Goal: Contribute content: Add original content to the website for others to see

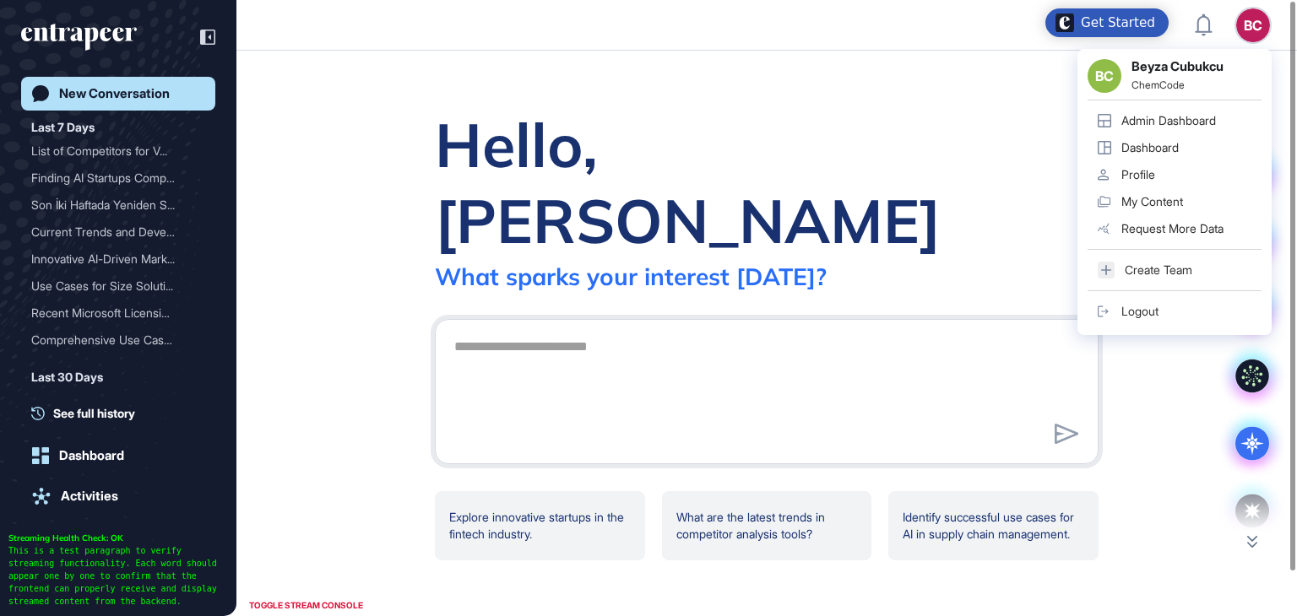
click at [1244, 20] on div "BC BC Beyza Cubukcu ChemCode Admin Dashboard Dashboard Profile My Content Reque…" at bounding box center [1253, 25] width 34 height 34
click at [1244, 19] on div "BC" at bounding box center [1253, 25] width 34 height 34
click at [1182, 119] on div "Admin Dashboard" at bounding box center [1168, 121] width 95 height 14
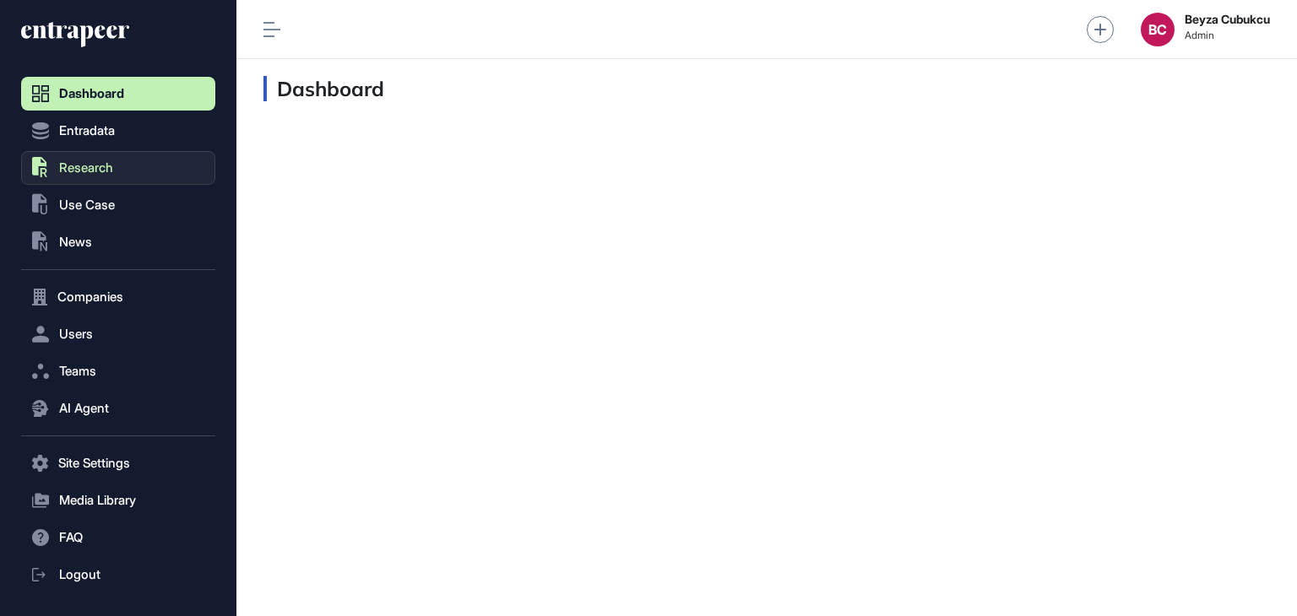
click at [91, 169] on span "Research" at bounding box center [86, 168] width 54 height 14
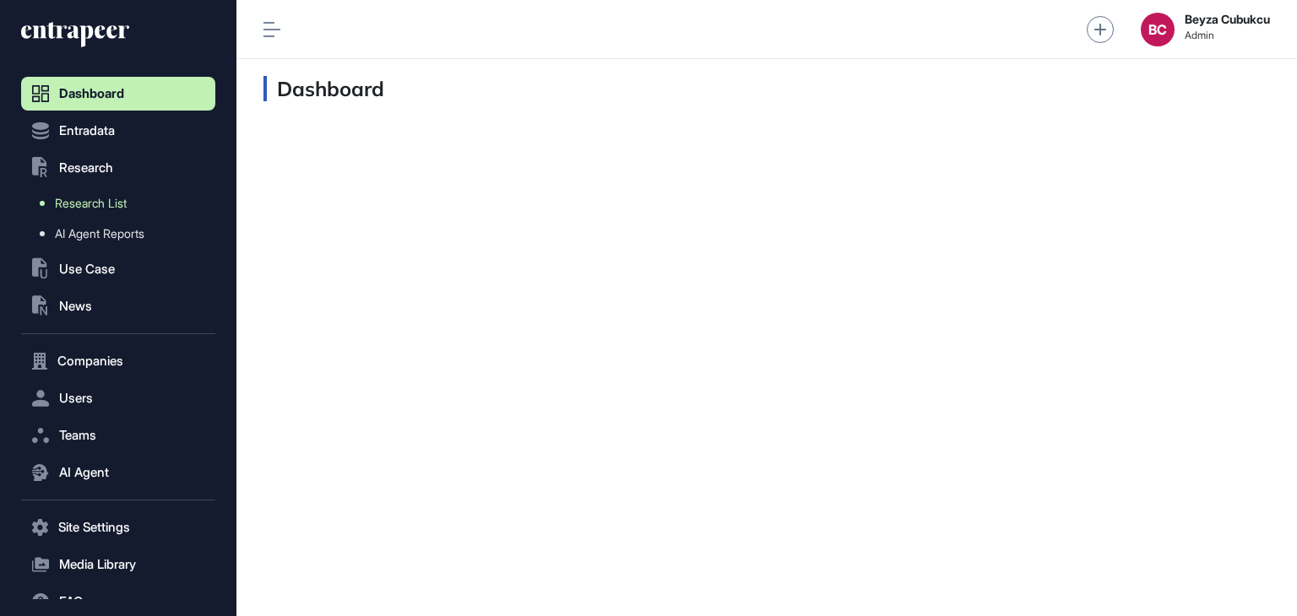
click at [111, 207] on span "Research List" at bounding box center [91, 204] width 72 height 14
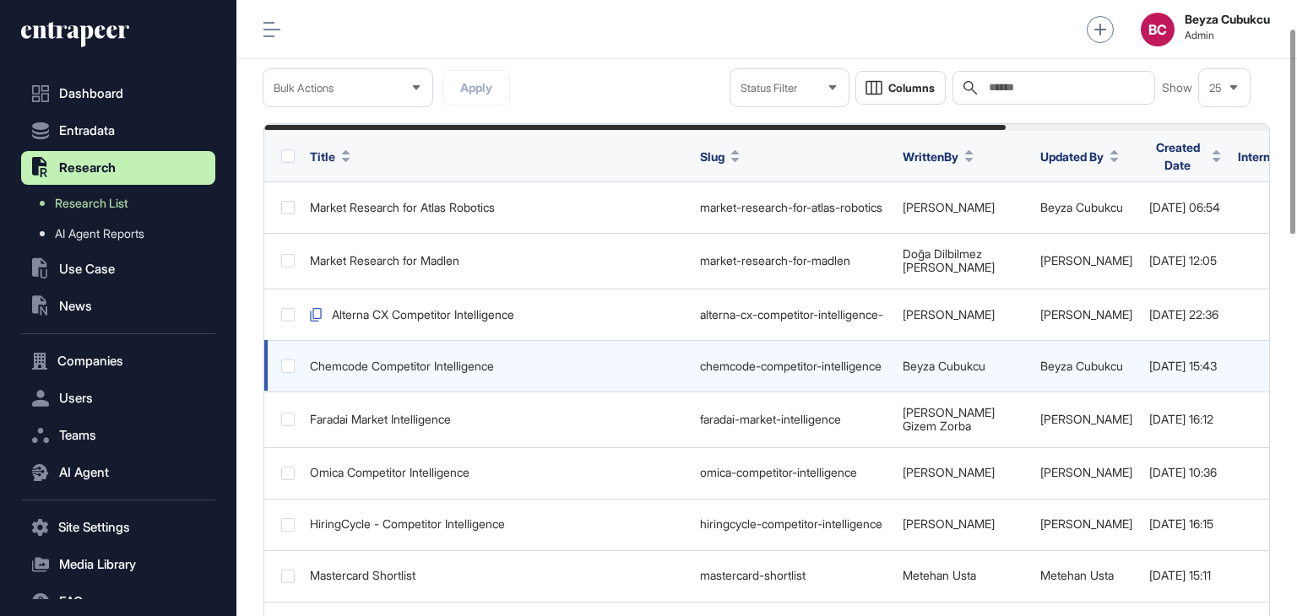
scroll to position [0, 356]
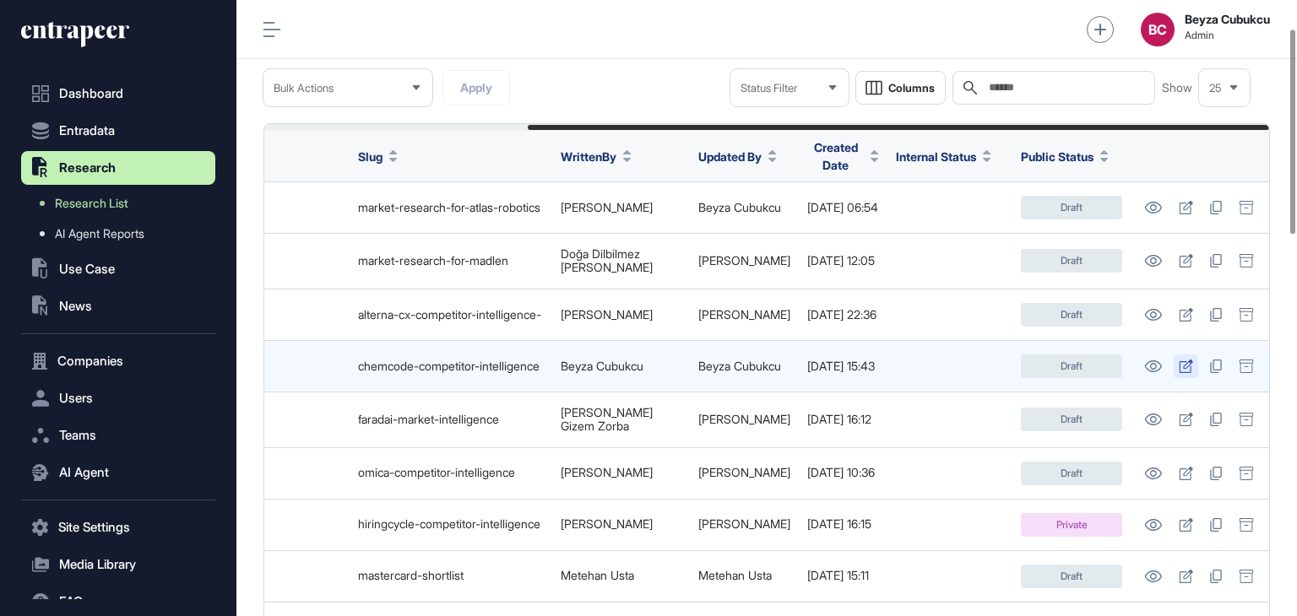
click at [1184, 364] on icon at bounding box center [1186, 367] width 14 height 14
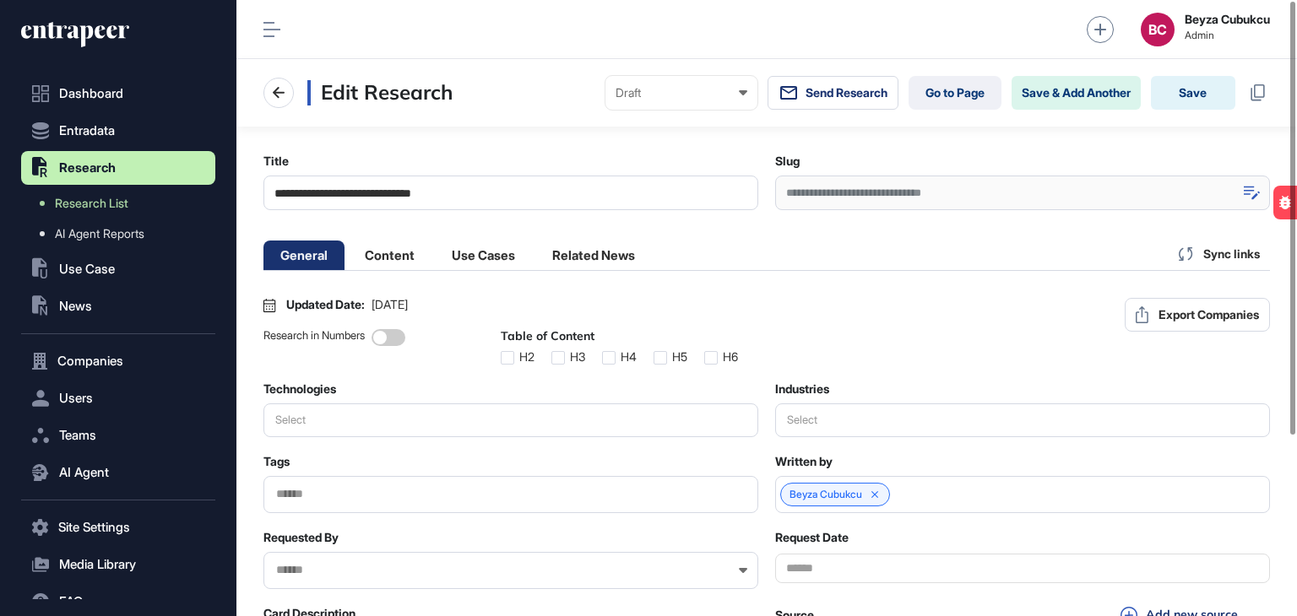
click at [1248, 198] on icon at bounding box center [1251, 193] width 16 height 14
drag, startPoint x: 1015, startPoint y: 187, endPoint x: 688, endPoint y: 173, distance: 327.8
click at [688, 173] on div "**********" at bounding box center [766, 182] width 1006 height 57
click at [495, 253] on li "Use Cases" at bounding box center [483, 256] width 97 height 30
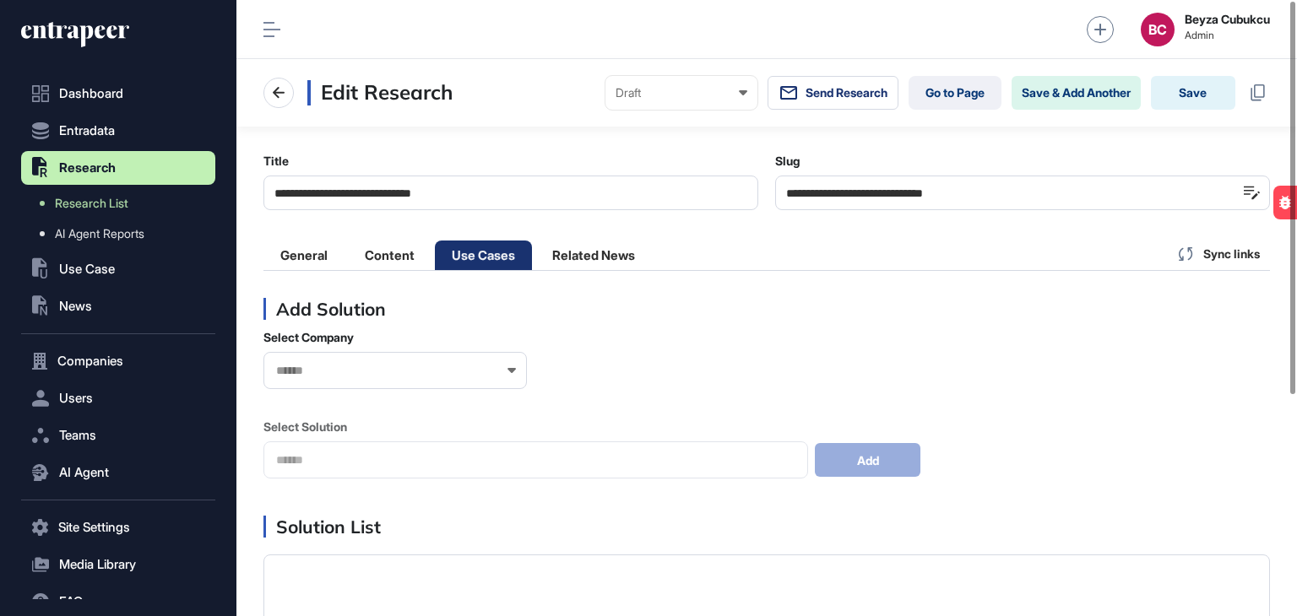
click at [365, 367] on input "text" at bounding box center [383, 371] width 219 height 14
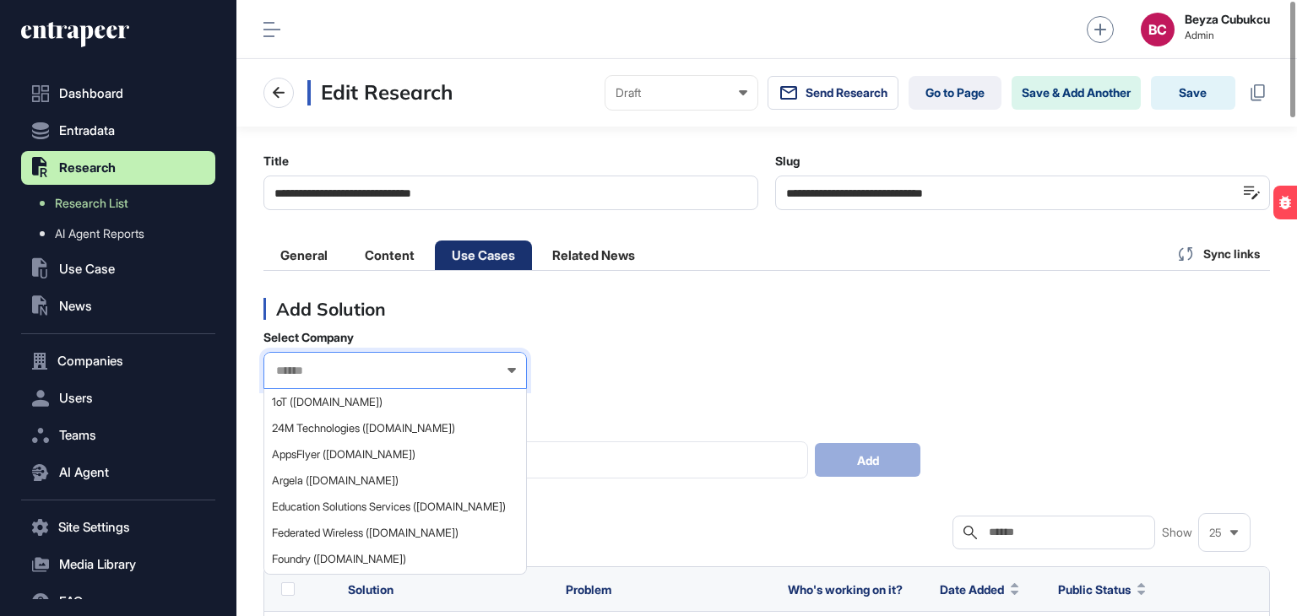
paste input "**********"
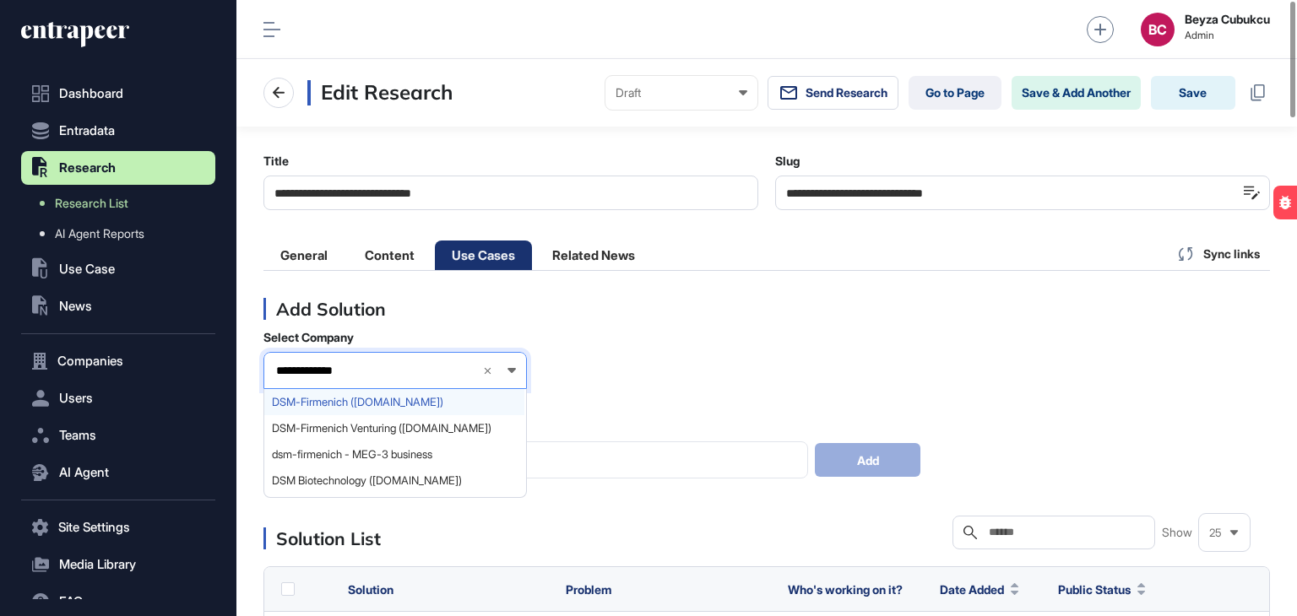
type input "**********"
click at [382, 397] on span "DSM-Firmenich (dsm-firmenich.com)" at bounding box center [394, 402] width 245 height 13
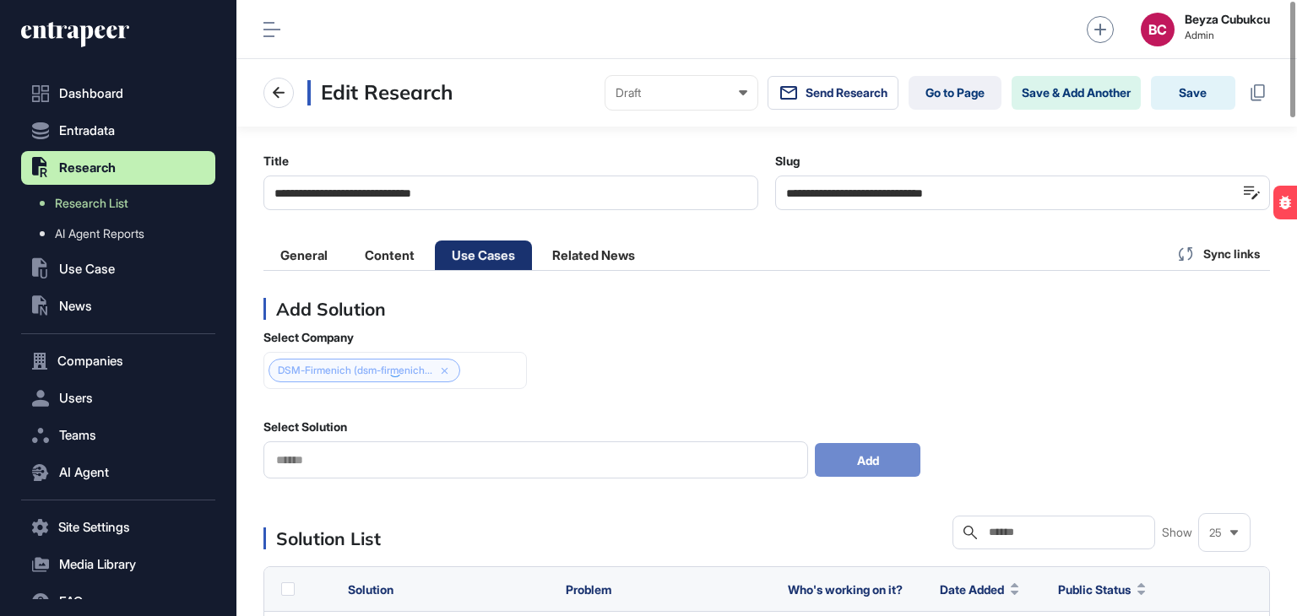
click at [371, 467] on input "text" at bounding box center [535, 460] width 522 height 14
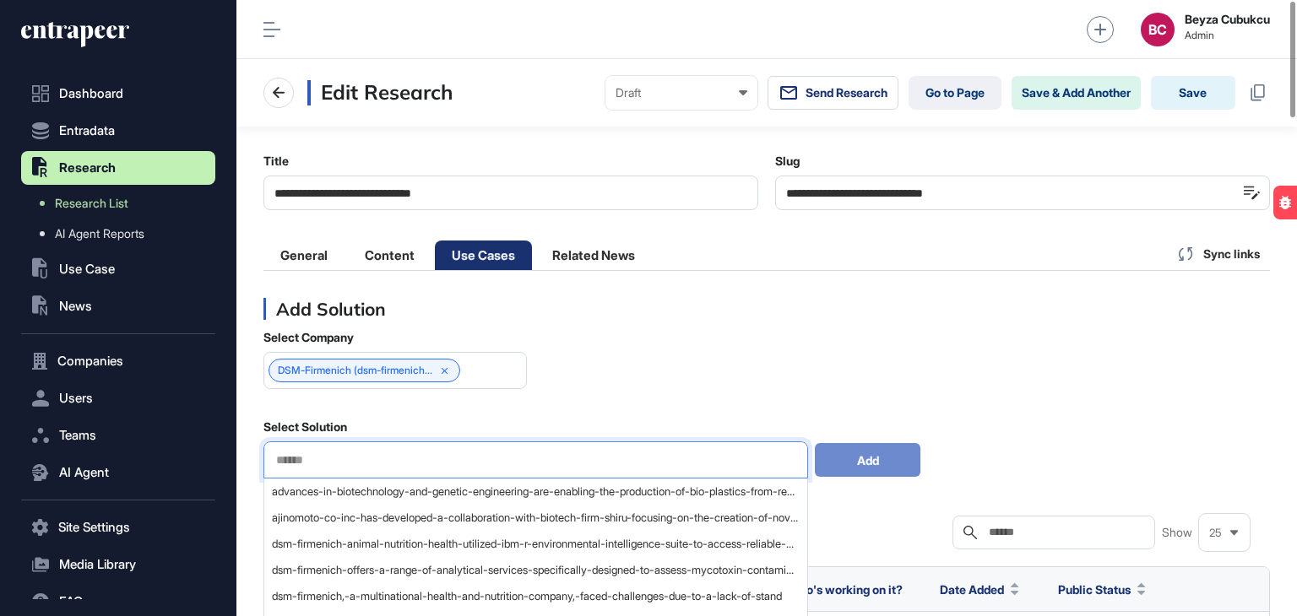
scroll to position [84, 0]
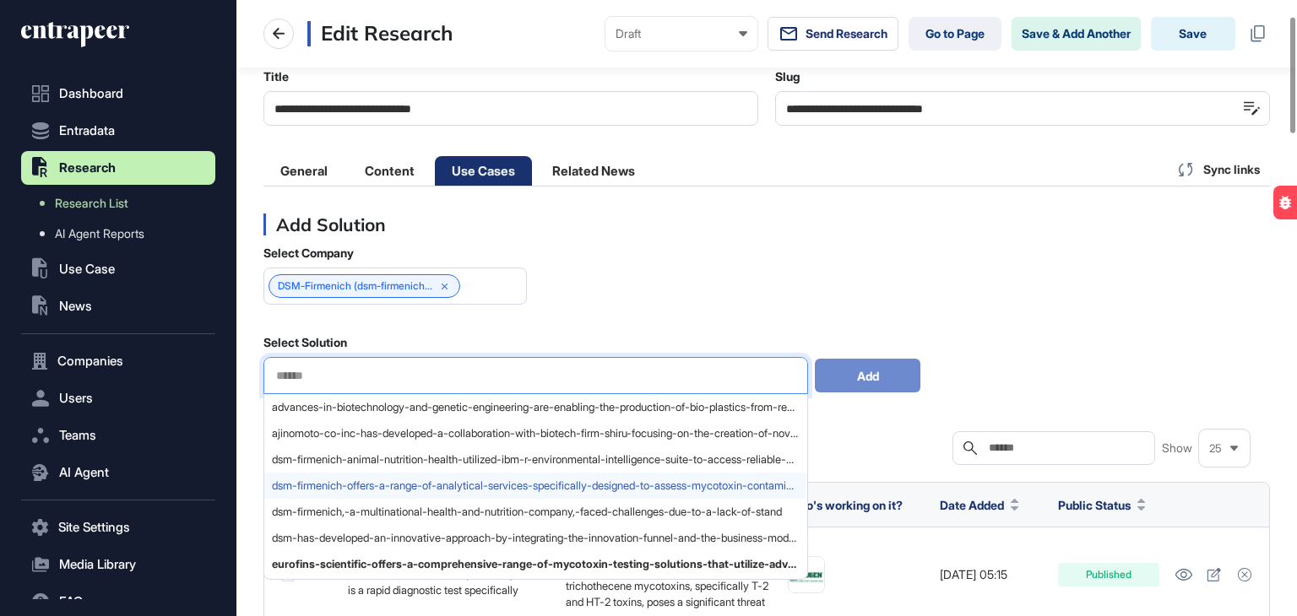
click at [547, 476] on div "dsm-firmenich-offers-a-range-of-analytical-services-specifically-designed-to-as…" at bounding box center [534, 486] width 541 height 26
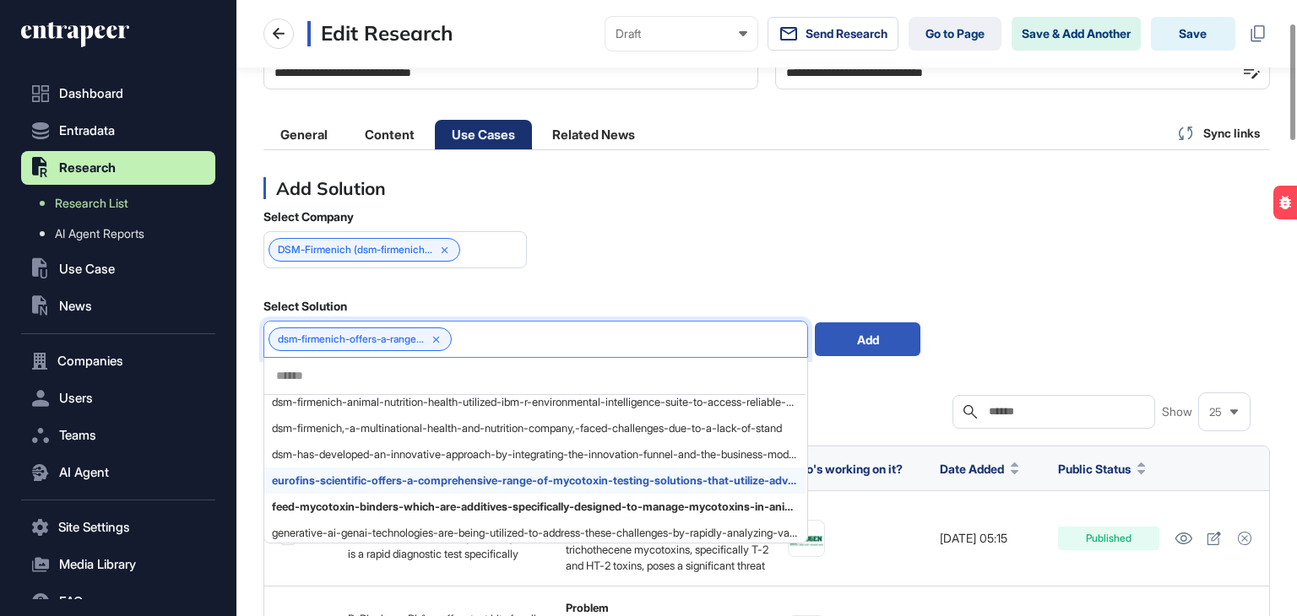
click at [416, 484] on span "eurofins-scientific-offers-a-comprehensive-range-of-mycotoxin-testing-solutions…" at bounding box center [535, 480] width 526 height 13
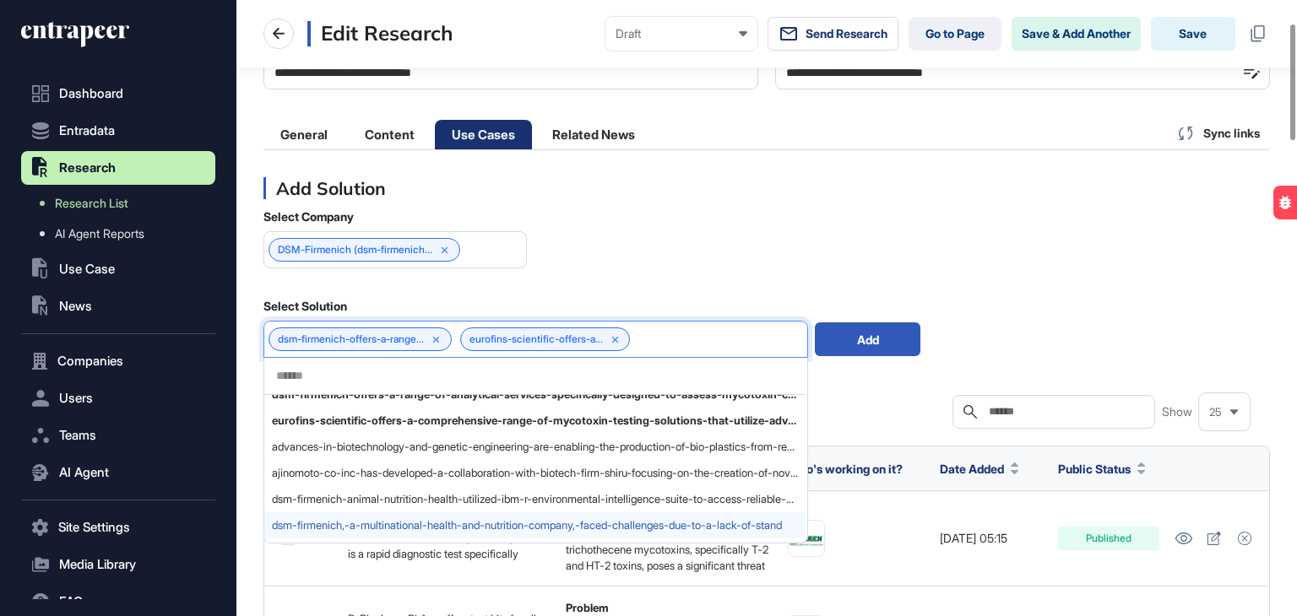
scroll to position [0, 0]
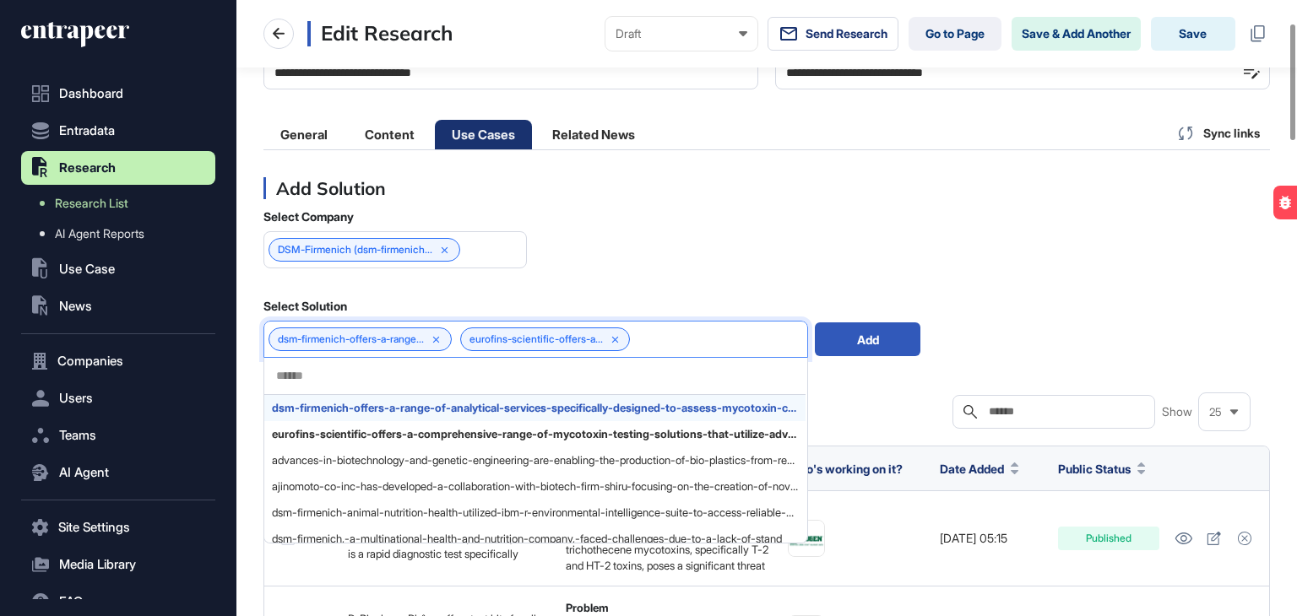
click at [443, 409] on span "dsm-firmenich-offers-a-range-of-analytical-services-specifically-designed-to-as…" at bounding box center [535, 408] width 526 height 13
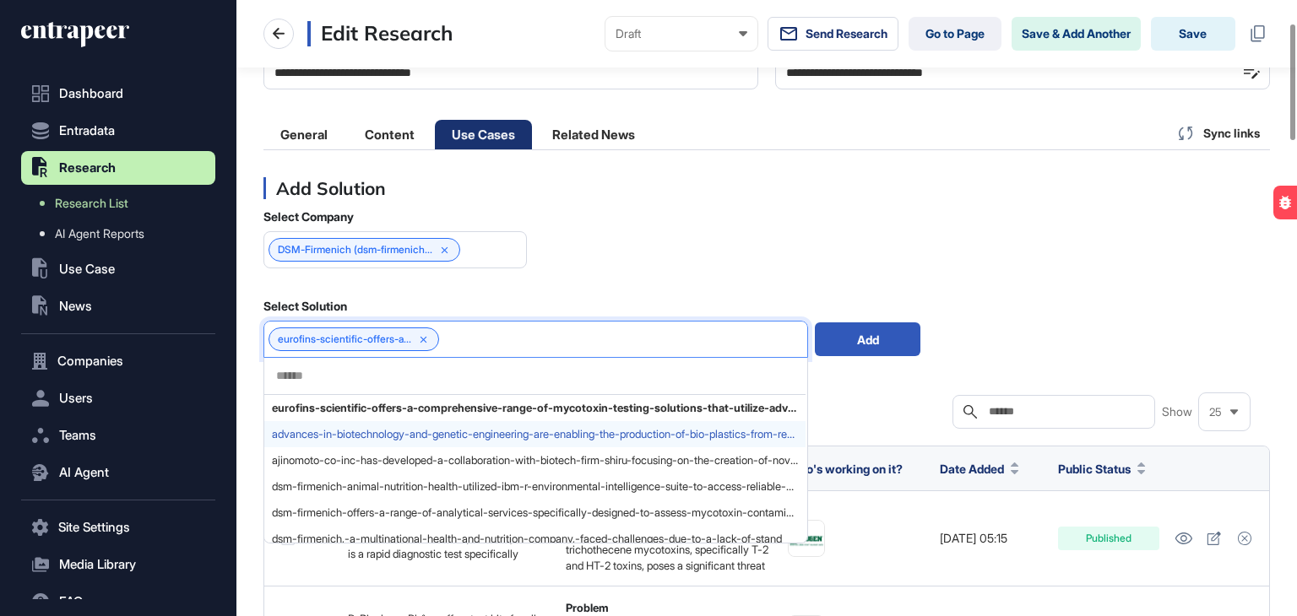
click at [547, 428] on span "advances-in-biotechnology-and-genetic-engineering-are-enabling-the-production-o…" at bounding box center [535, 434] width 526 height 13
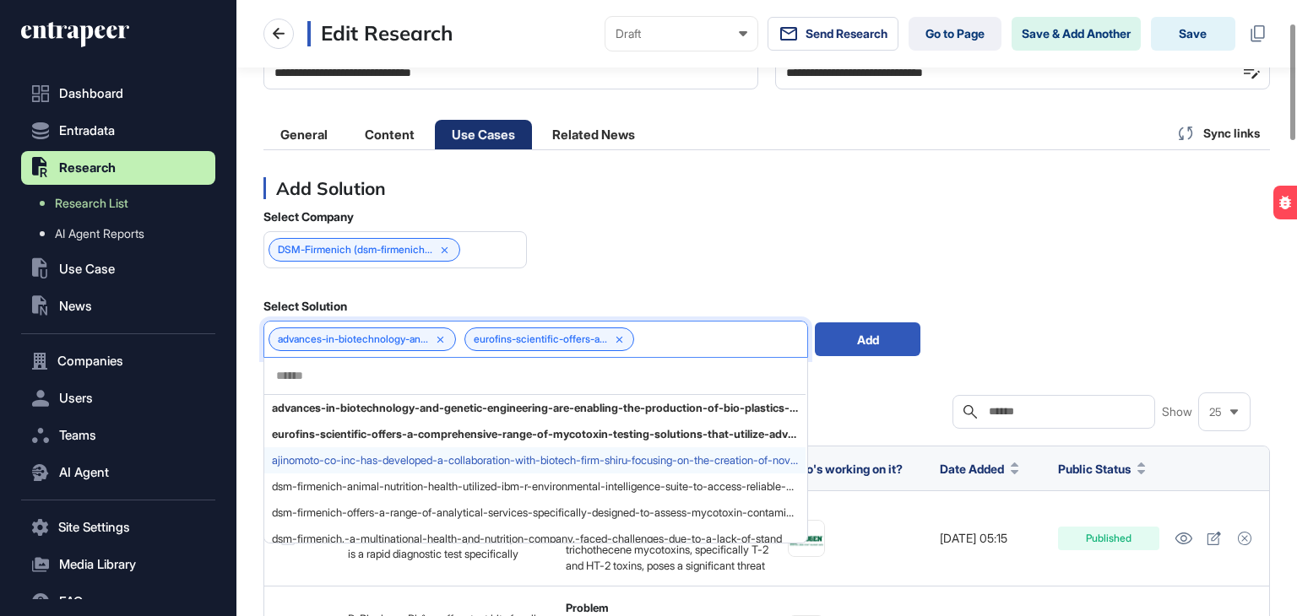
drag, startPoint x: 533, startPoint y: 463, endPoint x: 512, endPoint y: 477, distance: 25.8
click at [533, 463] on span "ajinomoto-co-inc-has-developed-a-collaboration-with-biotech-firm-shiru-focusing…" at bounding box center [535, 460] width 526 height 13
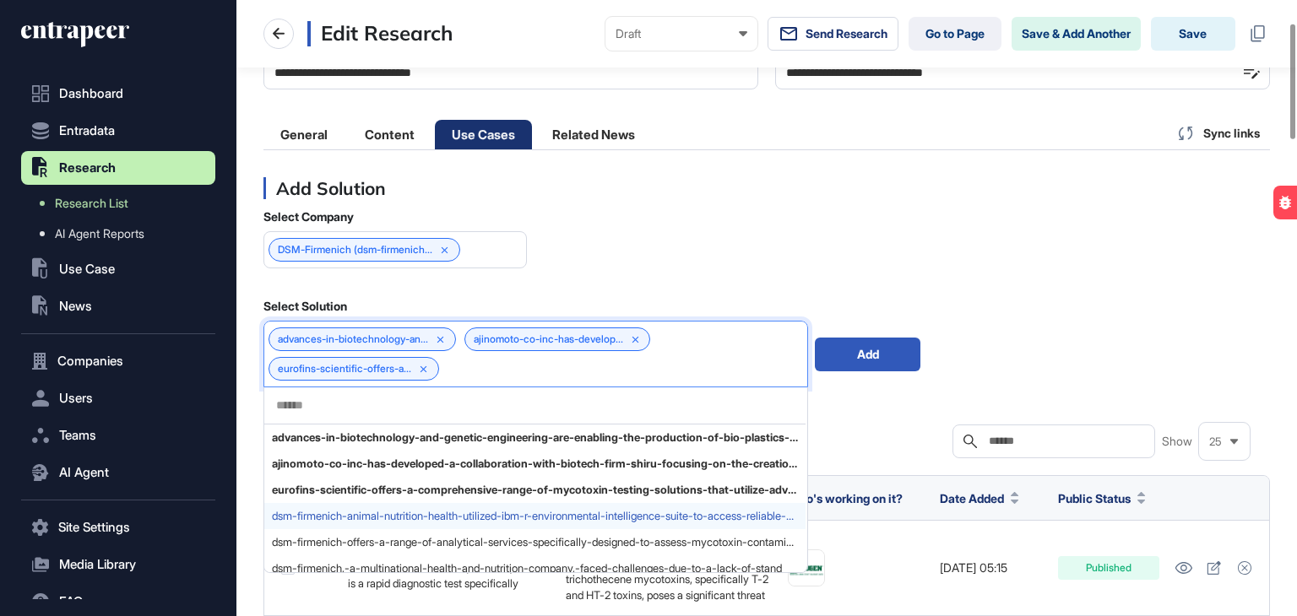
click at [452, 520] on span "dsm-firmenich-animal-nutrition-health-utilized-ibm-r-environmental-intelligence…" at bounding box center [535, 516] width 526 height 13
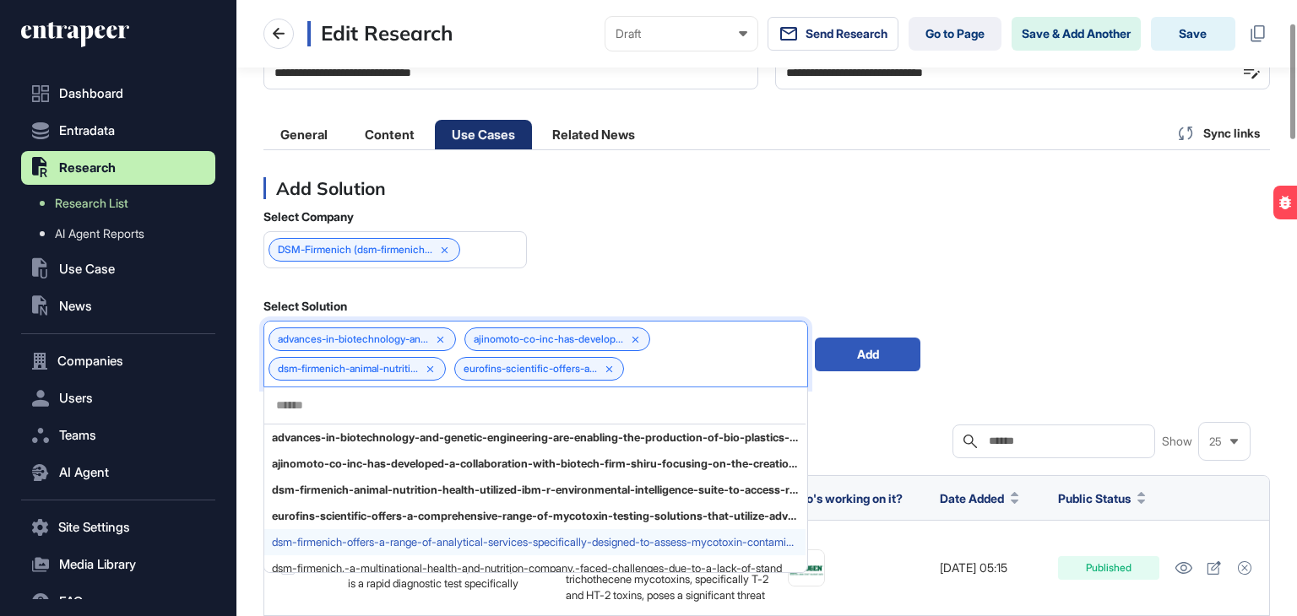
click at [446, 536] on span "dsm-firmenich-offers-a-range-of-analytical-services-specifically-designed-to-as…" at bounding box center [535, 542] width 526 height 13
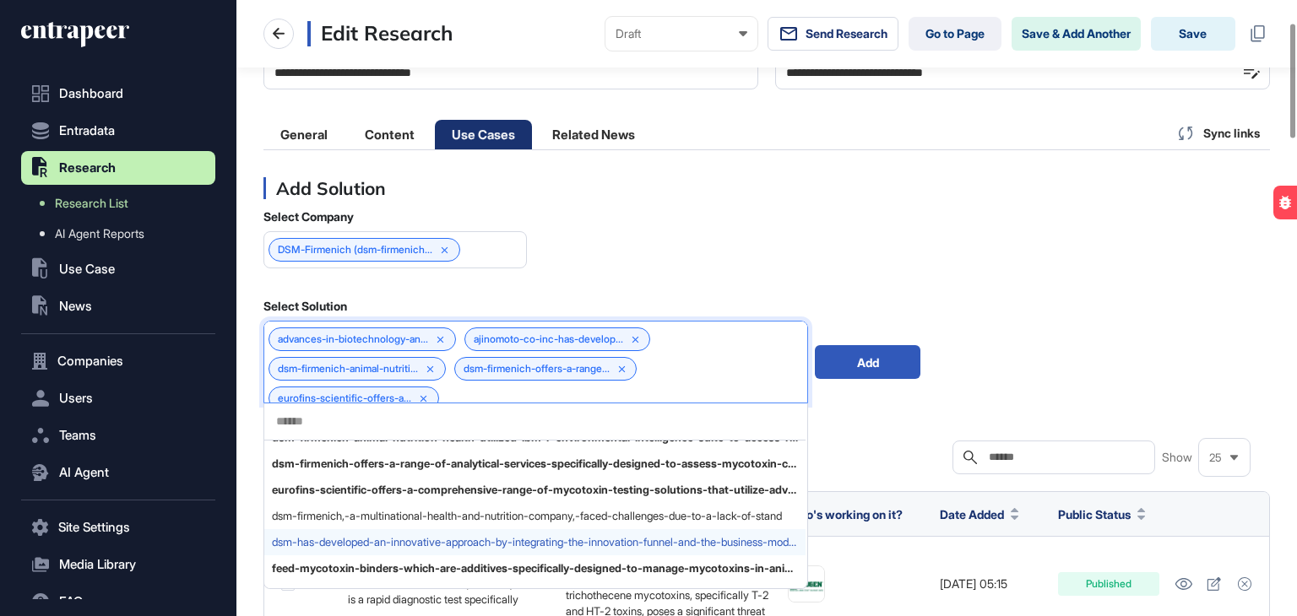
scroll to position [84, 0]
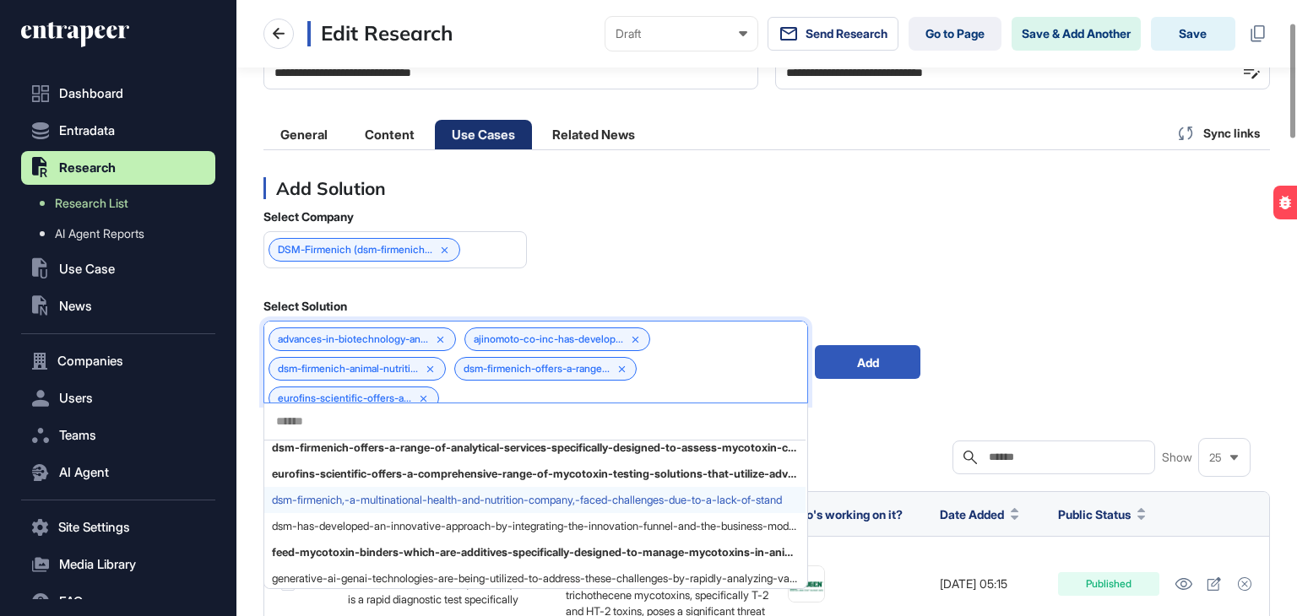
click at [395, 502] on span "dsm-firmenich,-a-multinational-health-and-nutrition-company,-faced-challenges-d…" at bounding box center [535, 500] width 526 height 13
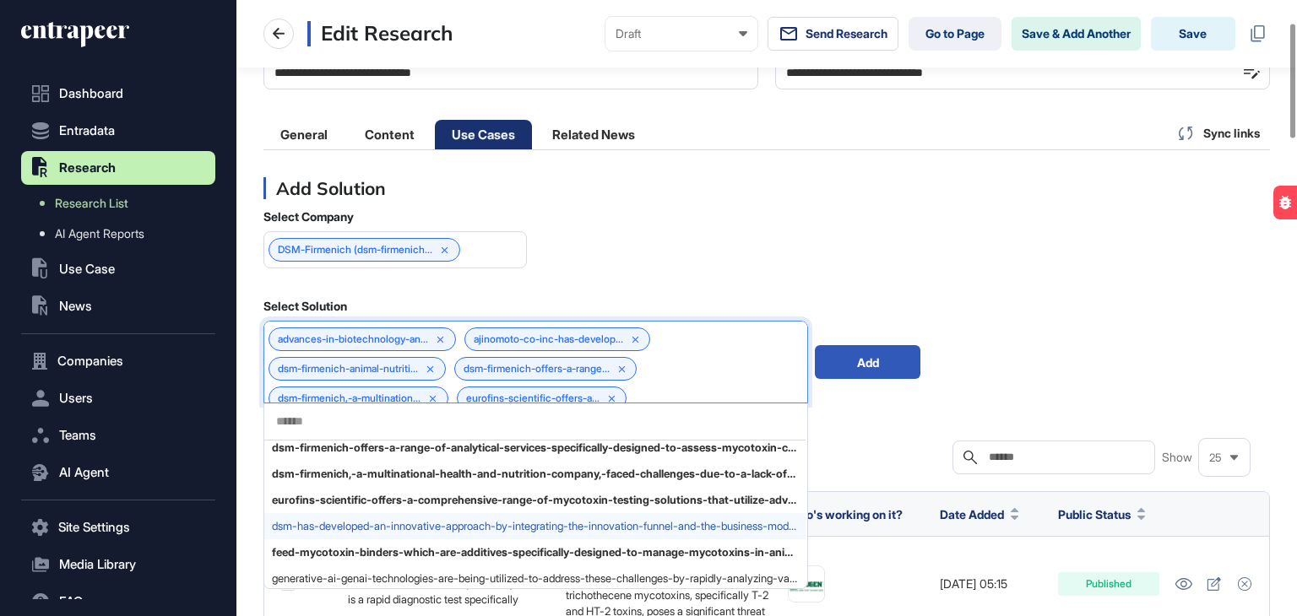
click at [387, 528] on span "dsm-has-developed-an-innovative-approach-by-integrating-the-innovation-funnel-a…" at bounding box center [535, 526] width 526 height 13
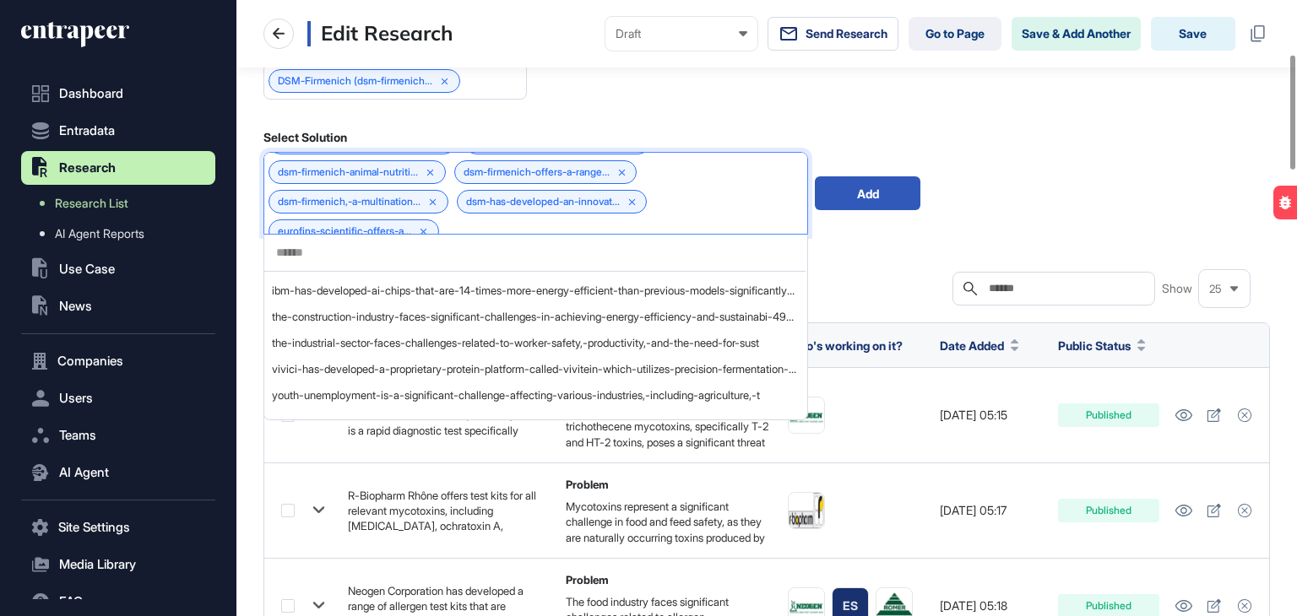
scroll to position [41, 0]
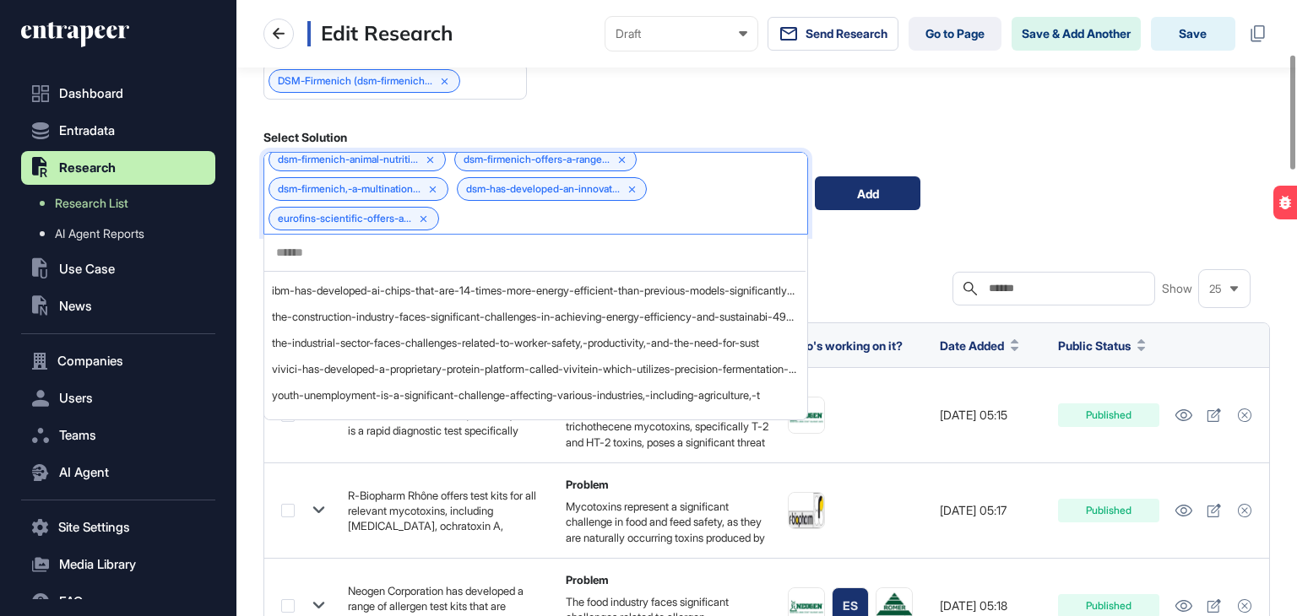
click at [861, 187] on div "Add" at bounding box center [868, 193] width 106 height 34
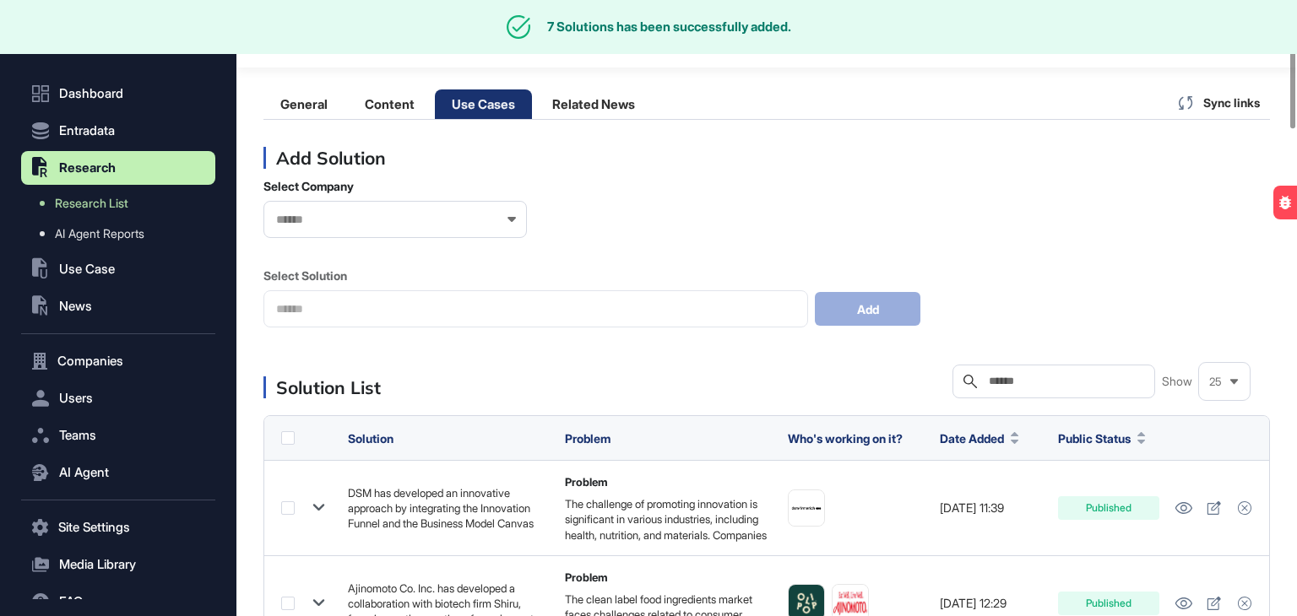
scroll to position [36, 0]
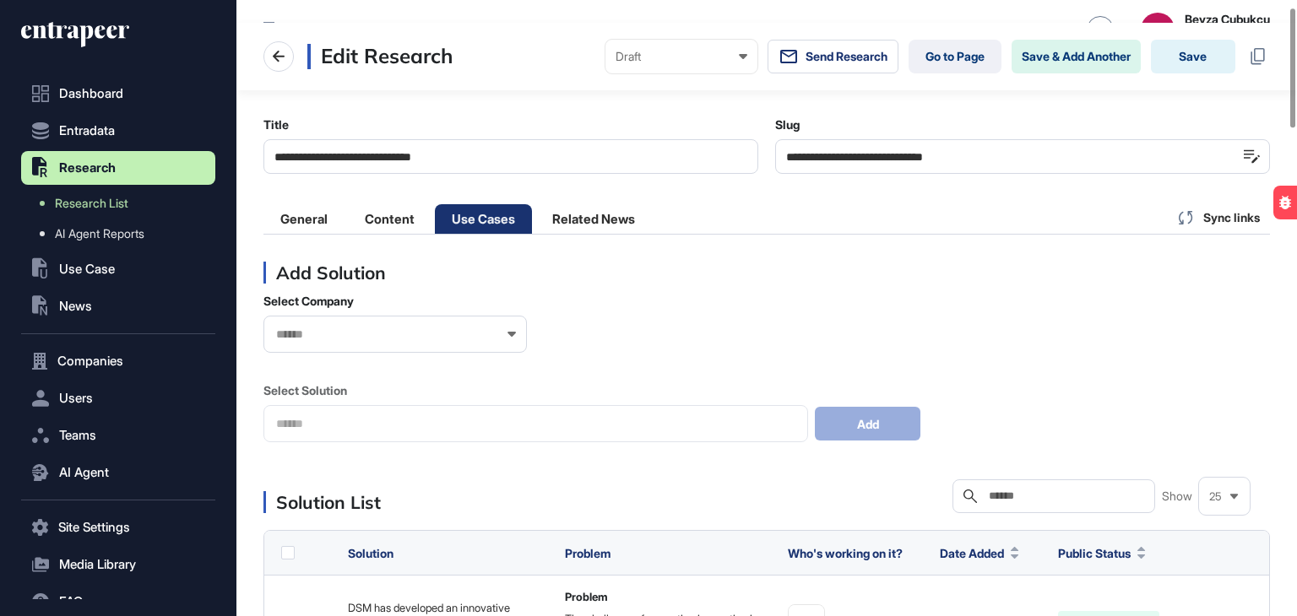
click at [371, 344] on div at bounding box center [394, 334] width 263 height 37
click at [365, 332] on input "text" at bounding box center [383, 335] width 219 height 14
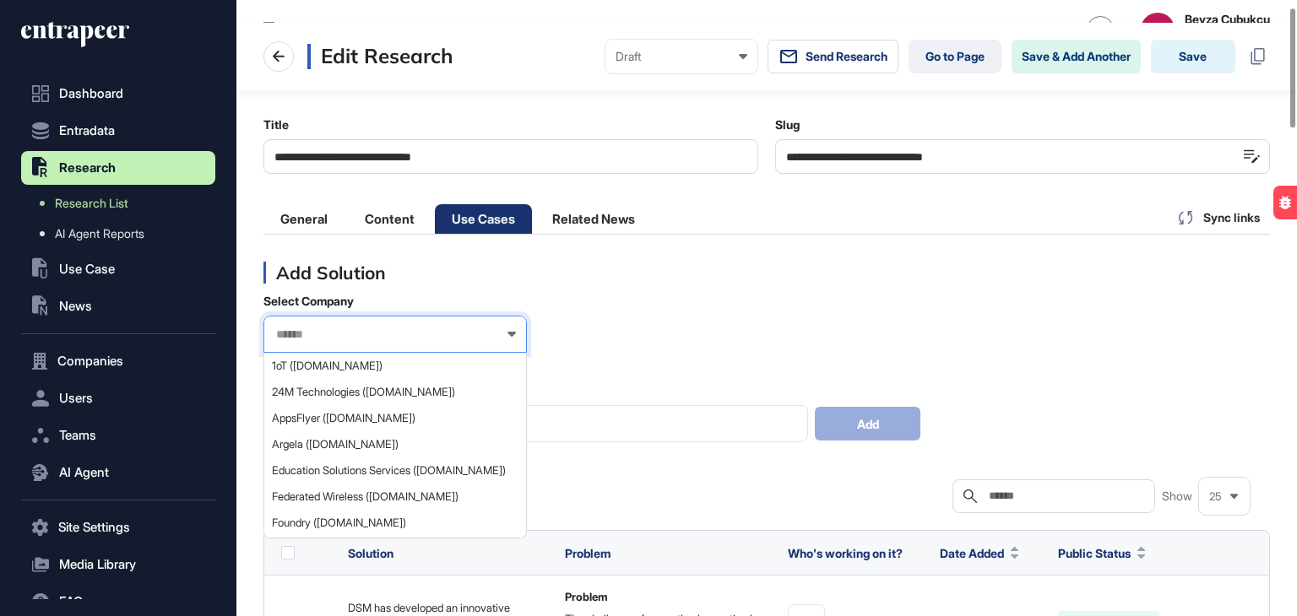
paste input "**********"
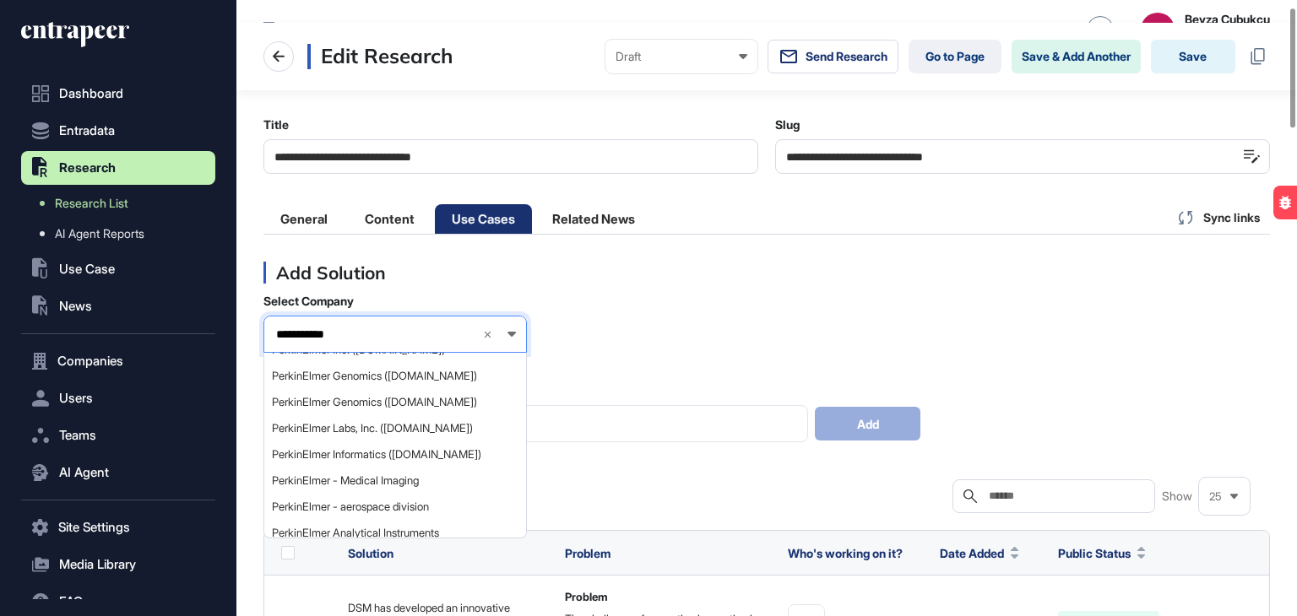
scroll to position [0, 0]
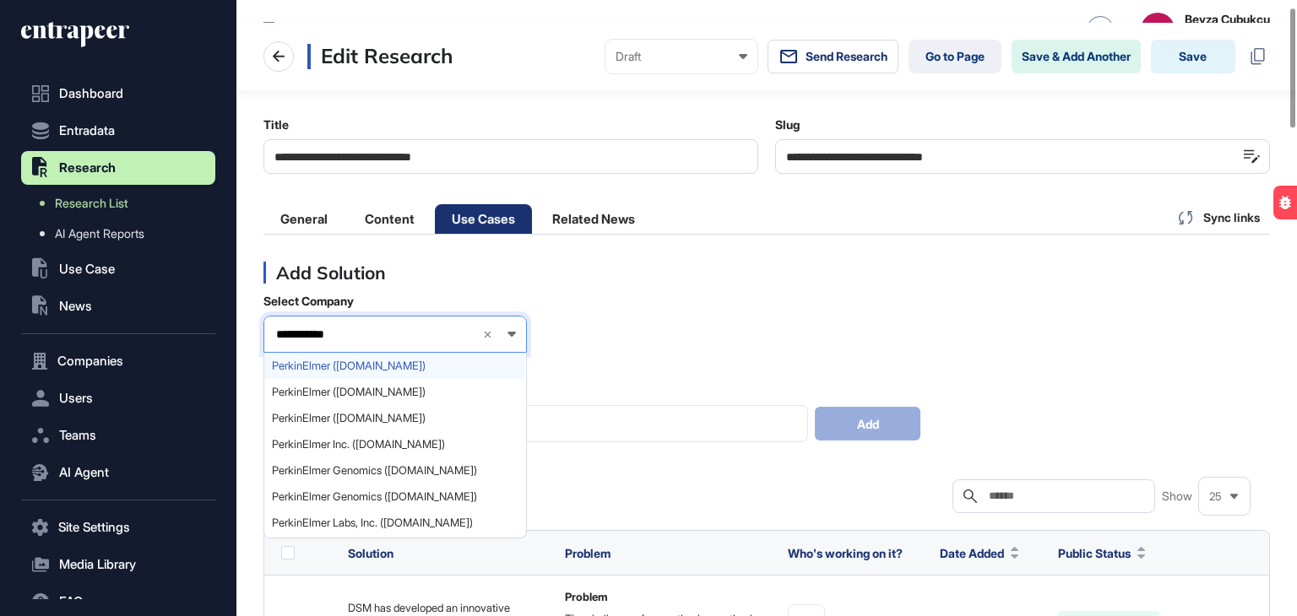
type input "**********"
click at [375, 361] on span "PerkinElmer (perkinelmer.com)" at bounding box center [394, 366] width 245 height 13
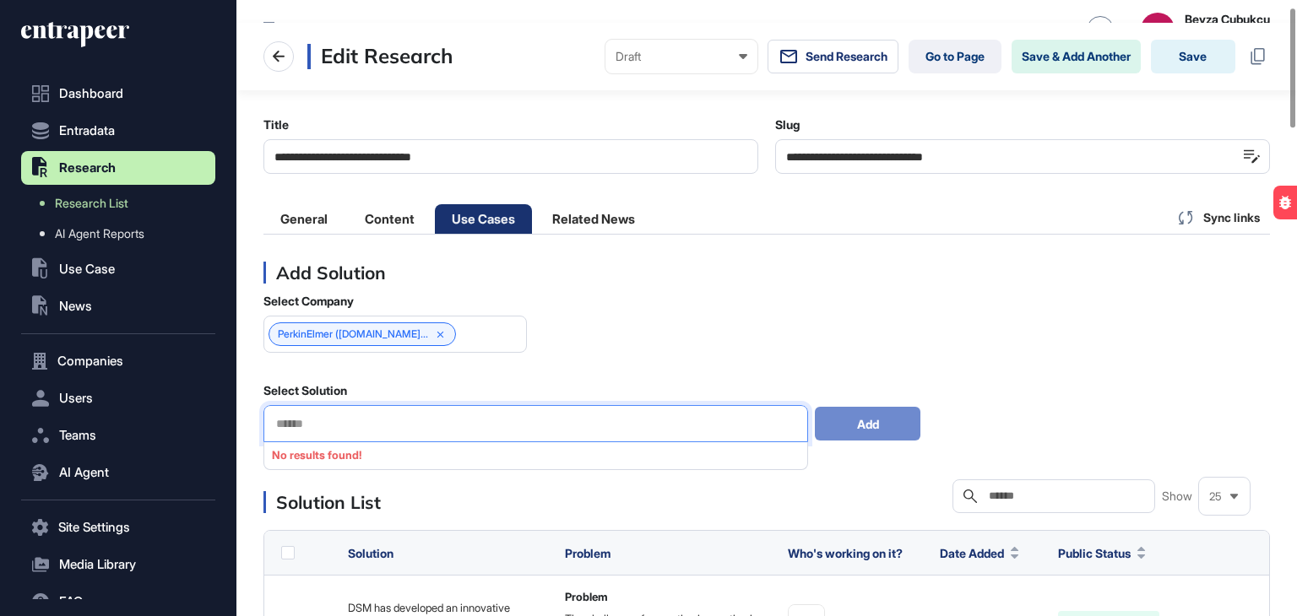
click at [399, 423] on input "text" at bounding box center [535, 424] width 522 height 14
click at [446, 333] on icon at bounding box center [441, 335] width 12 height 12
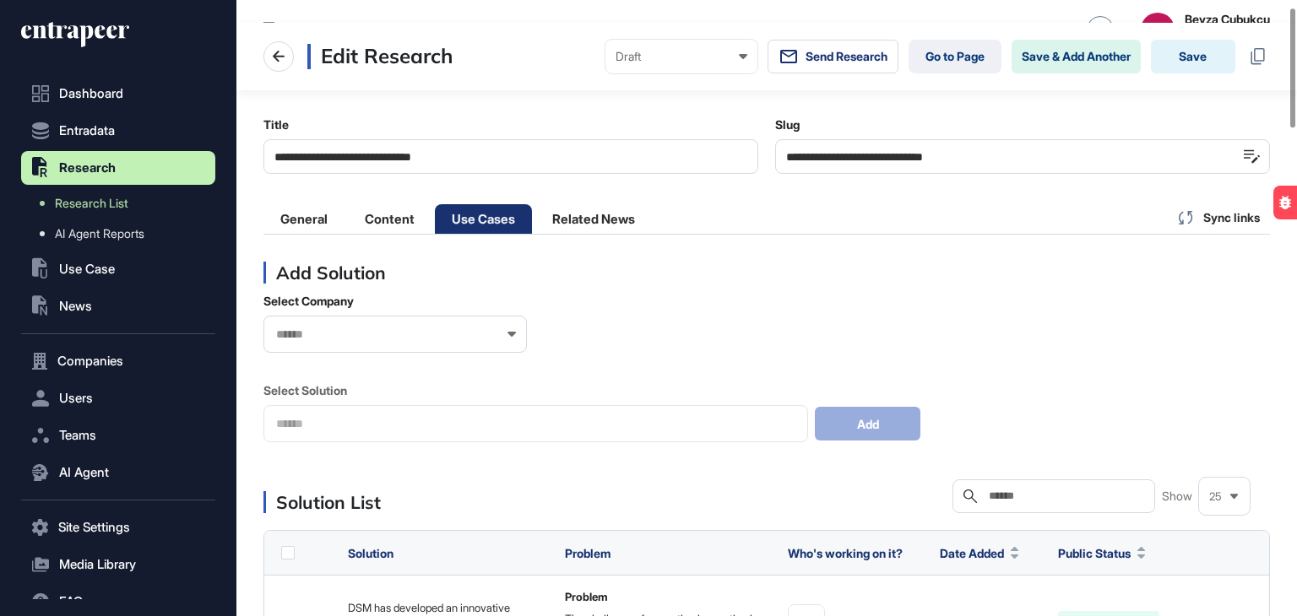
click at [436, 333] on input "text" at bounding box center [383, 335] width 219 height 14
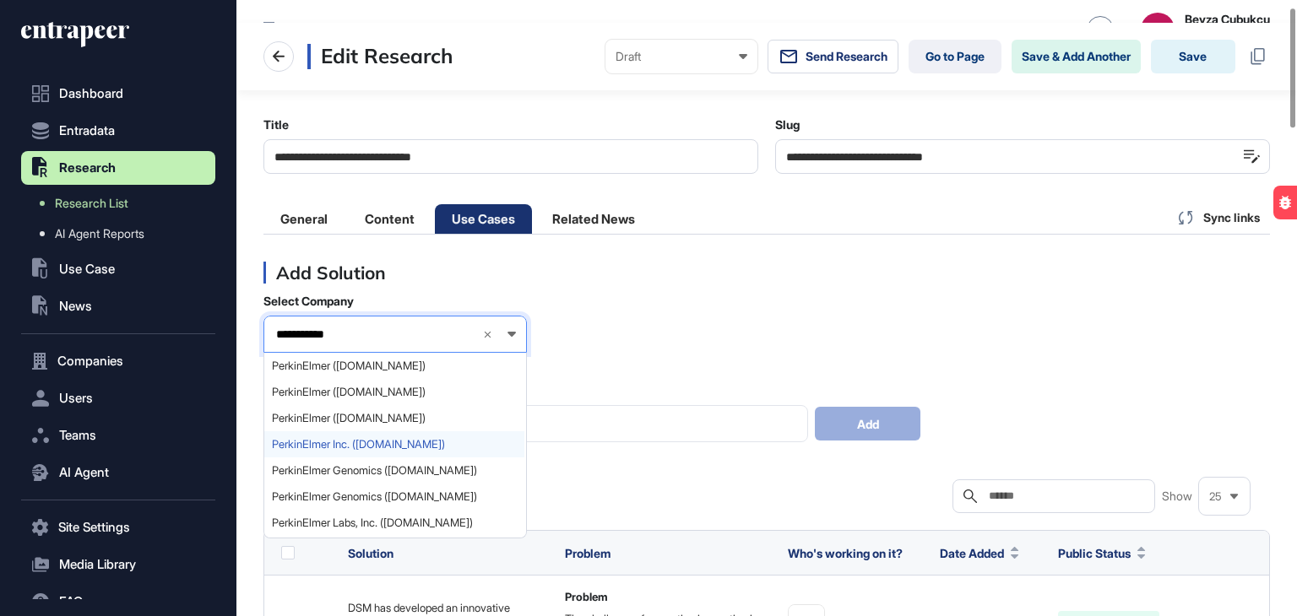
type input "**********"
click at [379, 436] on div "PerkinElmer Inc. (perkinelmer.com)" at bounding box center [394, 444] width 260 height 26
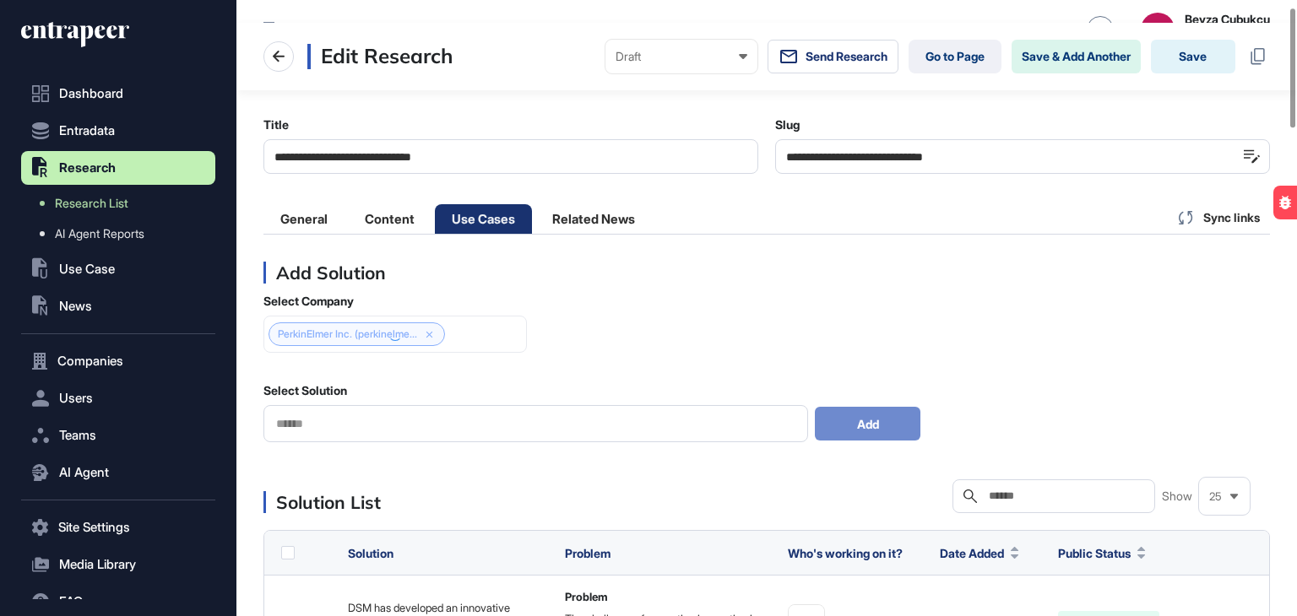
click at [379, 430] on input "text" at bounding box center [535, 424] width 522 height 14
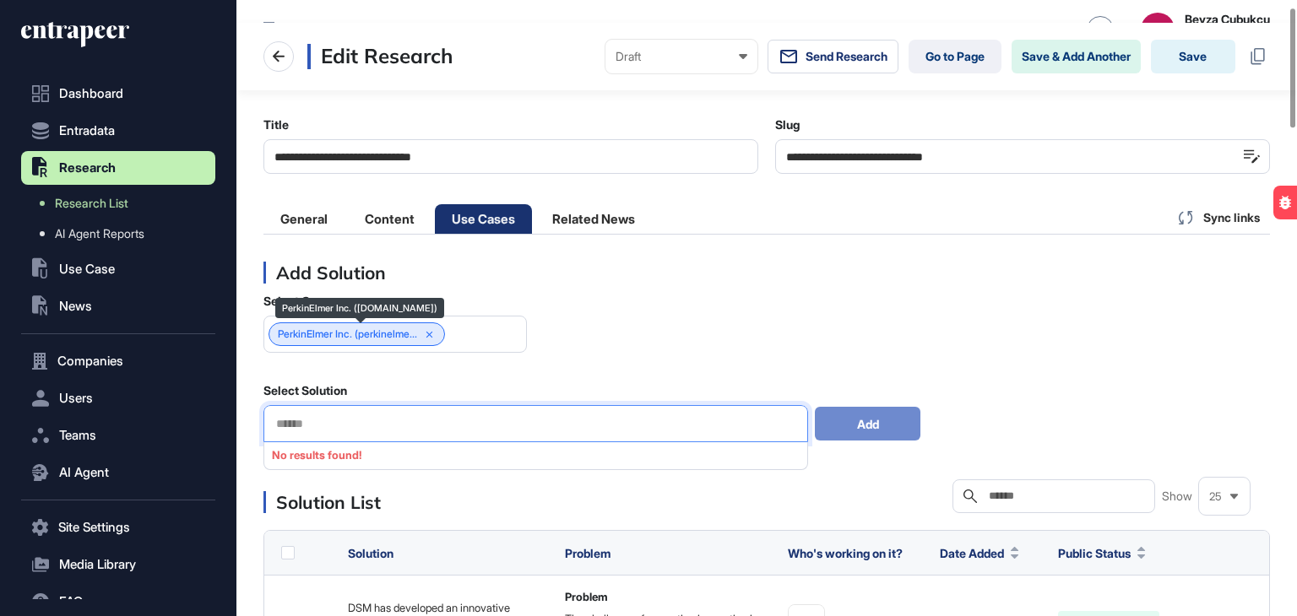
click at [433, 336] on icon at bounding box center [430, 335] width 12 height 12
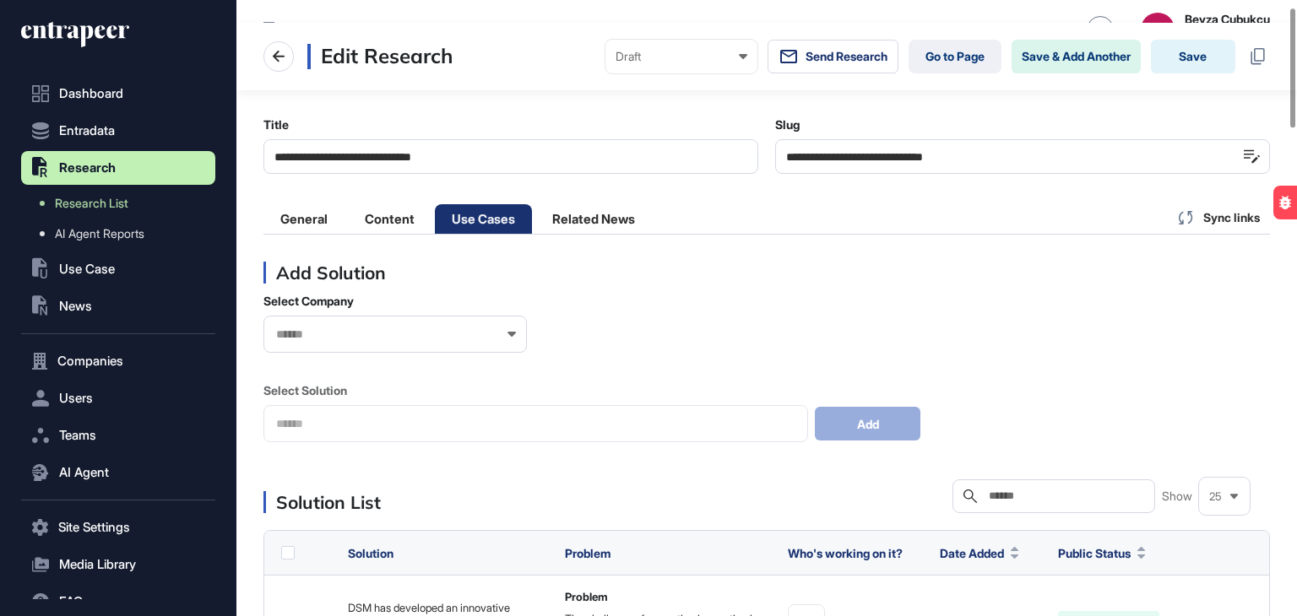
click at [329, 322] on div at bounding box center [394, 334] width 263 height 37
click at [330, 331] on input "text" at bounding box center [383, 335] width 219 height 14
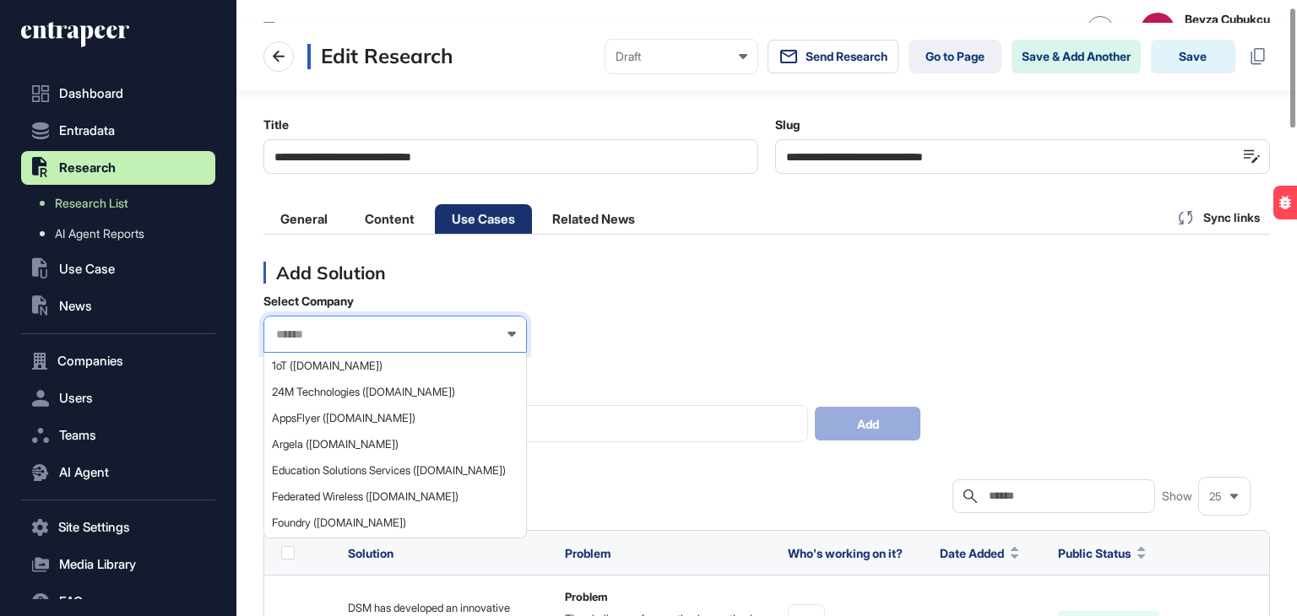
paste input "**********"
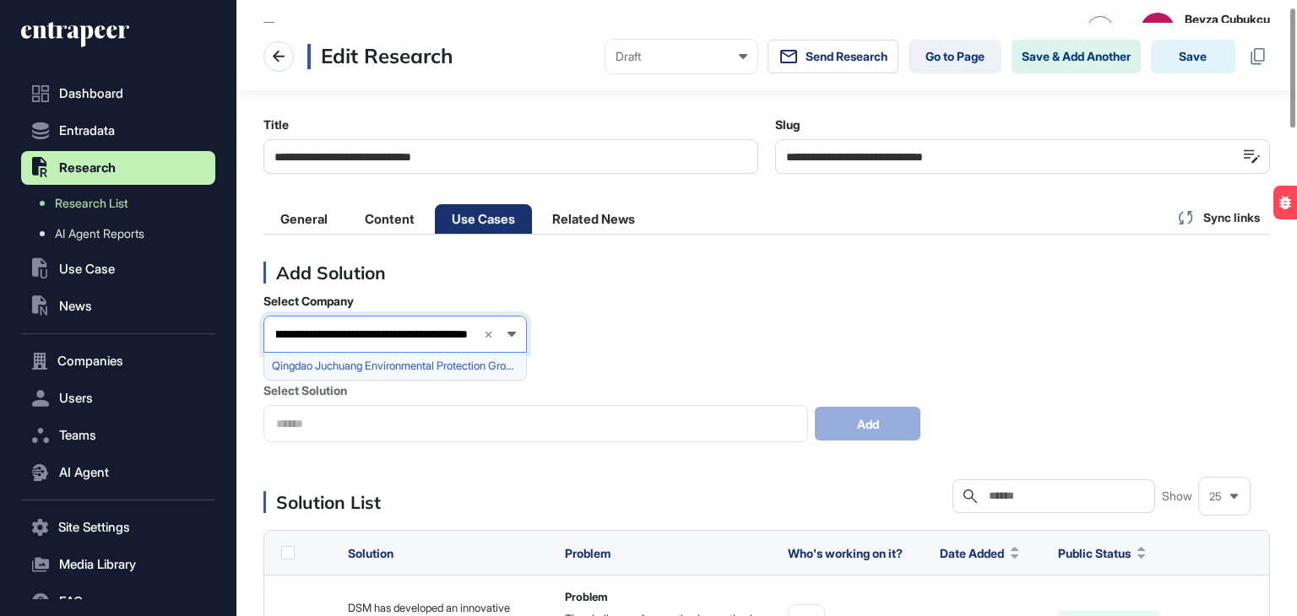
type input "**********"
click at [335, 364] on span "Qingdao Juchuang Environmental Protection Group Co. (China) (chinajuchuang.com)" at bounding box center [394, 366] width 245 height 13
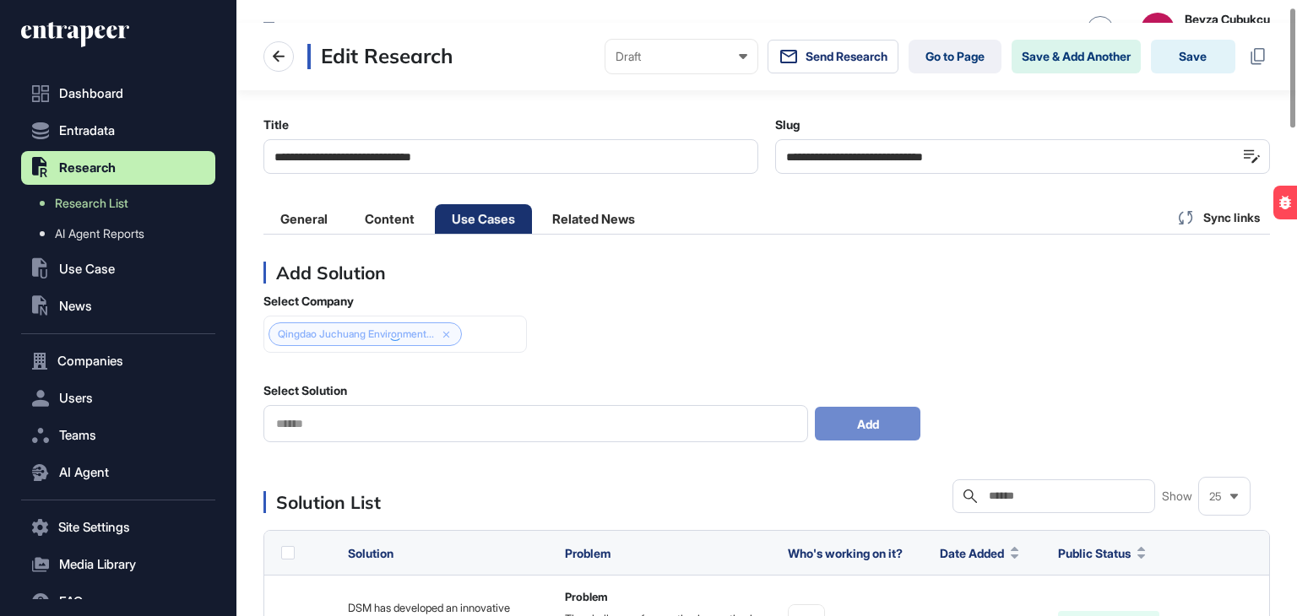
click at [403, 422] on input "text" at bounding box center [535, 424] width 522 height 14
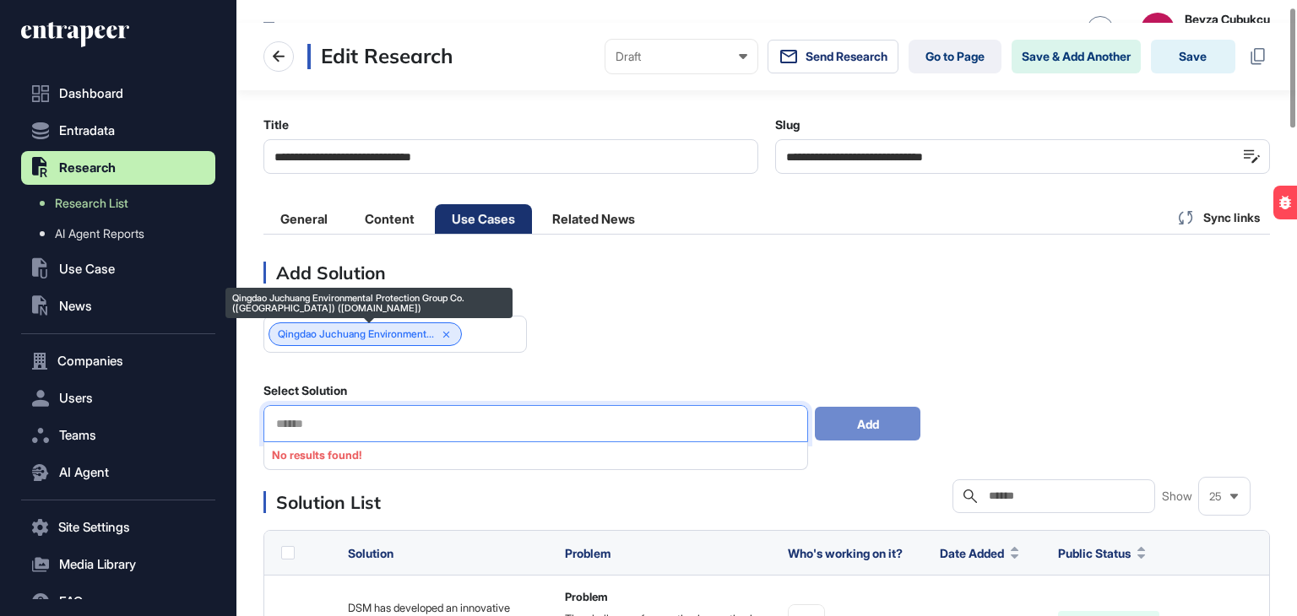
click at [451, 333] on icon at bounding box center [447, 335] width 12 height 12
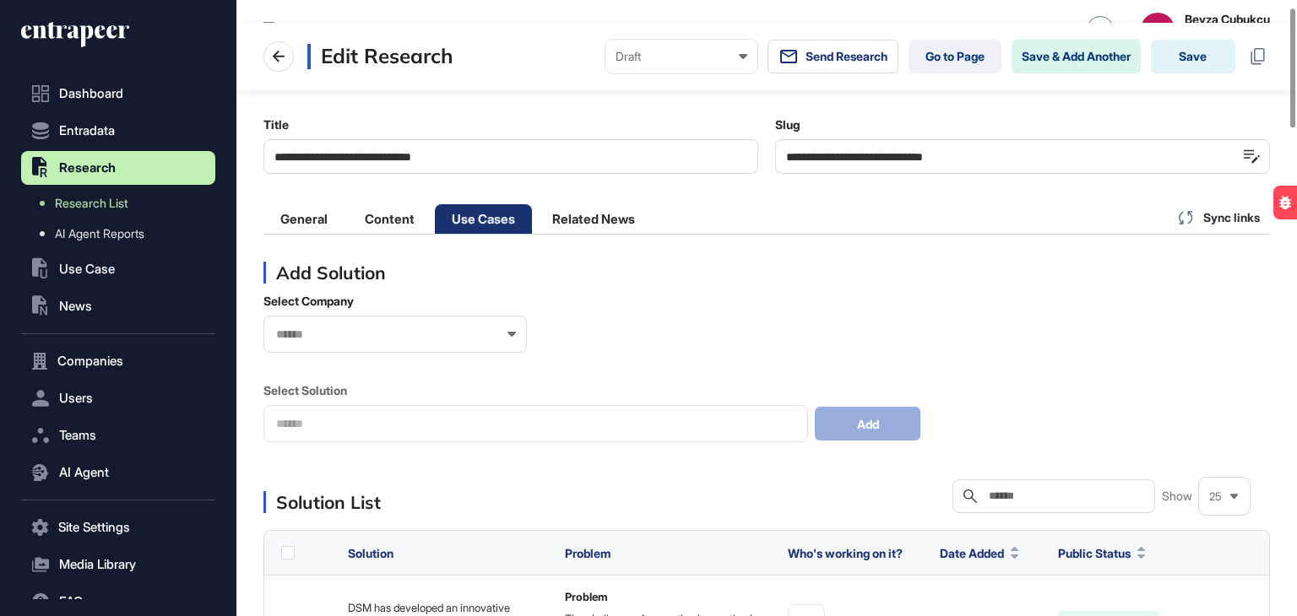
click at [430, 342] on div at bounding box center [394, 334] width 263 height 37
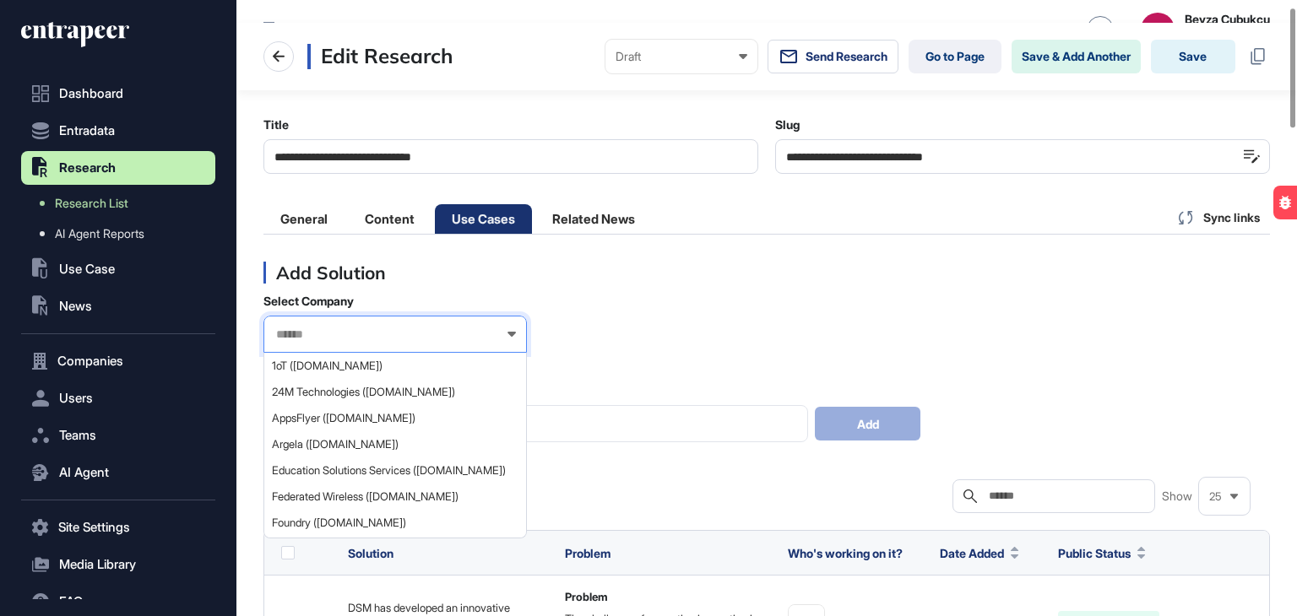
click at [422, 334] on input "text" at bounding box center [383, 335] width 219 height 14
paste input "**********"
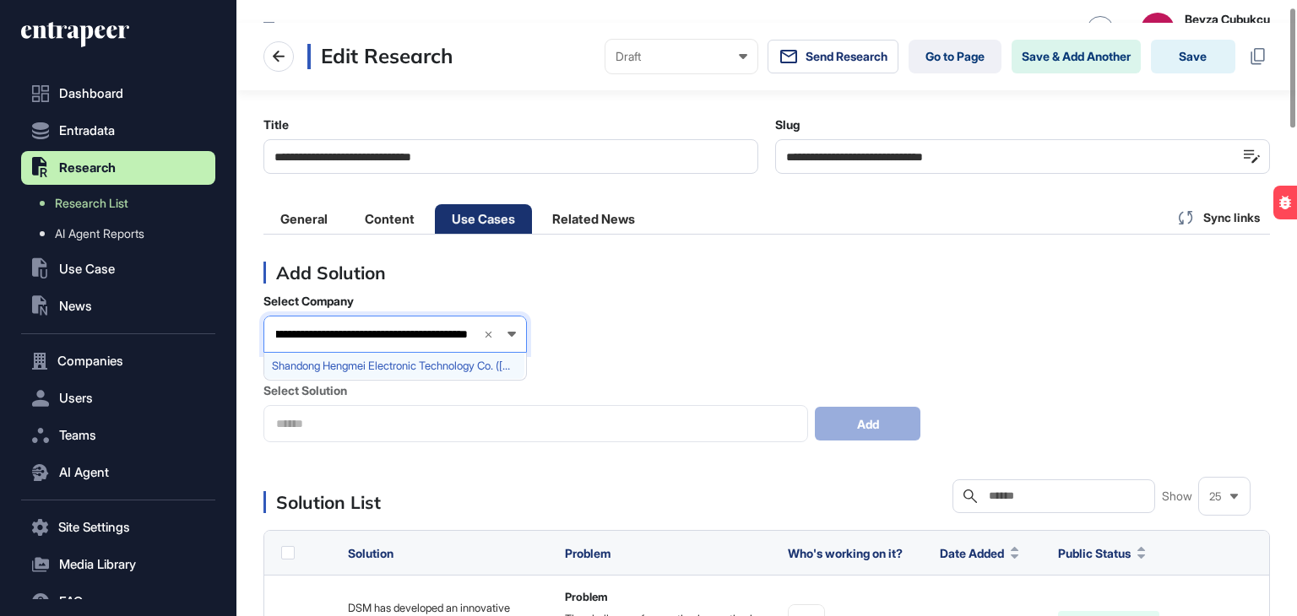
type input "**********"
click at [380, 360] on span "Shandong Hengmei Electronic Technology Co. (China) (ailianlian.com)" at bounding box center [394, 366] width 245 height 13
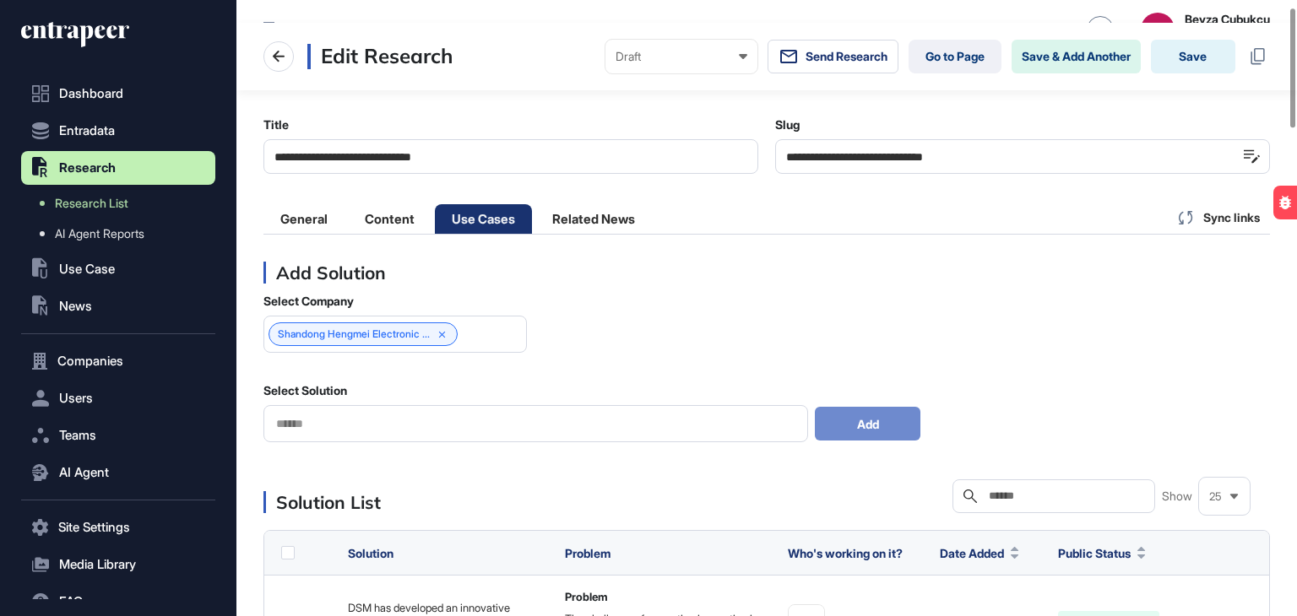
click at [375, 413] on div at bounding box center [535, 423] width 544 height 37
click at [373, 422] on input "text" at bounding box center [535, 424] width 522 height 14
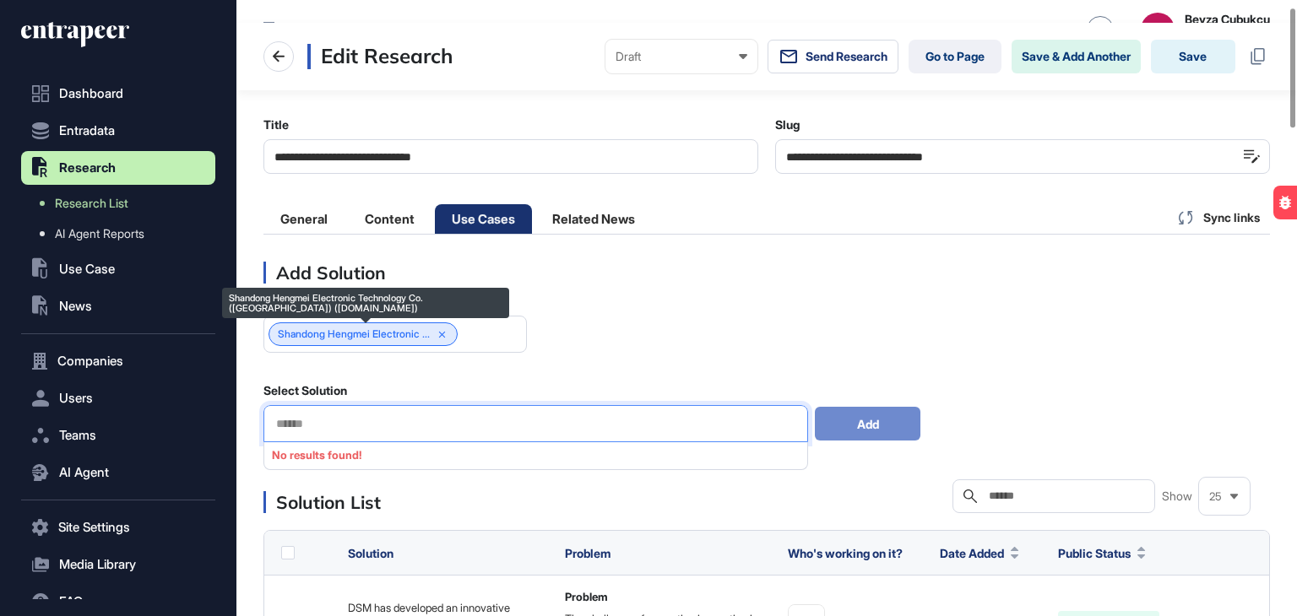
click at [448, 329] on icon at bounding box center [442, 335] width 12 height 12
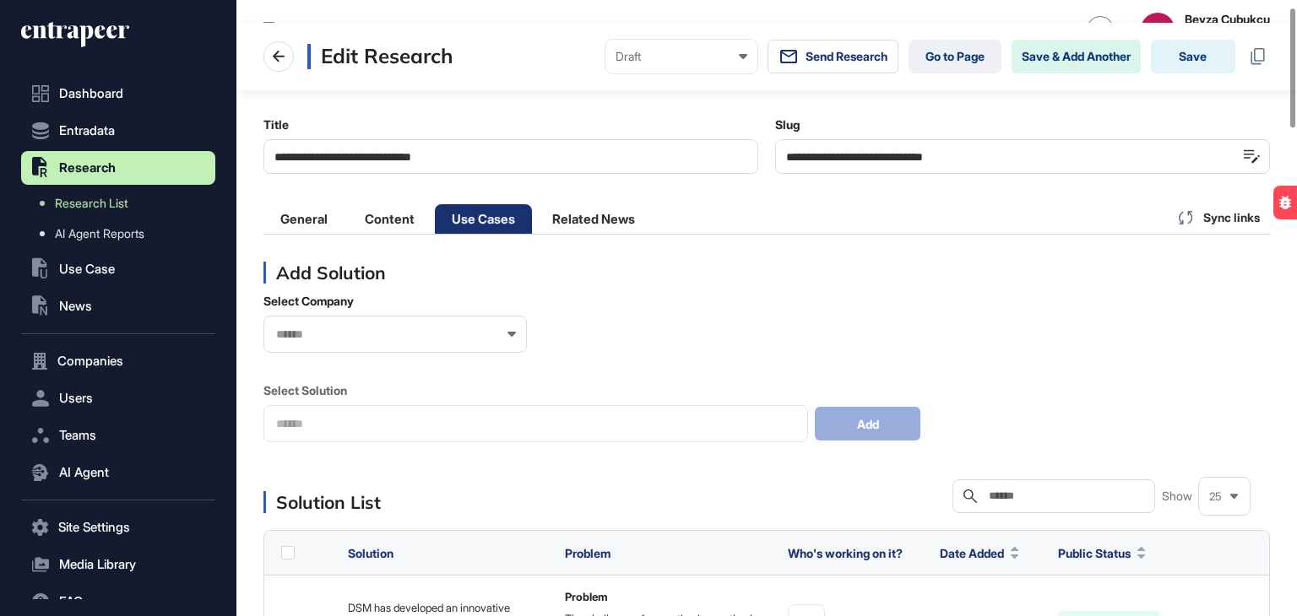
click at [451, 333] on input "text" at bounding box center [383, 335] width 219 height 14
type input "**********"
drag, startPoint x: 349, startPoint y: 333, endPoint x: 216, endPoint y: 324, distance: 132.8
click at [216, 324] on div "**********" at bounding box center [648, 308] width 1297 height 616
click at [346, 340] on input "********" at bounding box center [371, 335] width 194 height 14
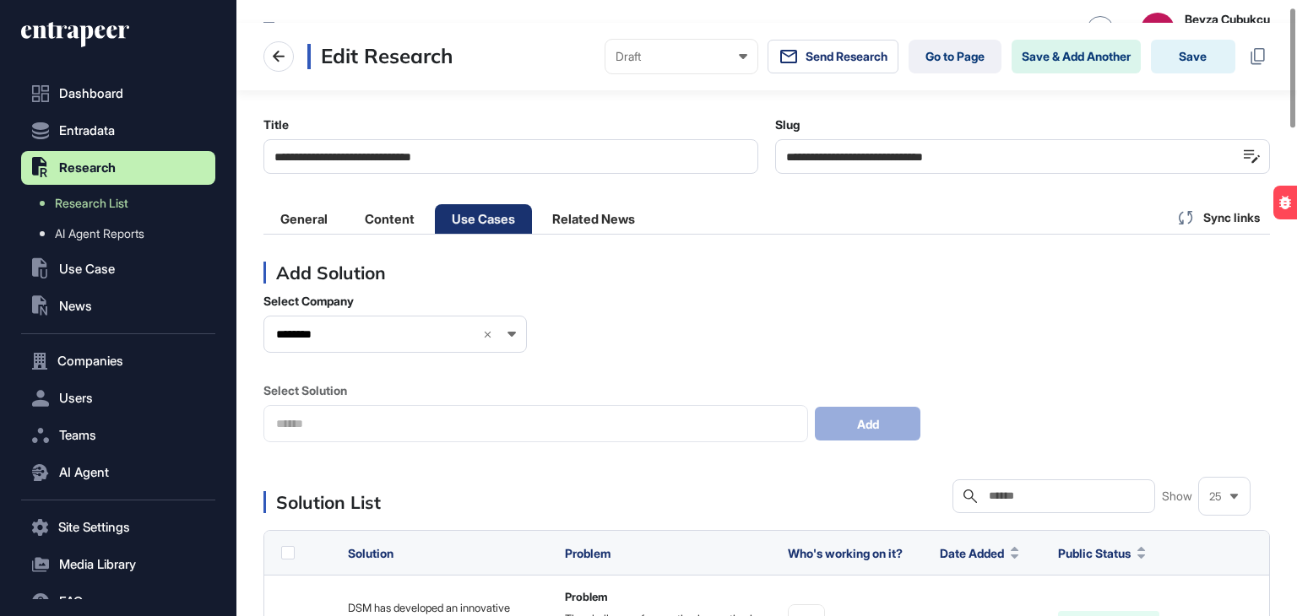
type input "********"
click at [483, 326] on div "********" at bounding box center [394, 334] width 263 height 37
click at [483, 334] on icon at bounding box center [488, 335] width 12 height 12
click at [509, 333] on icon at bounding box center [511, 334] width 8 height 5
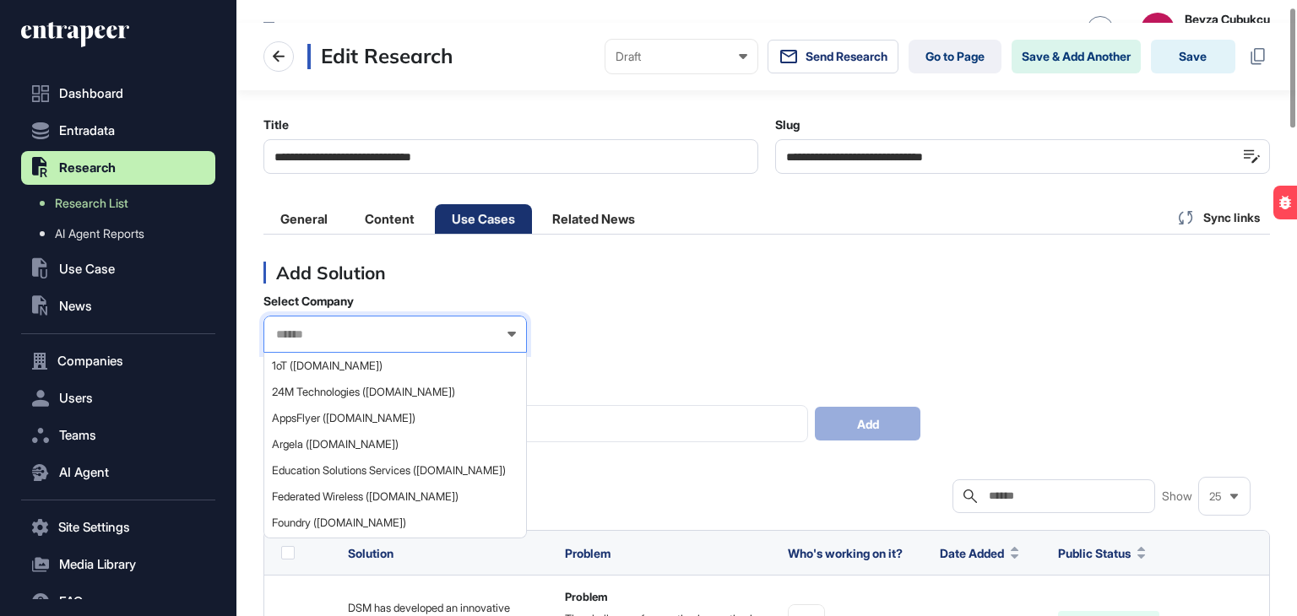
click at [377, 337] on input "text" at bounding box center [383, 335] width 219 height 14
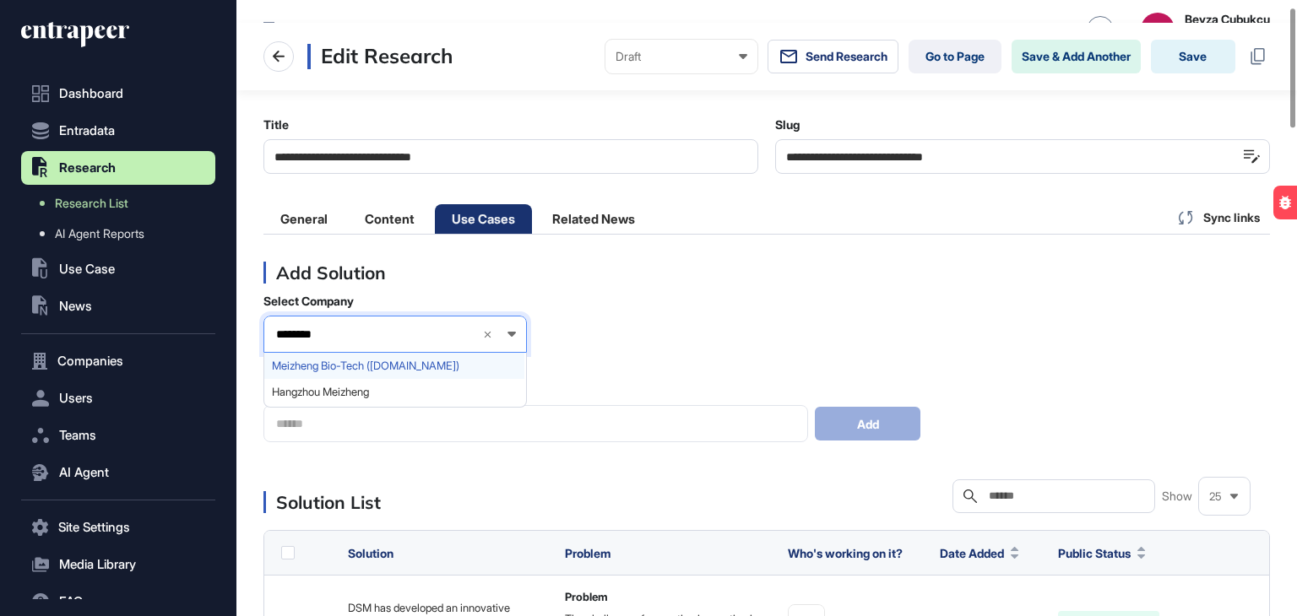
type input "********"
click at [361, 368] on span "Meizheng Bio-Tech (meizhengbio.com)" at bounding box center [394, 366] width 245 height 13
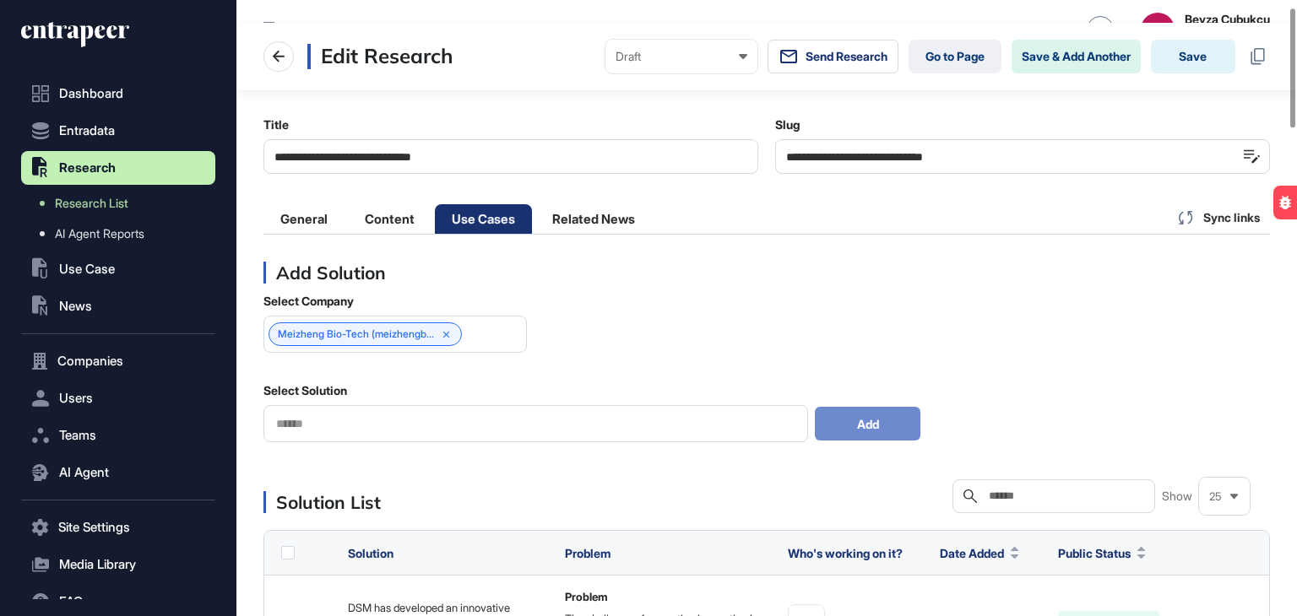
click at [370, 417] on input "text" at bounding box center [535, 424] width 522 height 14
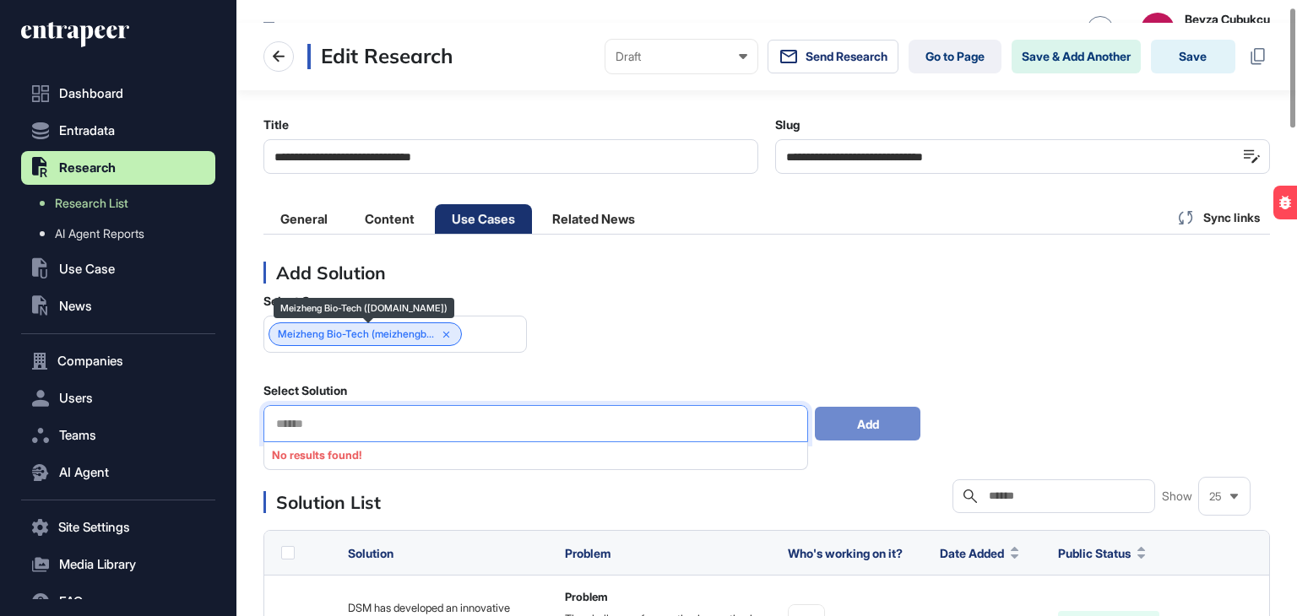
click at [450, 332] on icon at bounding box center [446, 334] width 7 height 7
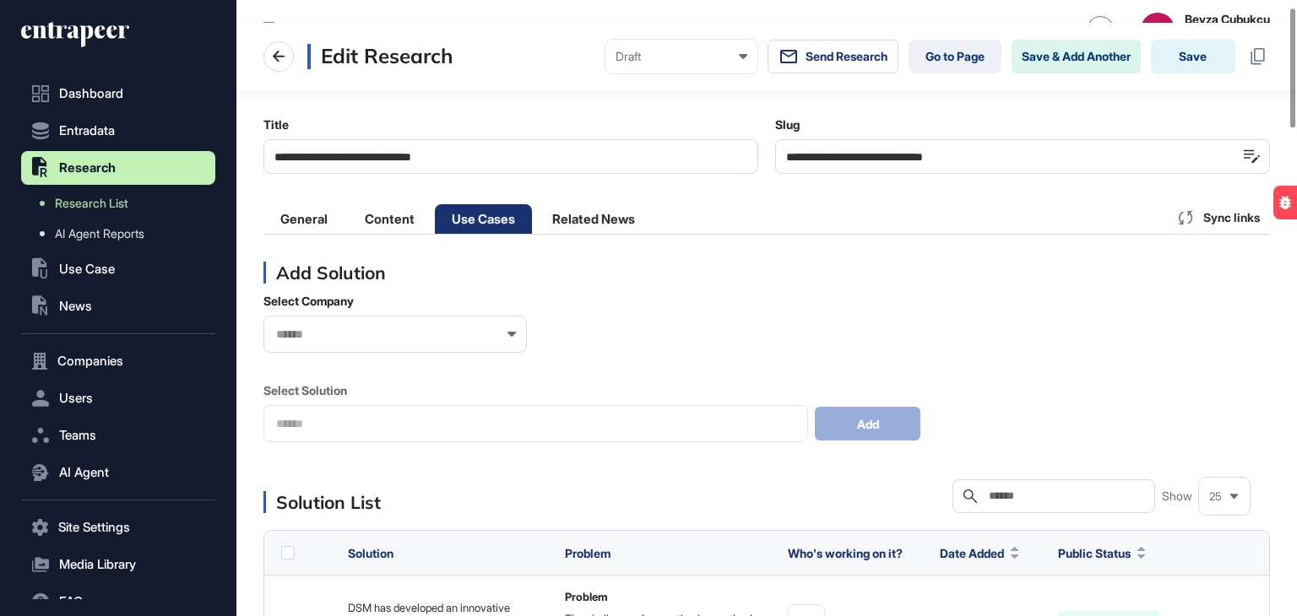
click at [380, 335] on input "text" at bounding box center [383, 335] width 219 height 14
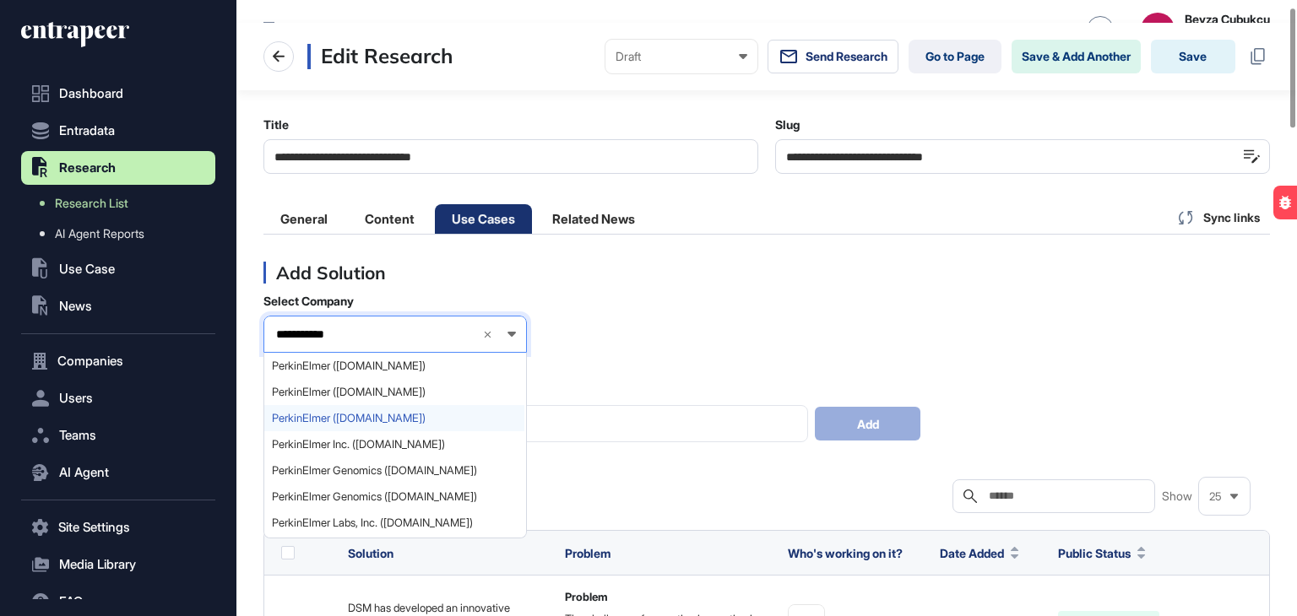
type input "**********"
click at [376, 422] on span "PerkinElmer (perkinelmer.com)" at bounding box center [394, 418] width 245 height 13
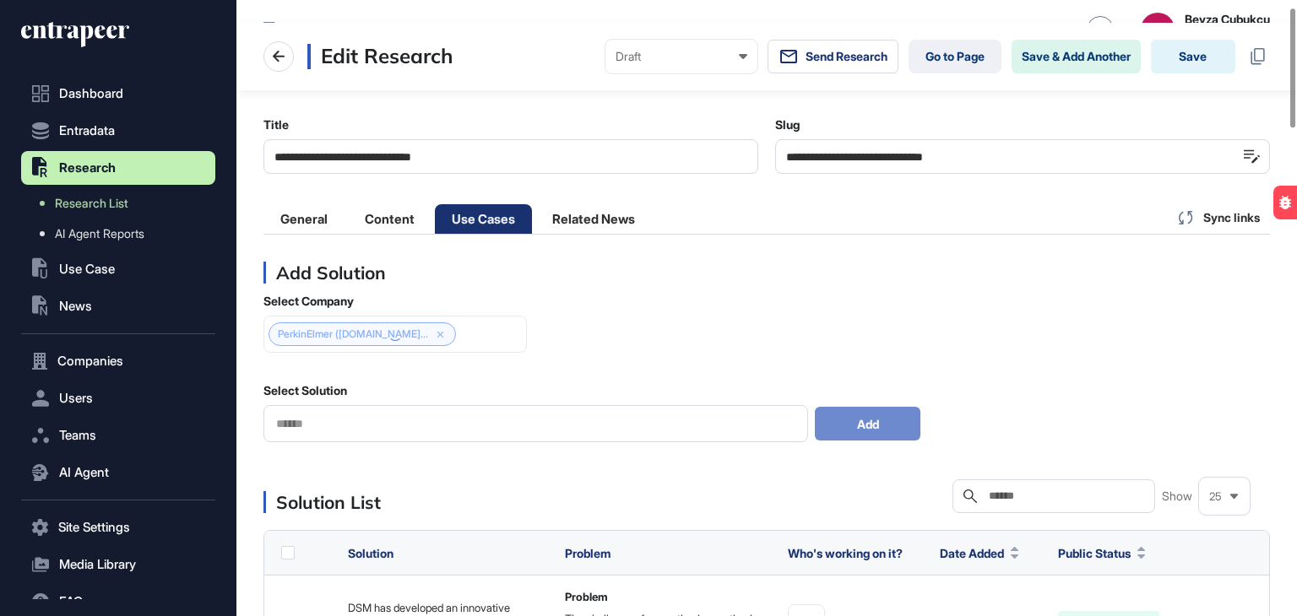
click at [376, 420] on input "text" at bounding box center [535, 424] width 522 height 14
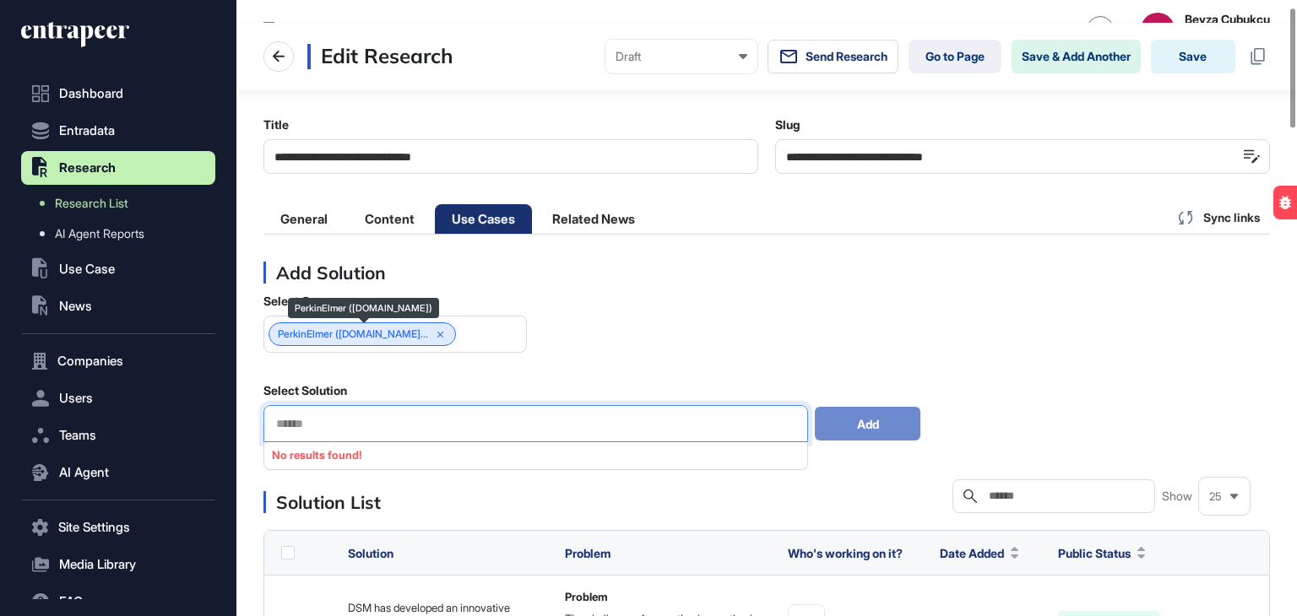
click at [444, 332] on icon at bounding box center [440, 334] width 7 height 7
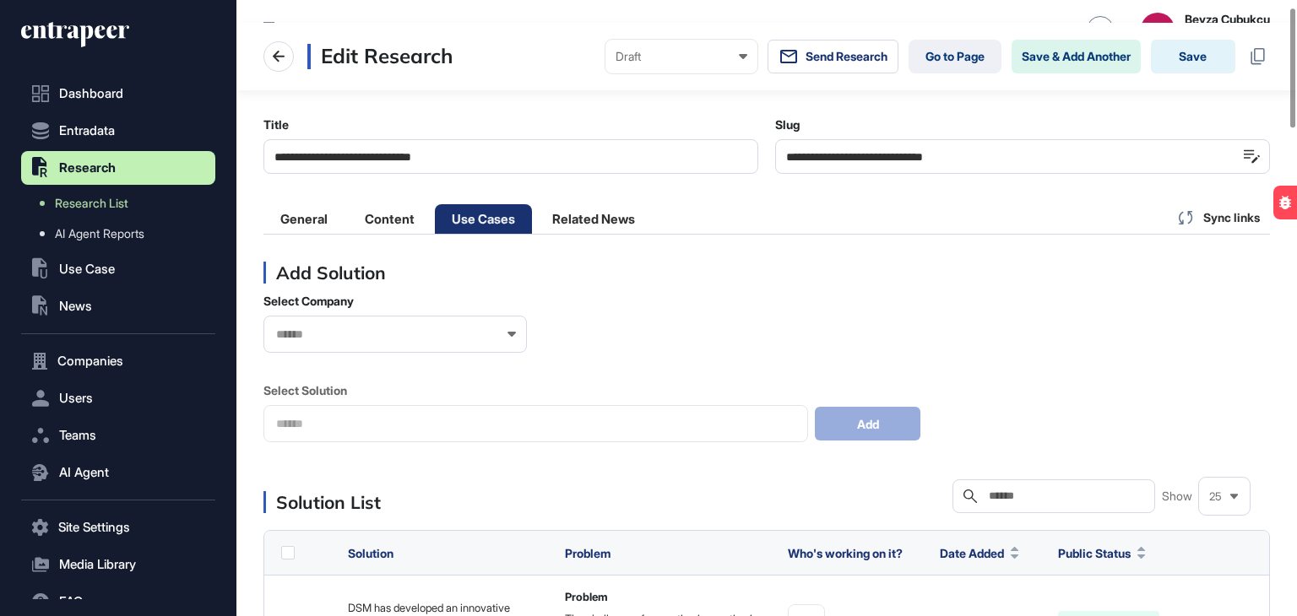
click at [646, 314] on div "Select Company Select Solution Add" at bounding box center [766, 368] width 1006 height 149
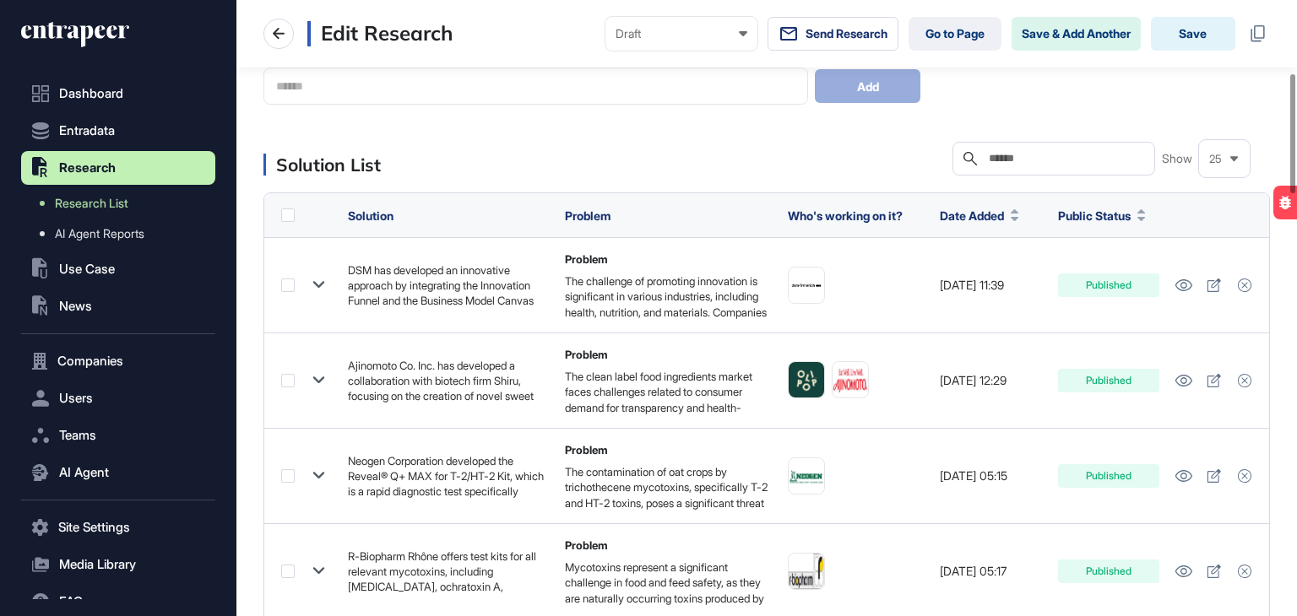
scroll to position [0, 0]
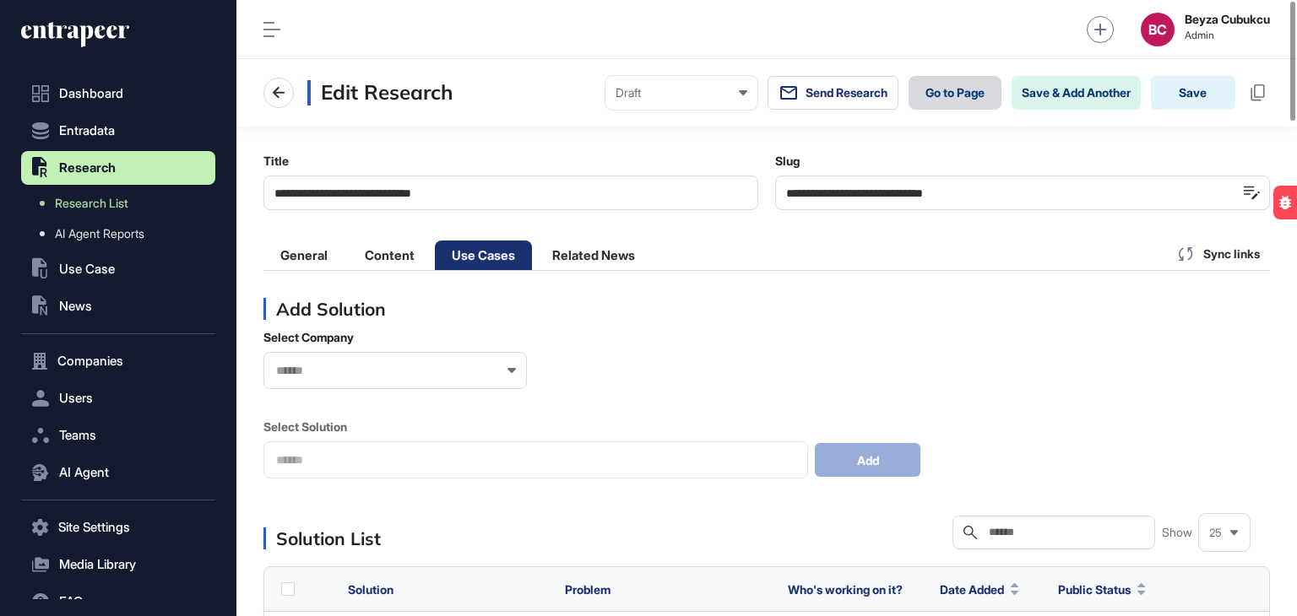
click at [974, 103] on link "Go to Page" at bounding box center [954, 93] width 93 height 34
drag, startPoint x: 1001, startPoint y: 187, endPoint x: 771, endPoint y: 179, distance: 230.6
click at [771, 179] on div "**********" at bounding box center [766, 182] width 1006 height 57
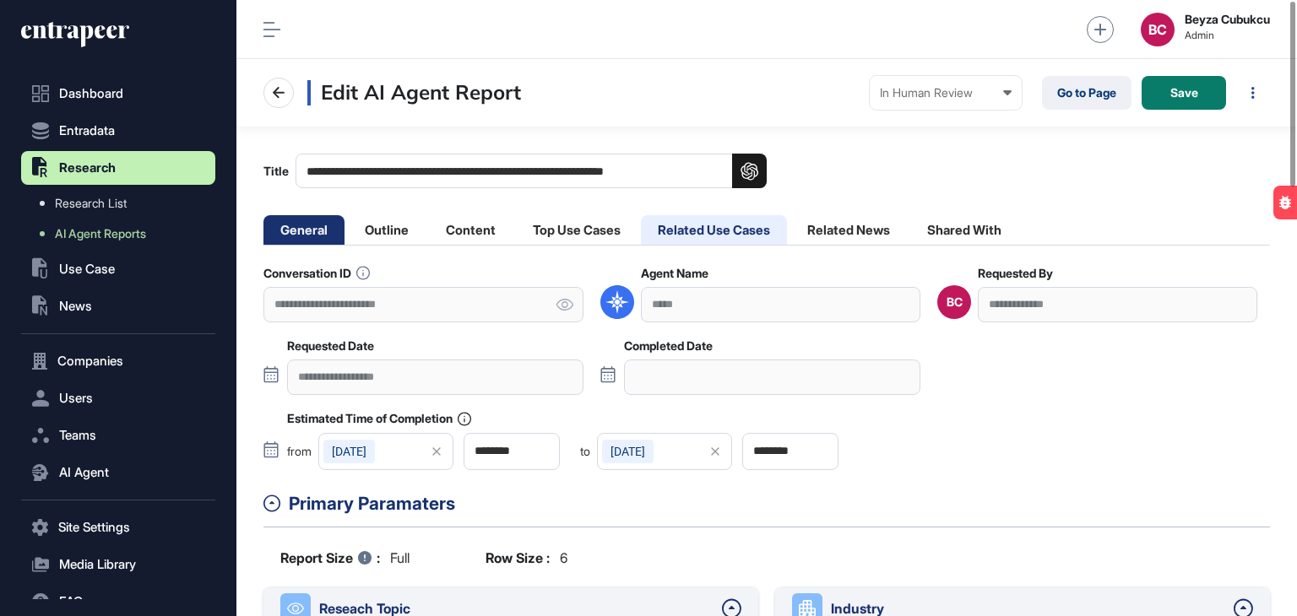
click at [712, 230] on li "Related Use Cases" at bounding box center [714, 230] width 146 height 30
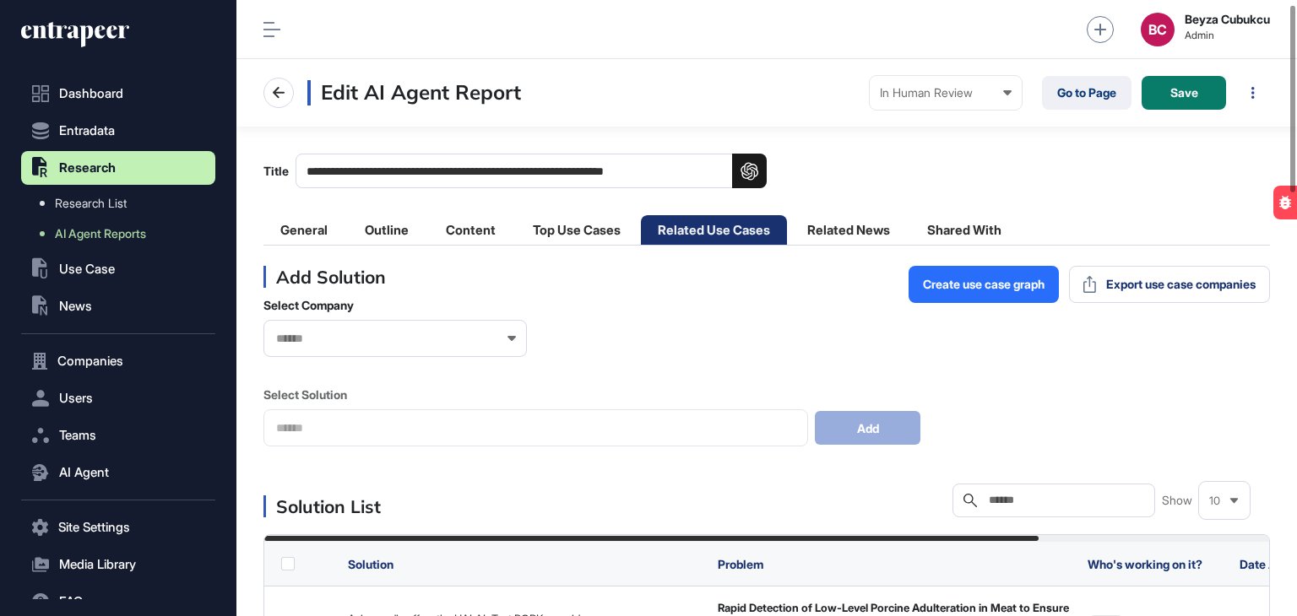
scroll to position [338, 0]
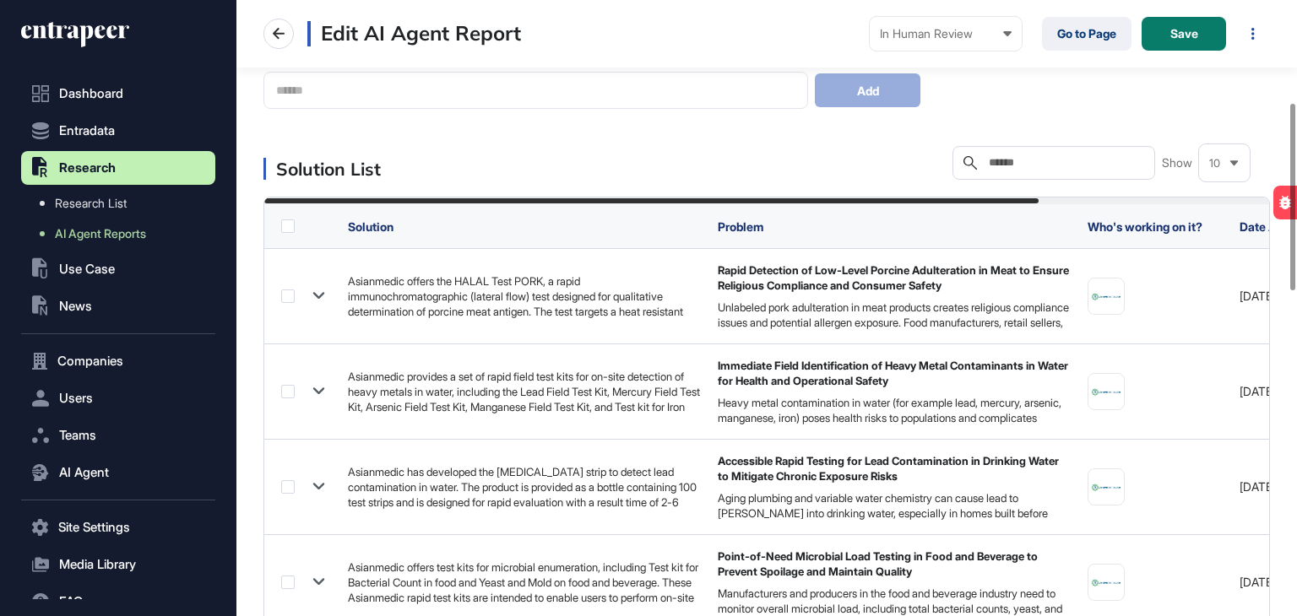
click at [287, 226] on label at bounding box center [288, 226] width 14 height 14
click at [293, 233] on th at bounding box center [301, 226] width 75 height 44
click at [290, 227] on label at bounding box center [288, 226] width 14 height 14
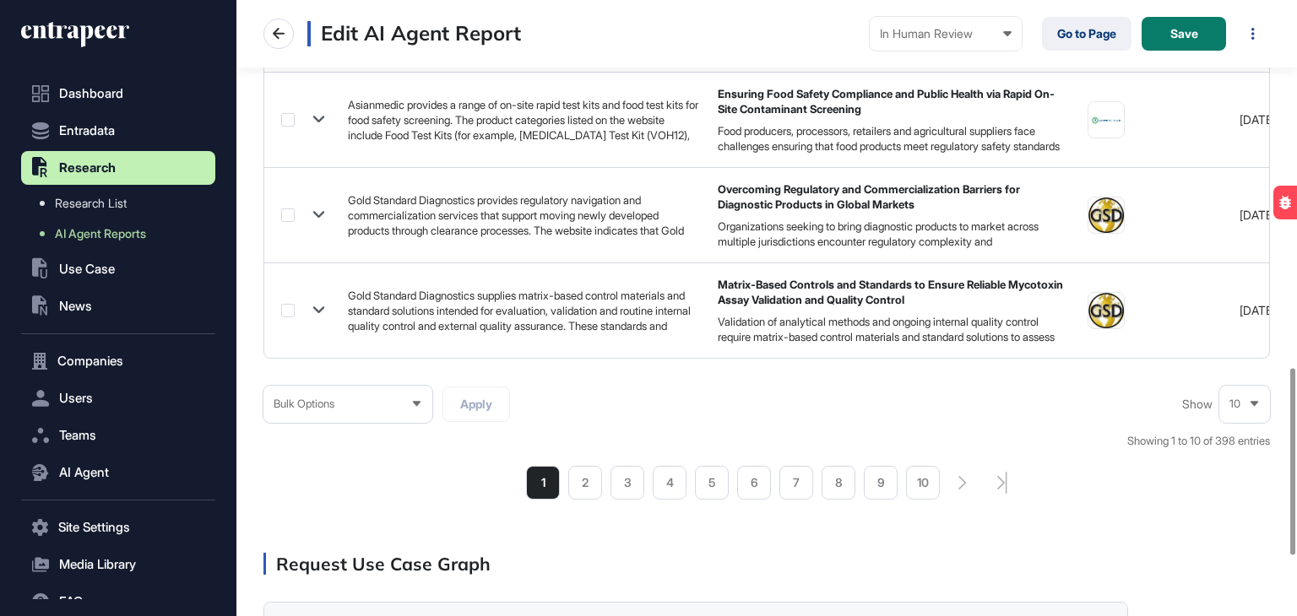
scroll to position [1408, 0]
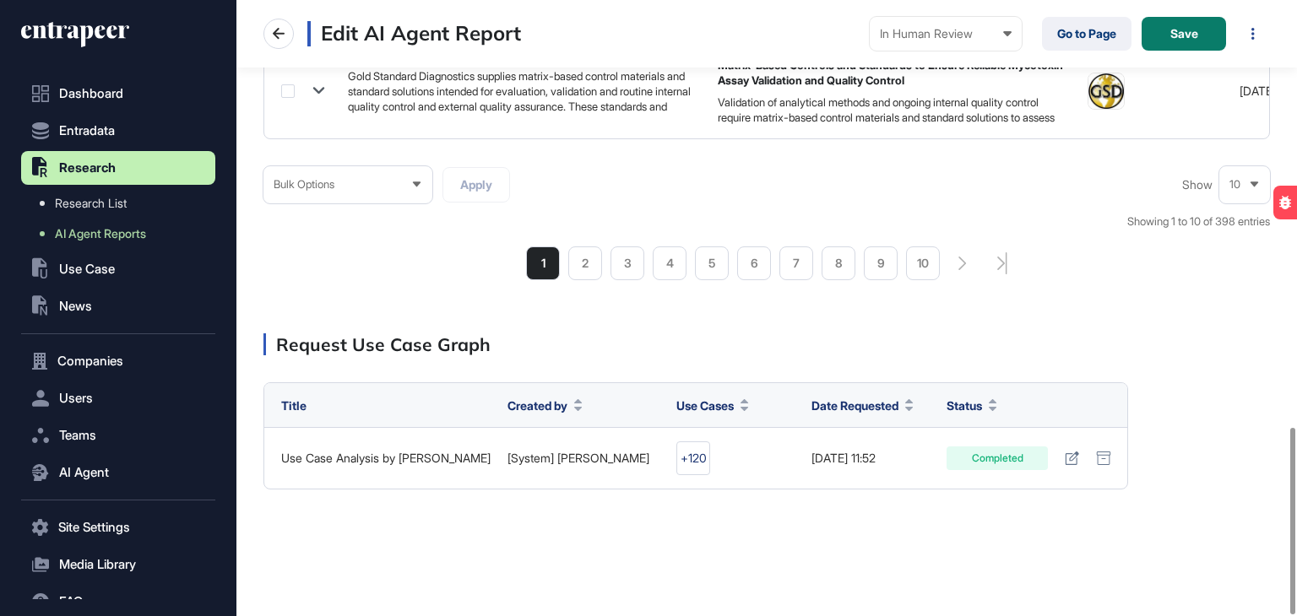
click at [391, 176] on div "Bulk Options" at bounding box center [347, 184] width 169 height 33
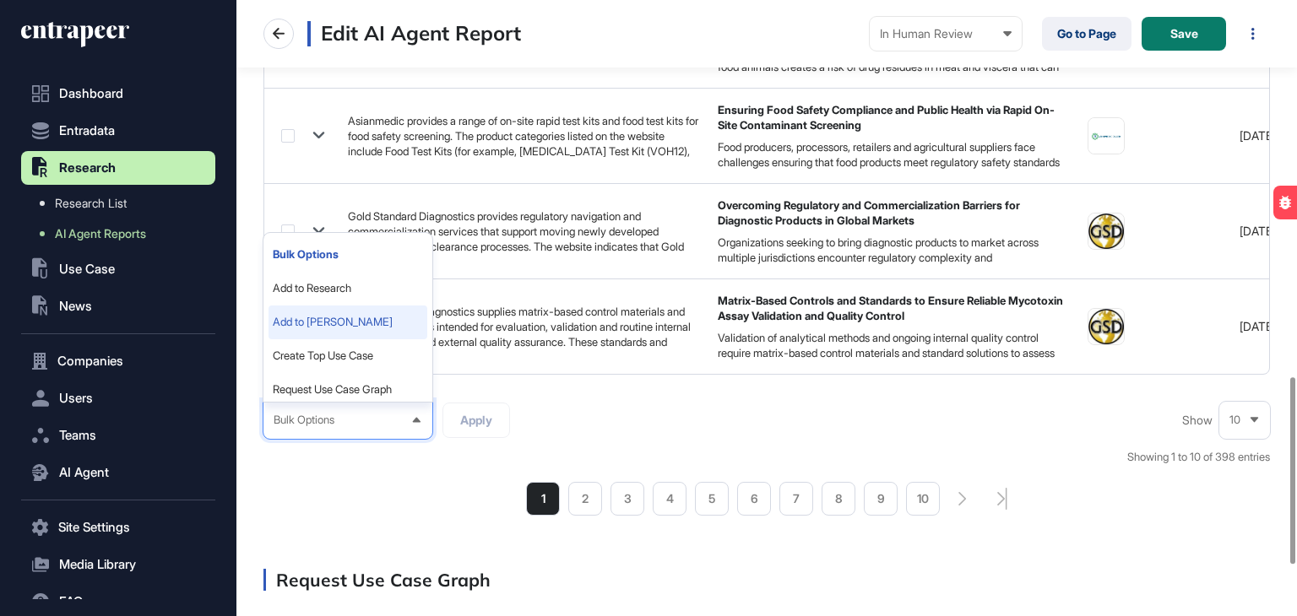
scroll to position [1155, 0]
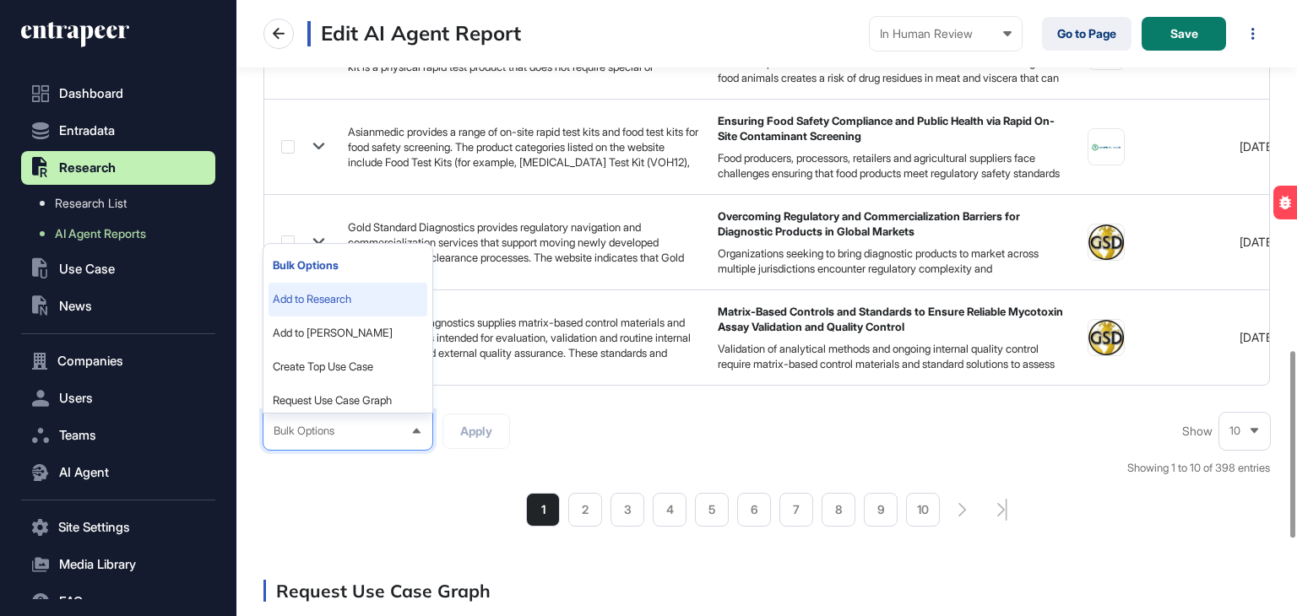
click at [339, 305] on li "Add to Research" at bounding box center [347, 300] width 159 height 34
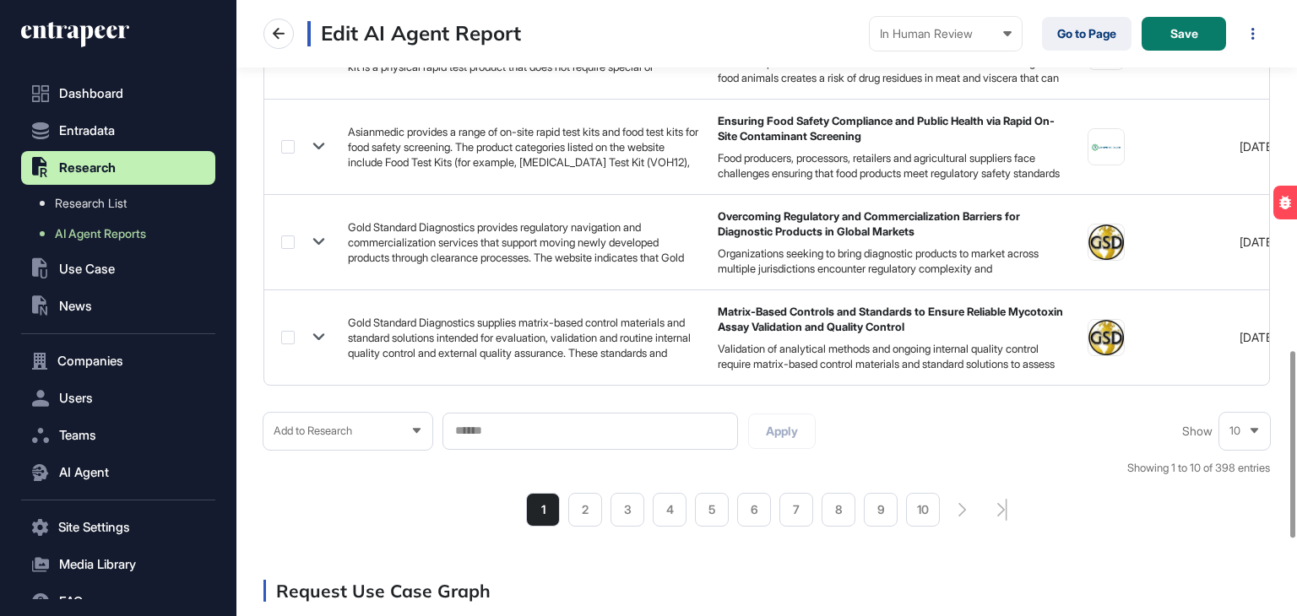
click at [1247, 434] on div "10" at bounding box center [1244, 430] width 51 height 33
click at [1245, 410] on li "100" at bounding box center [1244, 401] width 41 height 34
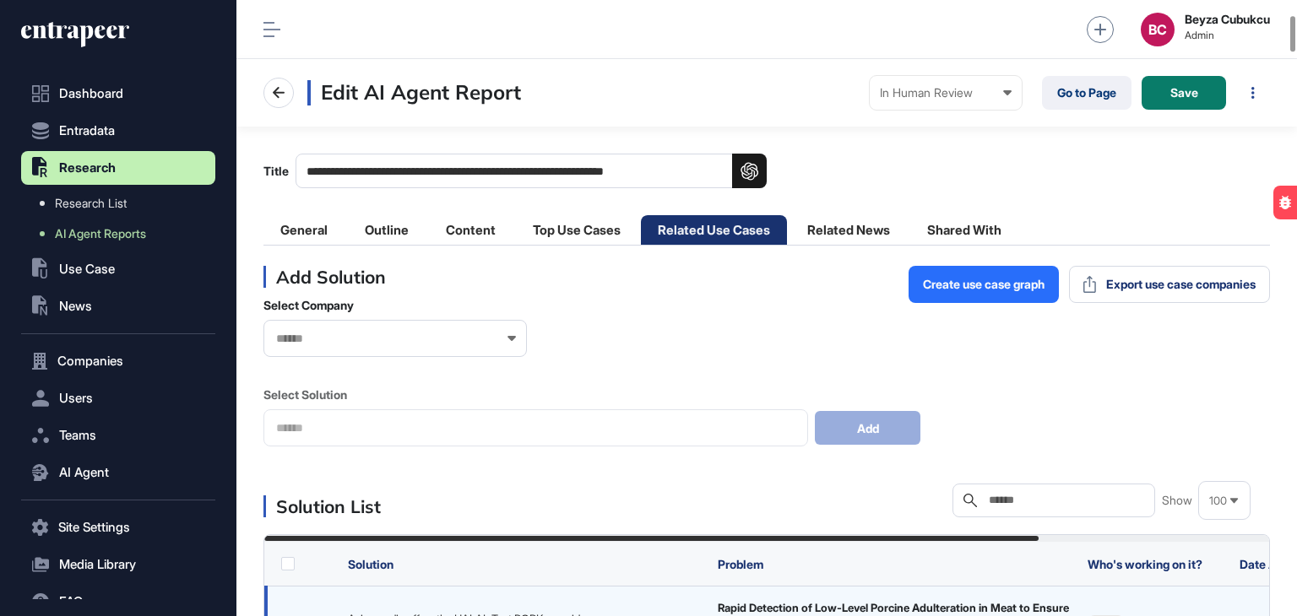
scroll to position [253, 0]
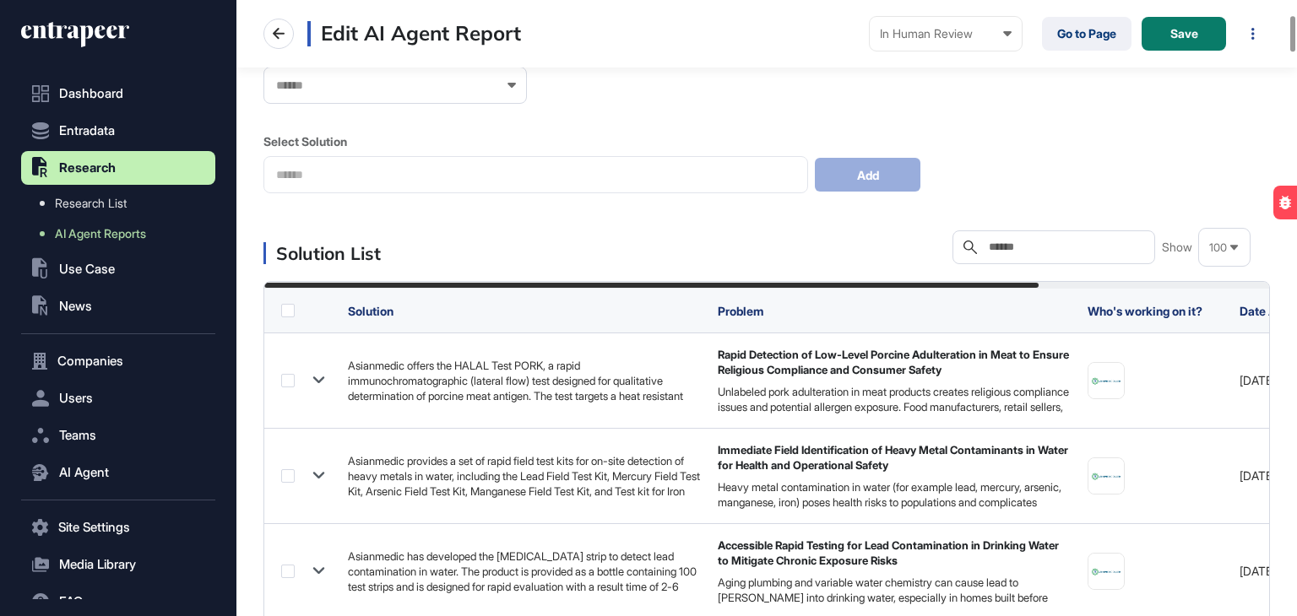
click at [286, 313] on label at bounding box center [288, 311] width 14 height 14
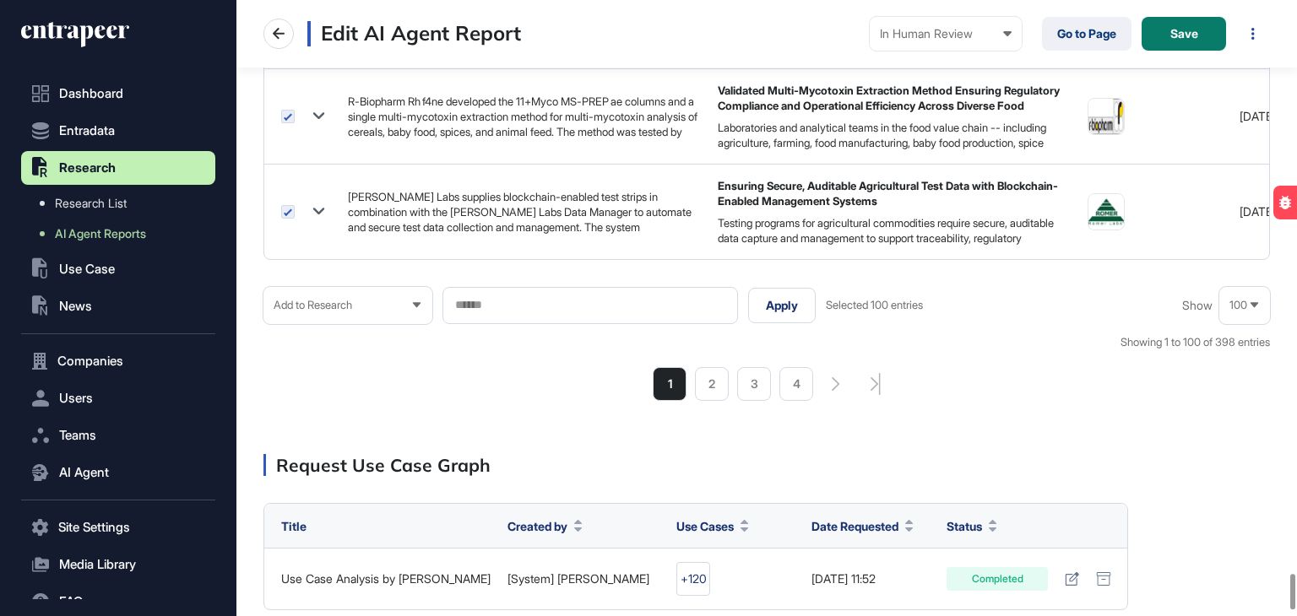
scroll to position [9893, 0]
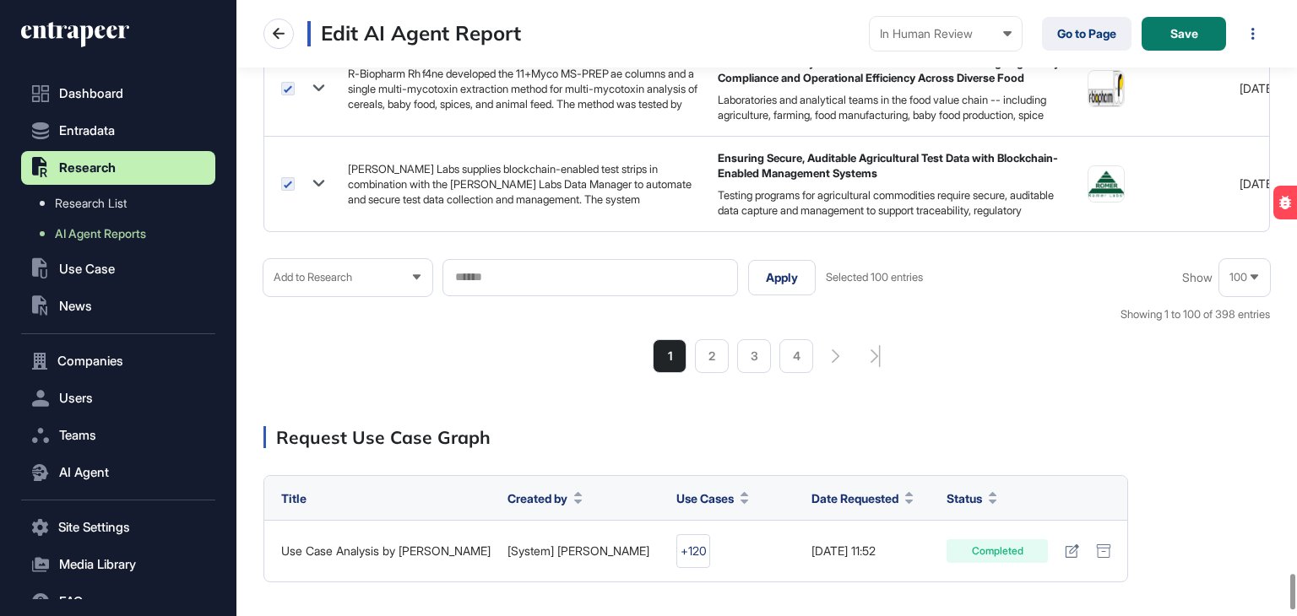
click at [566, 278] on div at bounding box center [589, 277] width 295 height 37
click at [503, 272] on input "text" at bounding box center [589, 277] width 273 height 14
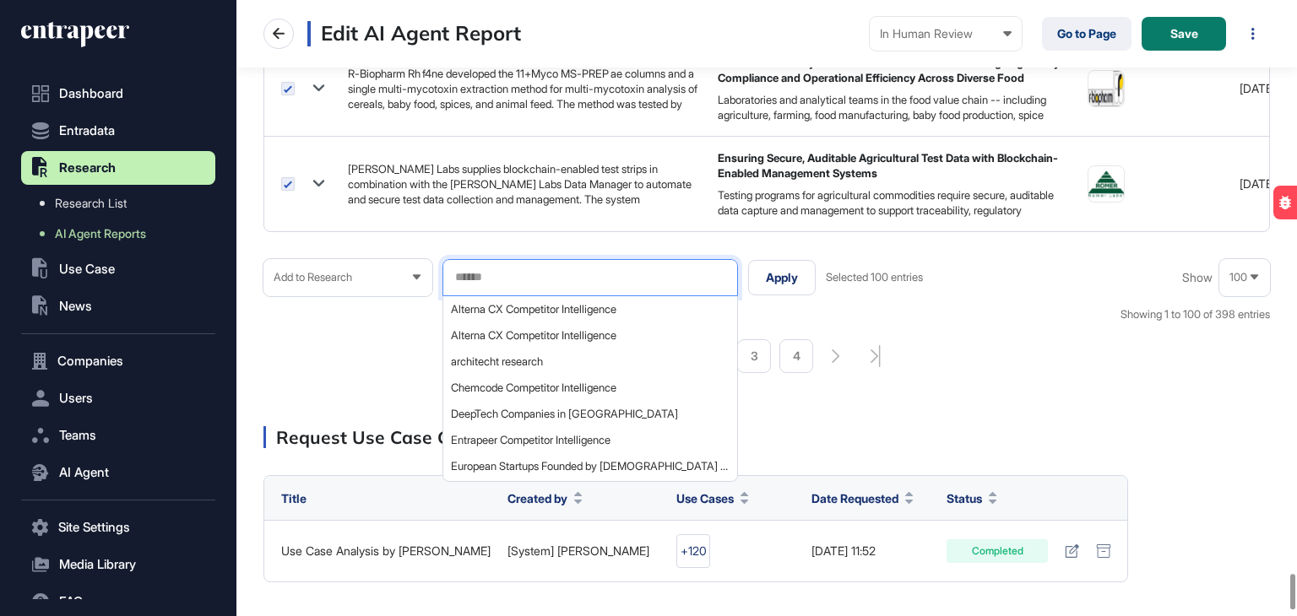
paste input "**********"
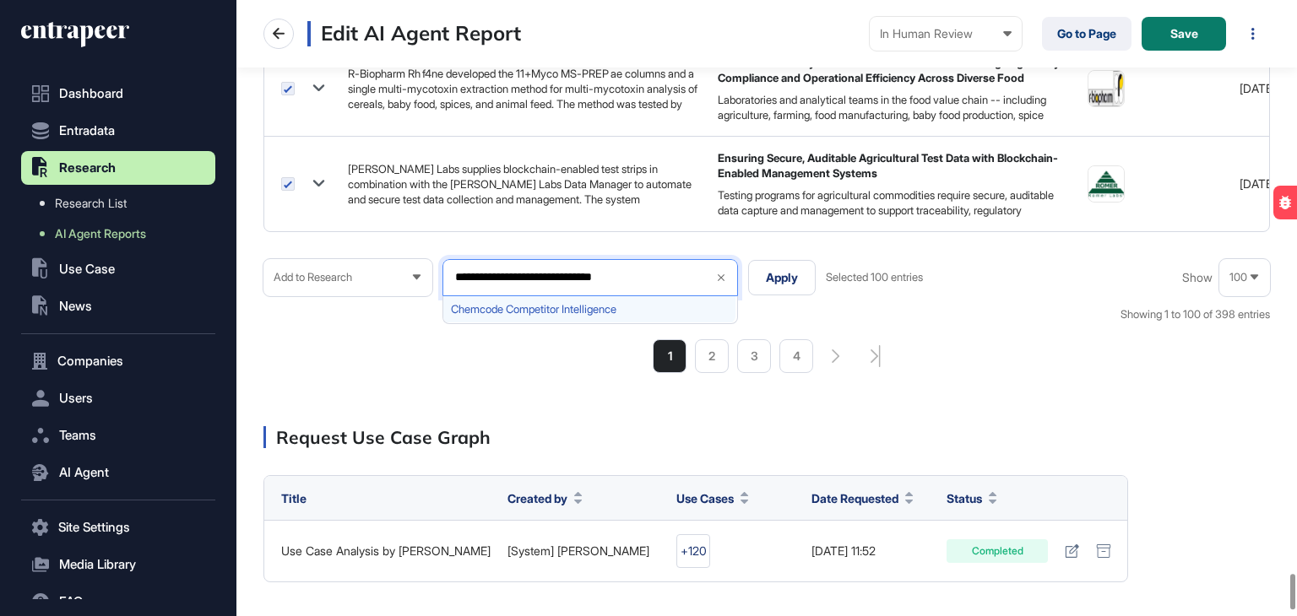
type input "**********"
click at [555, 308] on div "Chemcode Competitor Intelligence" at bounding box center [589, 309] width 292 height 26
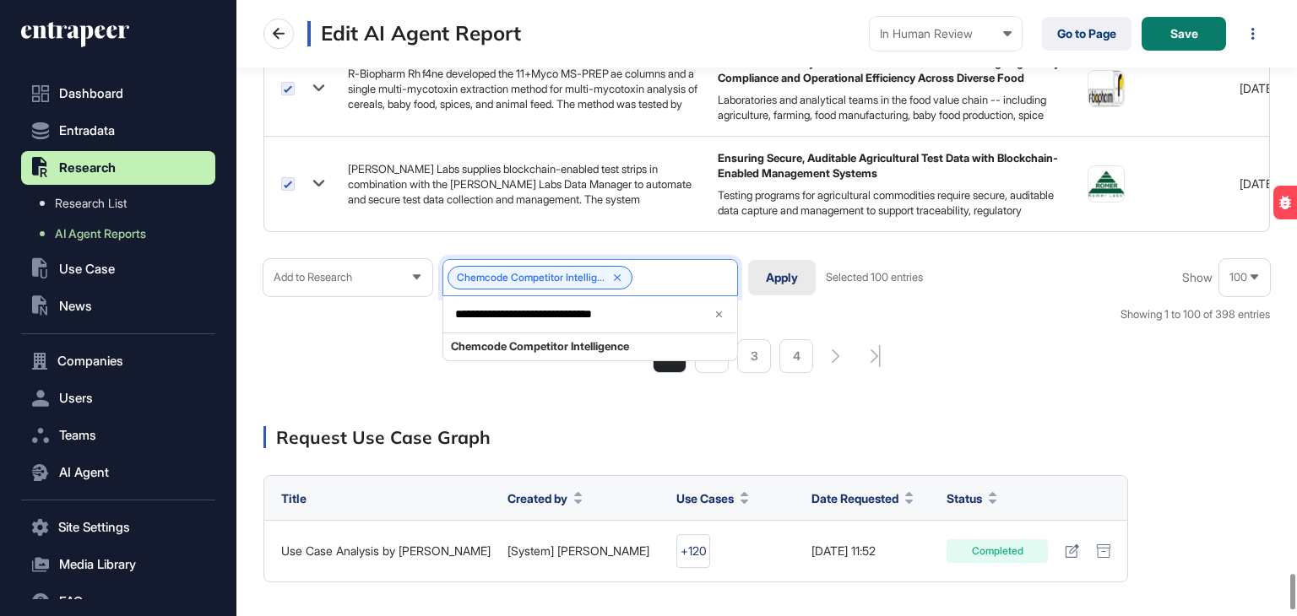
click at [763, 268] on button "Apply" at bounding box center [782, 277] width 68 height 35
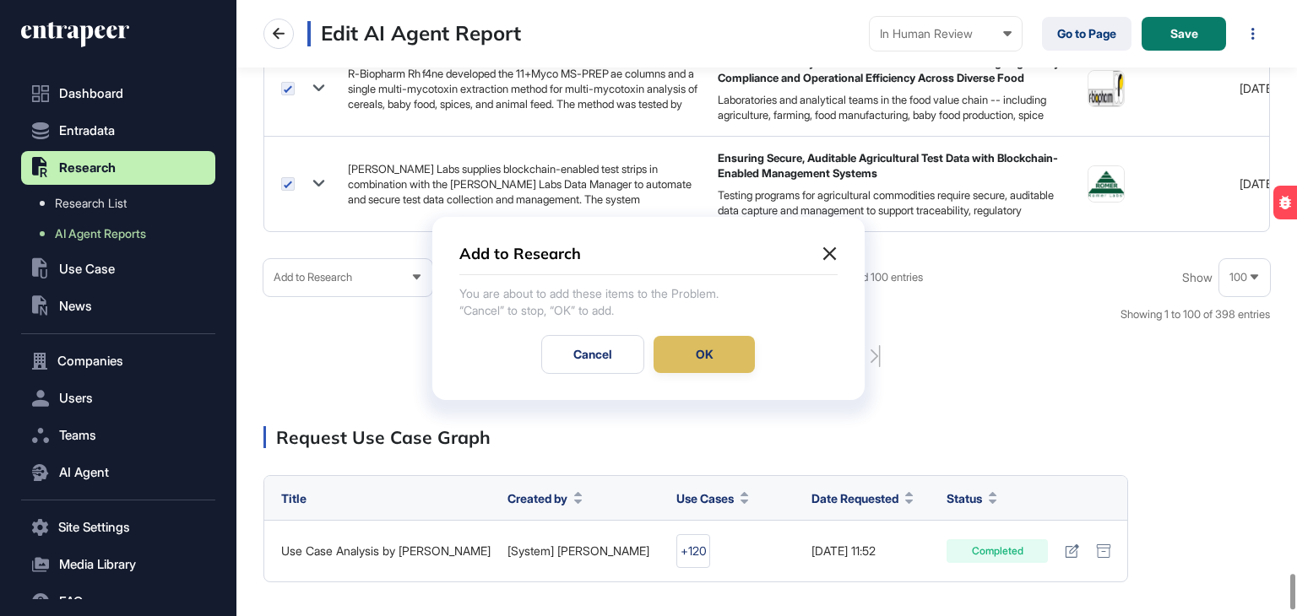
click at [698, 344] on div "OK" at bounding box center [703, 354] width 101 height 37
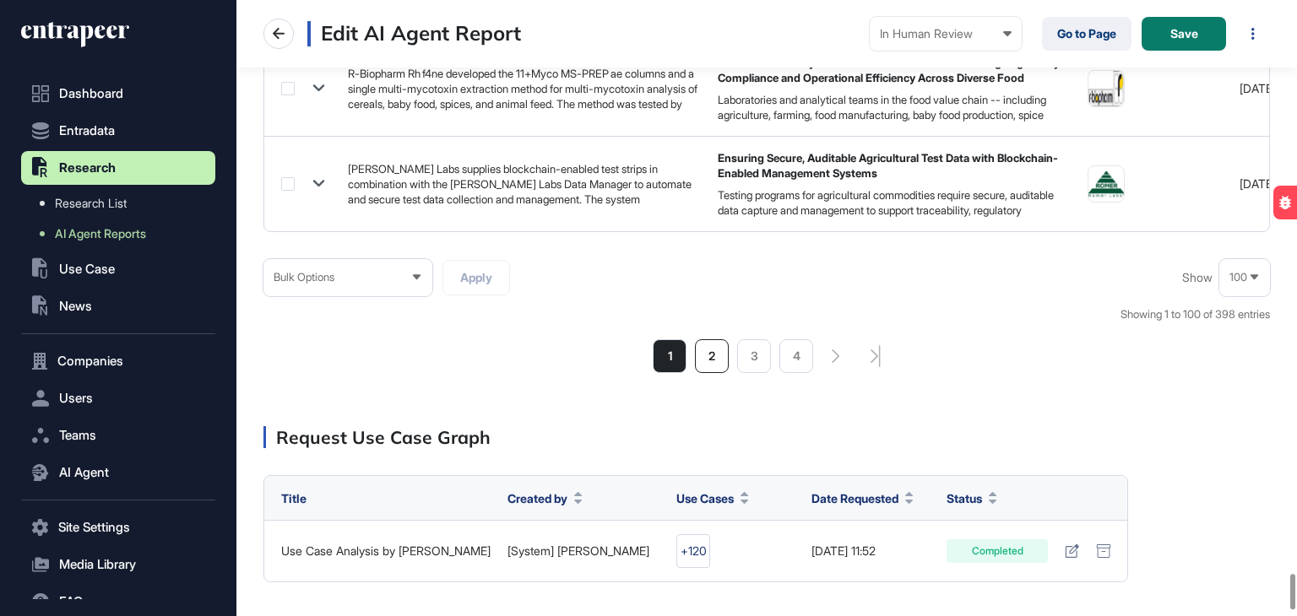
click at [706, 349] on li "2" at bounding box center [712, 356] width 34 height 34
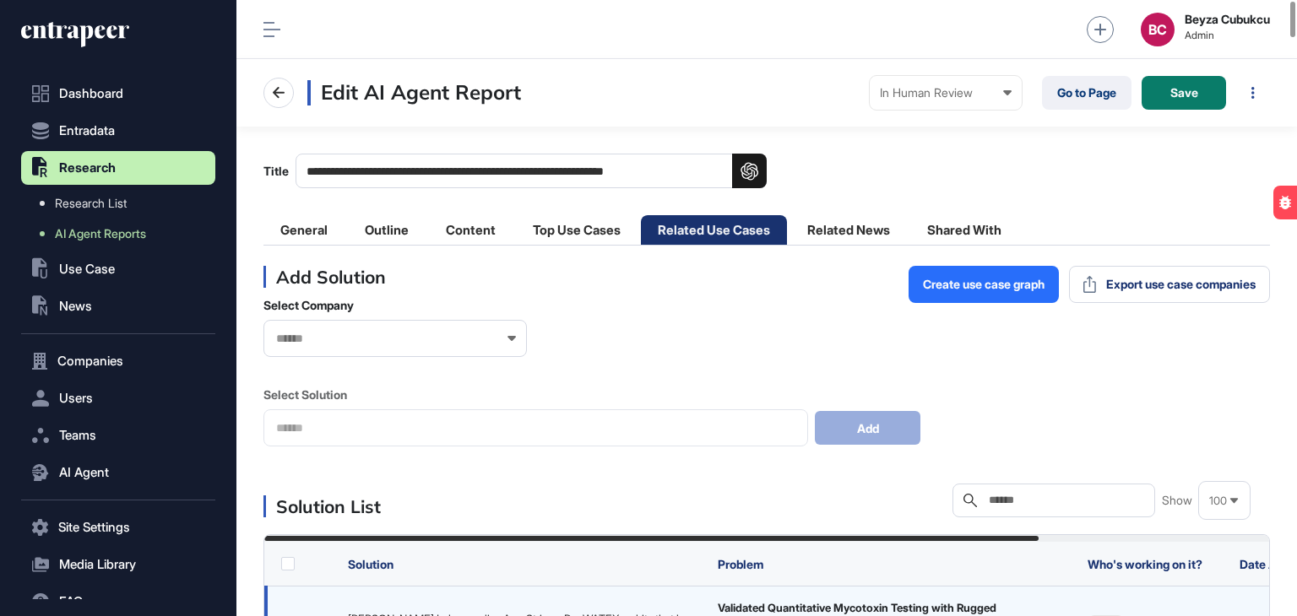
scroll to position [253, 0]
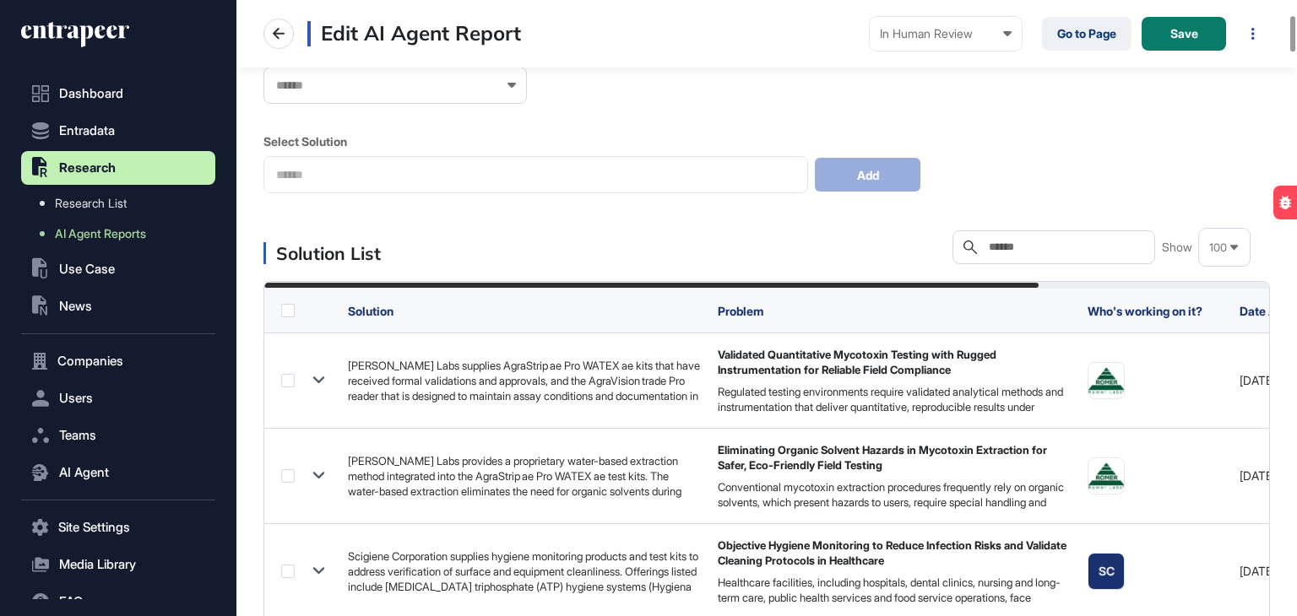
click at [285, 310] on label at bounding box center [288, 311] width 14 height 14
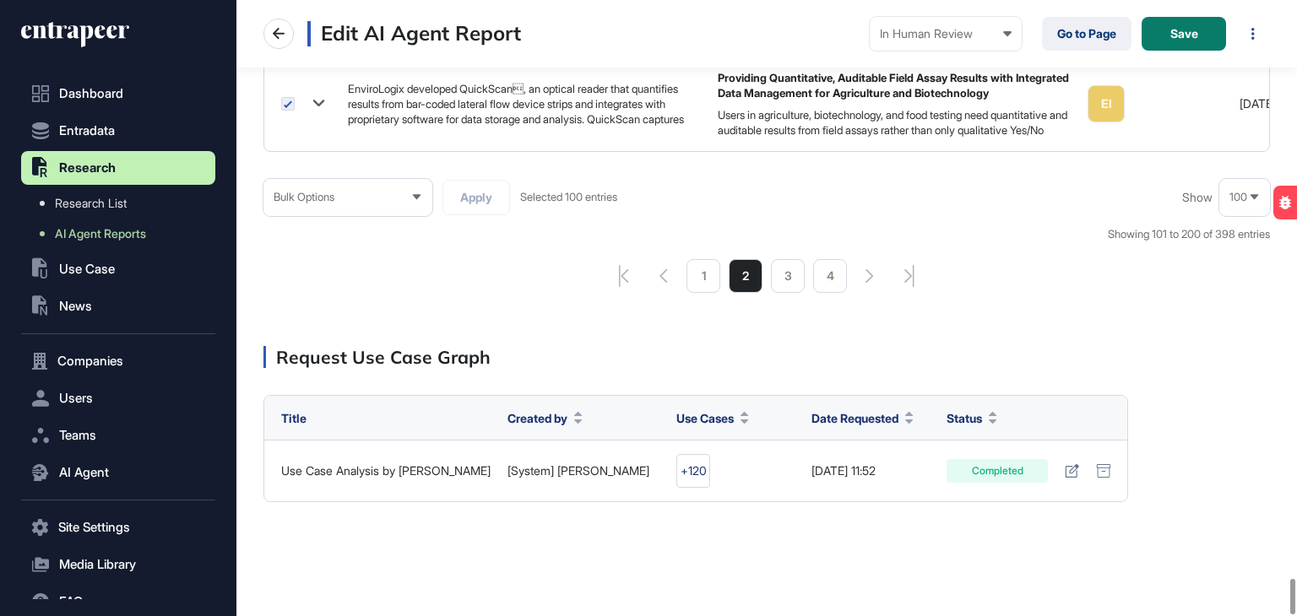
scroll to position [9977, 0]
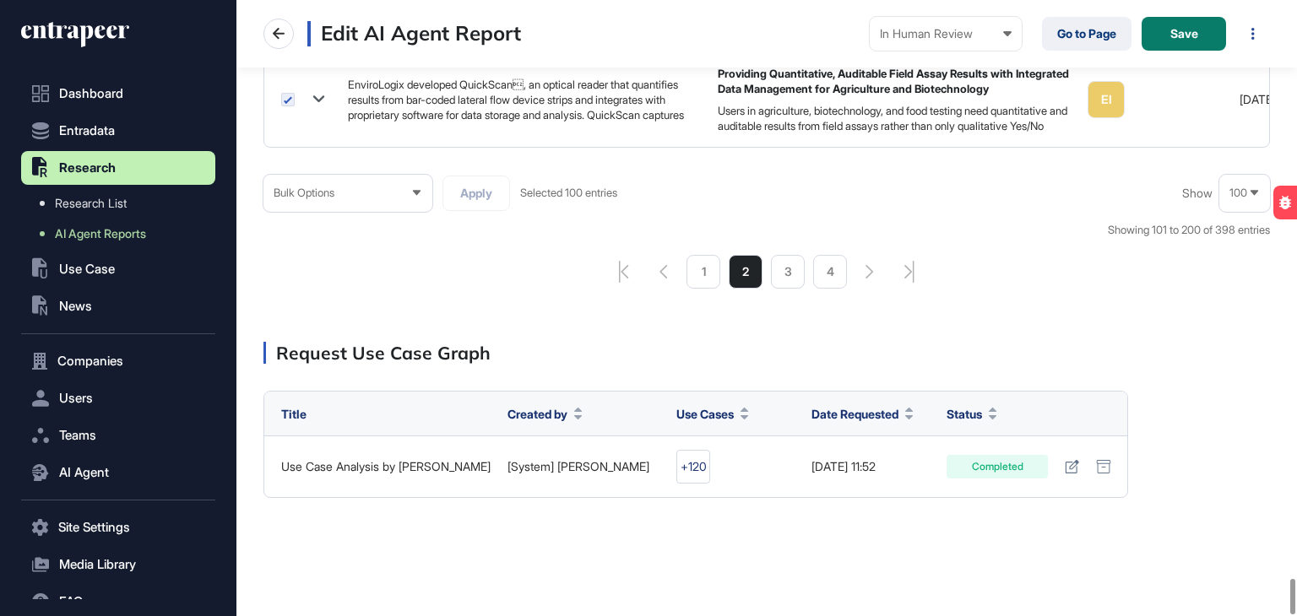
click at [414, 190] on icon at bounding box center [416, 192] width 11 height 11
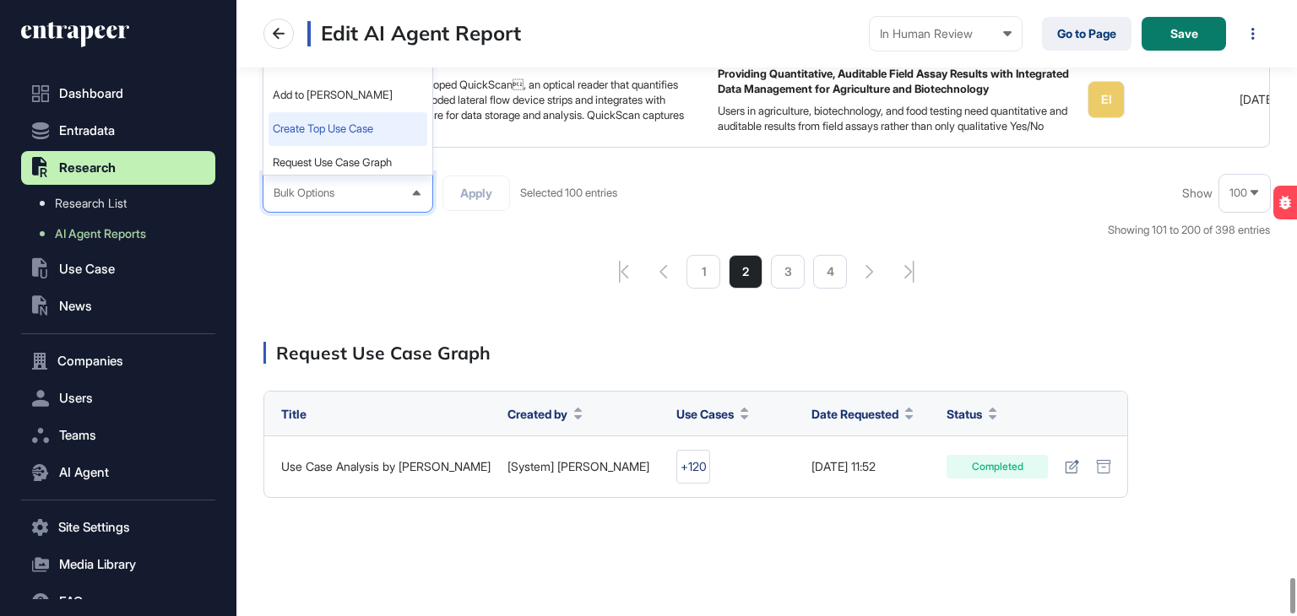
scroll to position [9893, 0]
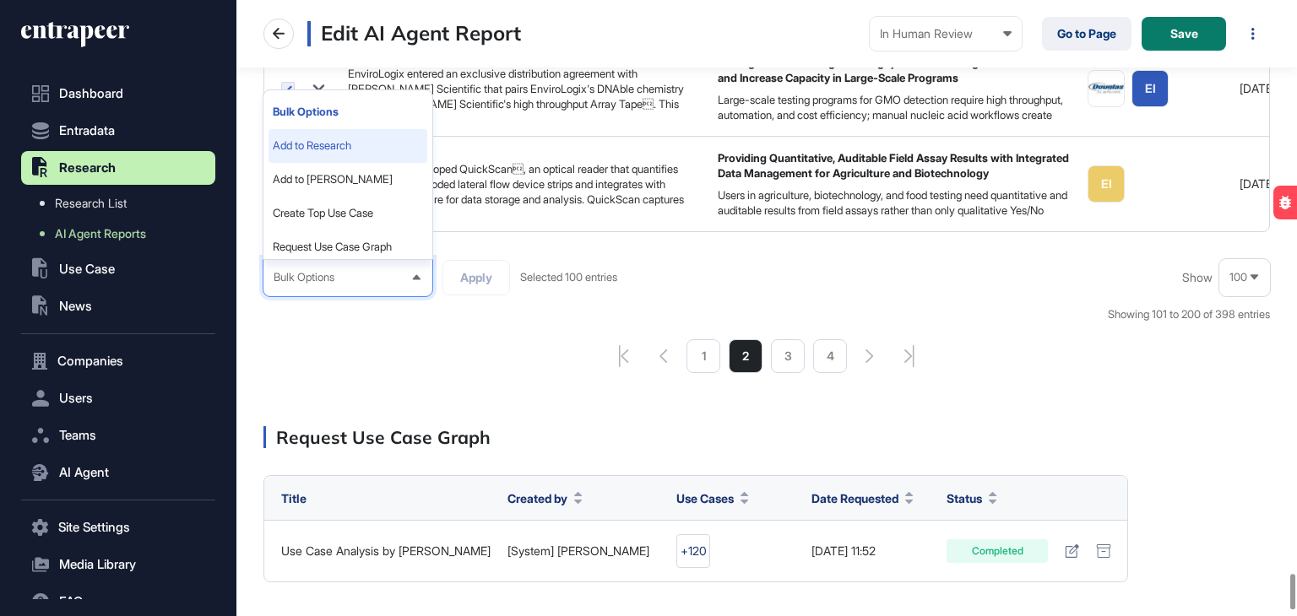
click at [306, 135] on li "Add to Research" at bounding box center [347, 146] width 159 height 34
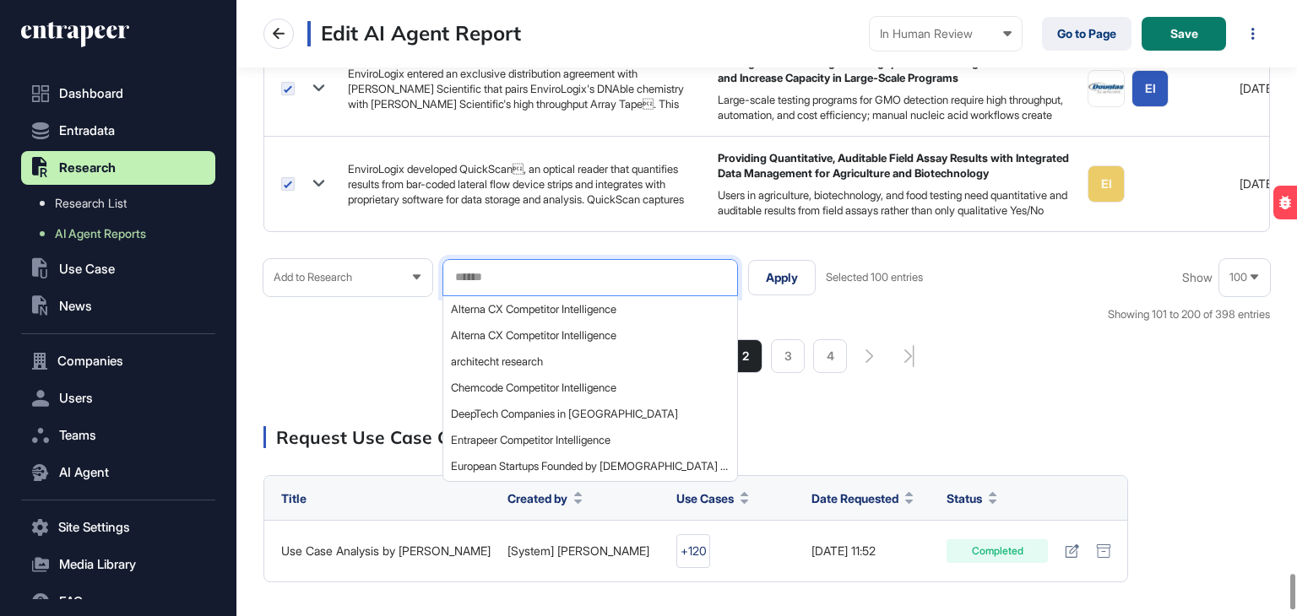
click at [587, 273] on input "text" at bounding box center [589, 277] width 273 height 14
click at [542, 375] on div "Chemcode Competitor Intelligence" at bounding box center [589, 388] width 292 height 26
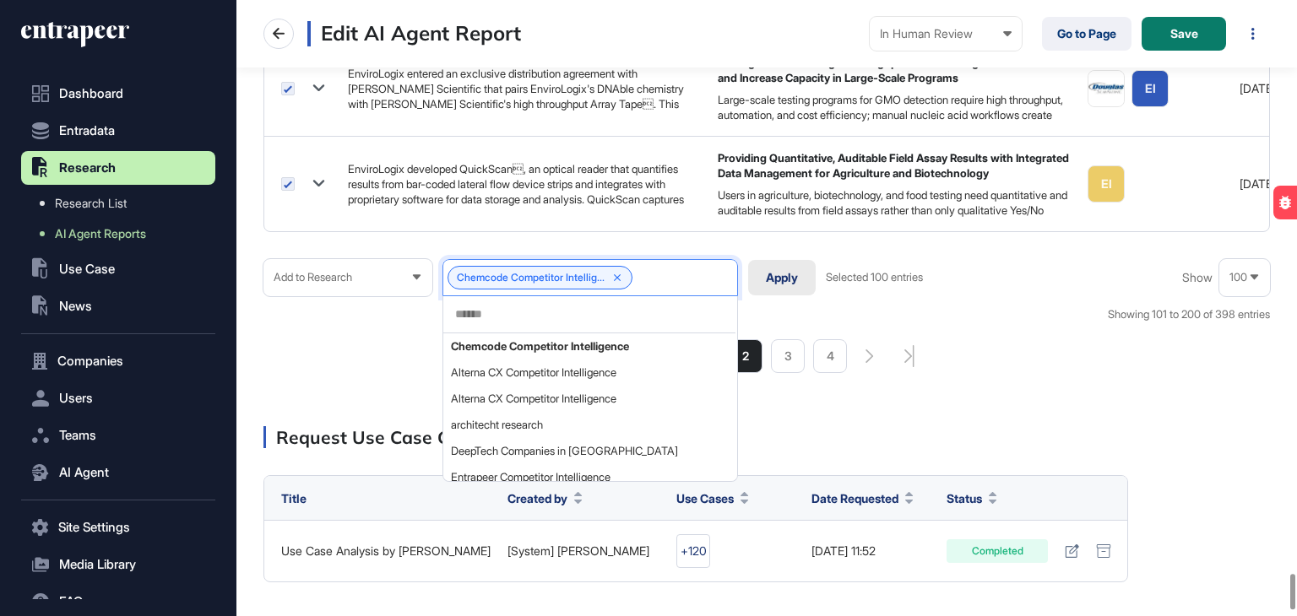
click at [777, 268] on button "Apply" at bounding box center [782, 277] width 68 height 35
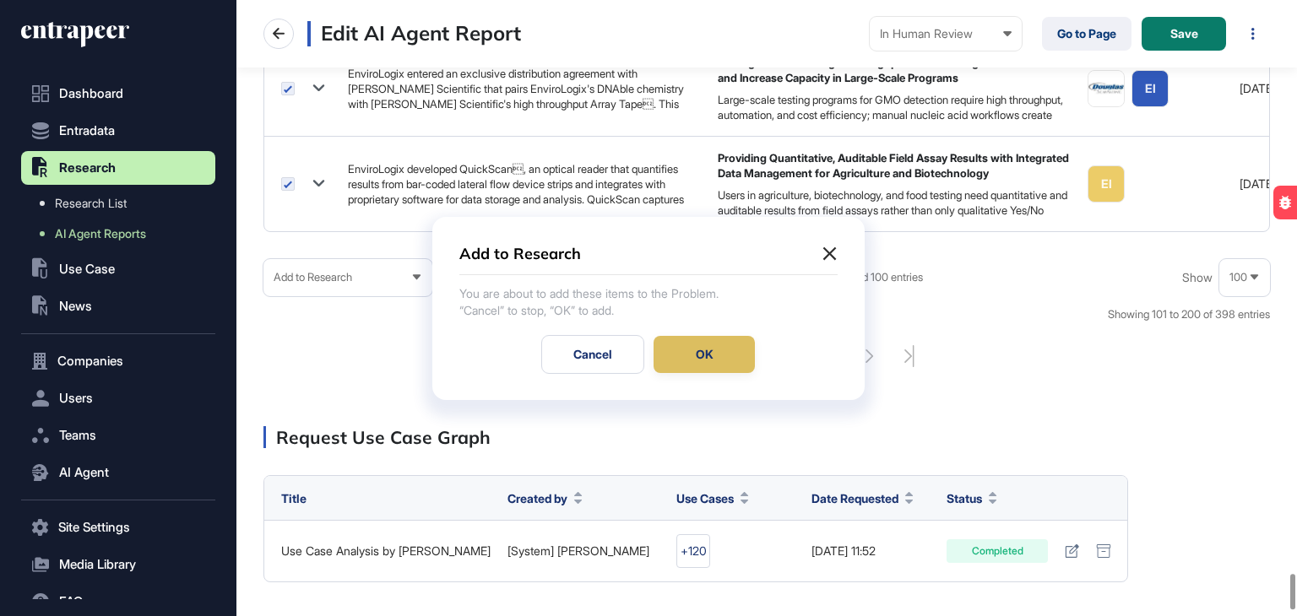
click at [711, 364] on div "OK" at bounding box center [703, 354] width 101 height 37
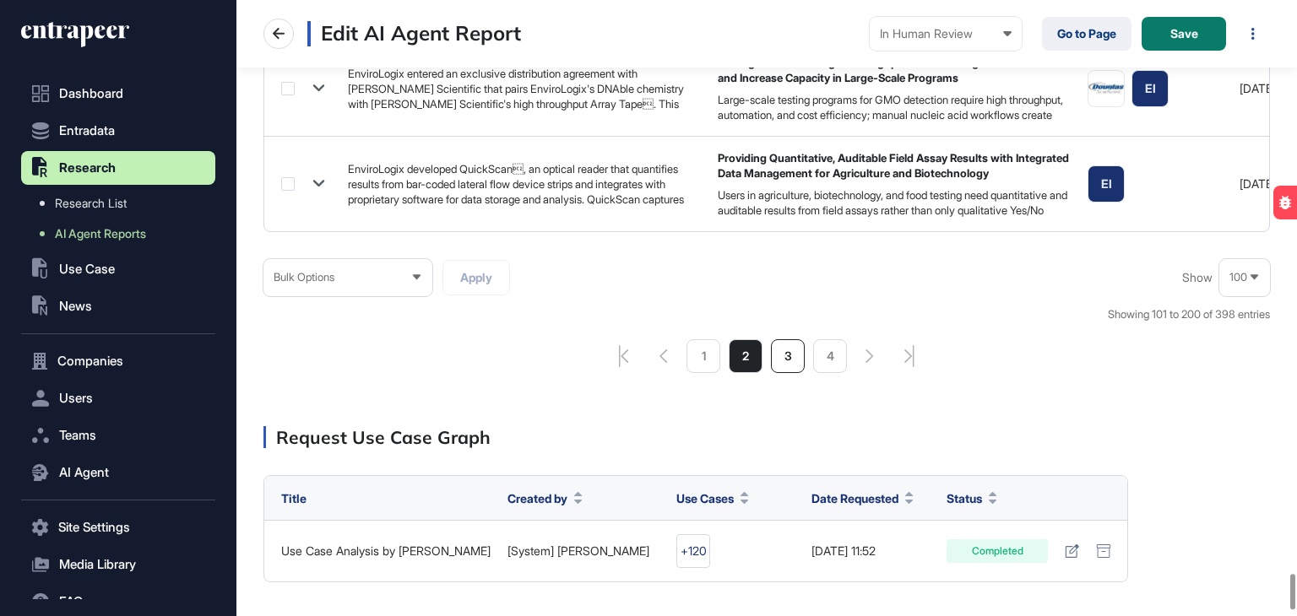
click at [793, 345] on li "3" at bounding box center [788, 356] width 34 height 34
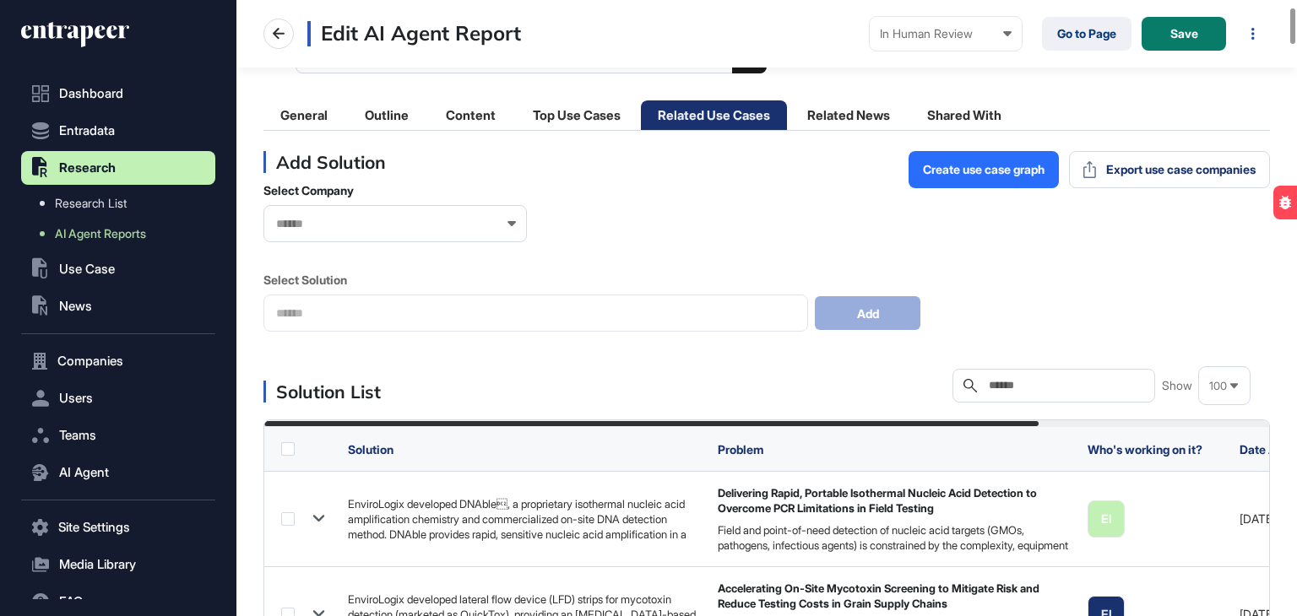
scroll to position [169, 0]
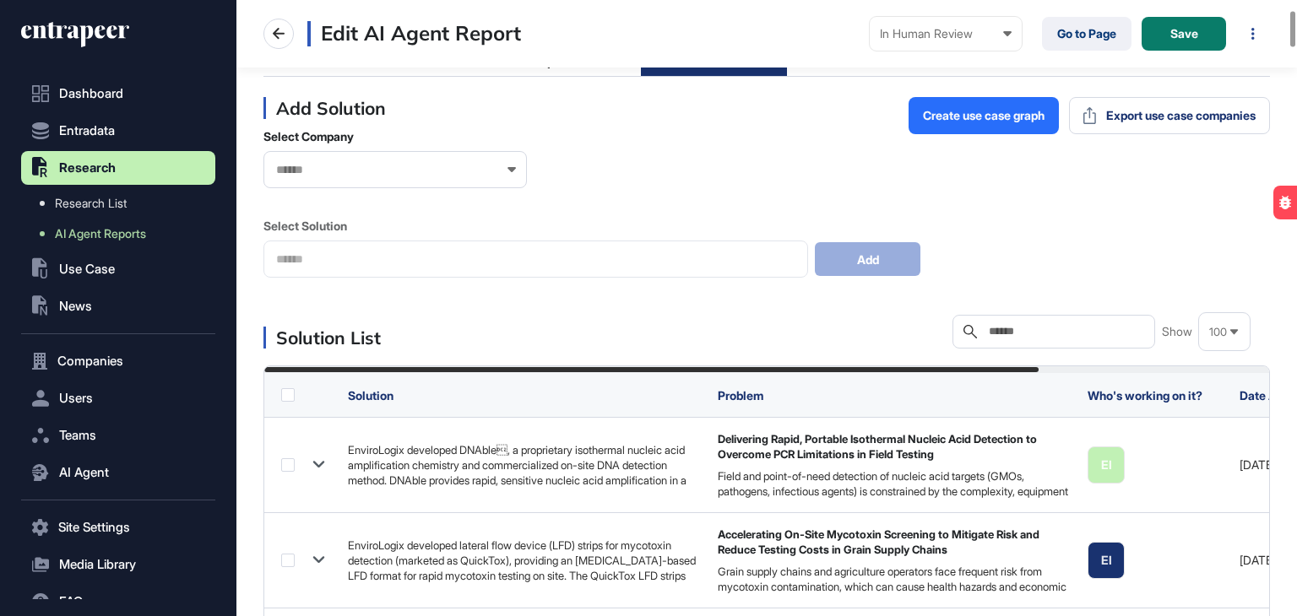
click at [290, 392] on label at bounding box center [288, 395] width 14 height 14
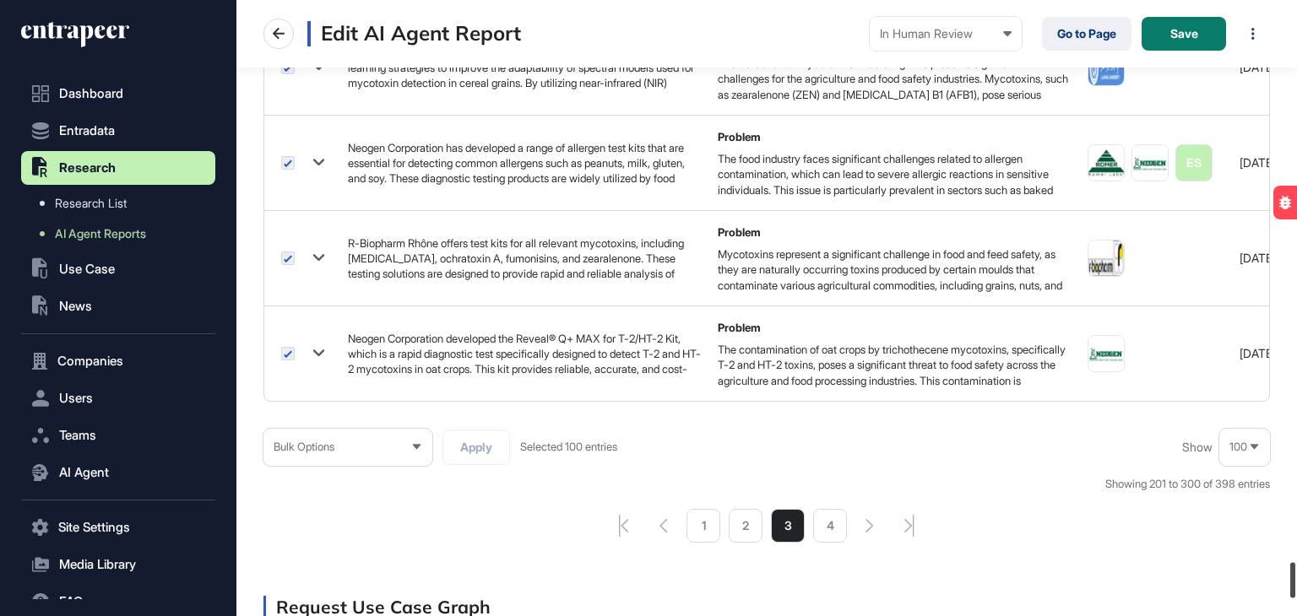
scroll to position [9751, 0]
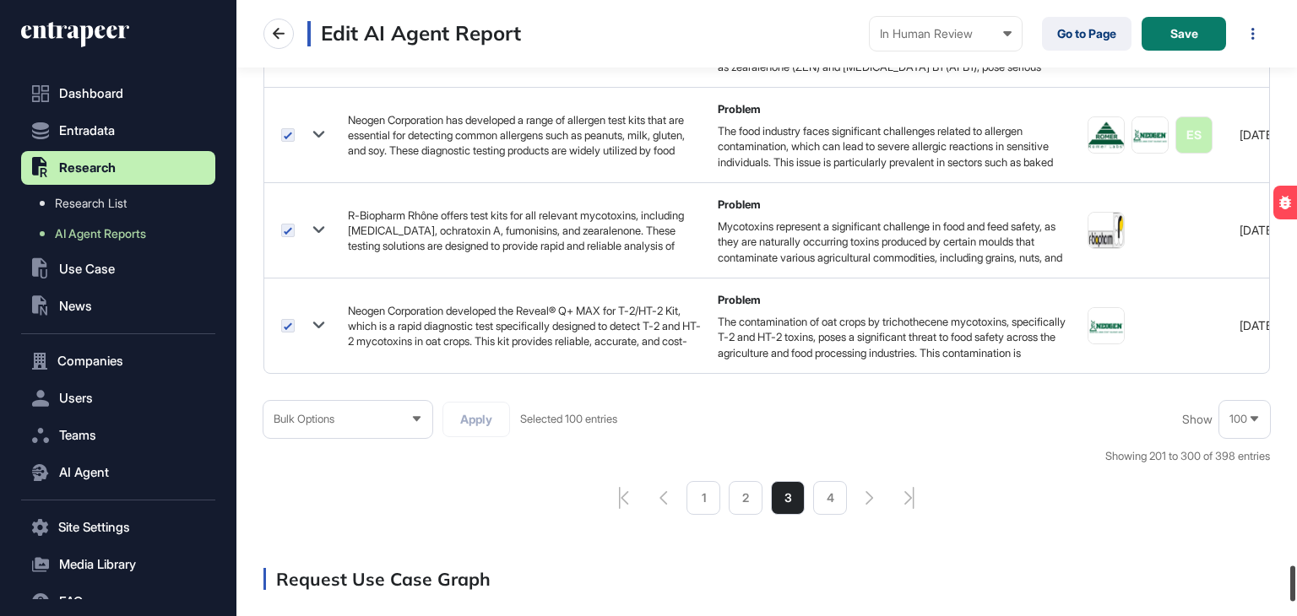
drag, startPoint x: 1295, startPoint y: 28, endPoint x: 1296, endPoint y: 582, distance: 554.6
click at [1295, 584] on div at bounding box center [1292, 583] width 5 height 35
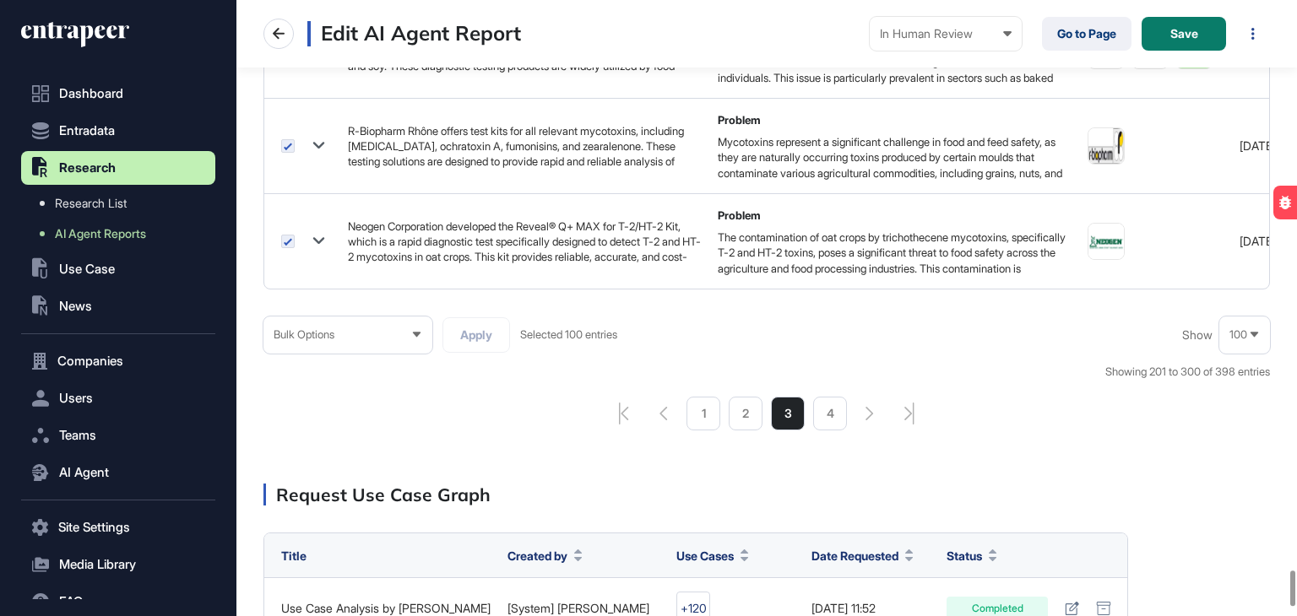
click at [369, 320] on div "Bulk Options" at bounding box center [347, 334] width 169 height 33
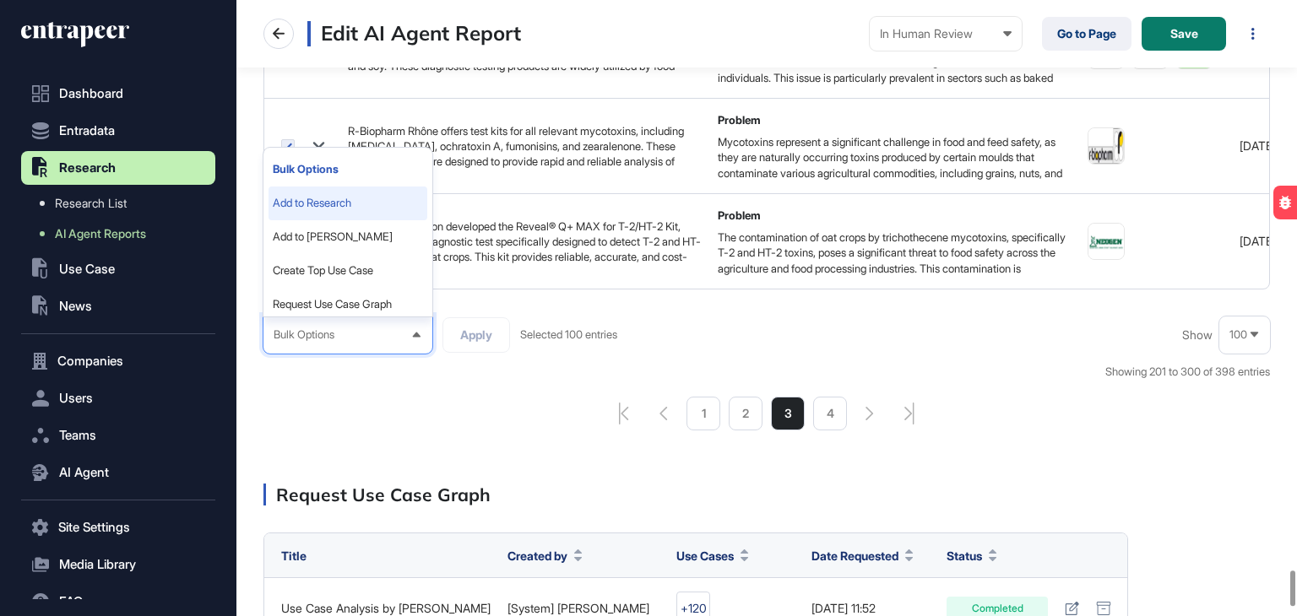
click at [334, 196] on li "Add to Research" at bounding box center [347, 204] width 159 height 34
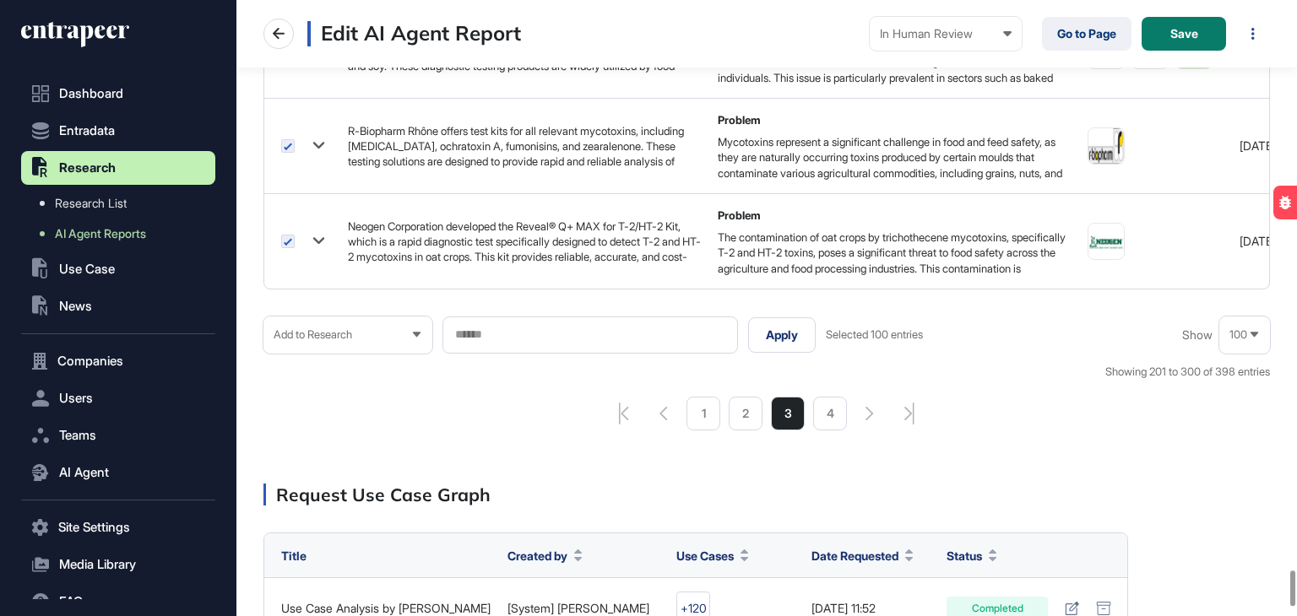
click at [523, 331] on input "text" at bounding box center [589, 335] width 273 height 14
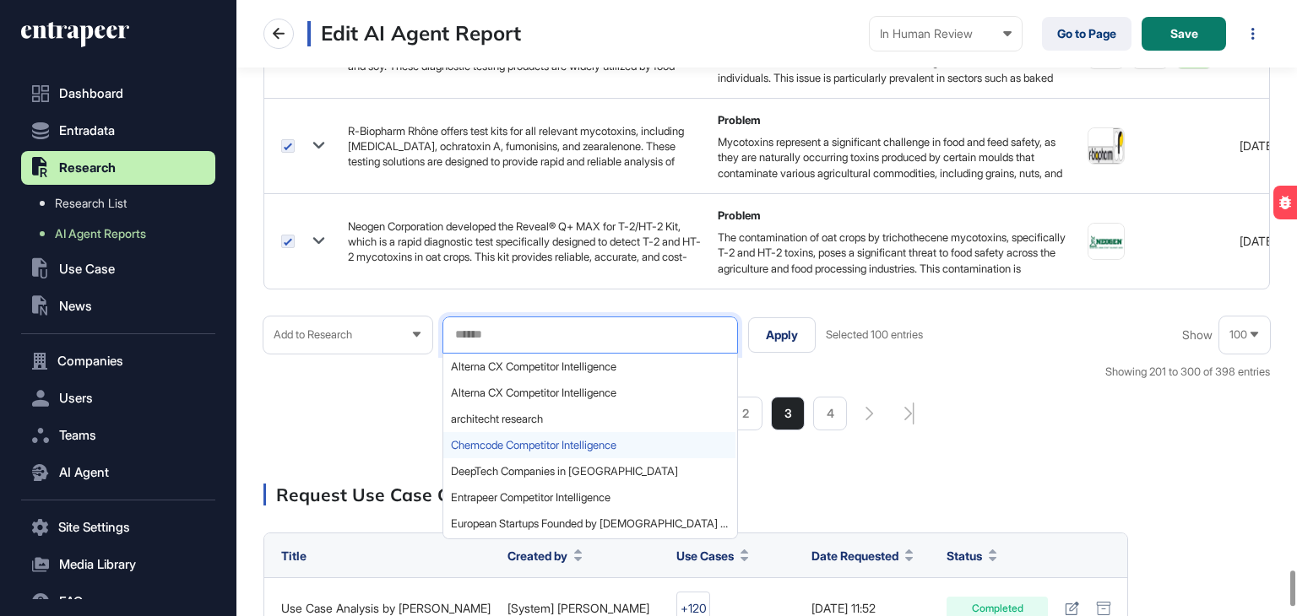
click at [514, 439] on span "Chemcode Competitor Intelligence" at bounding box center [589, 445] width 277 height 13
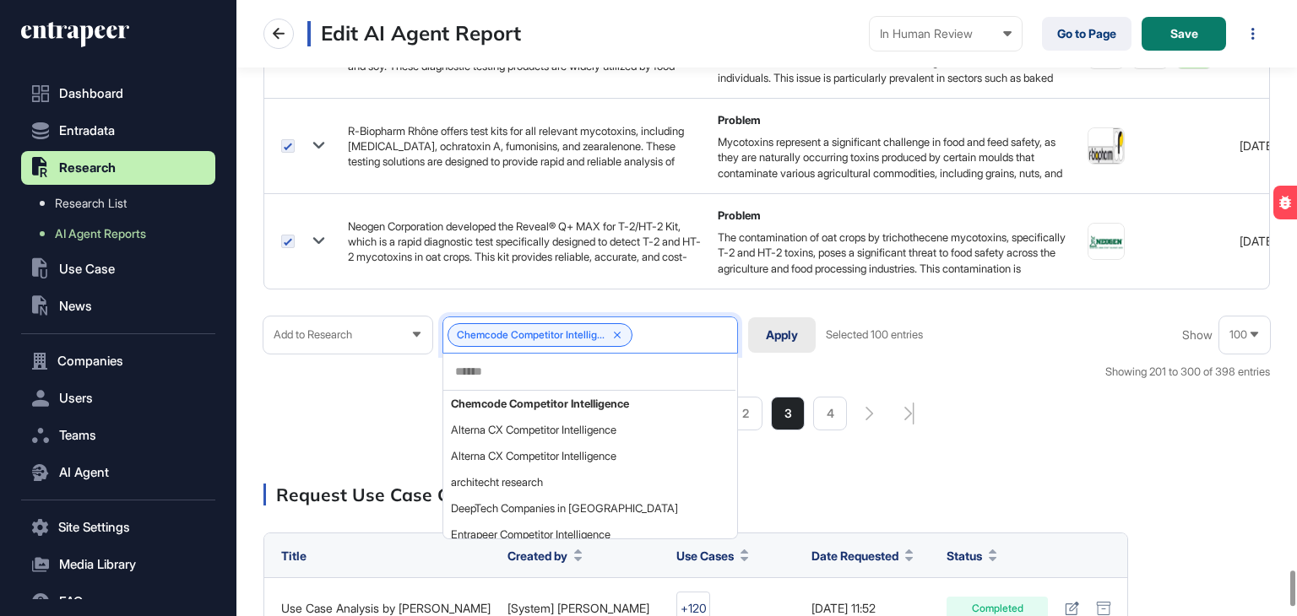
click at [782, 326] on button "Apply" at bounding box center [782, 334] width 68 height 35
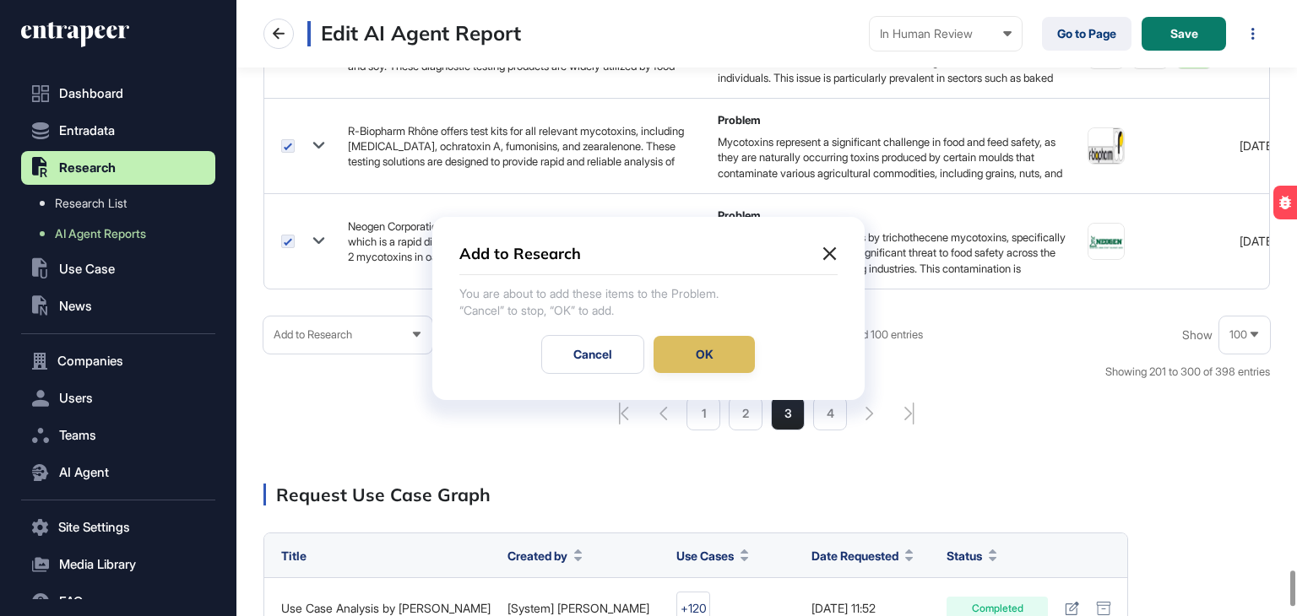
click at [716, 349] on div "OK" at bounding box center [703, 354] width 101 height 37
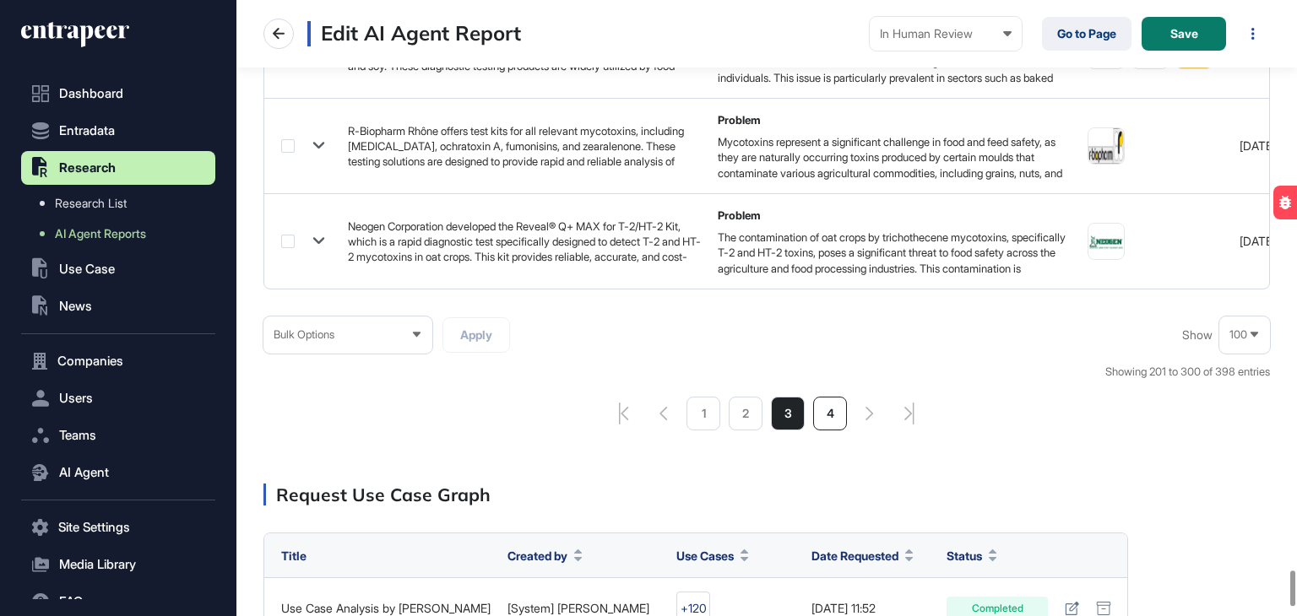
click at [825, 404] on li "4" at bounding box center [830, 414] width 34 height 34
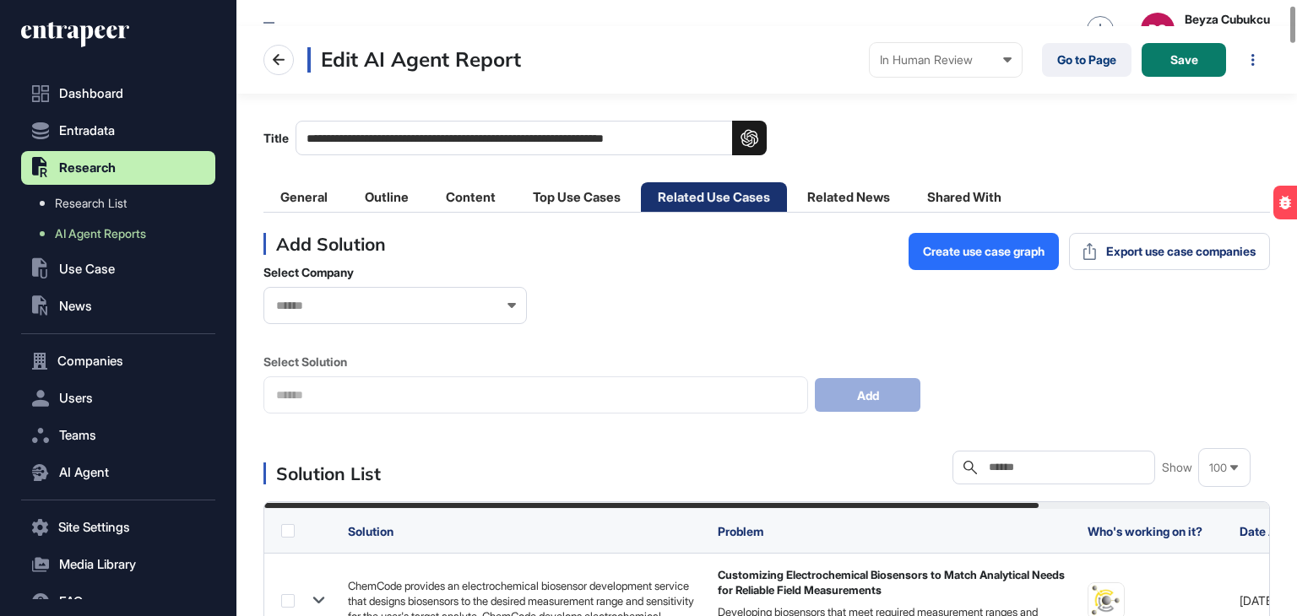
scroll to position [84, 0]
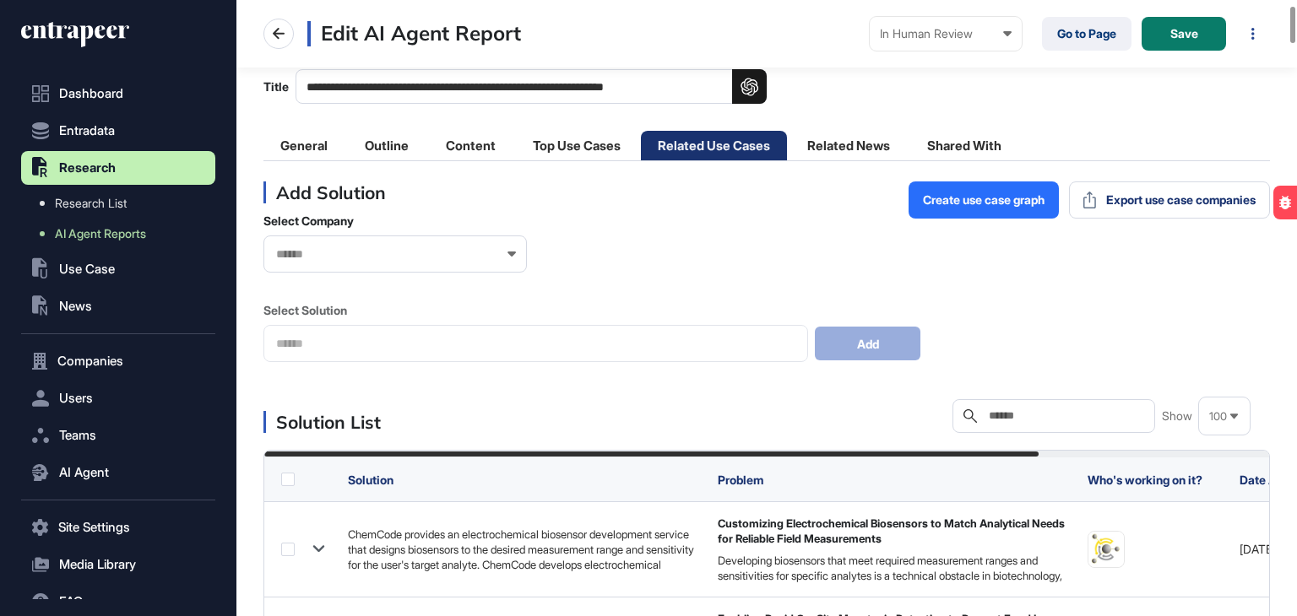
click at [284, 483] on label at bounding box center [288, 480] width 14 height 14
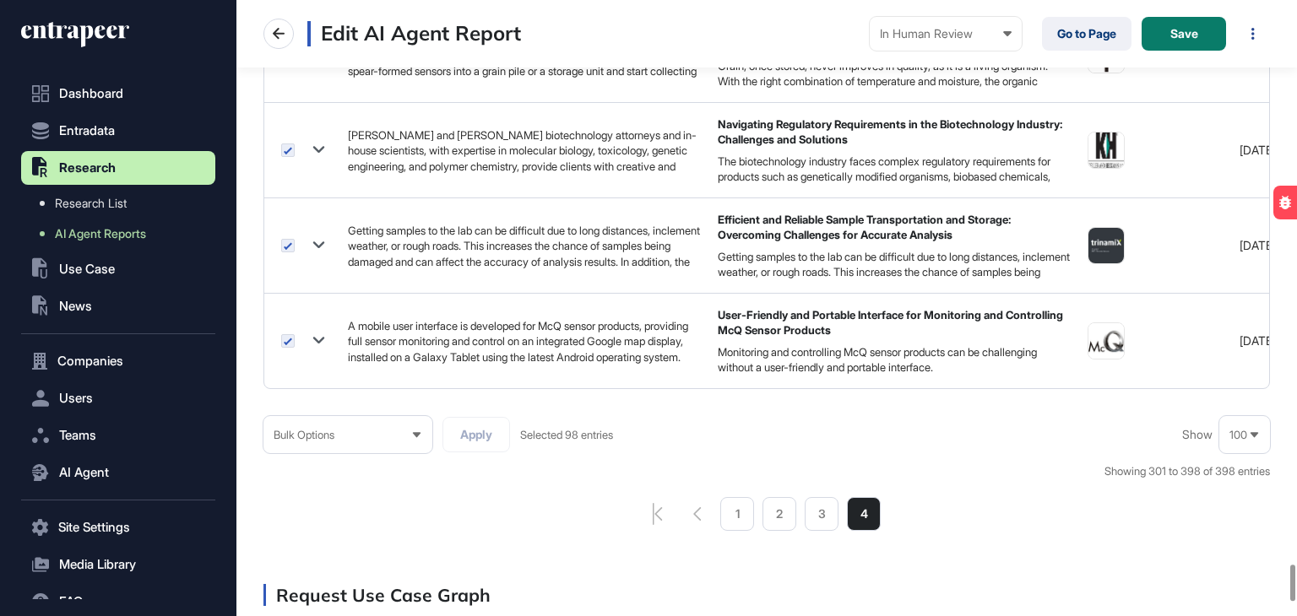
scroll to position [9518, 0]
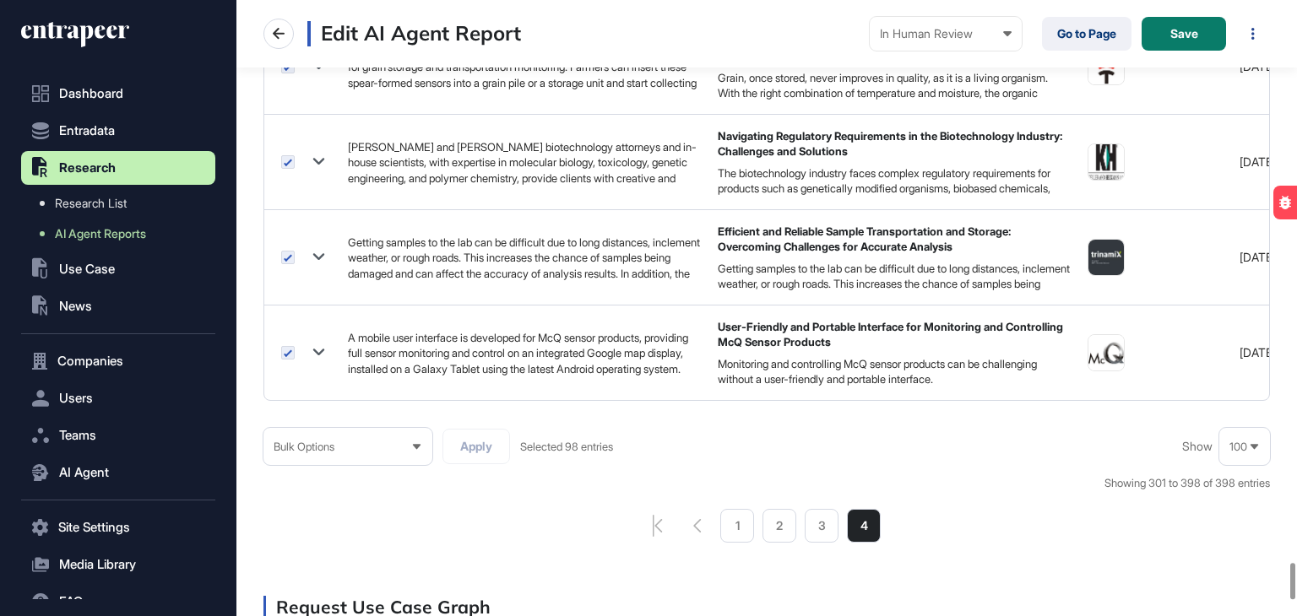
click at [362, 436] on div "Bulk Options" at bounding box center [347, 446] width 169 height 33
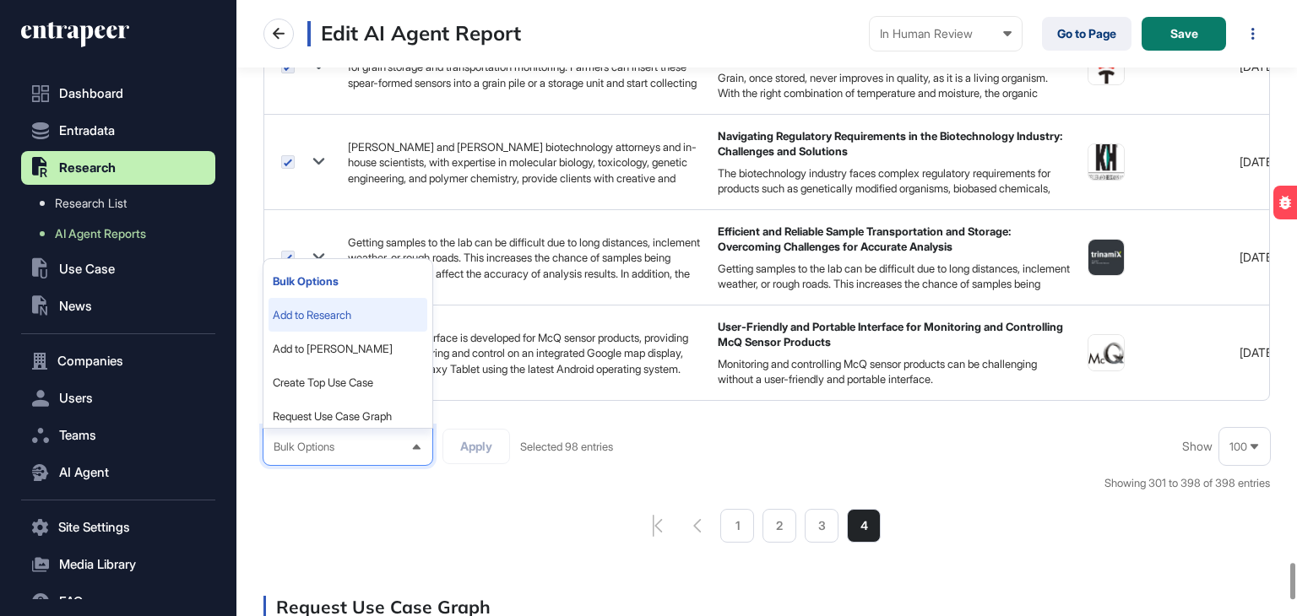
click at [353, 309] on li "Add to Research" at bounding box center [347, 315] width 159 height 34
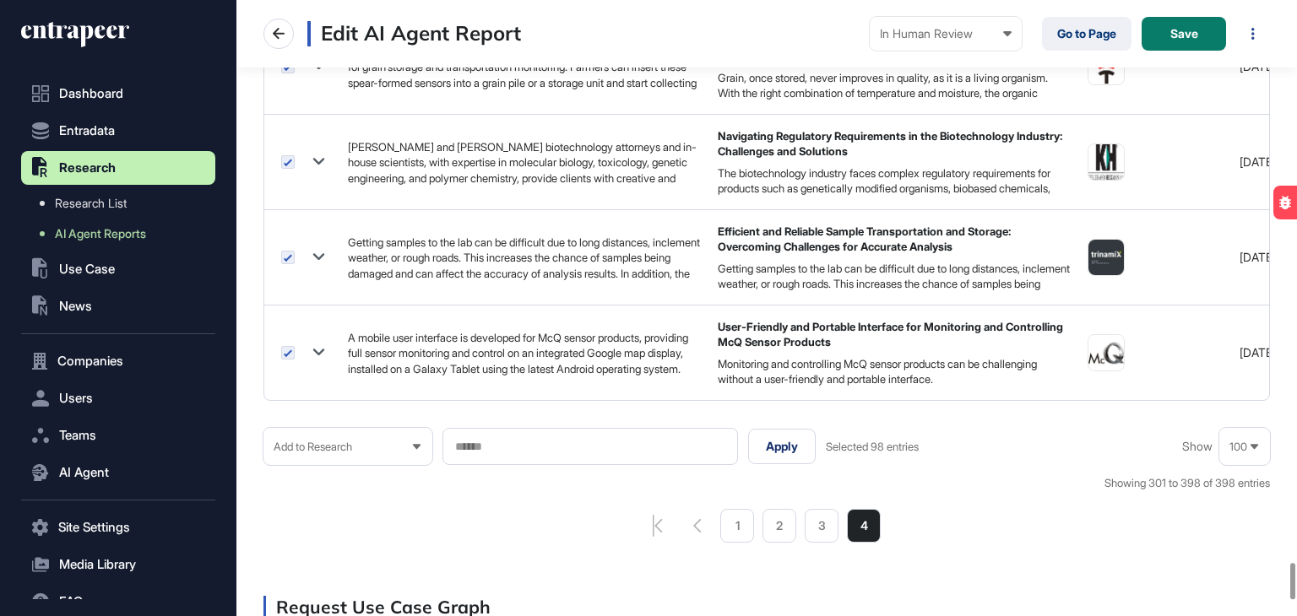
click at [531, 441] on input "text" at bounding box center [589, 447] width 273 height 14
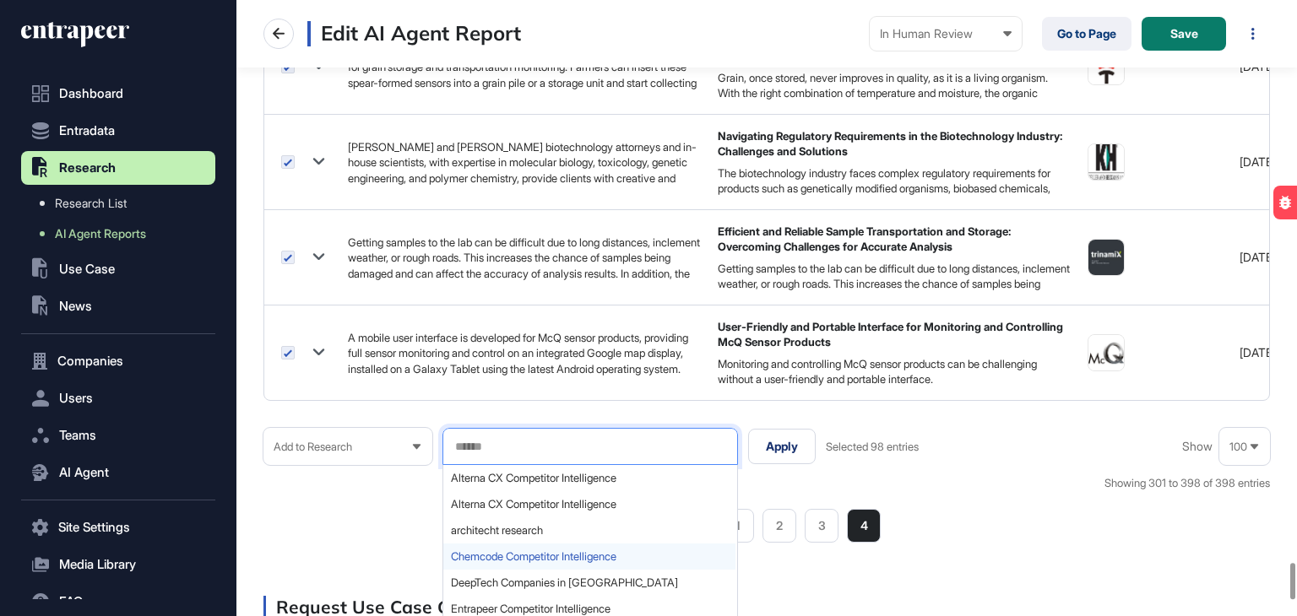
click at [511, 550] on span "Chemcode Competitor Intelligence" at bounding box center [589, 556] width 277 height 13
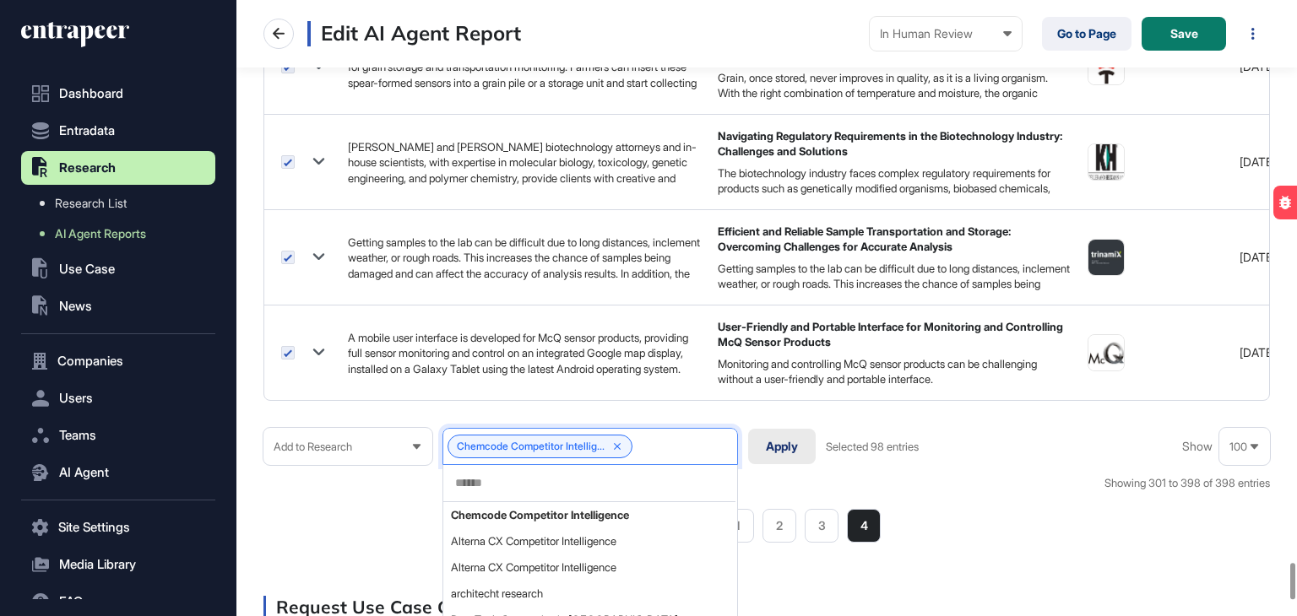
click at [780, 441] on button "Apply" at bounding box center [782, 446] width 68 height 35
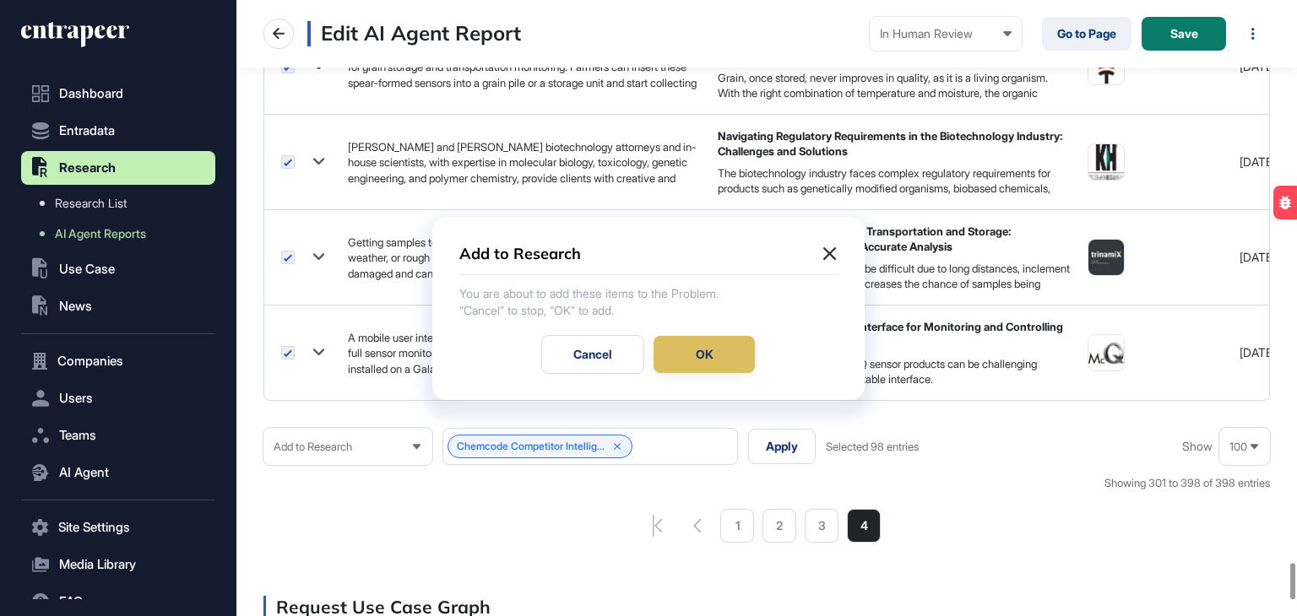
click at [707, 343] on div "OK" at bounding box center [703, 354] width 101 height 37
click at [834, 273] on div "Add to Research" at bounding box center [648, 259] width 378 height 31
click at [863, 511] on div at bounding box center [648, 308] width 1297 height 616
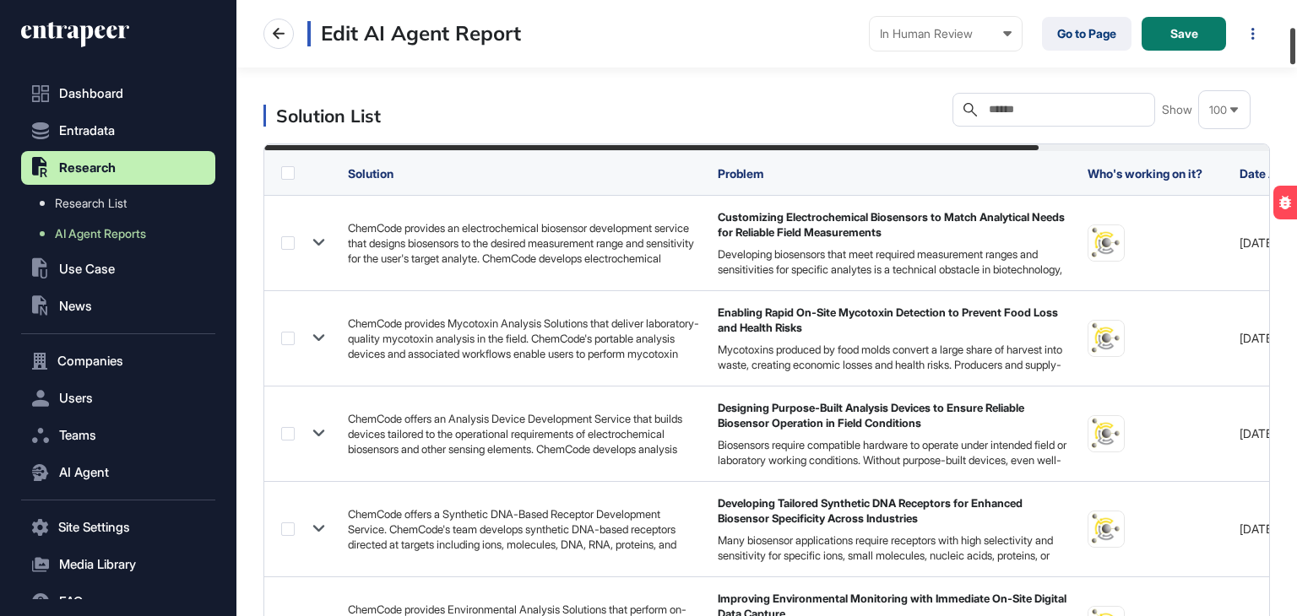
scroll to position [191, 0]
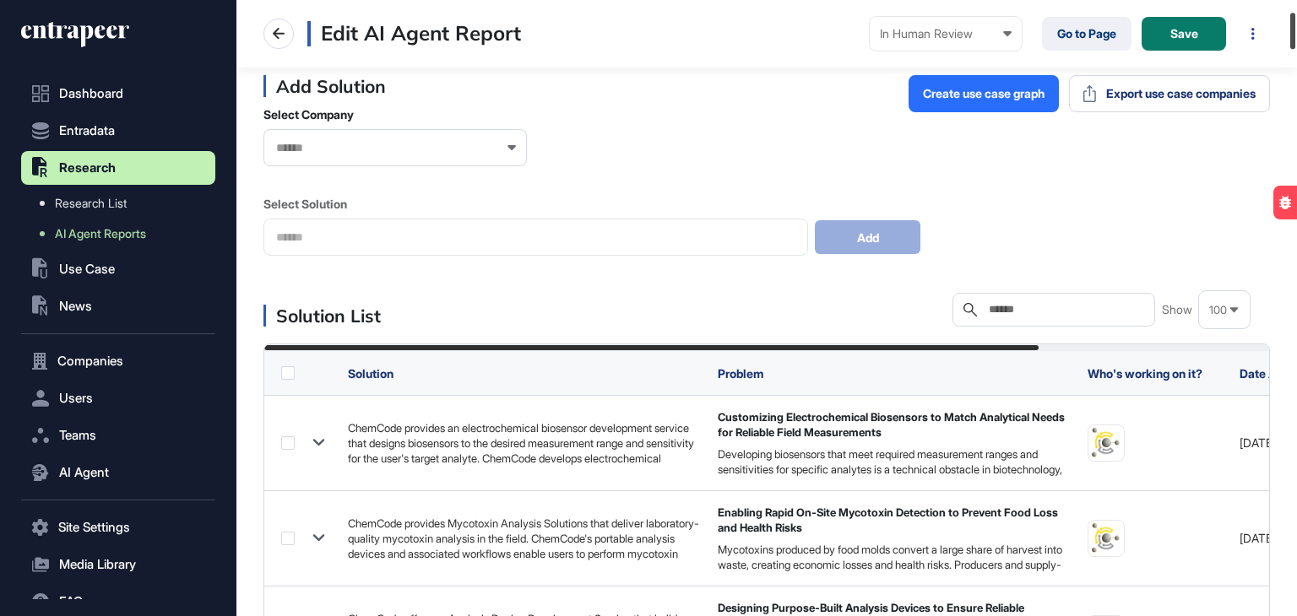
drag, startPoint x: 1295, startPoint y: 575, endPoint x: 1292, endPoint y: 24, distance: 550.3
click at [1292, 24] on div at bounding box center [1292, 31] width 5 height 36
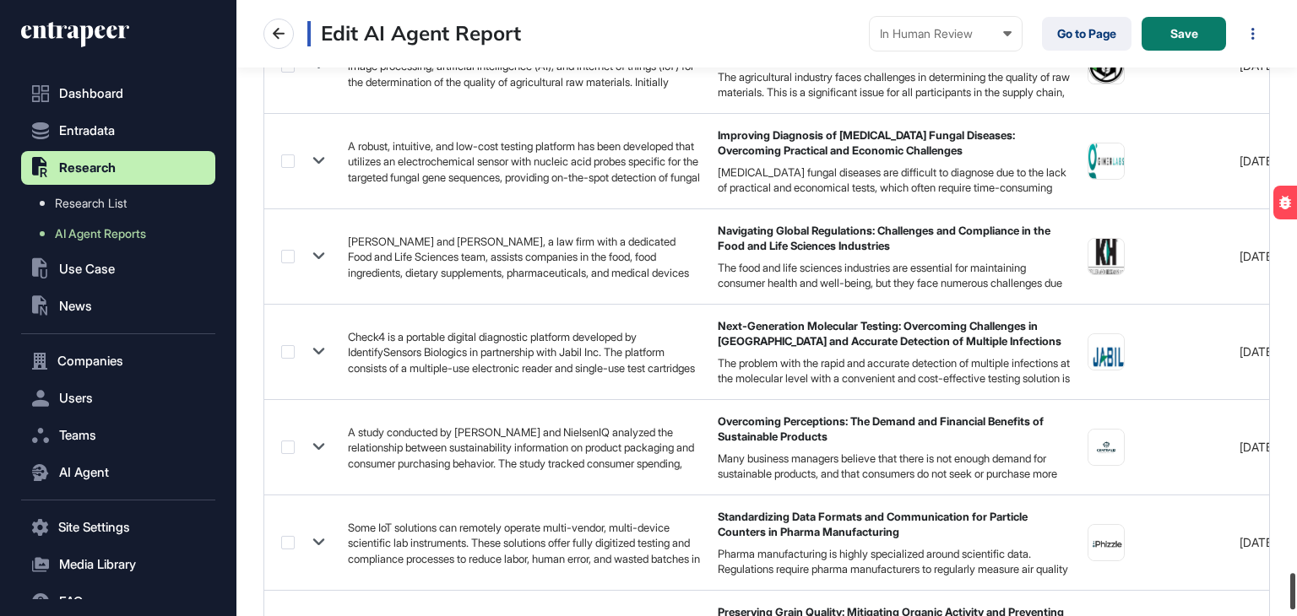
scroll to position [9690, 0]
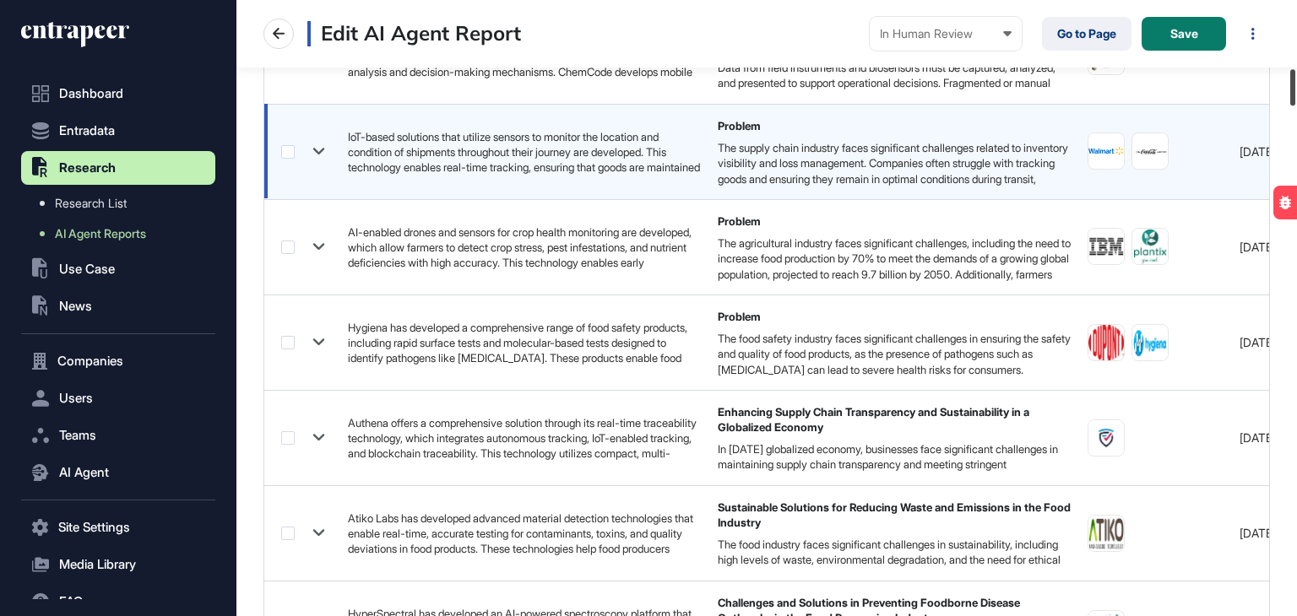
drag, startPoint x: 1293, startPoint y: 29, endPoint x: 523, endPoint y: 187, distance: 785.8
click at [1295, 83] on div at bounding box center [1292, 87] width 5 height 36
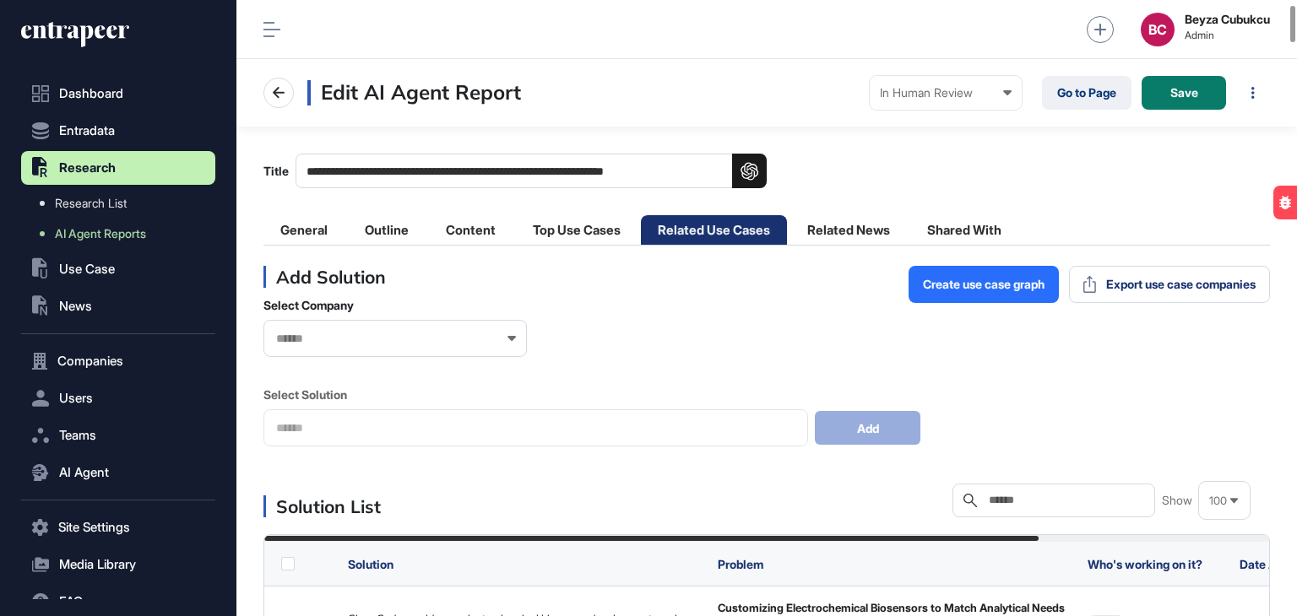
scroll to position [253, 0]
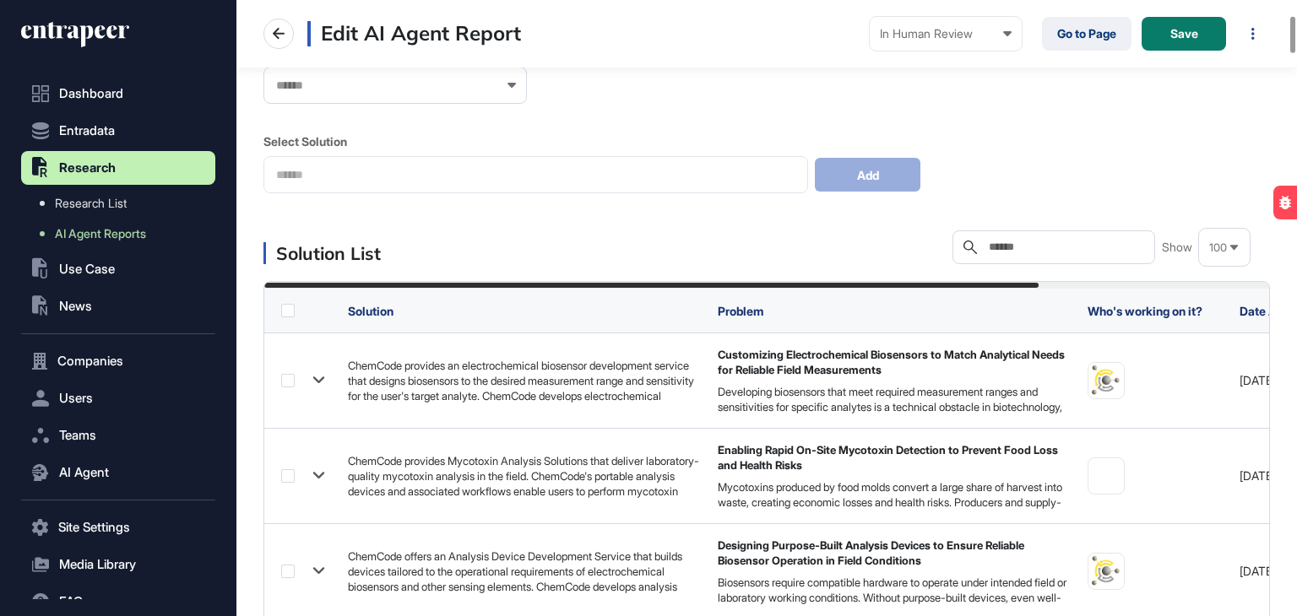
click at [284, 311] on label at bounding box center [288, 311] width 14 height 14
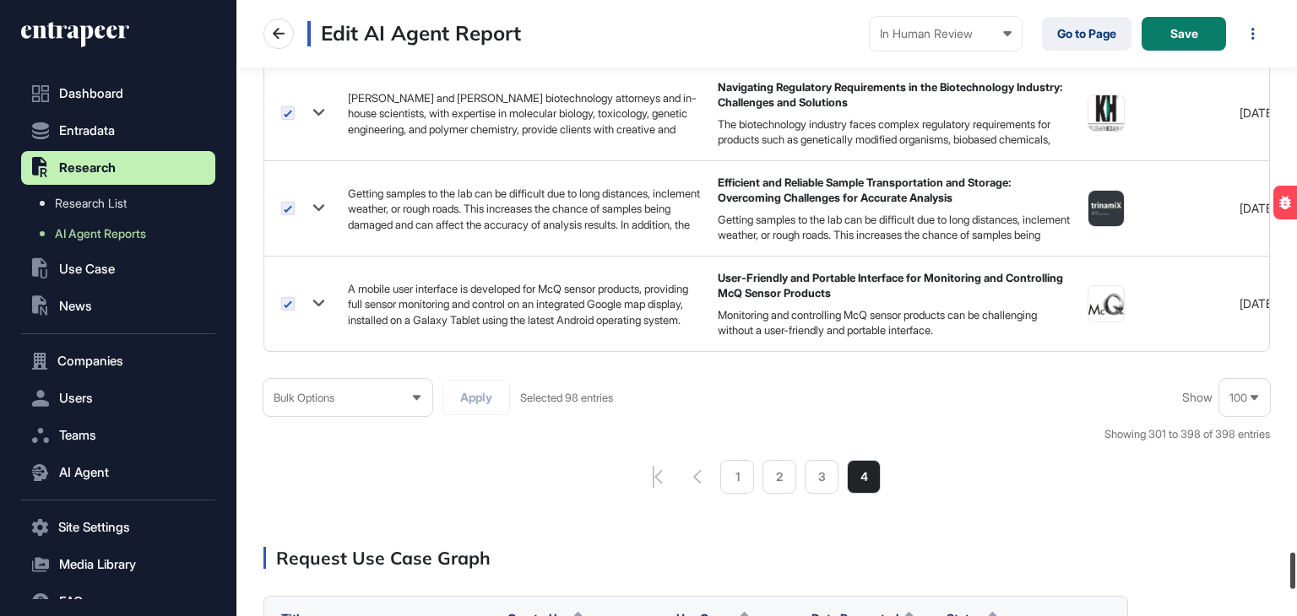
scroll to position [9771, 0]
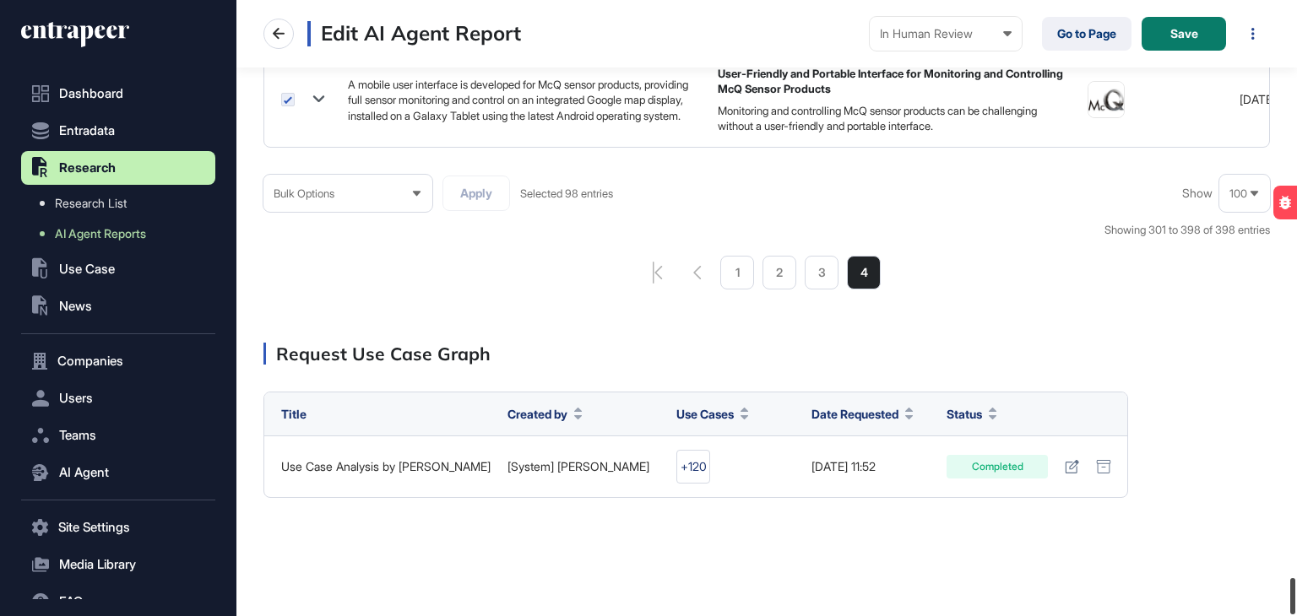
drag, startPoint x: 1295, startPoint y: 112, endPoint x: 1278, endPoint y: 625, distance: 513.5
click at [1278, 615] on html "**********" at bounding box center [648, 375] width 1297 height 751
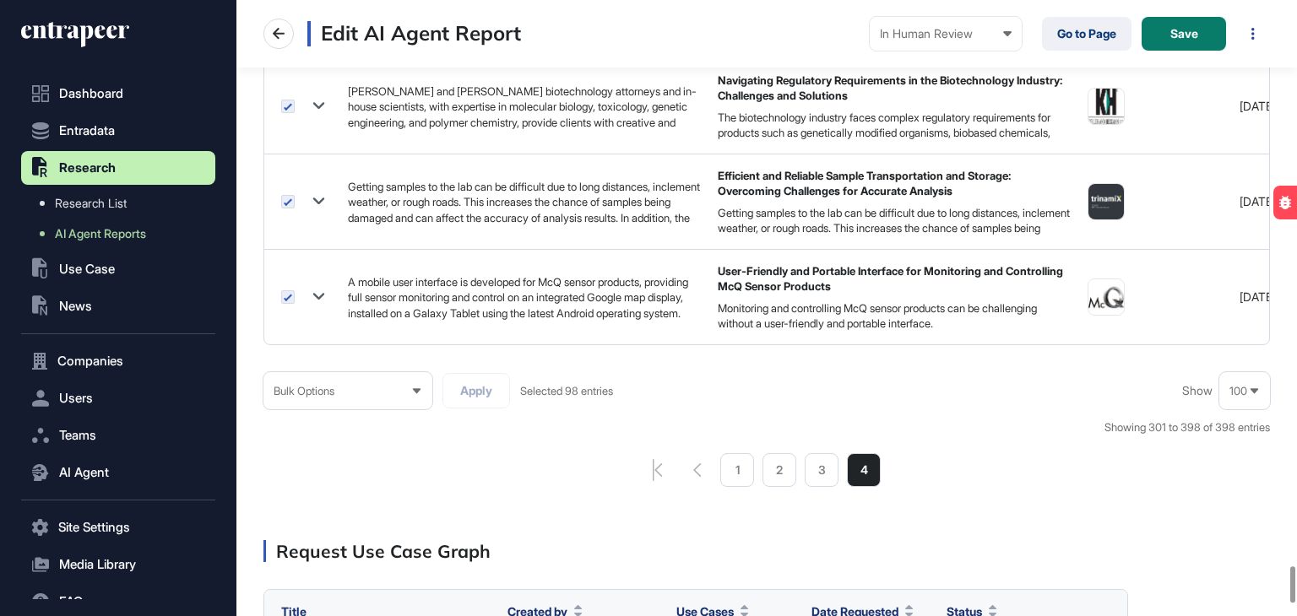
scroll to position [9518, 0]
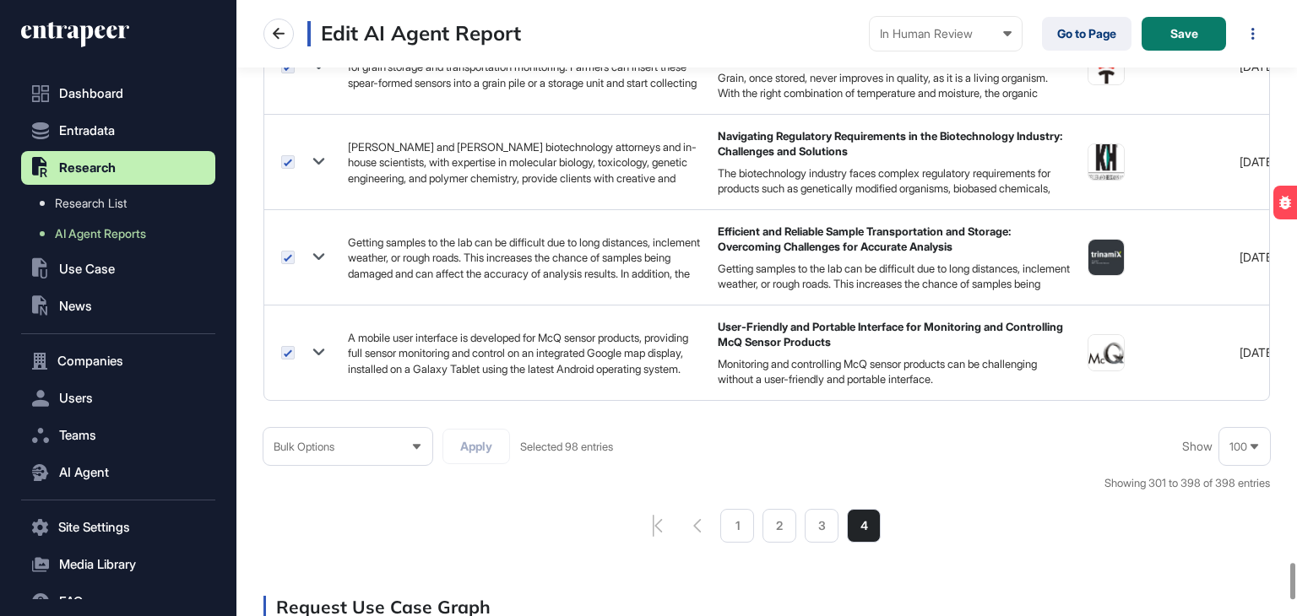
click at [377, 446] on div "Bulk Options" at bounding box center [347, 446] width 169 height 33
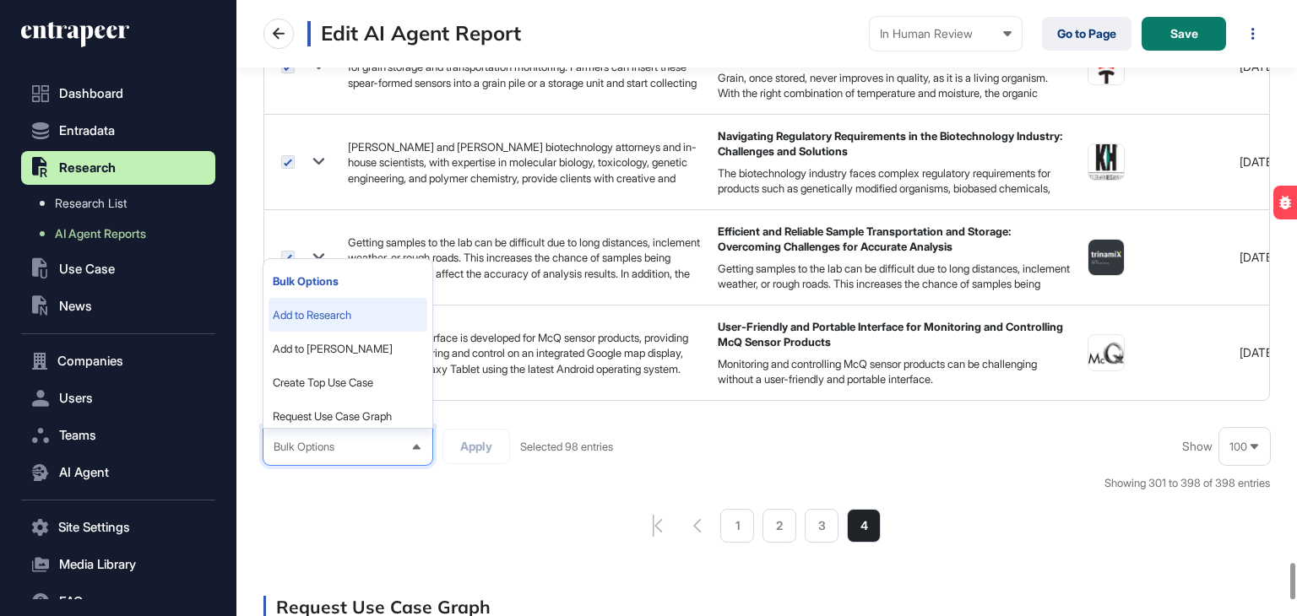
click at [319, 308] on li "Add to Research" at bounding box center [347, 315] width 159 height 34
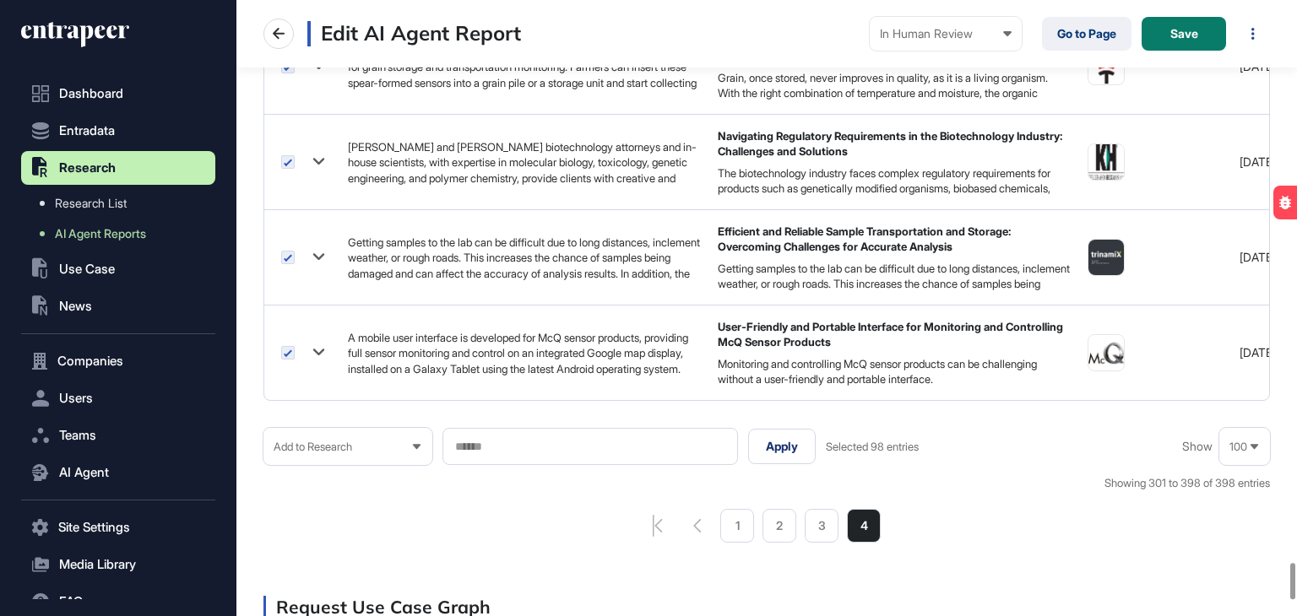
click at [489, 440] on input "text" at bounding box center [589, 447] width 273 height 14
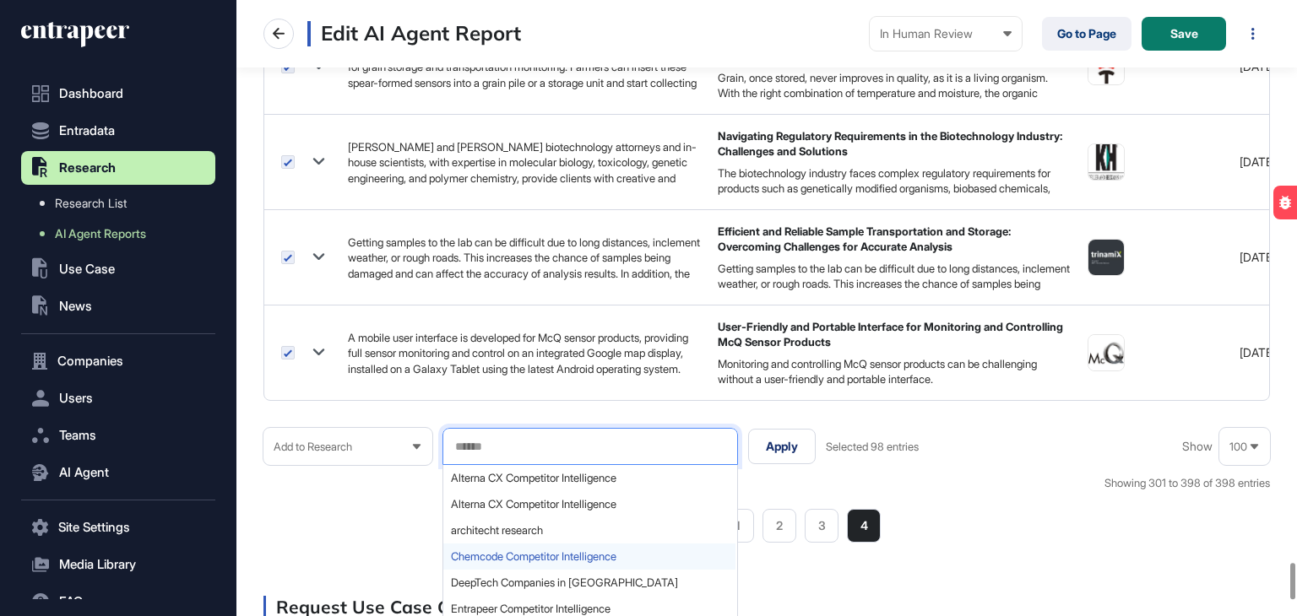
click at [506, 550] on span "Chemcode Competitor Intelligence" at bounding box center [589, 556] width 277 height 13
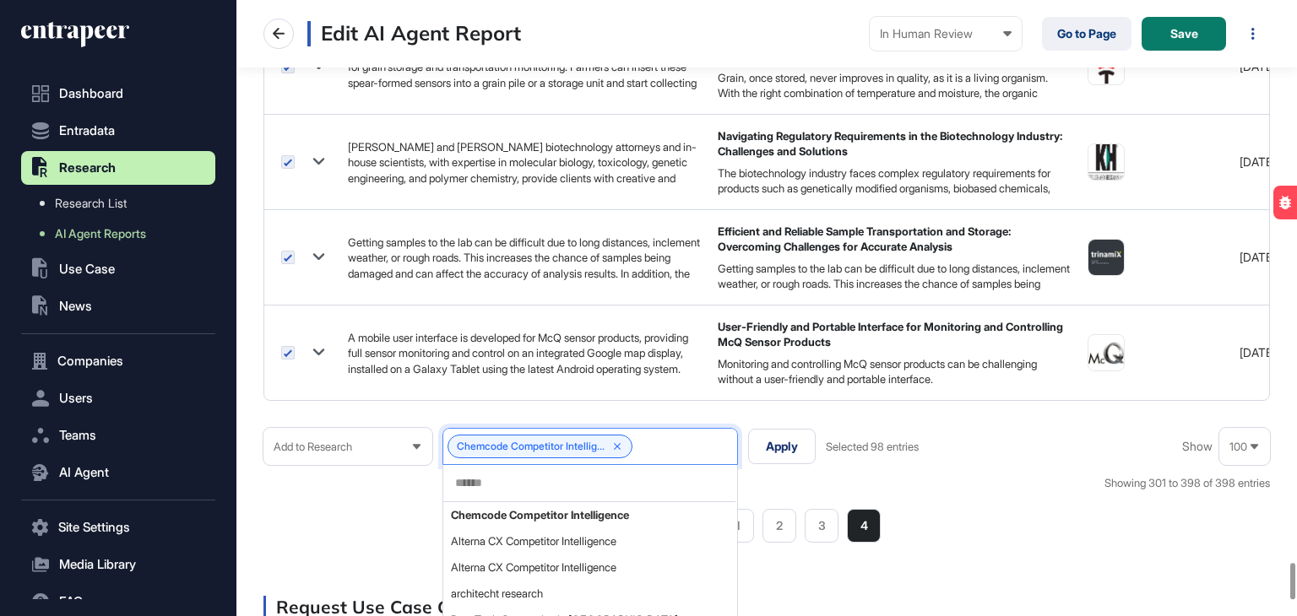
click at [800, 457] on div "Add to Research Chemcode Competitor Intellig... Chemcode Competitor Intelligenc…" at bounding box center [766, 485] width 1006 height 115
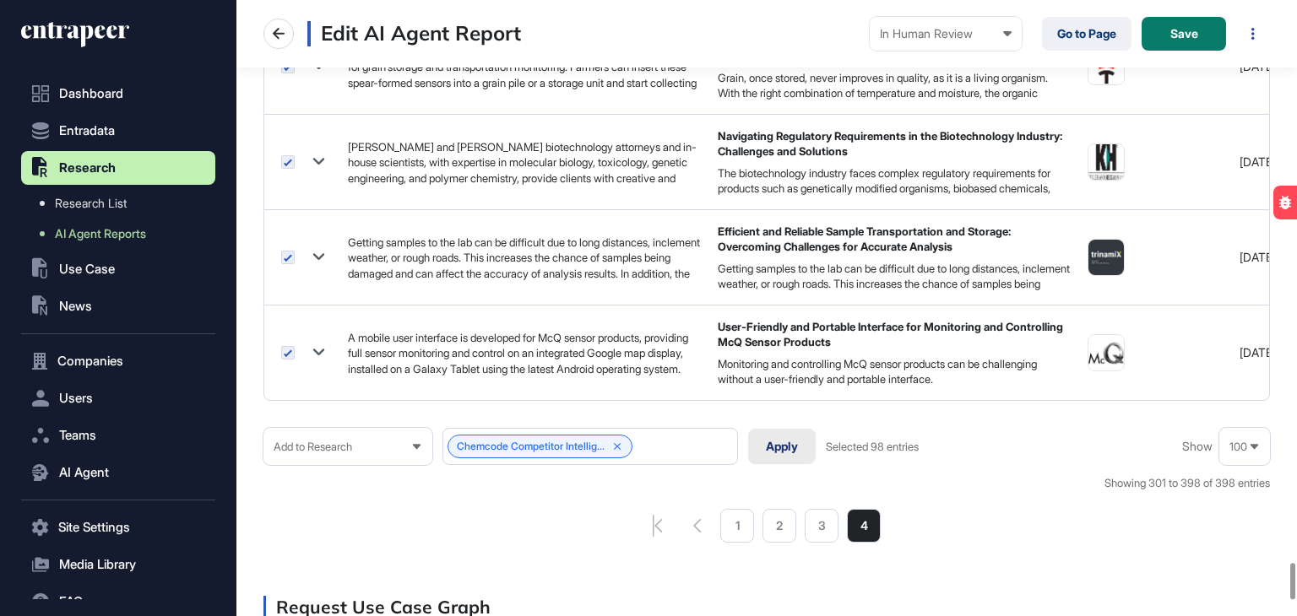
click at [793, 436] on button "Apply" at bounding box center [782, 446] width 68 height 35
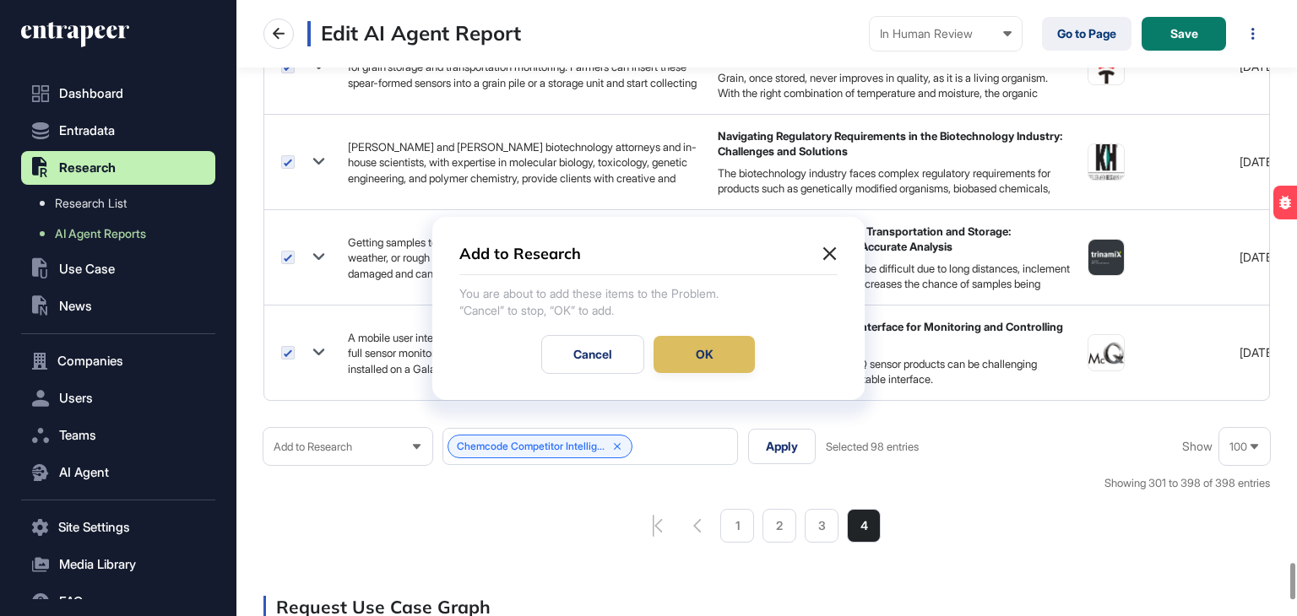
click at [699, 353] on div "OK" at bounding box center [703, 354] width 101 height 37
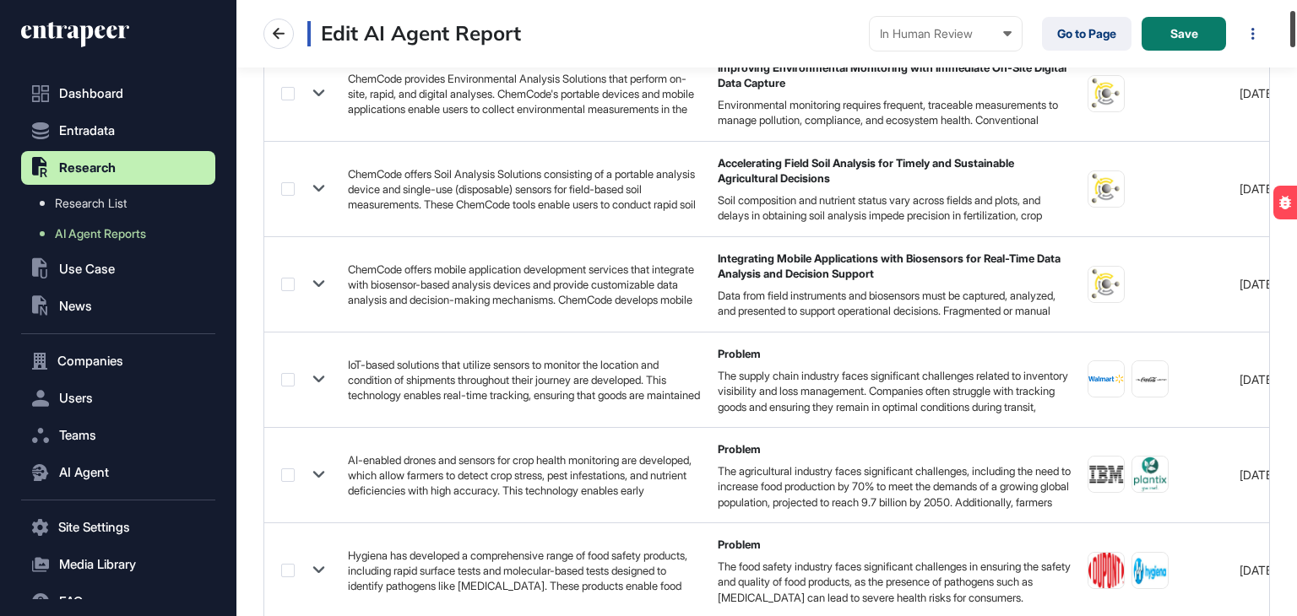
scroll to position [0, 0]
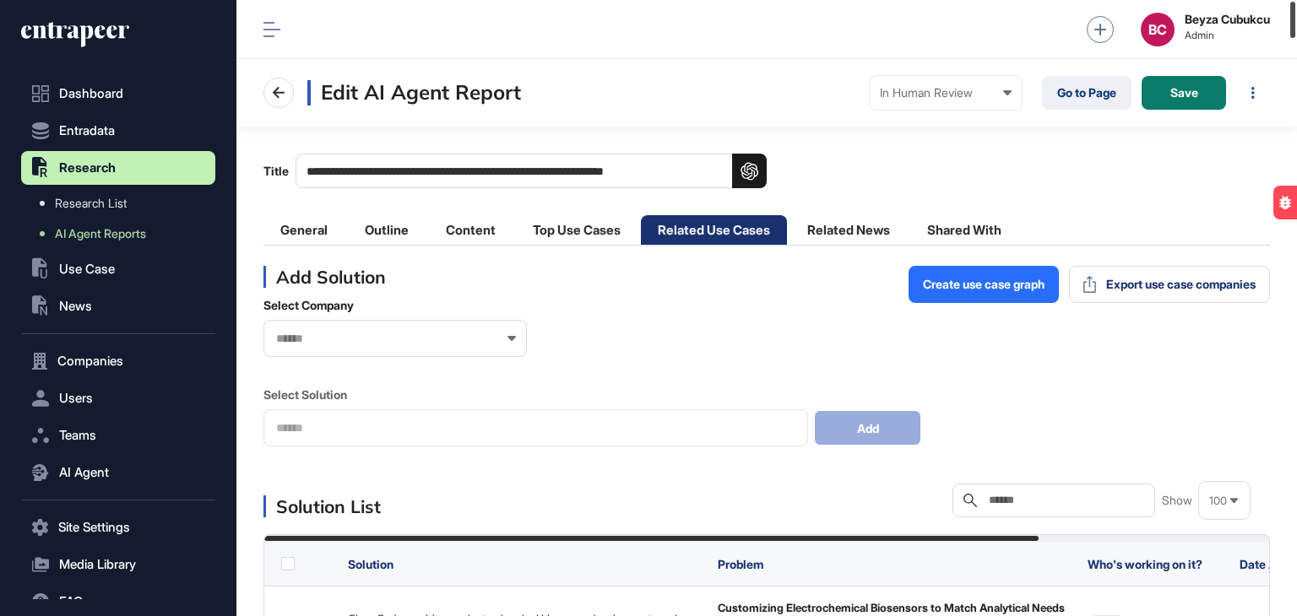
drag, startPoint x: 1293, startPoint y: 495, endPoint x: 1296, endPoint y: 6, distance: 488.7
click at [1295, 6] on div at bounding box center [1292, 20] width 5 height 36
click at [470, 230] on li "Content" at bounding box center [471, 230] width 84 height 30
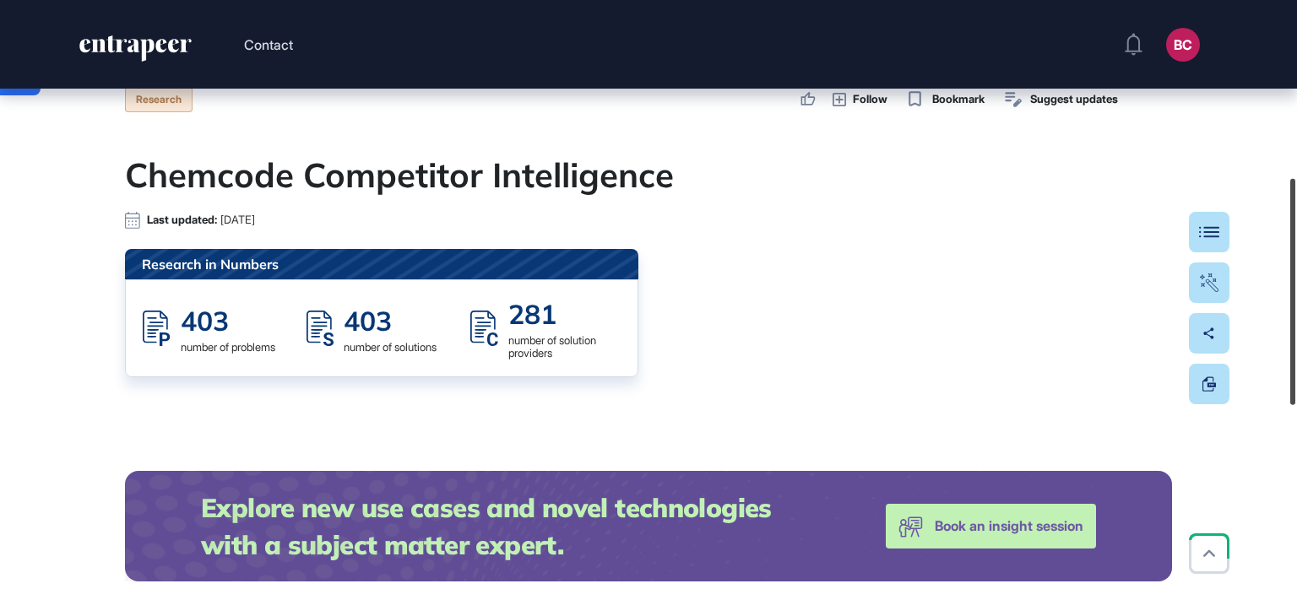
scroll to position [533, 0]
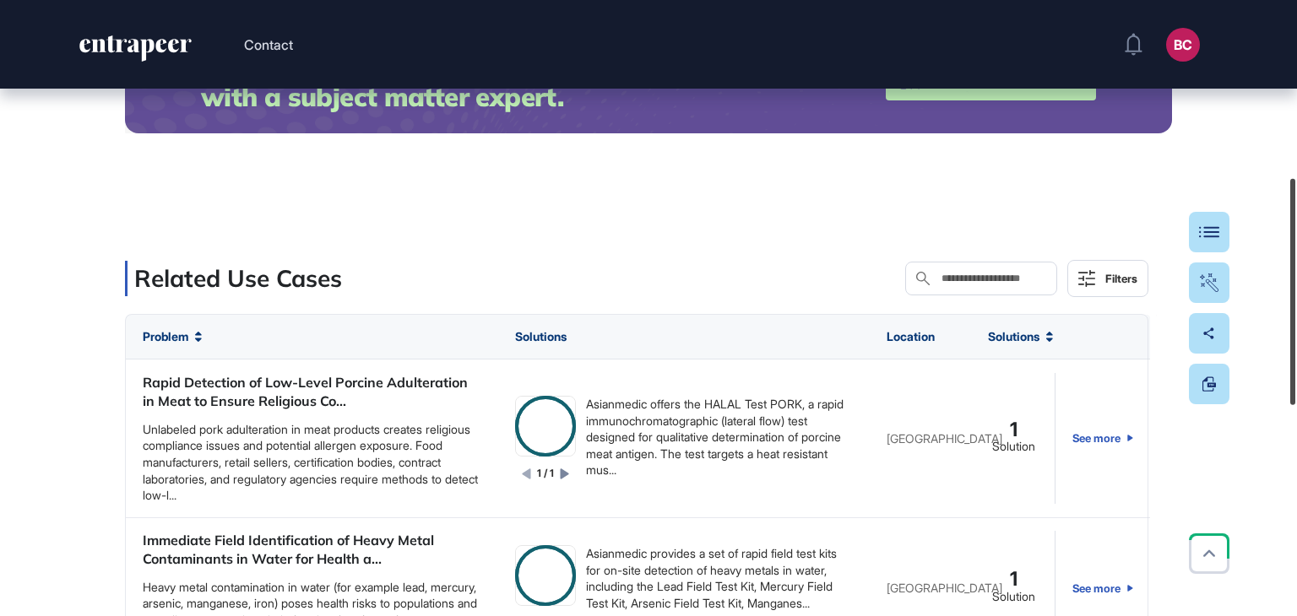
drag, startPoint x: 1271, startPoint y: 241, endPoint x: 1270, endPoint y: 260, distance: 18.6
click at [1270, 260] on div "Contact BC Admin Dashboard Dashboard Profile My Content Request More Data Edit …" at bounding box center [648, 308] width 1297 height 616
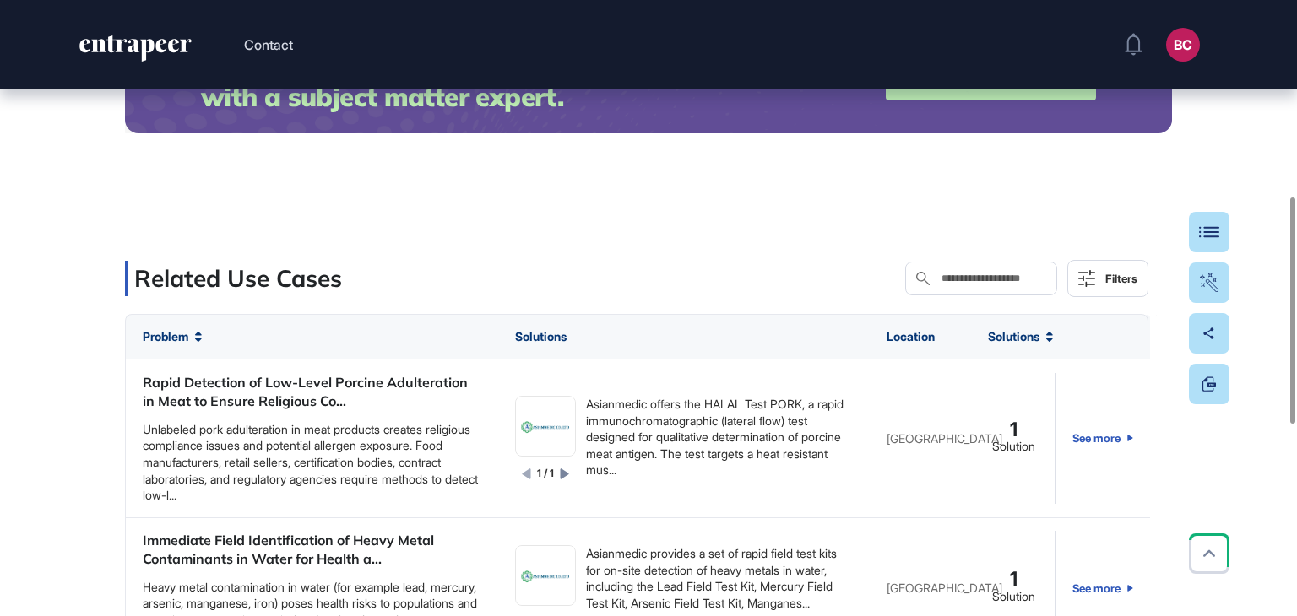
click at [939, 277] on input "text" at bounding box center [992, 279] width 106 height 14
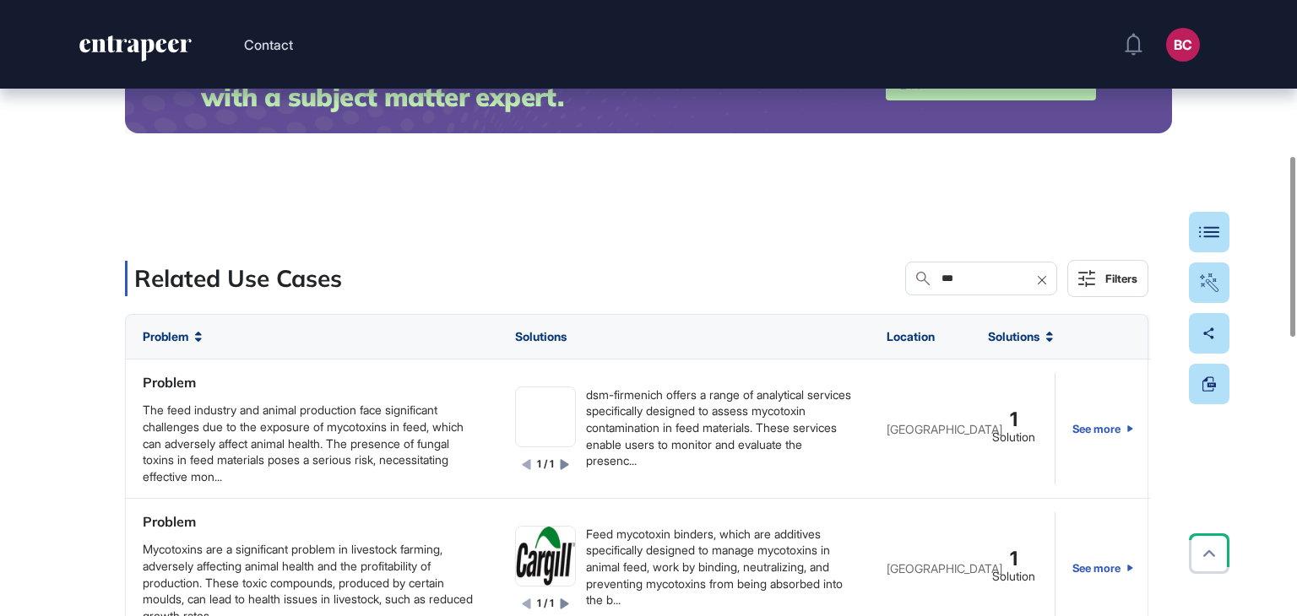
type input "***"
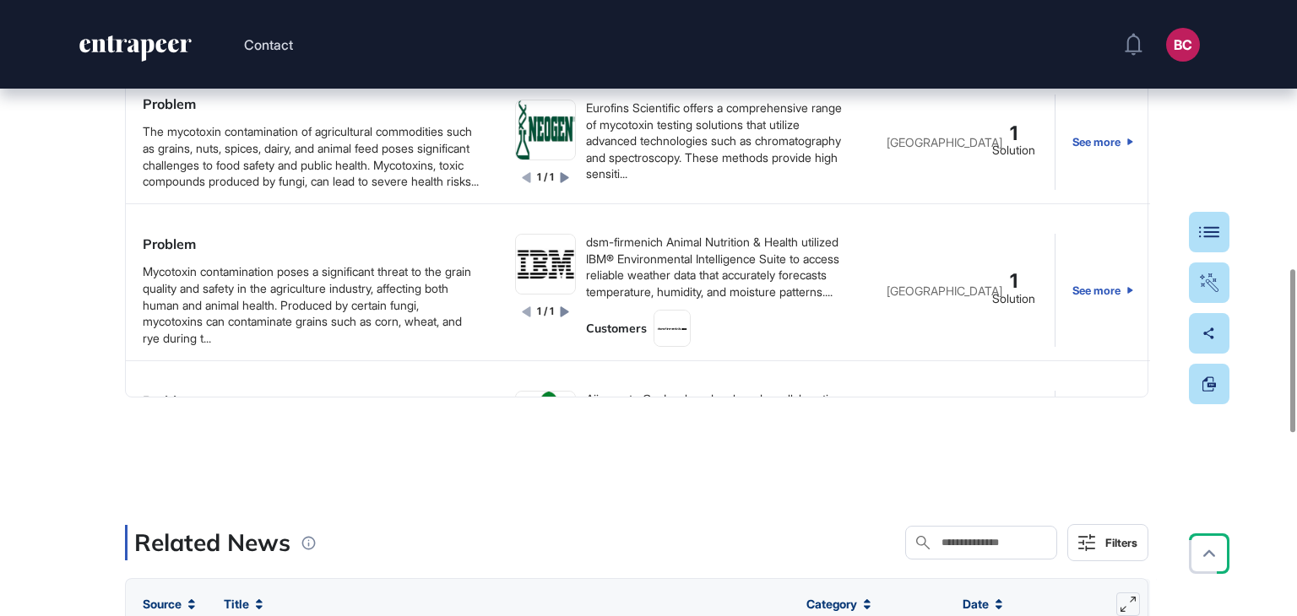
scroll to position [0, 0]
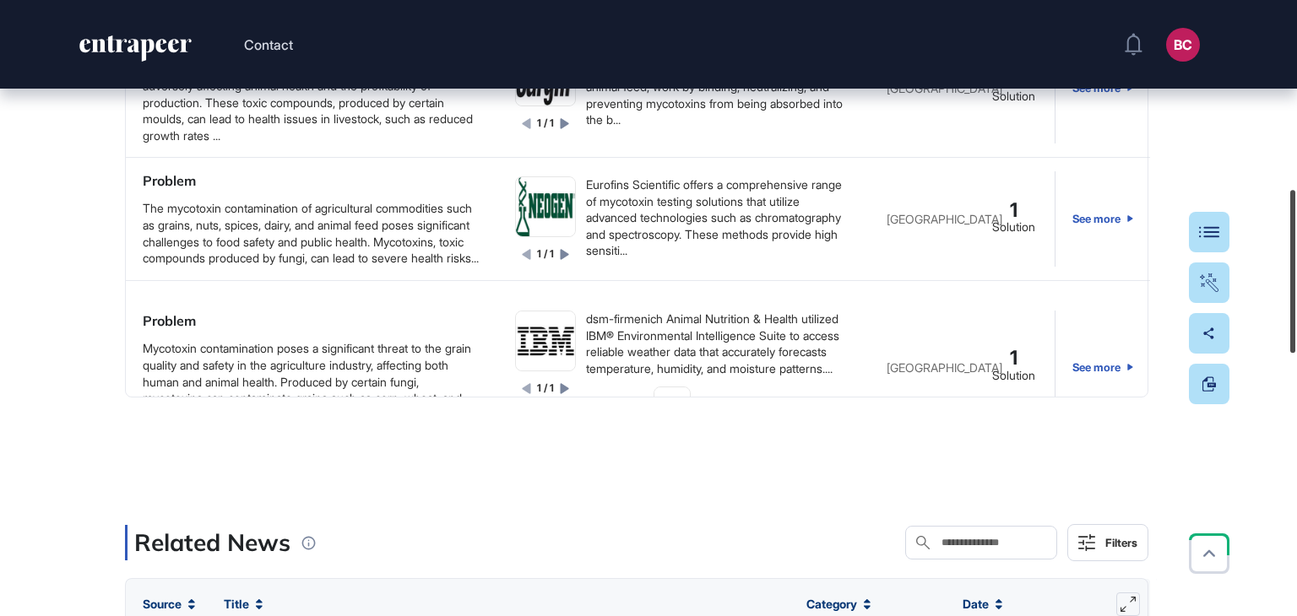
drag, startPoint x: 1296, startPoint y: 422, endPoint x: 1295, endPoint y: 343, distance: 79.3
click at [1295, 343] on div at bounding box center [1292, 271] width 5 height 163
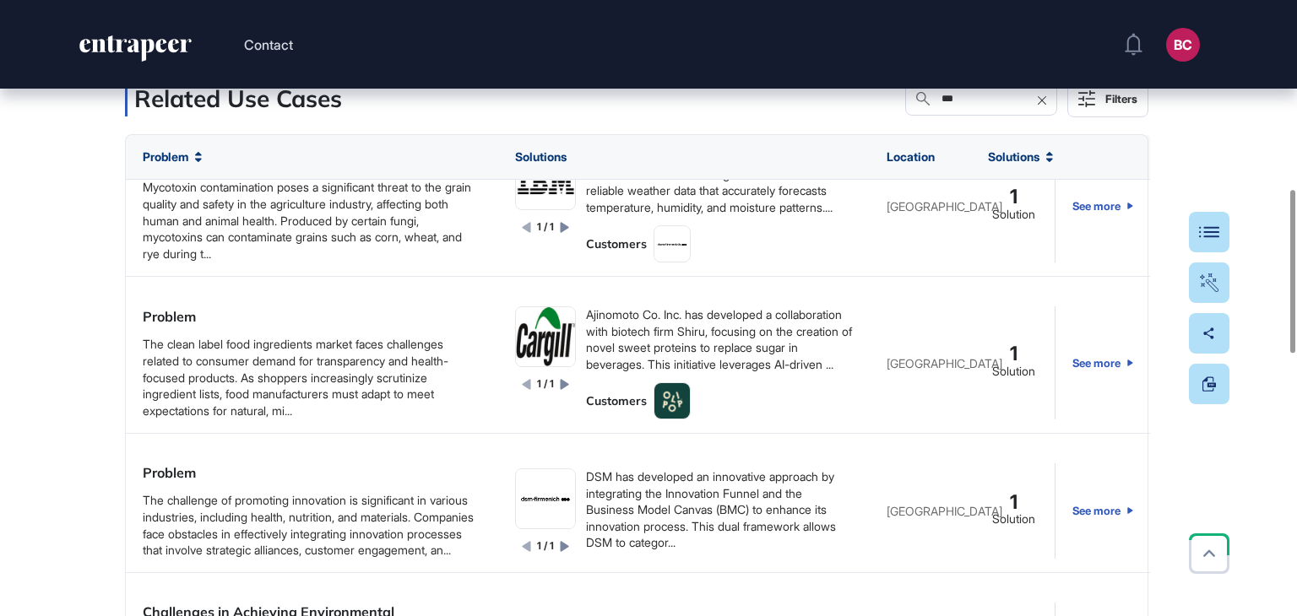
scroll to position [333, 0]
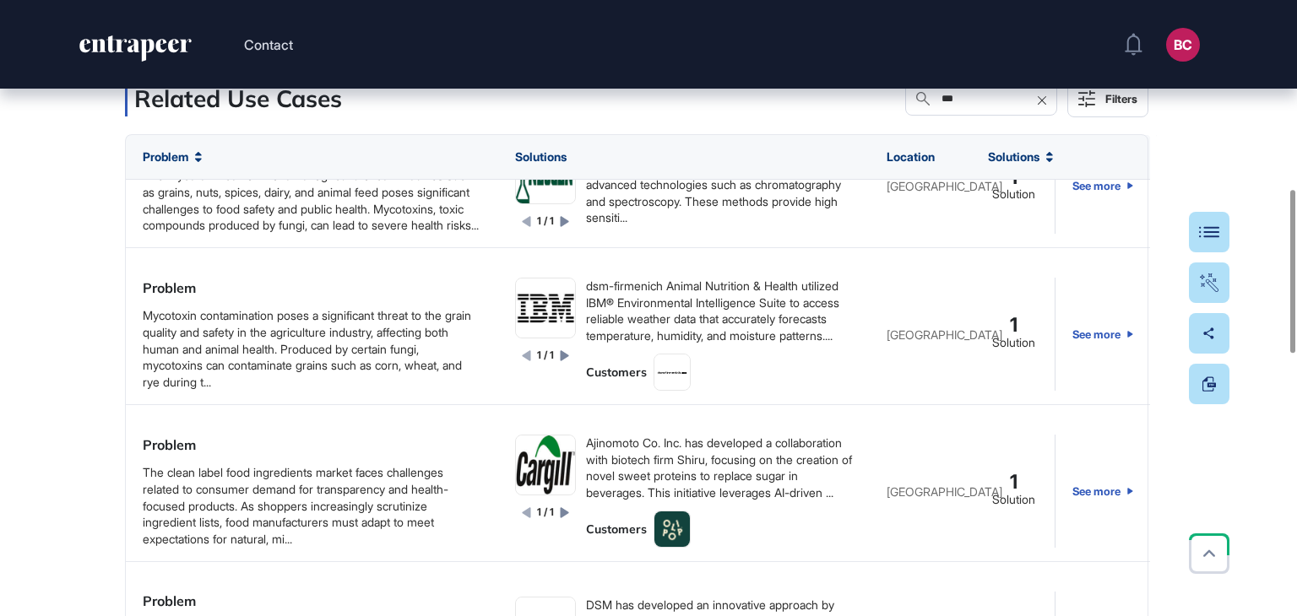
drag, startPoint x: 819, startPoint y: 95, endPoint x: 710, endPoint y: 95, distance: 108.9
click at [710, 95] on div "Related Use Cases Search in Use Cases *** Filters" at bounding box center [636, 98] width 1023 height 37
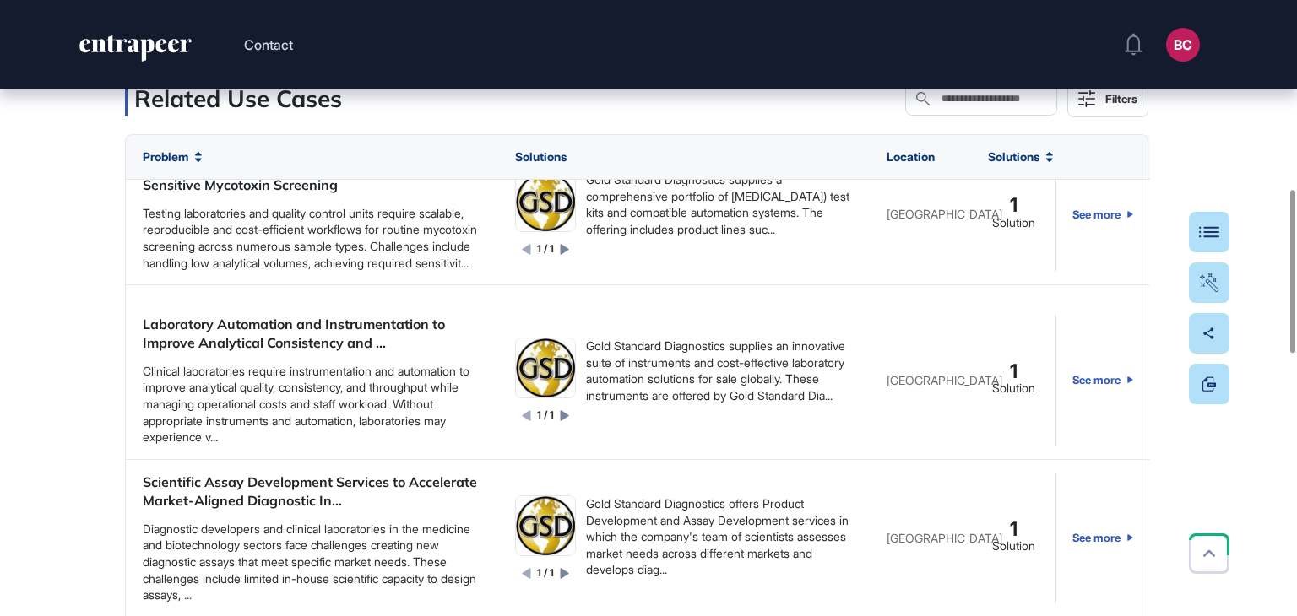
scroll to position [2195, 0]
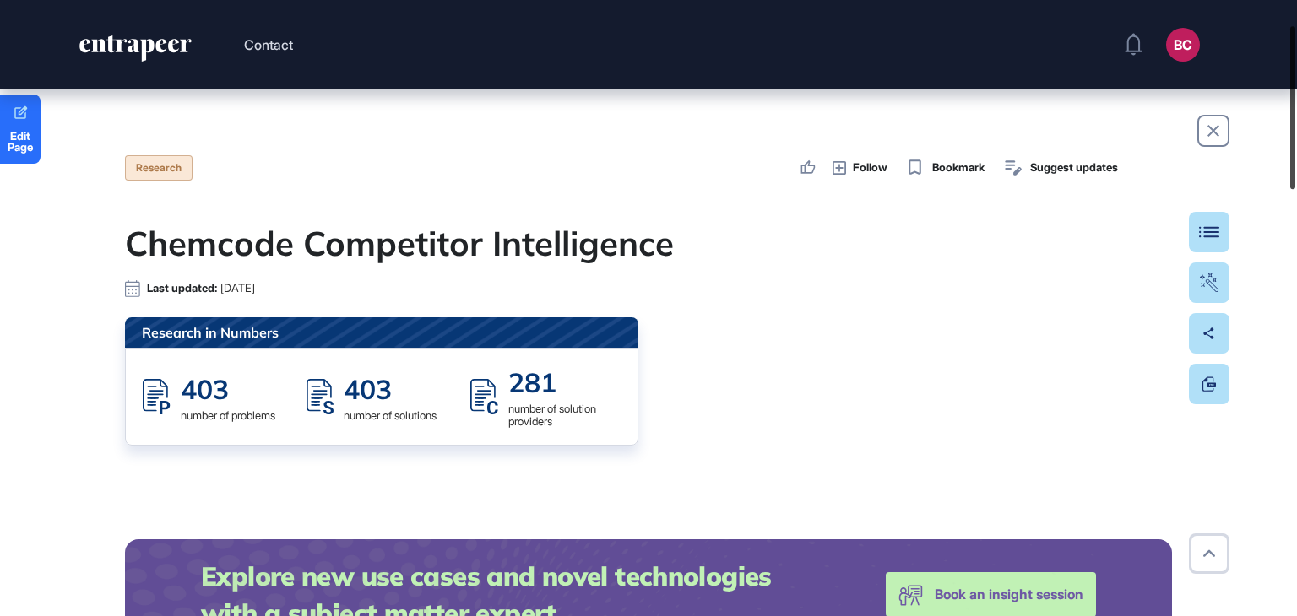
drag, startPoint x: 1294, startPoint y: 300, endPoint x: 1132, endPoint y: 4, distance: 337.0
click at [1295, 115] on div at bounding box center [1292, 107] width 5 height 163
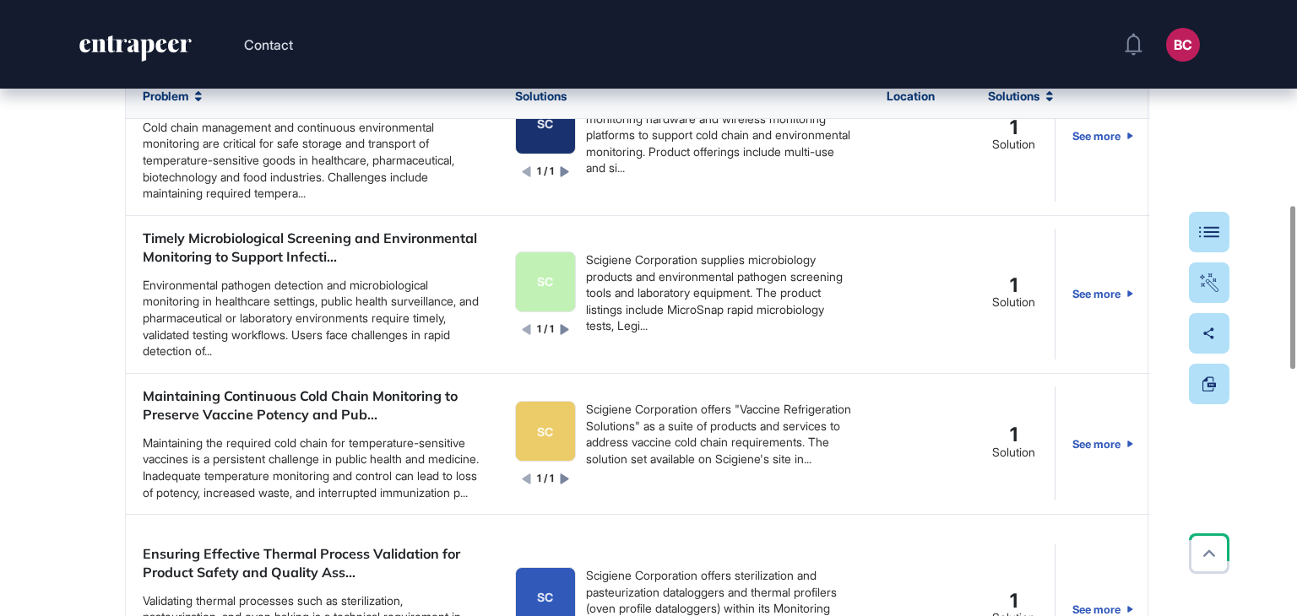
scroll to position [16408, 0]
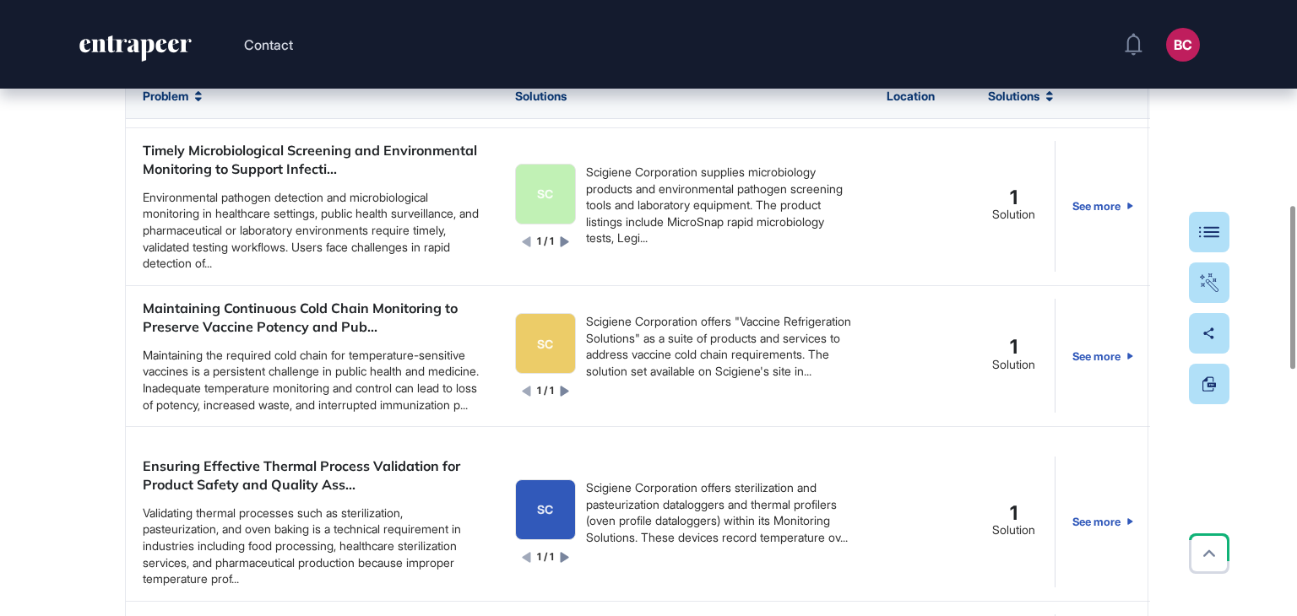
drag, startPoint x: 1293, startPoint y: 345, endPoint x: 1234, endPoint y: 19, distance: 332.0
click at [1295, 206] on div at bounding box center [1292, 287] width 5 height 163
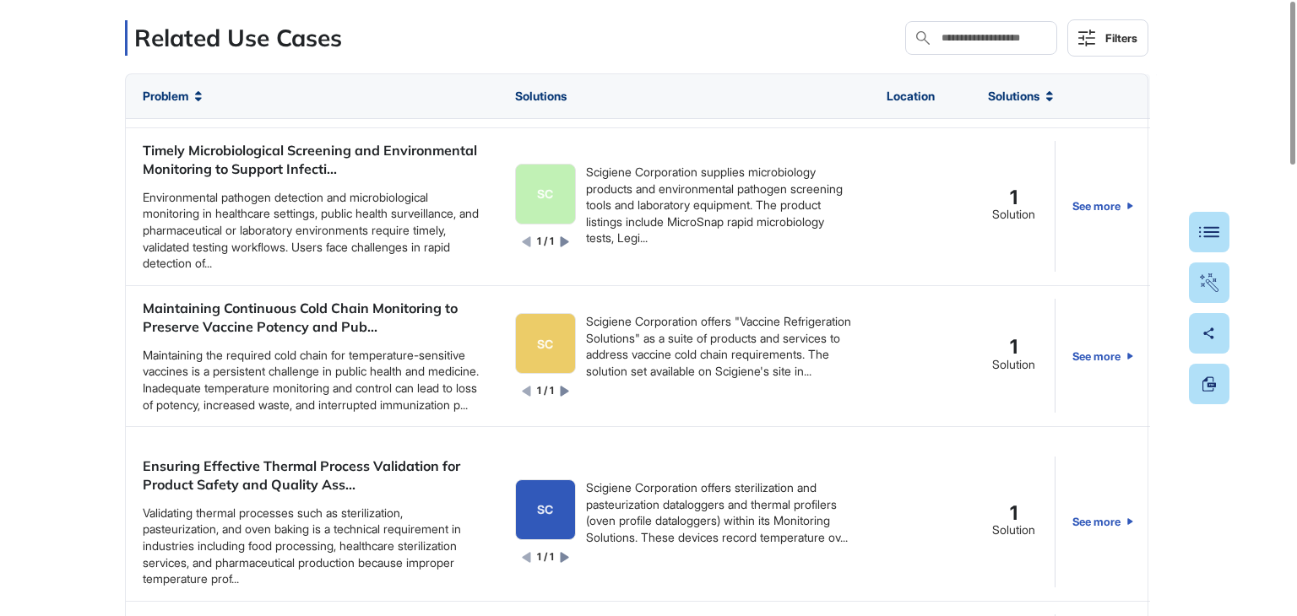
scroll to position [0, 0]
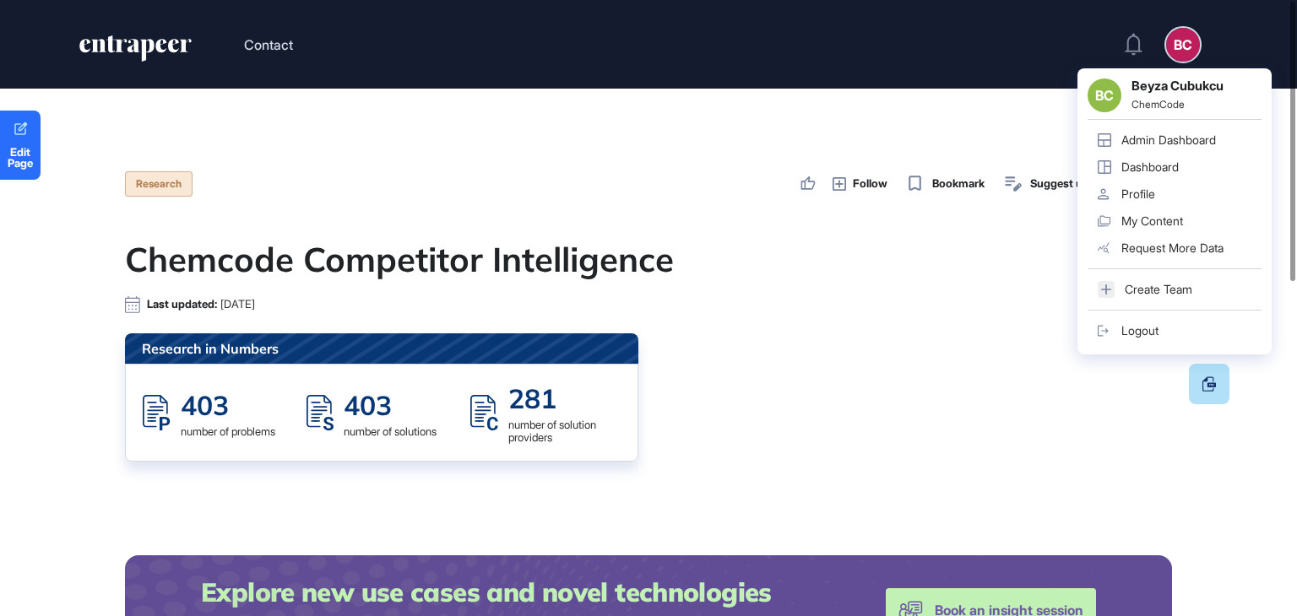
click at [1184, 50] on div "BC" at bounding box center [1183, 45] width 34 height 34
click at [1128, 137] on div "Admin Dashboard" at bounding box center [1168, 140] width 95 height 14
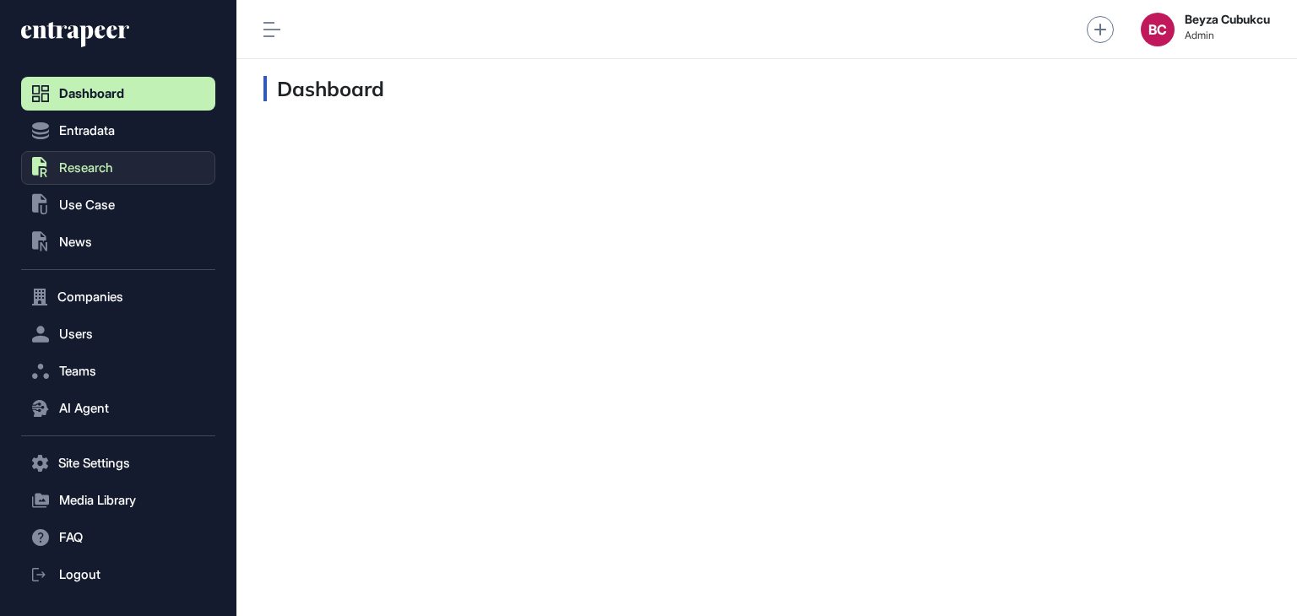
click at [71, 167] on span "Research" at bounding box center [86, 168] width 54 height 14
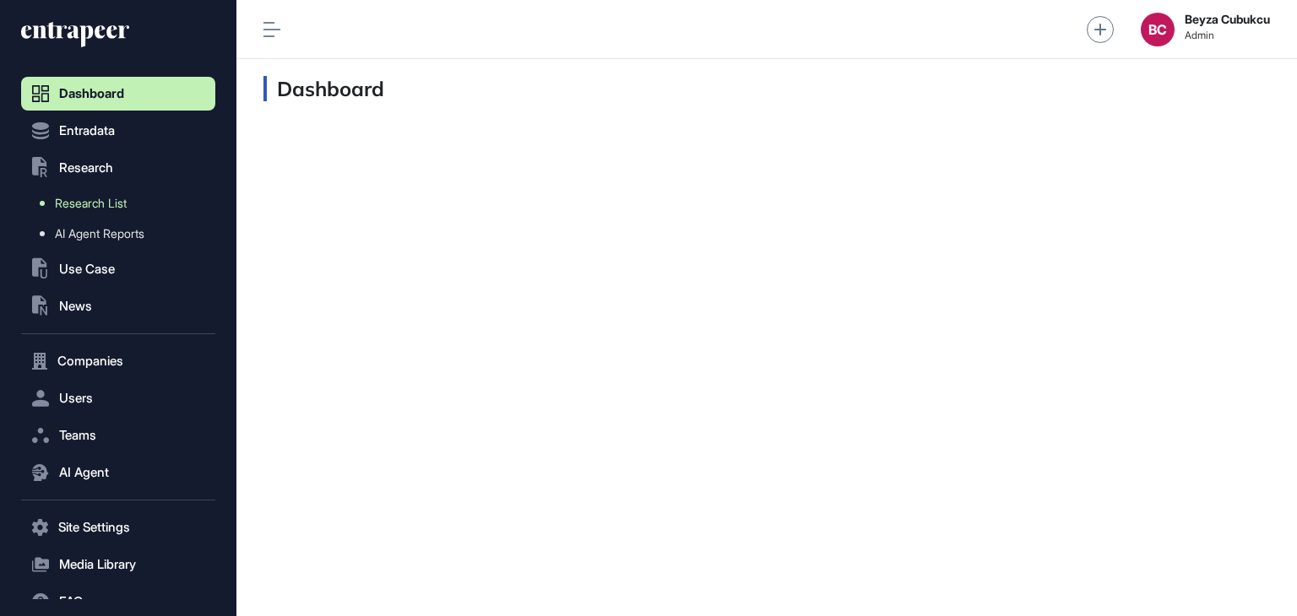
click at [102, 204] on span "Research List" at bounding box center [91, 204] width 72 height 14
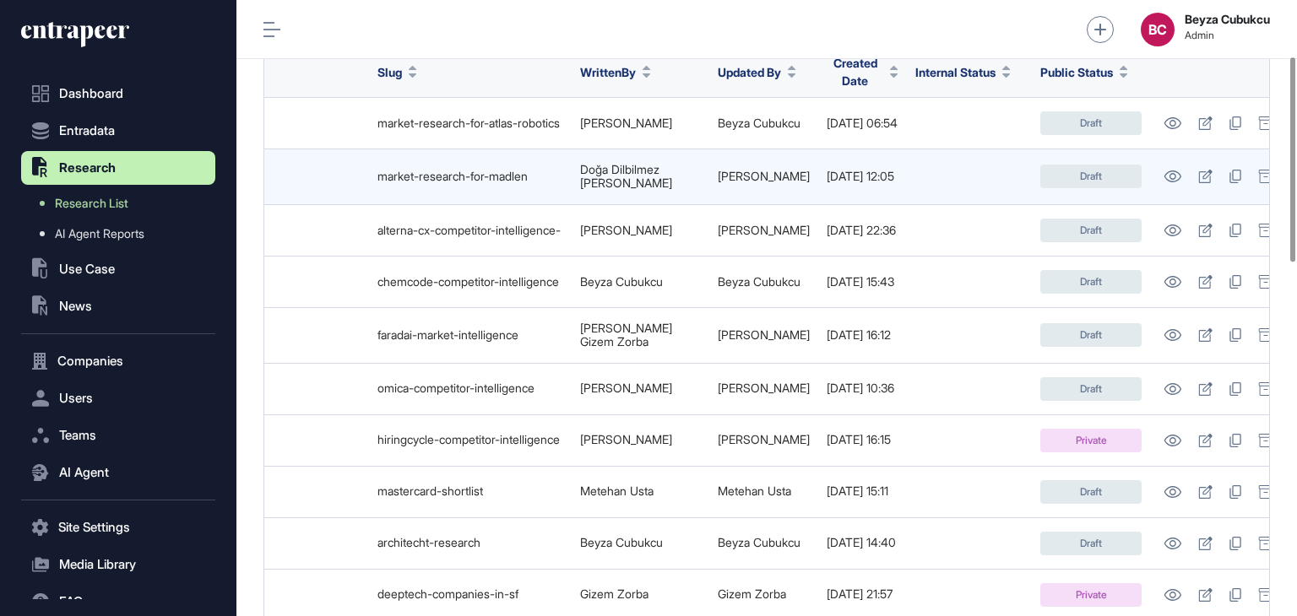
scroll to position [0, 356]
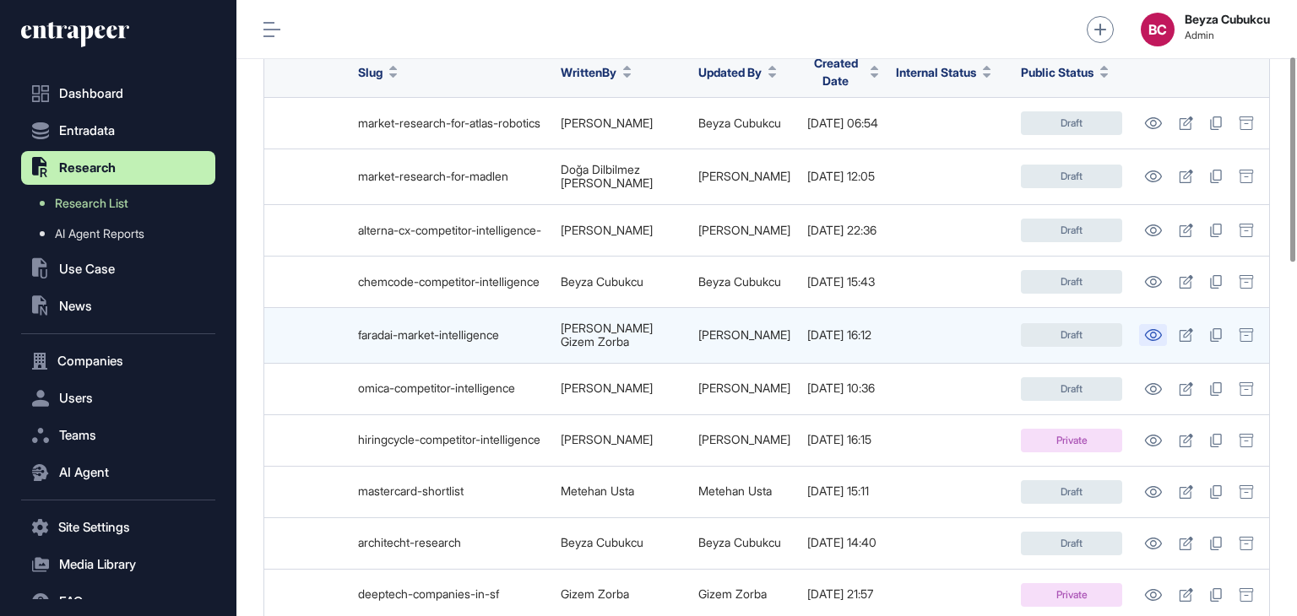
click at [1150, 334] on link at bounding box center [1153, 335] width 28 height 22
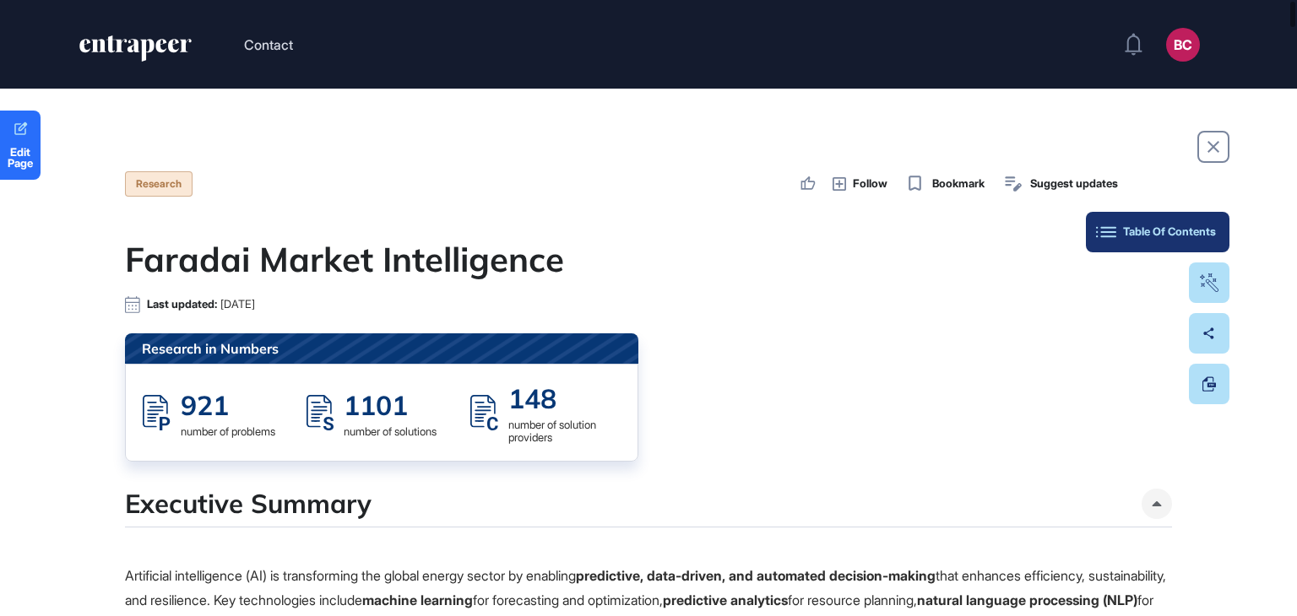
click at [1195, 225] on div "Table Of Contents" at bounding box center [1157, 232] width 116 height 14
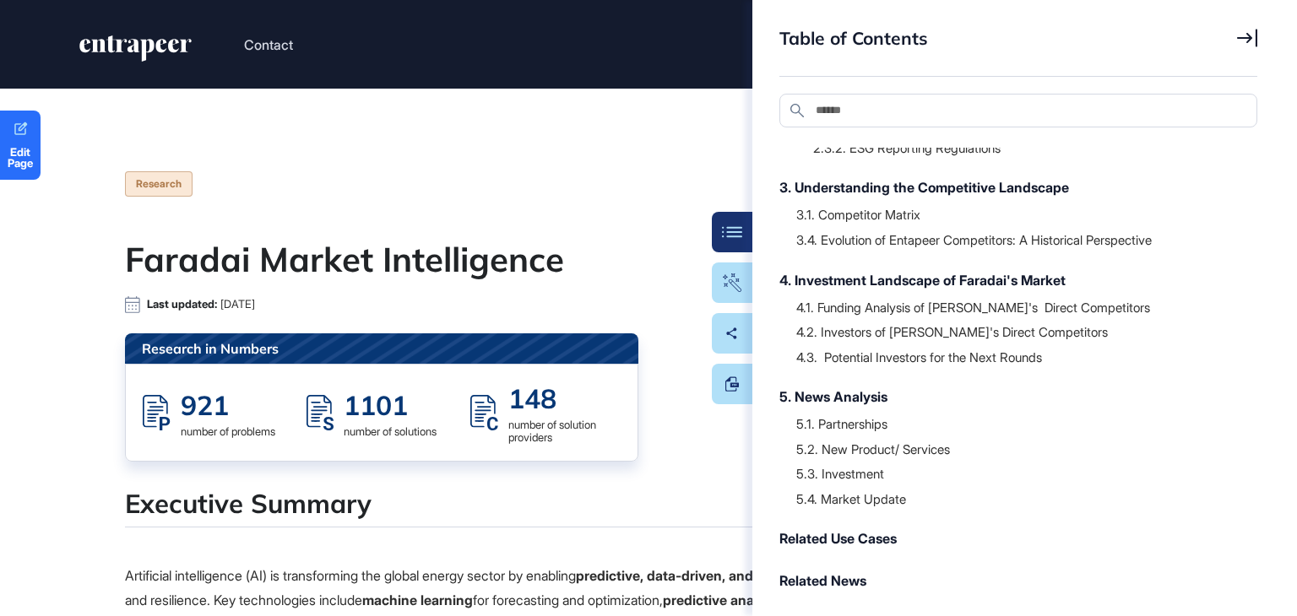
scroll to position [332, 0]
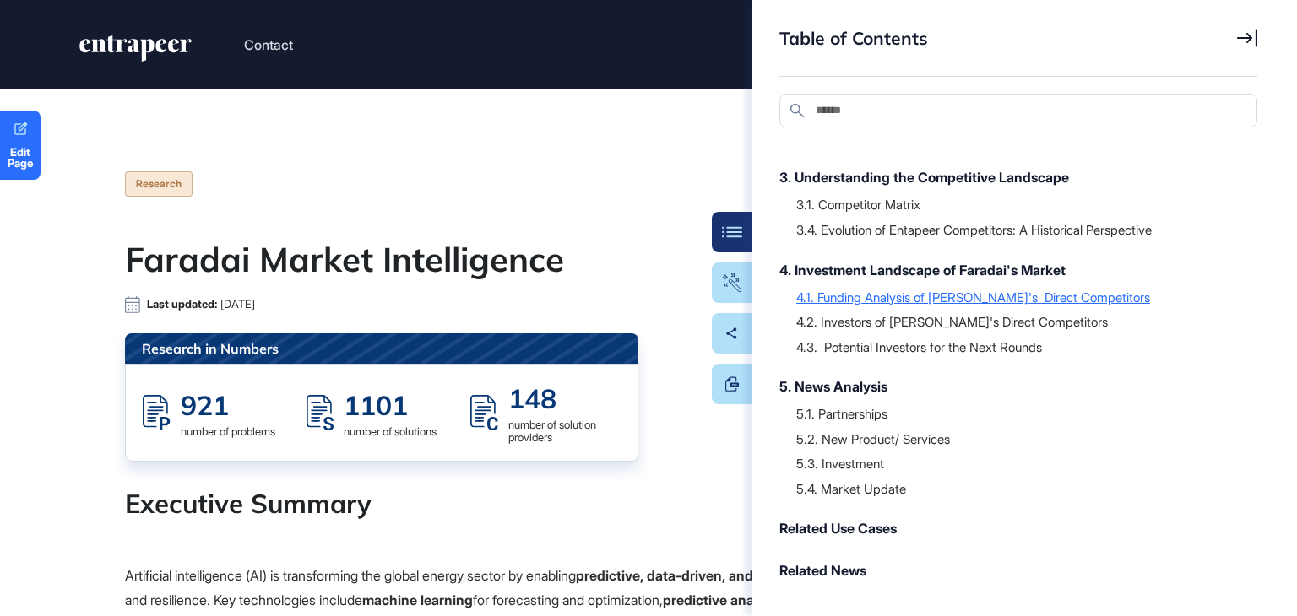
click at [1038, 294] on div "4.1. Funding Analysis of Faradai's Direct Competitors" at bounding box center [1018, 297] width 444 height 17
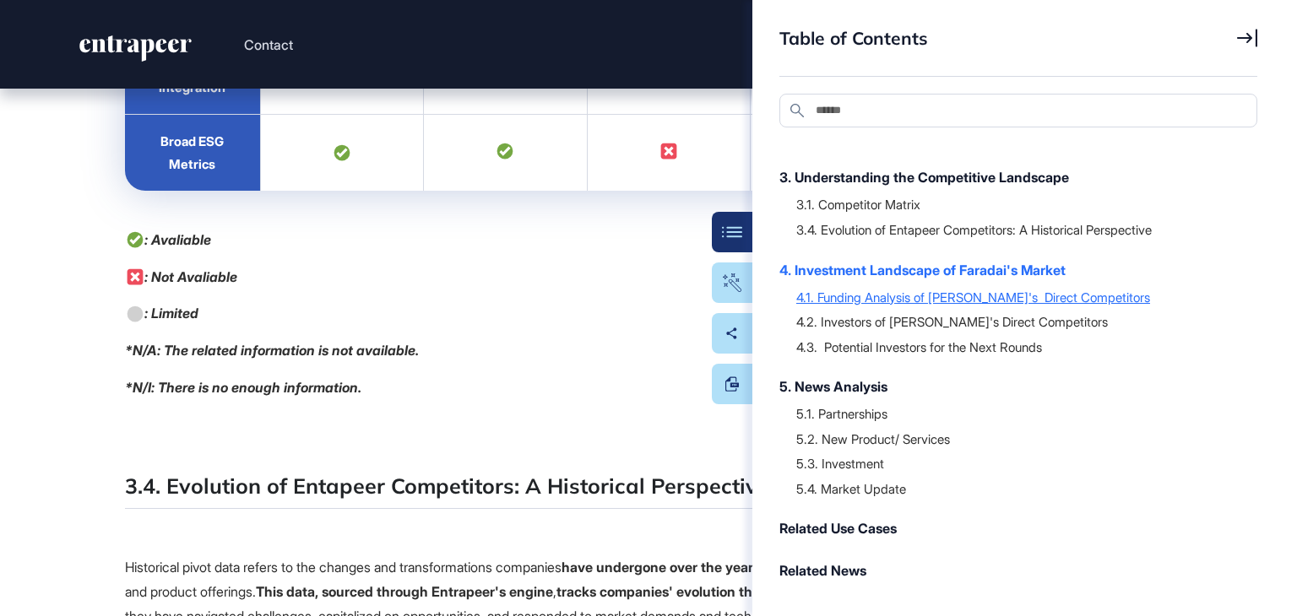
scroll to position [35566, 0]
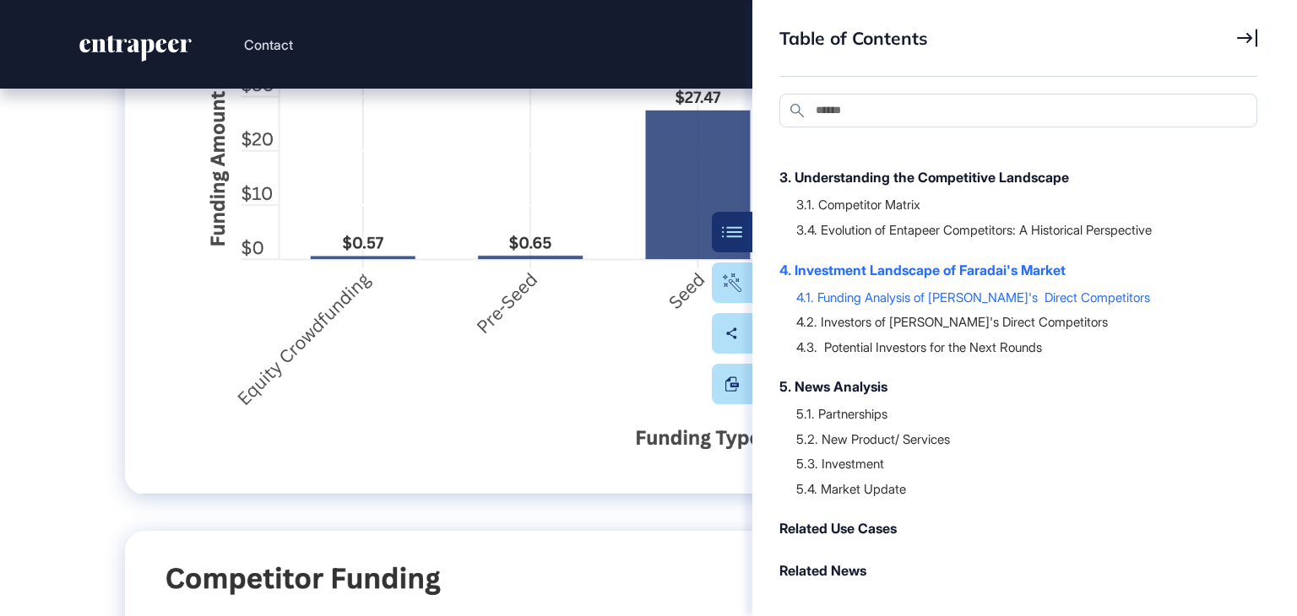
click at [1244, 31] on icon at bounding box center [1247, 38] width 20 height 19
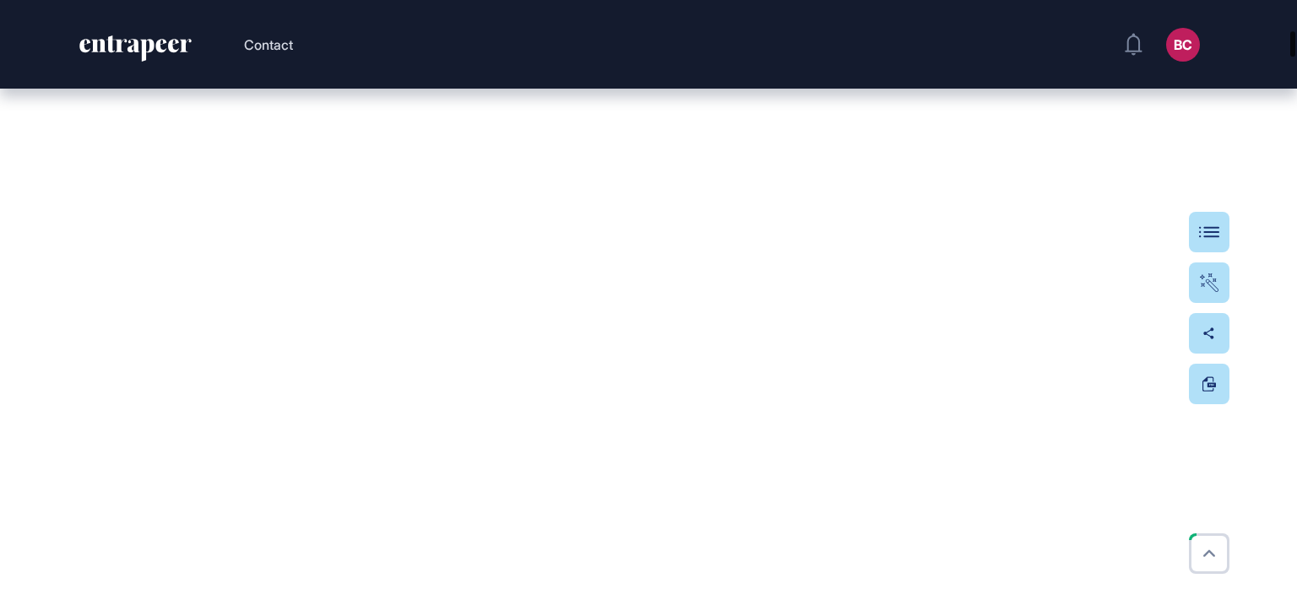
scroll to position [3508, 0]
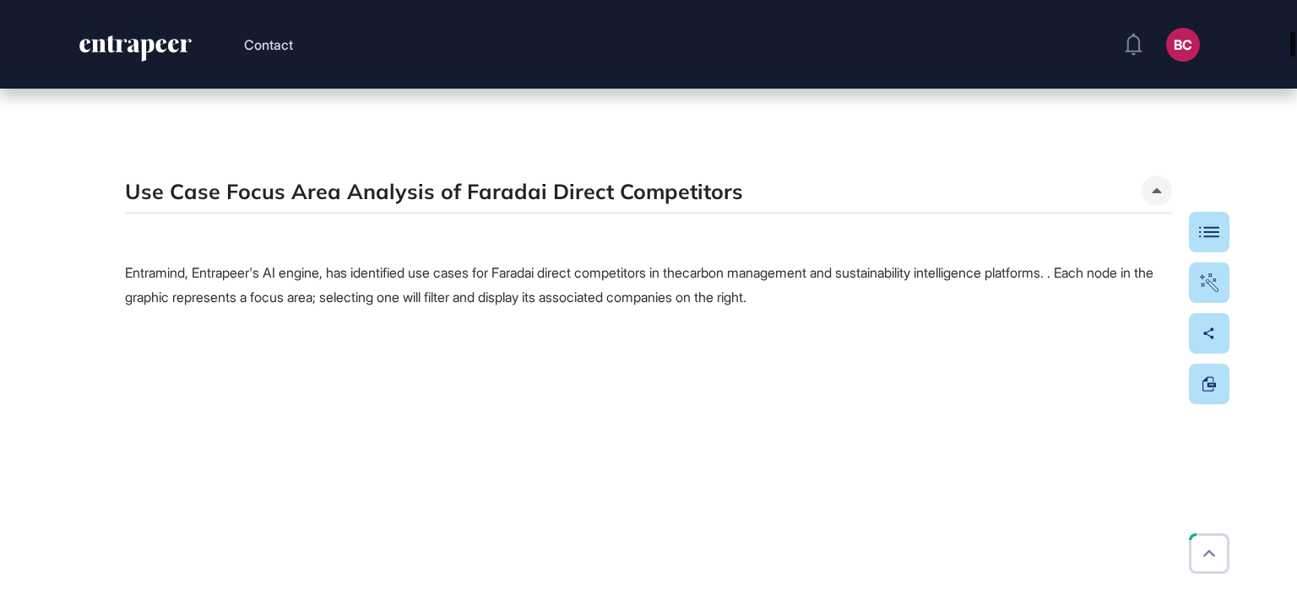
drag, startPoint x: 1296, startPoint y: 386, endPoint x: 1153, endPoint y: 31, distance: 382.1
click at [1152, 33] on div "Contact BC Admin Dashboard Dashboard Profile My Content Request More Data Edit …" at bounding box center [648, 308] width 1297 height 616
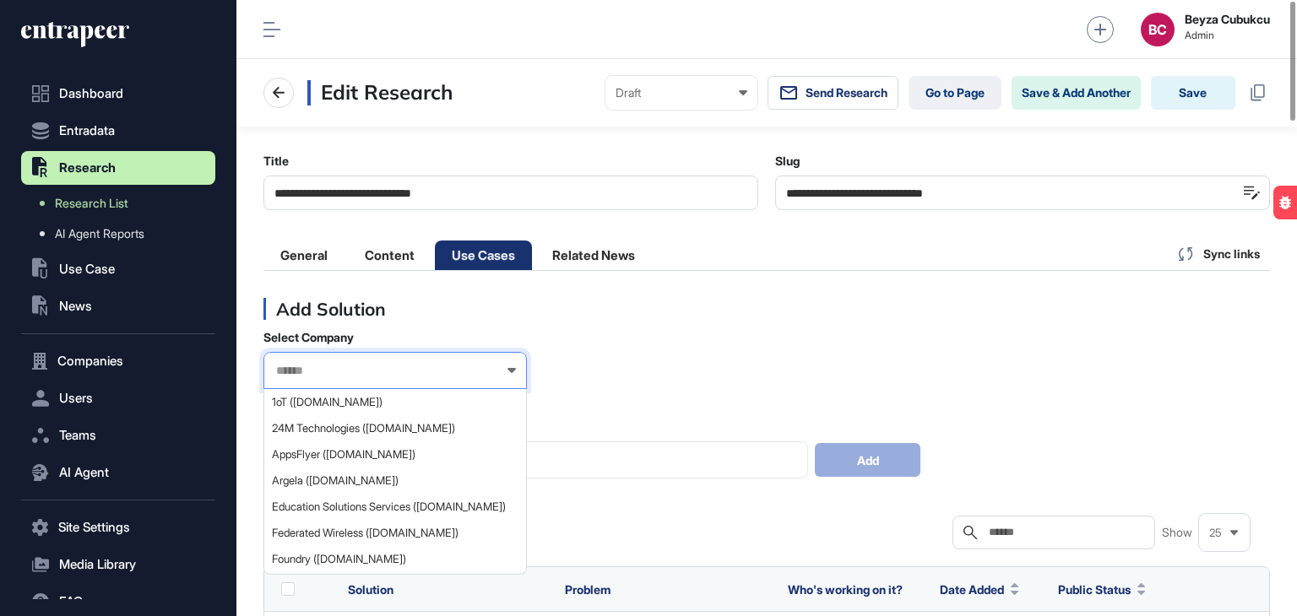
click at [382, 375] on input "text" at bounding box center [383, 371] width 219 height 14
type input "******"
click at [365, 423] on span "Nankai Biotech ([DOMAIN_NAME])" at bounding box center [394, 428] width 245 height 13
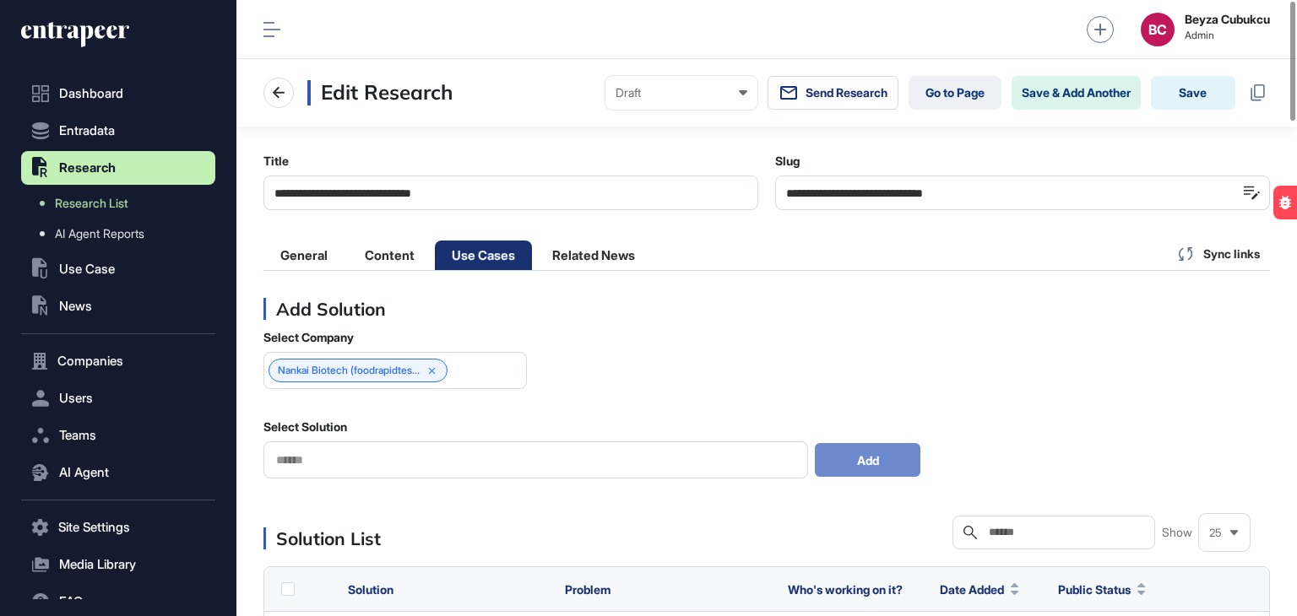
click at [364, 449] on div at bounding box center [535, 459] width 544 height 37
click at [363, 457] on input "text" at bounding box center [535, 460] width 522 height 14
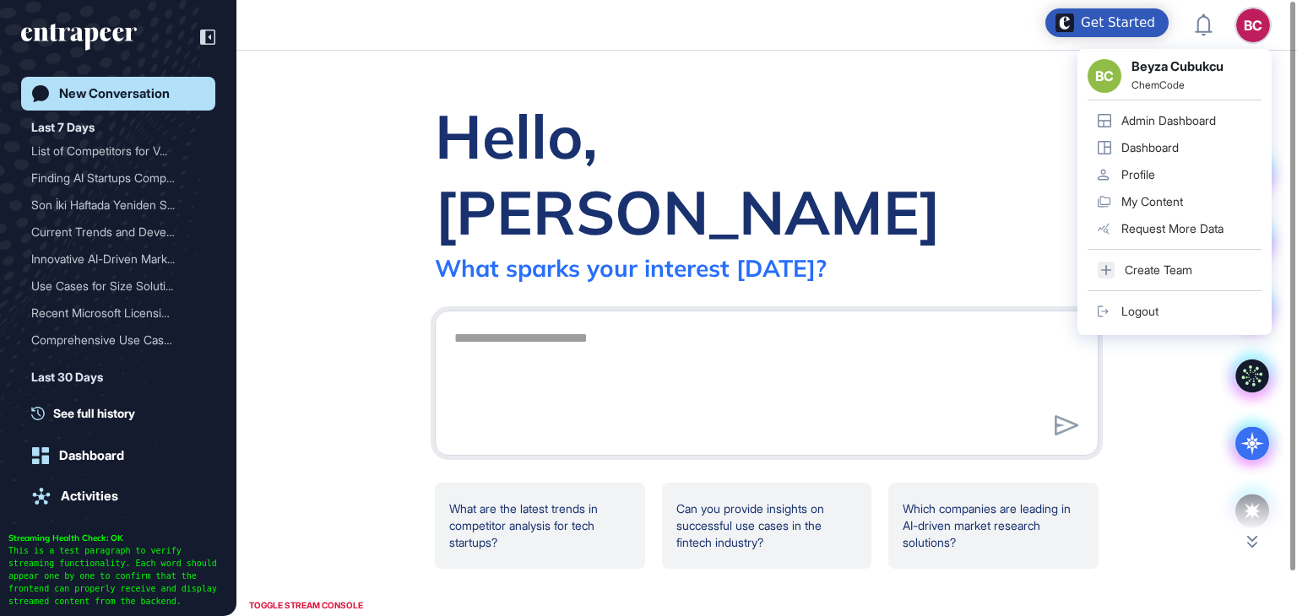
click at [1255, 49] on div "BC Beyza Cubukcu ChemCode Admin Dashboard Dashboard Profile My Content Request …" at bounding box center [1174, 192] width 194 height 286
click at [1160, 124] on div "Admin Dashboard" at bounding box center [1168, 121] width 95 height 14
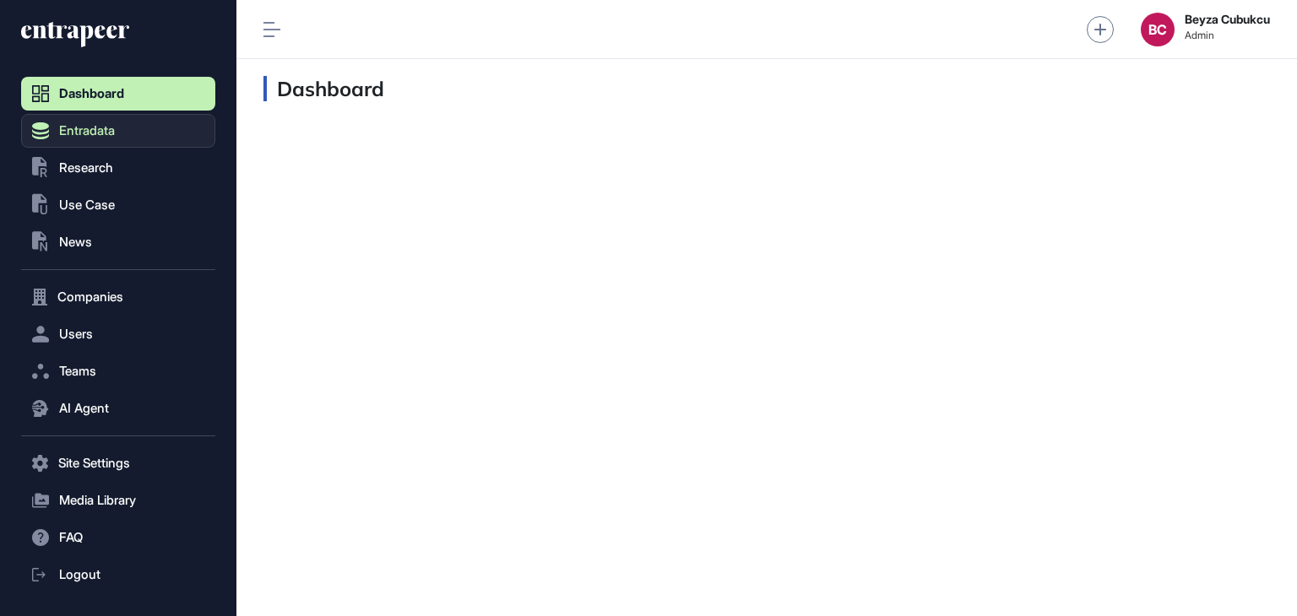
click at [85, 141] on button "Entradata" at bounding box center [118, 131] width 194 height 34
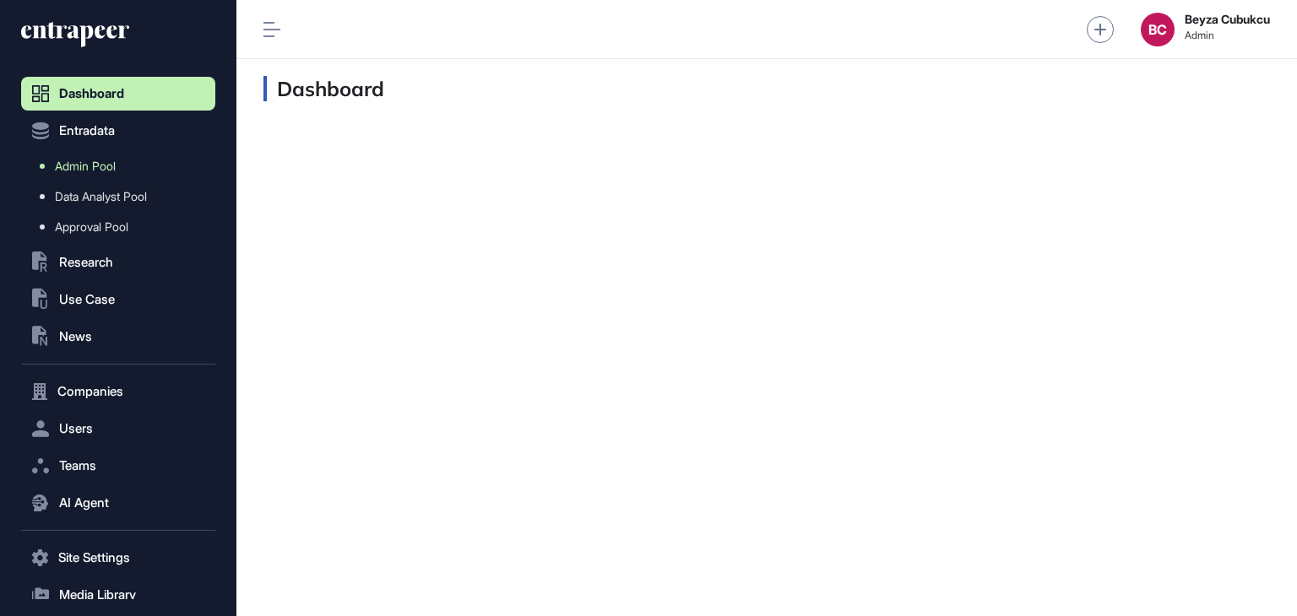
click at [85, 161] on span "Admin Pool" at bounding box center [85, 167] width 61 height 14
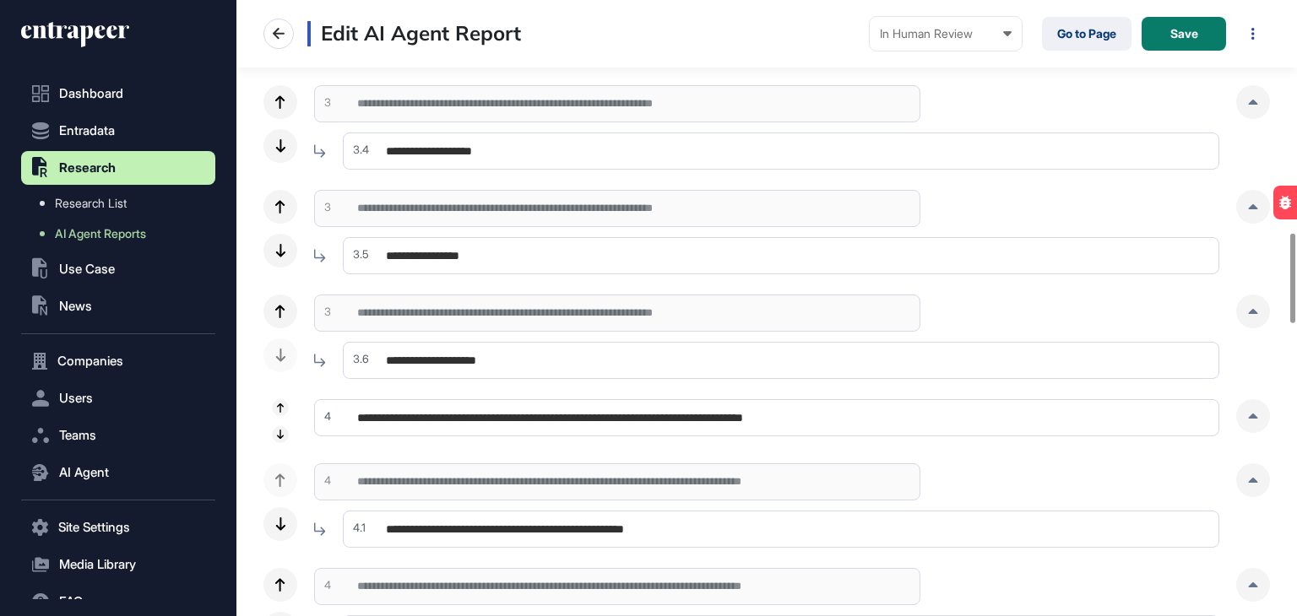
scroll to position [1604, 0]
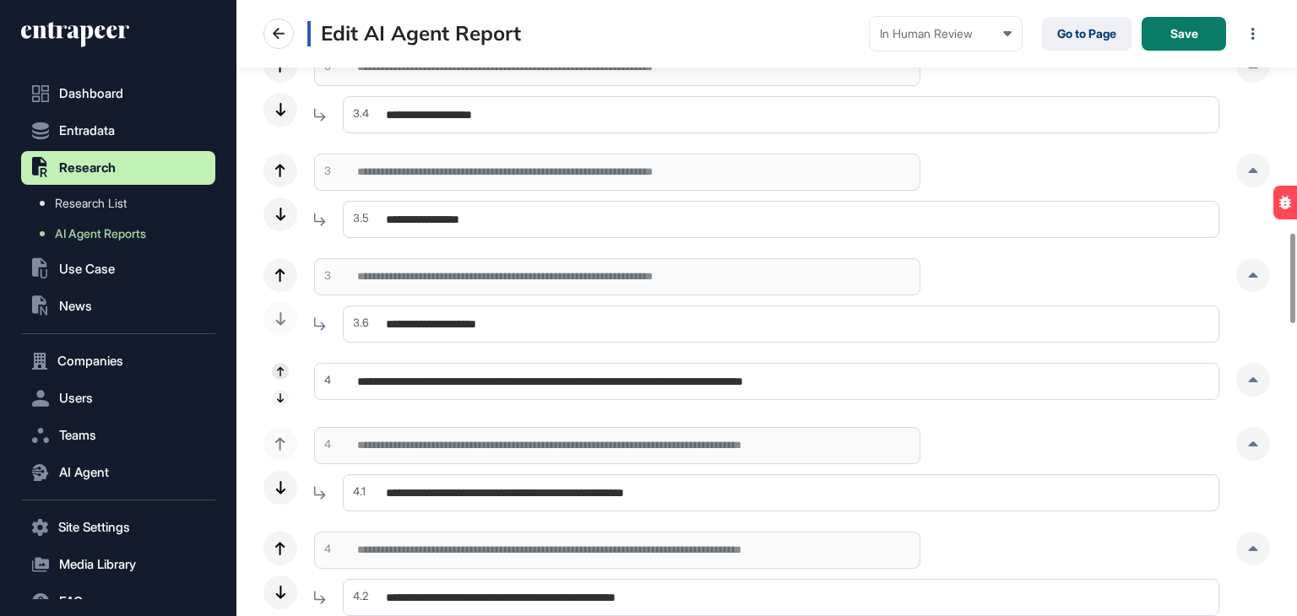
click at [282, 368] on icon at bounding box center [280, 371] width 7 height 9
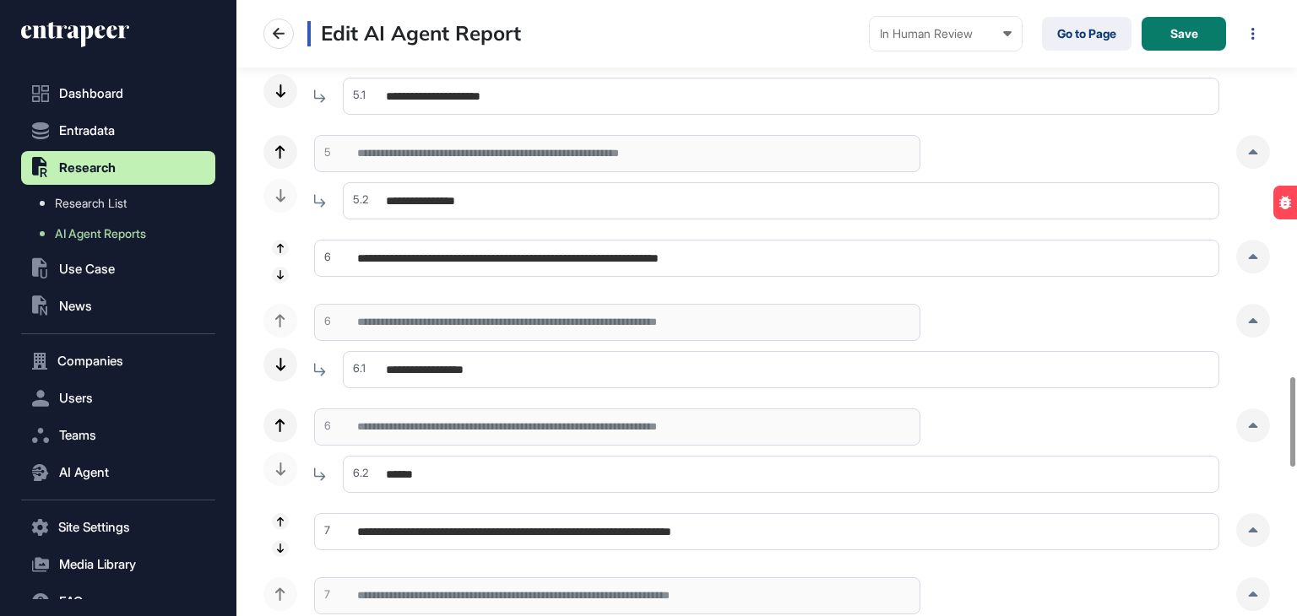
scroll to position [2613, 0]
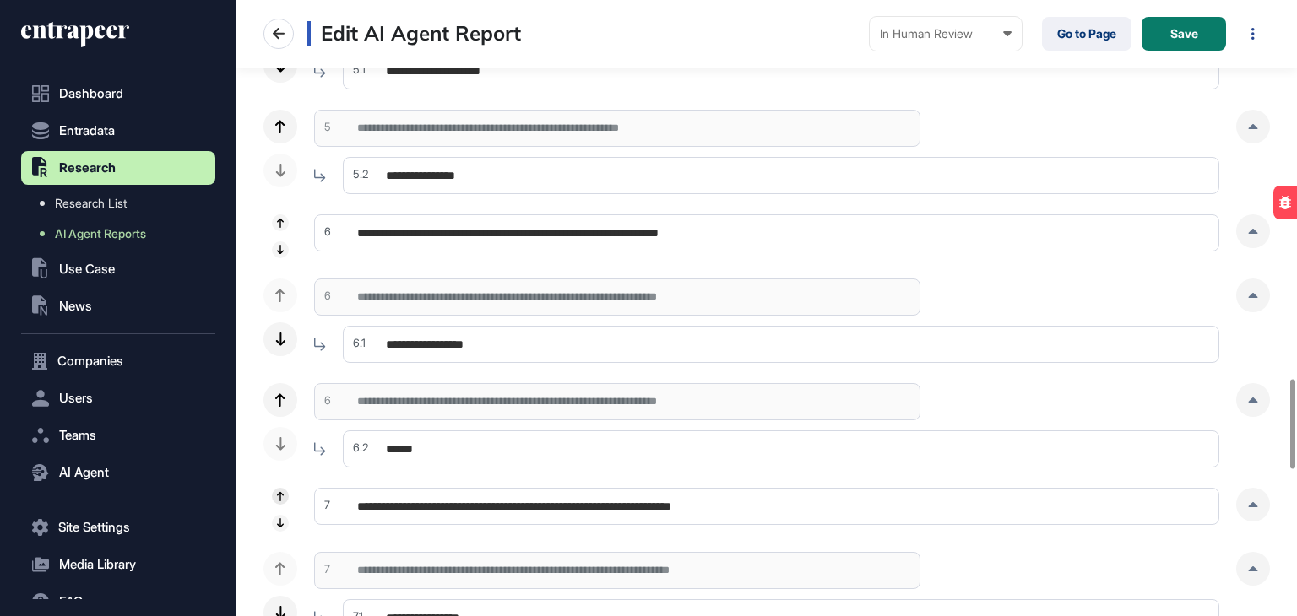
click at [282, 493] on icon at bounding box center [280, 496] width 7 height 9
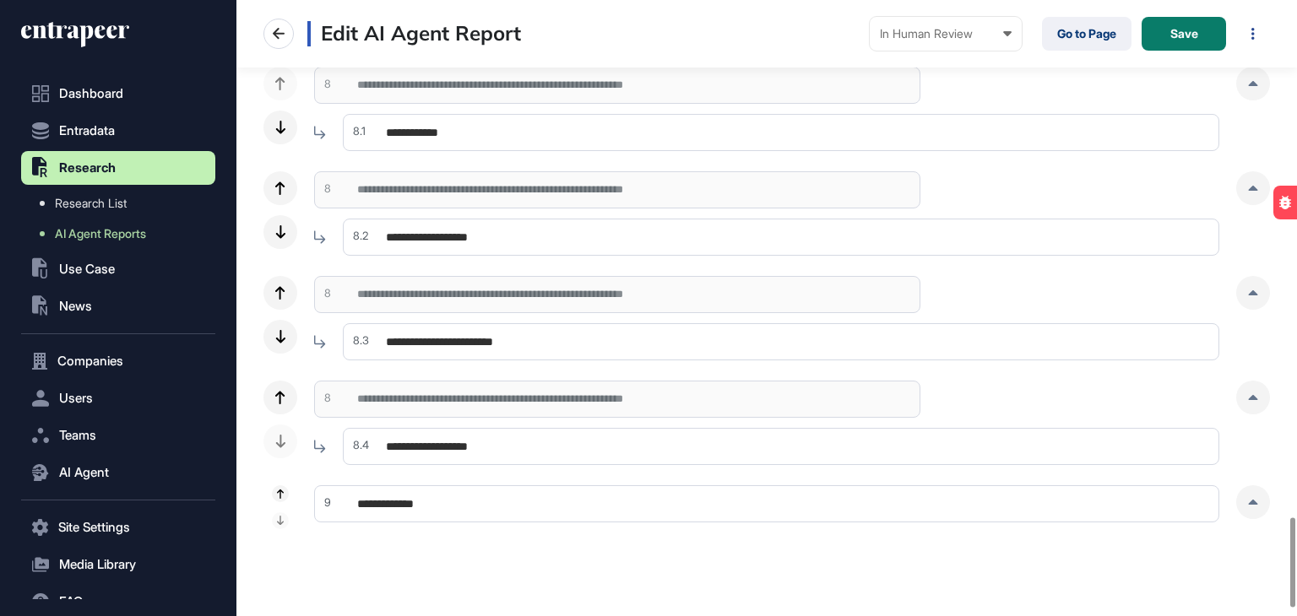
scroll to position [3620, 0]
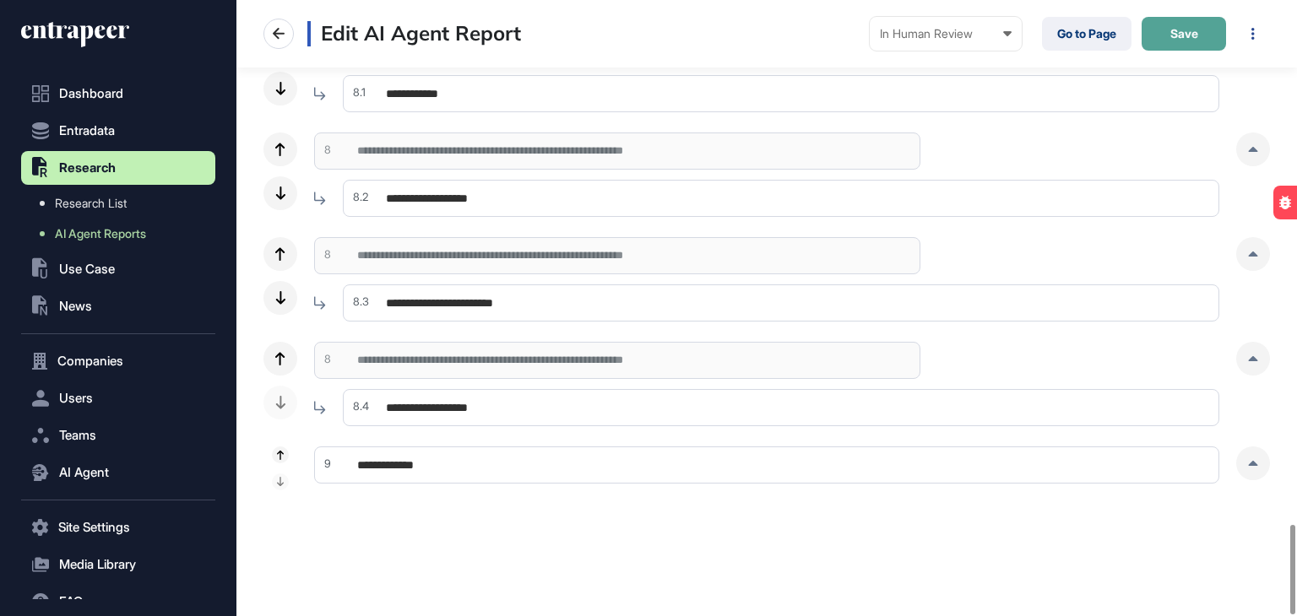
click at [1197, 41] on button "Save" at bounding box center [1183, 34] width 84 height 34
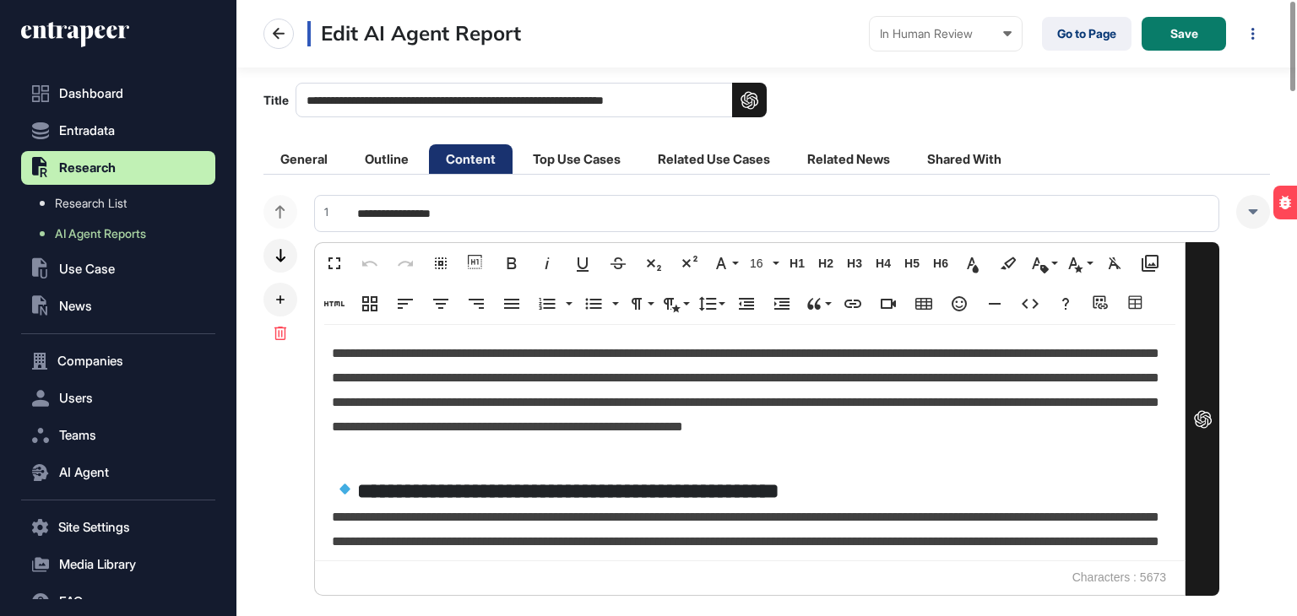
scroll to position [0, 0]
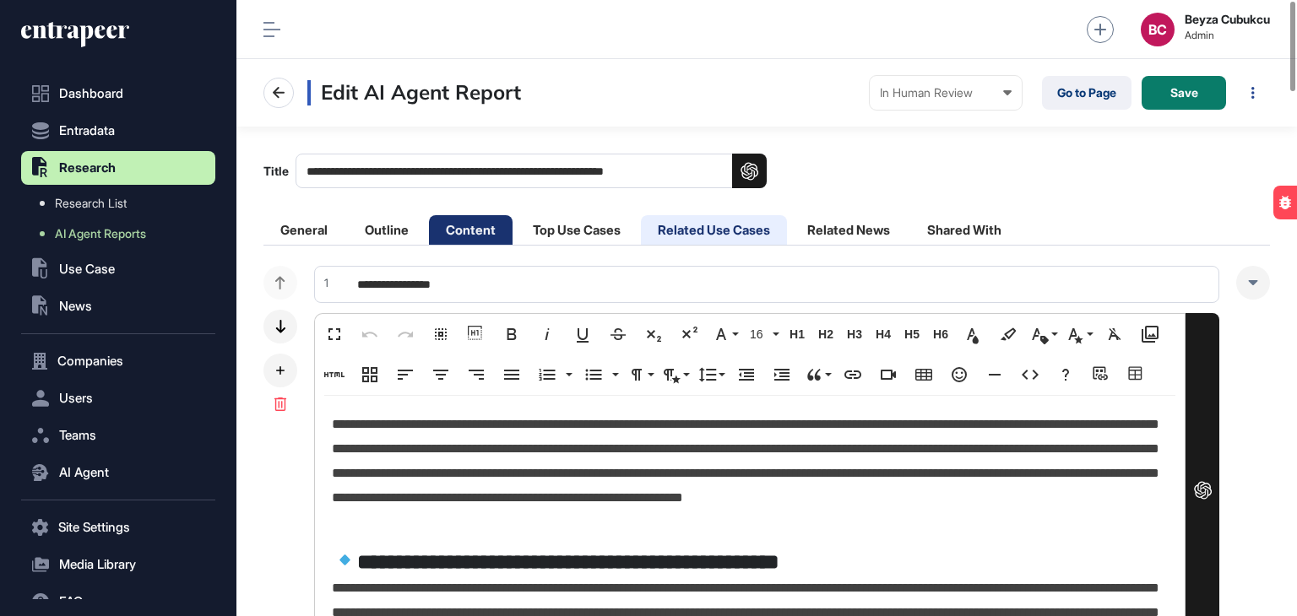
click at [712, 226] on li "Related Use Cases" at bounding box center [714, 230] width 146 height 30
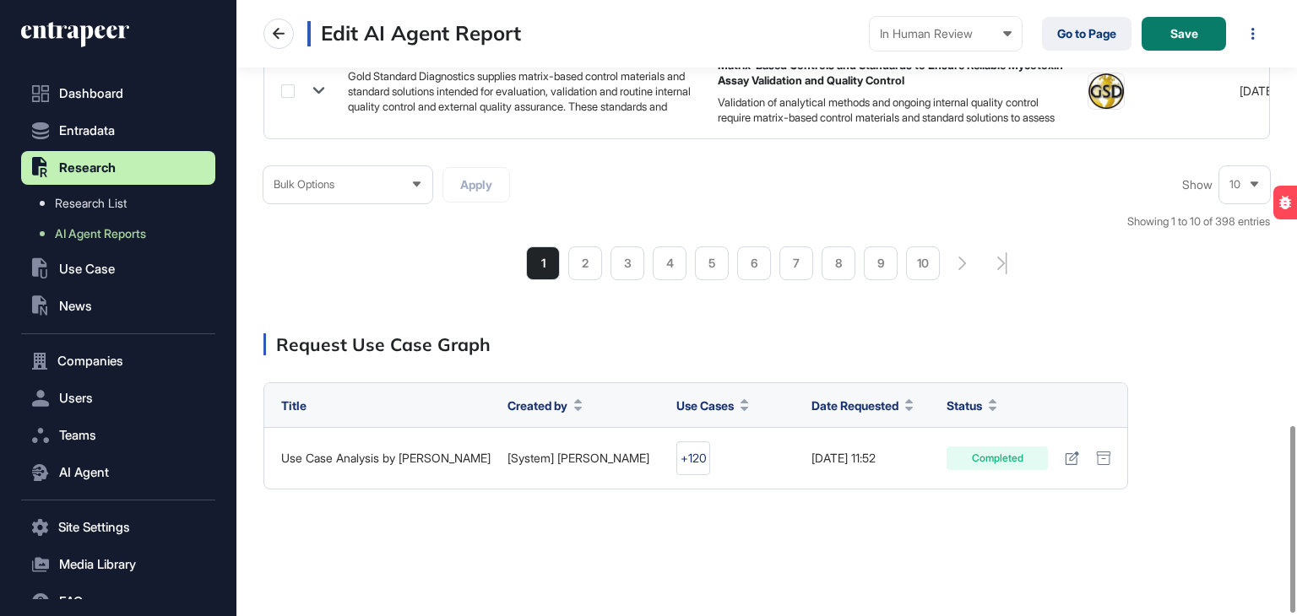
scroll to position [1408, 0]
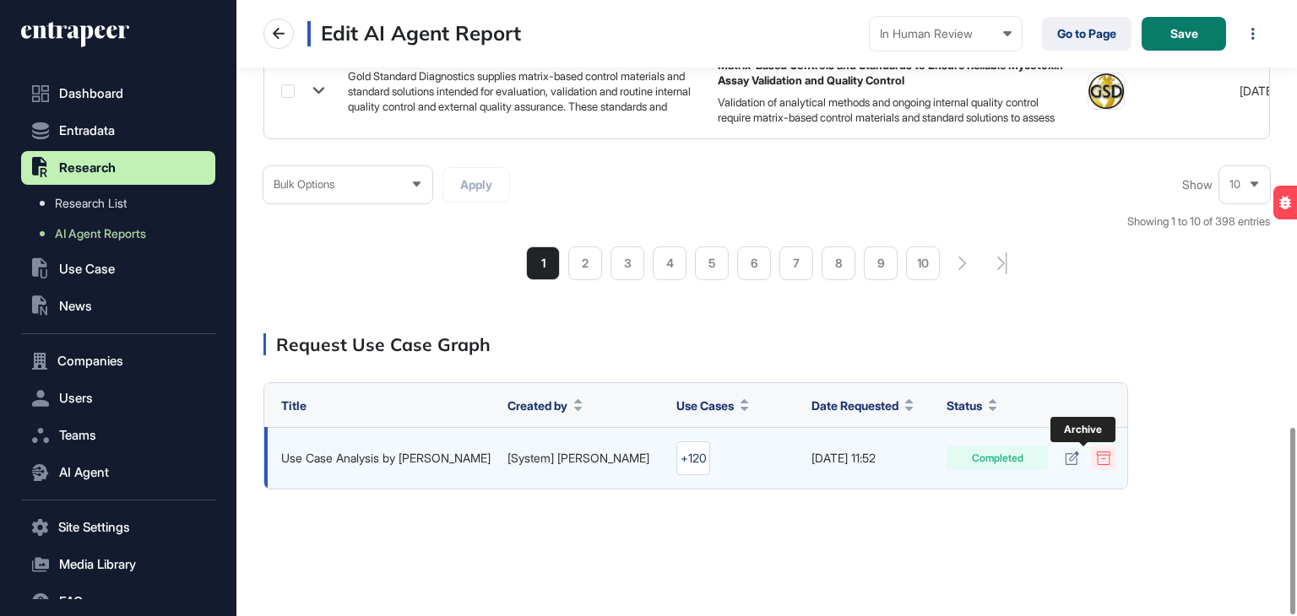
click at [1096, 456] on icon at bounding box center [1103, 459] width 15 height 14
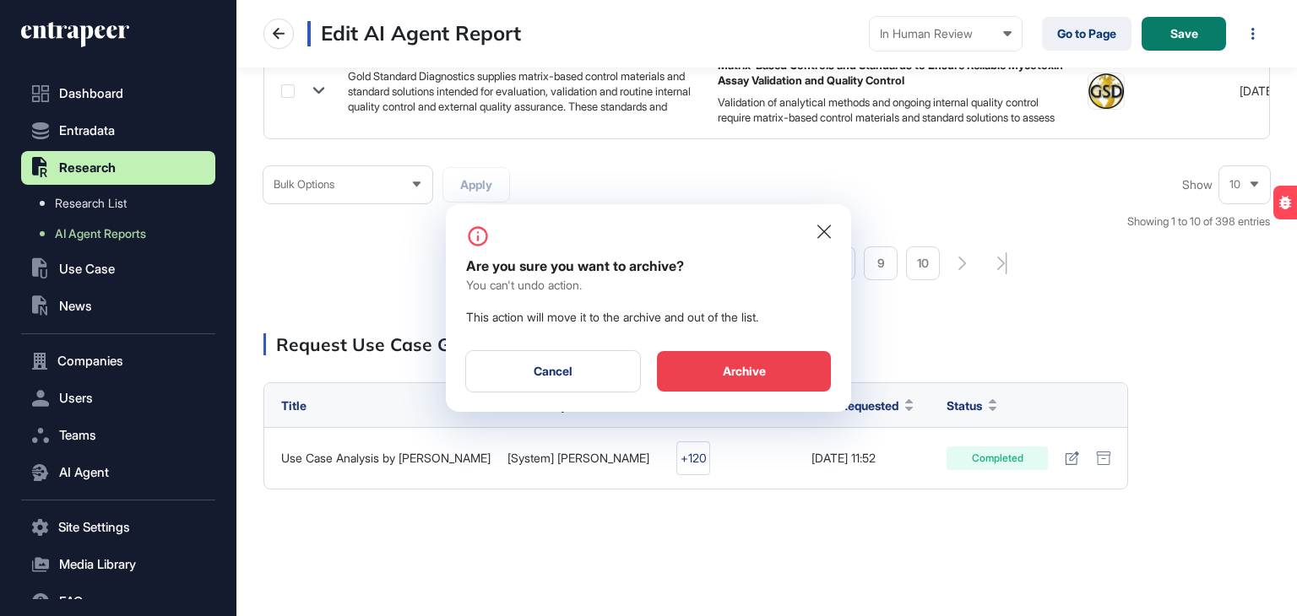
click at [782, 365] on div "Archive" at bounding box center [744, 371] width 174 height 41
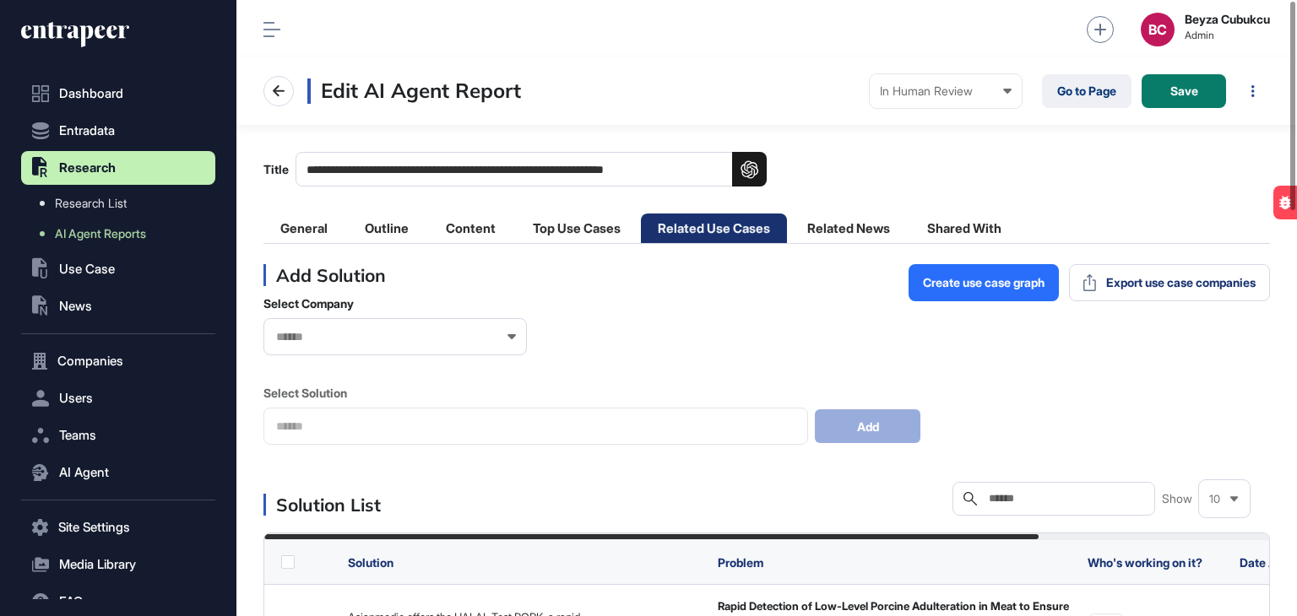
scroll to position [0, 0]
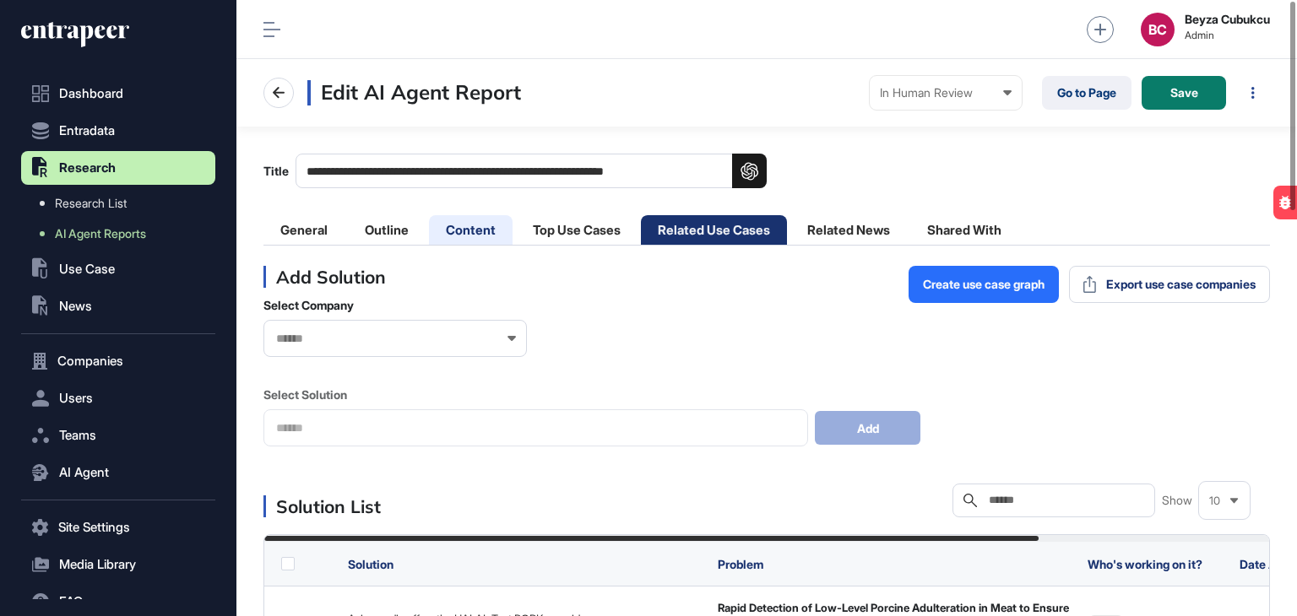
click at [472, 235] on li "Content" at bounding box center [471, 230] width 84 height 30
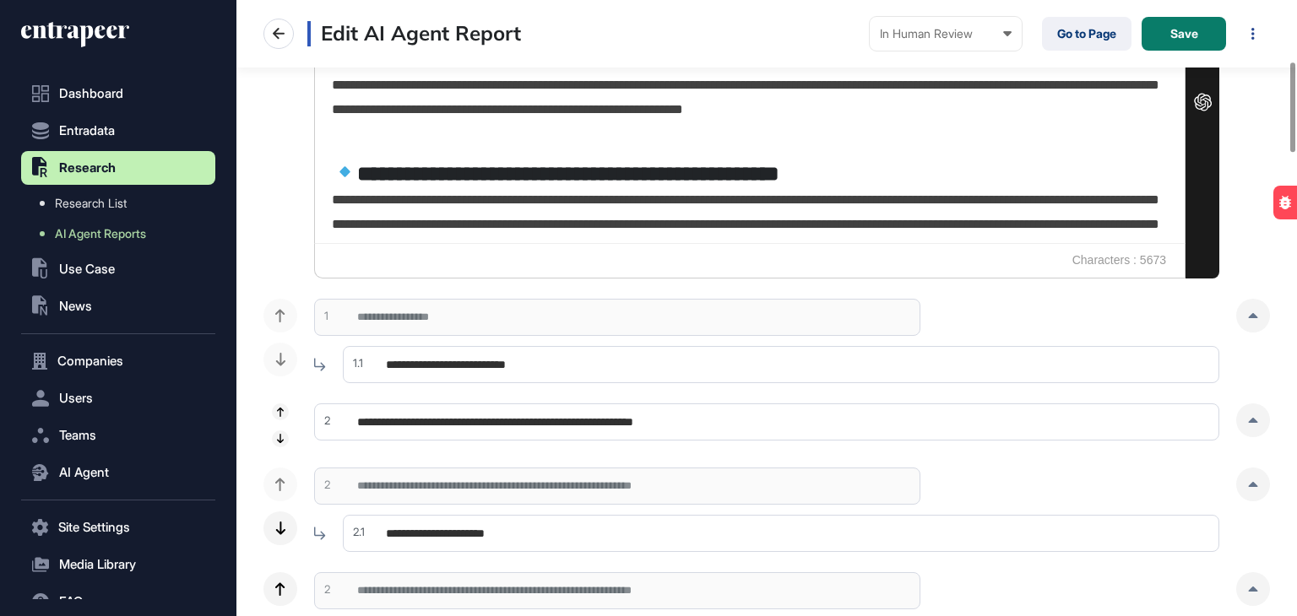
scroll to position [422, 0]
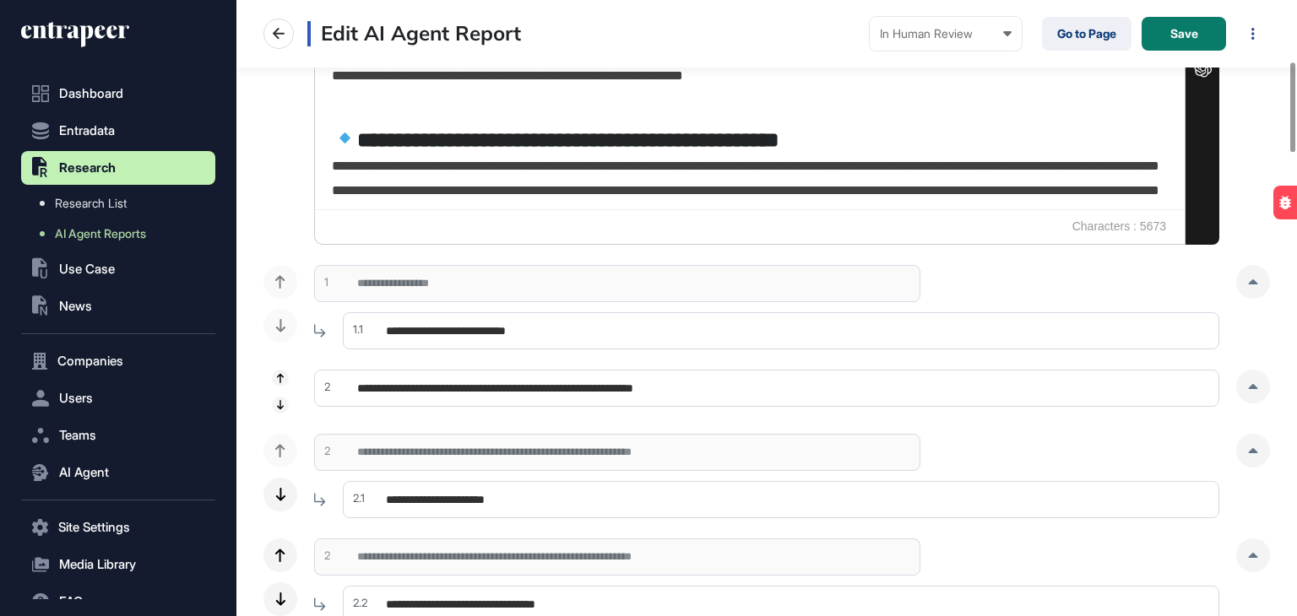
drag, startPoint x: 1256, startPoint y: 287, endPoint x: 1074, endPoint y: 305, distance: 183.2
click at [1254, 287] on div at bounding box center [1253, 282] width 34 height 34
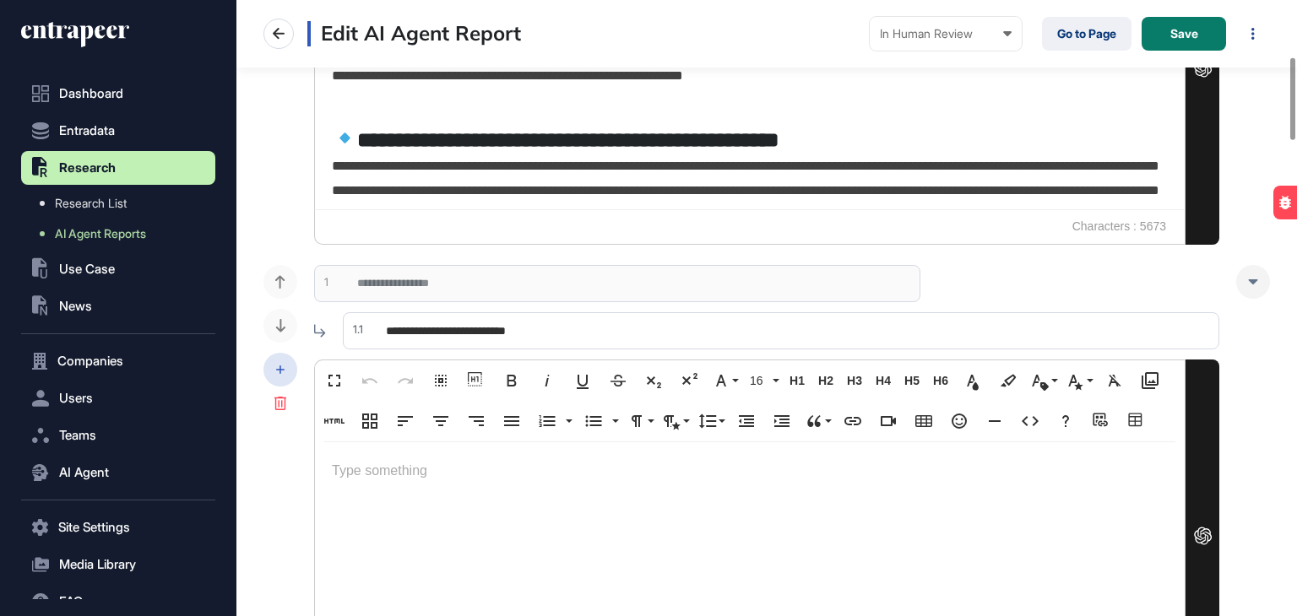
click at [267, 363] on div at bounding box center [280, 370] width 34 height 34
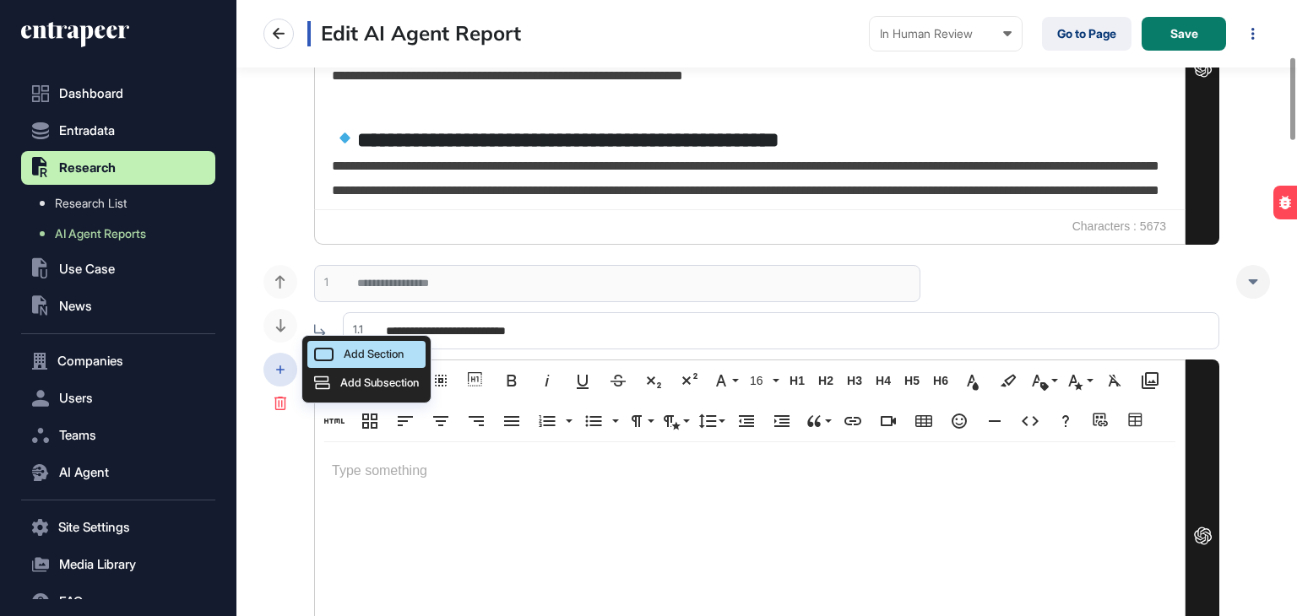
click at [341, 352] on div "Add Section" at bounding box center [366, 354] width 118 height 27
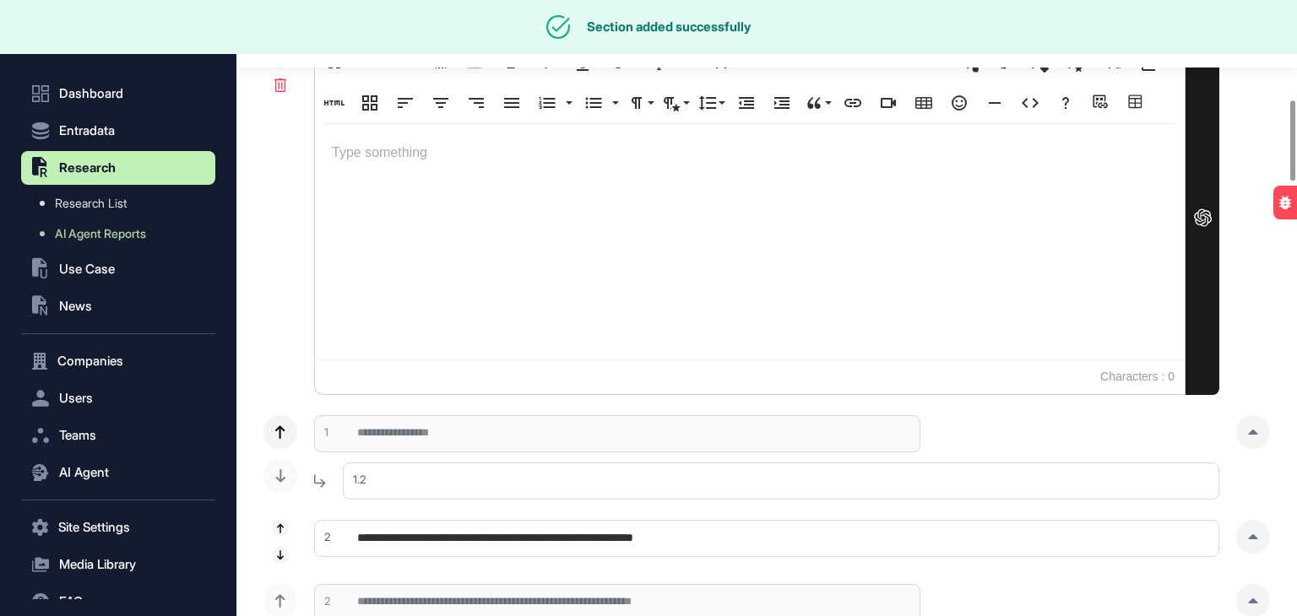
scroll to position [760, 0]
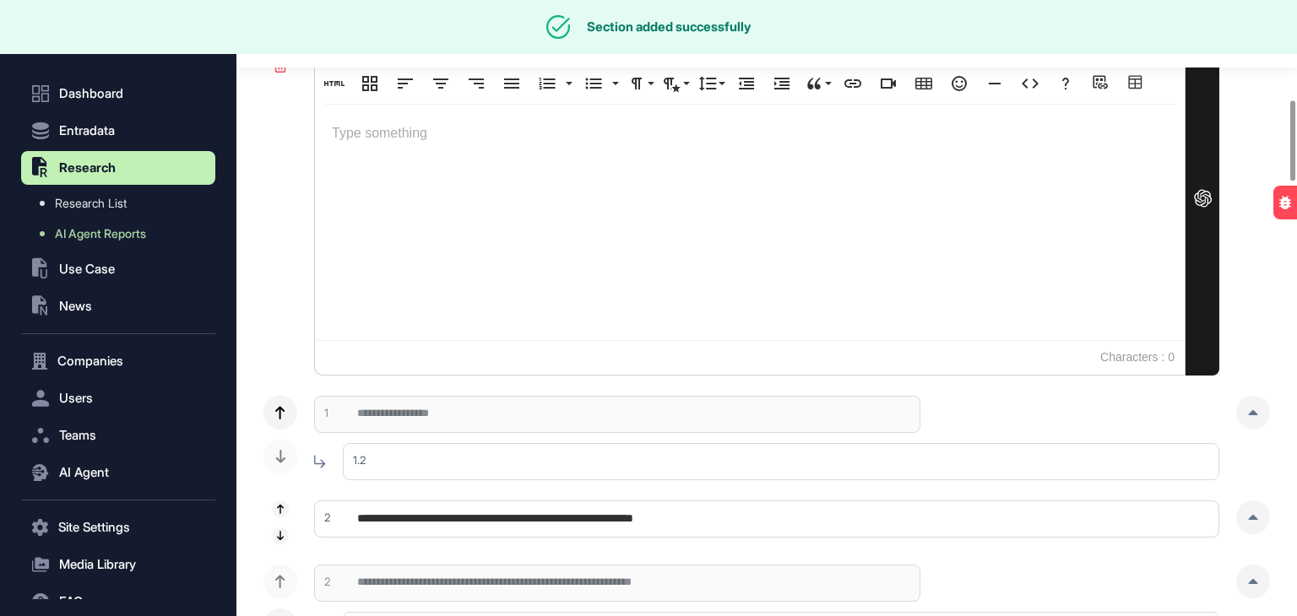
click at [417, 457] on input "text" at bounding box center [781, 461] width 876 height 37
paste input "**********"
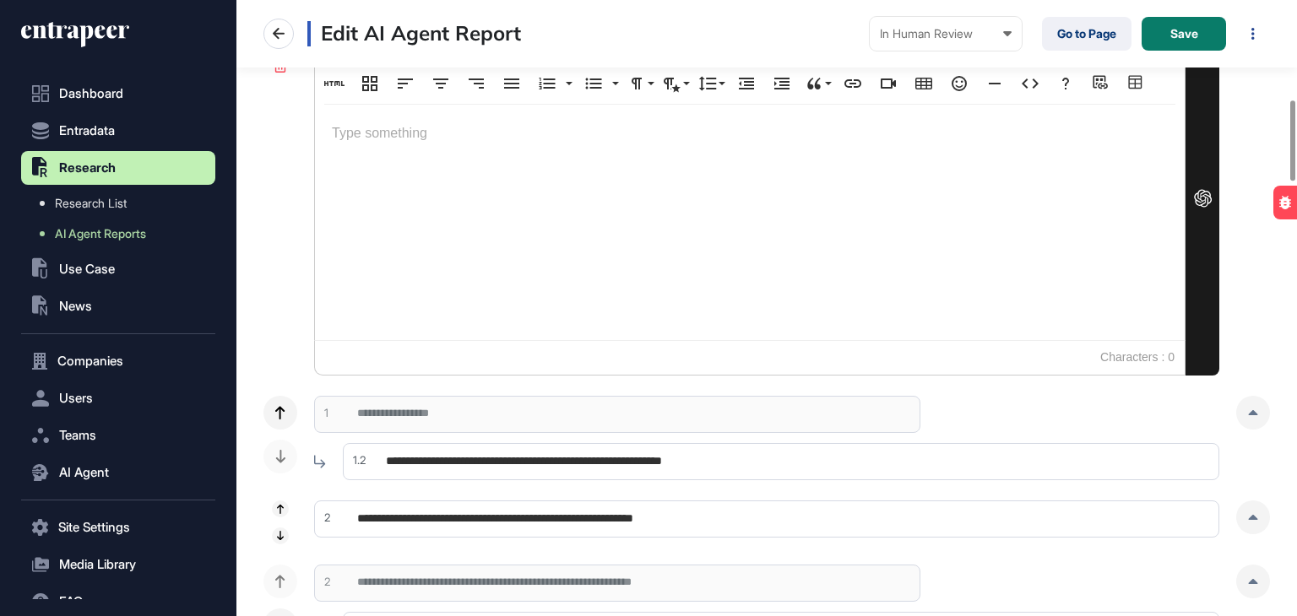
drag, startPoint x: 653, startPoint y: 457, endPoint x: 575, endPoint y: 458, distance: 78.5
click at [575, 458] on input "**********" at bounding box center [781, 461] width 876 height 37
drag, startPoint x: 773, startPoint y: 457, endPoint x: 344, endPoint y: 441, distance: 429.9
click at [344, 443] on div "**********" at bounding box center [781, 461] width 876 height 37
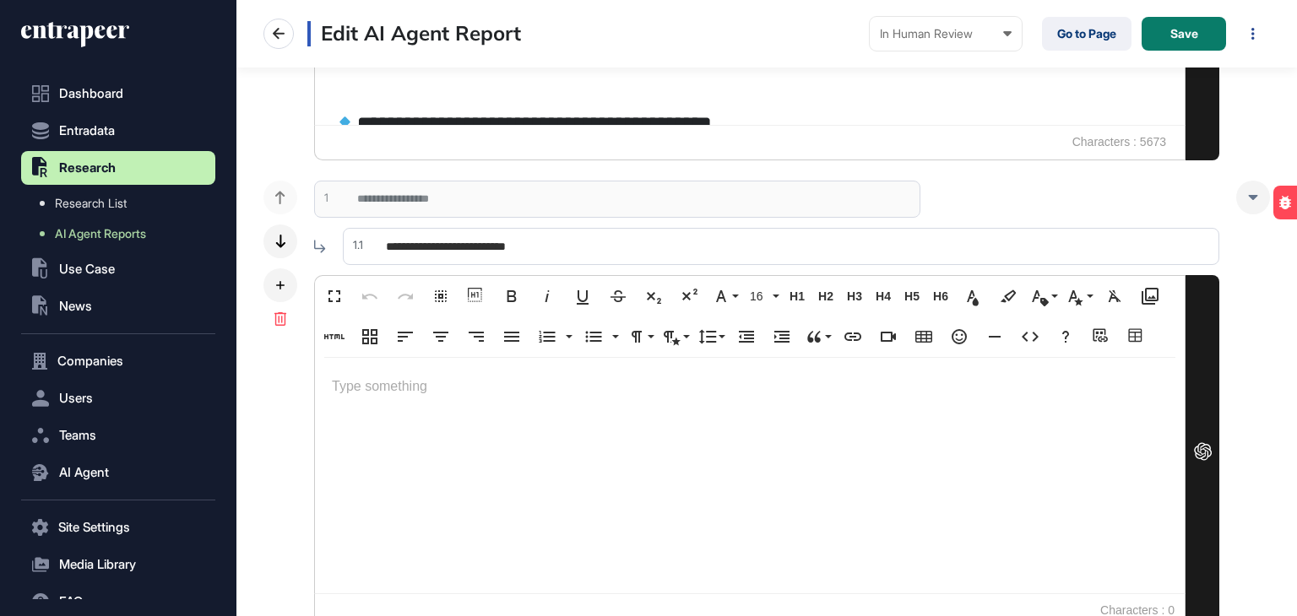
type input "**********"
click at [588, 239] on input "**********" at bounding box center [781, 246] width 876 height 37
drag, startPoint x: 490, startPoint y: 237, endPoint x: 371, endPoint y: 233, distance: 118.2
click at [371, 233] on input "**********" at bounding box center [781, 246] width 876 height 37
paste input "**********"
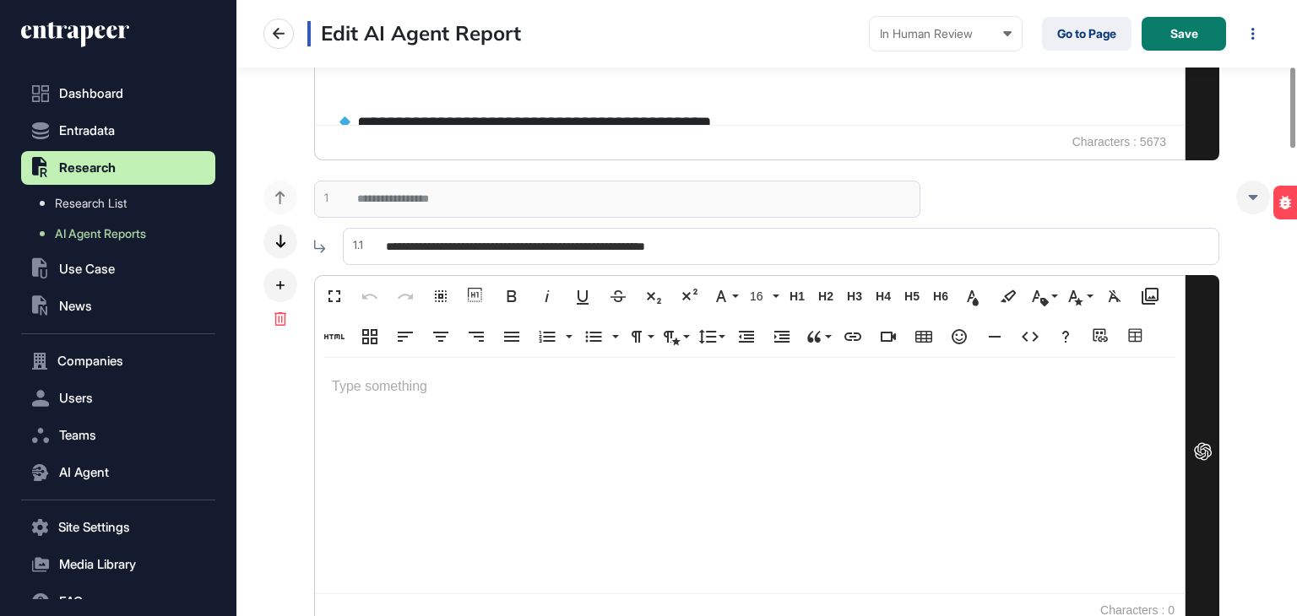
drag, startPoint x: 686, startPoint y: 240, endPoint x: 650, endPoint y: 237, distance: 36.4
click at [650, 237] on input "**********" at bounding box center [781, 246] width 876 height 37
type input "**********"
click at [643, 252] on input "**********" at bounding box center [781, 246] width 876 height 37
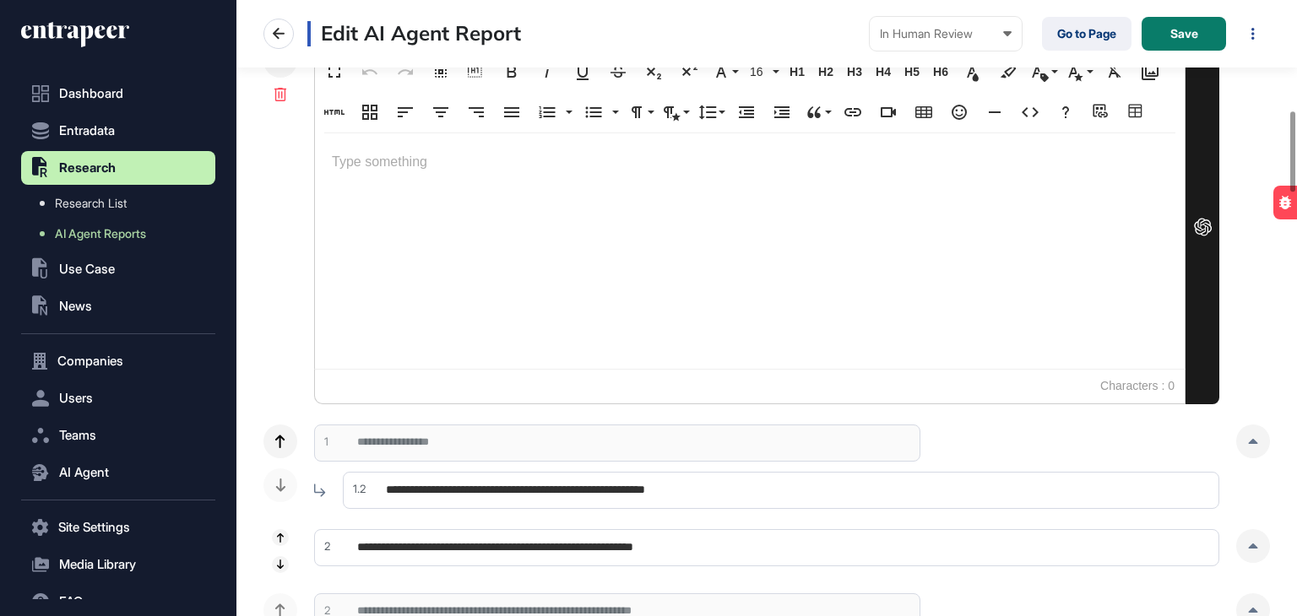
scroll to position [844, 0]
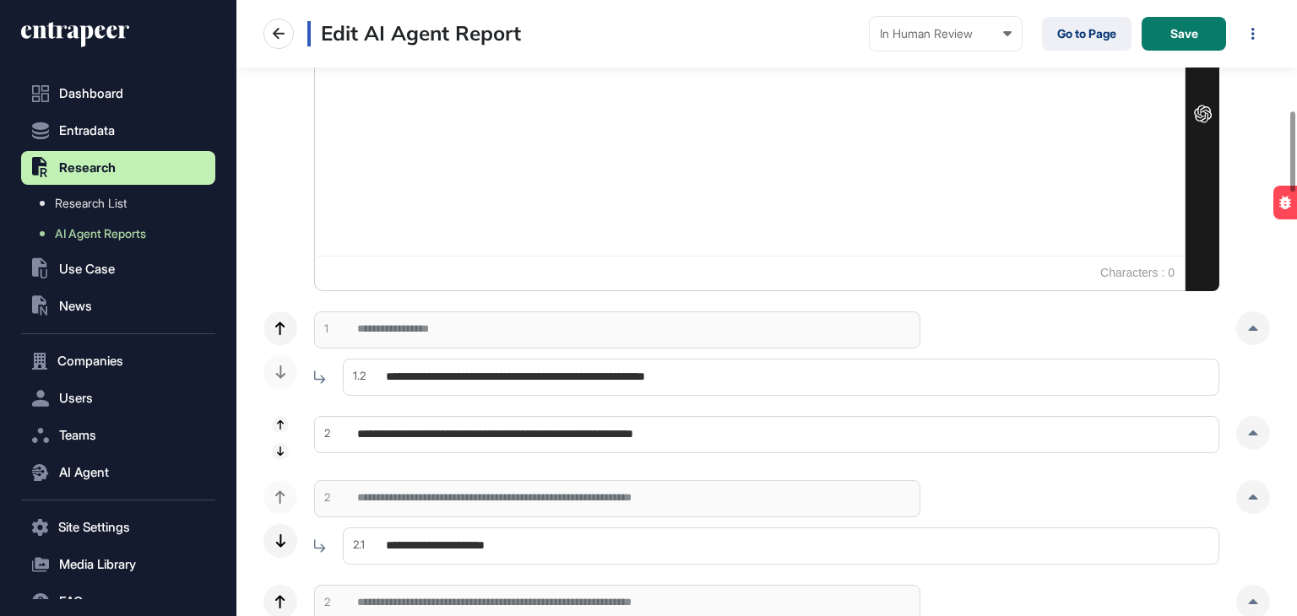
click at [646, 379] on input "**********" at bounding box center [781, 377] width 876 height 37
type input "**********"
click at [274, 173] on div "**********" at bounding box center [766, 67] width 1006 height 448
click at [1252, 326] on icon at bounding box center [1252, 328] width 9 height 5
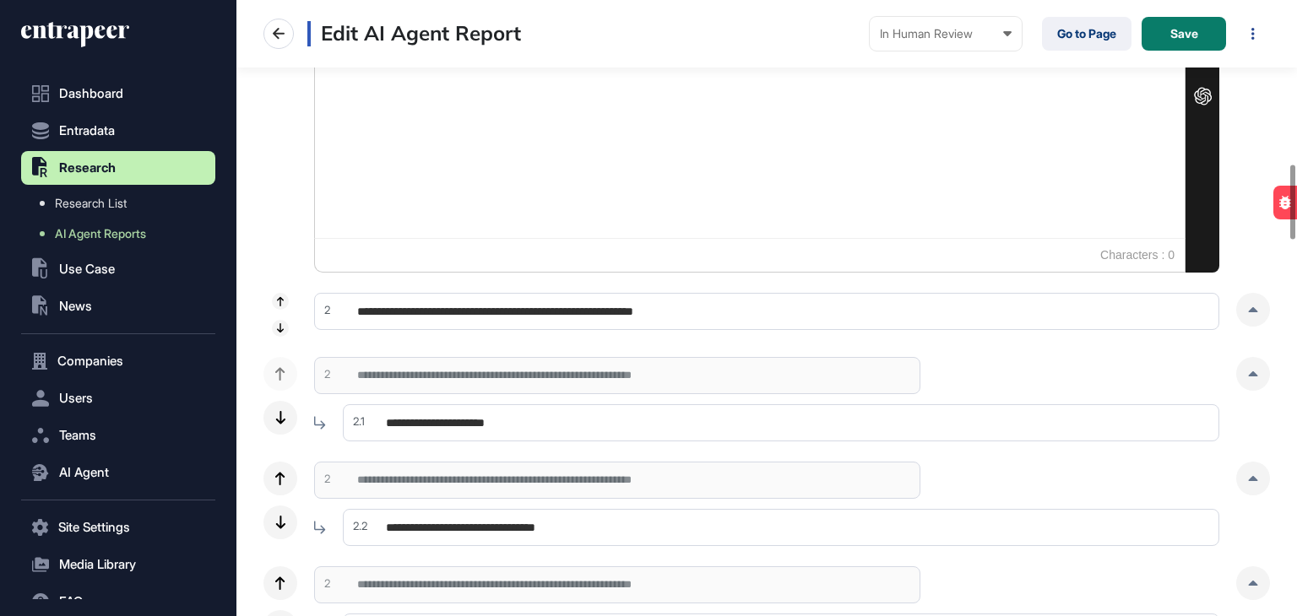
scroll to position [1351, 0]
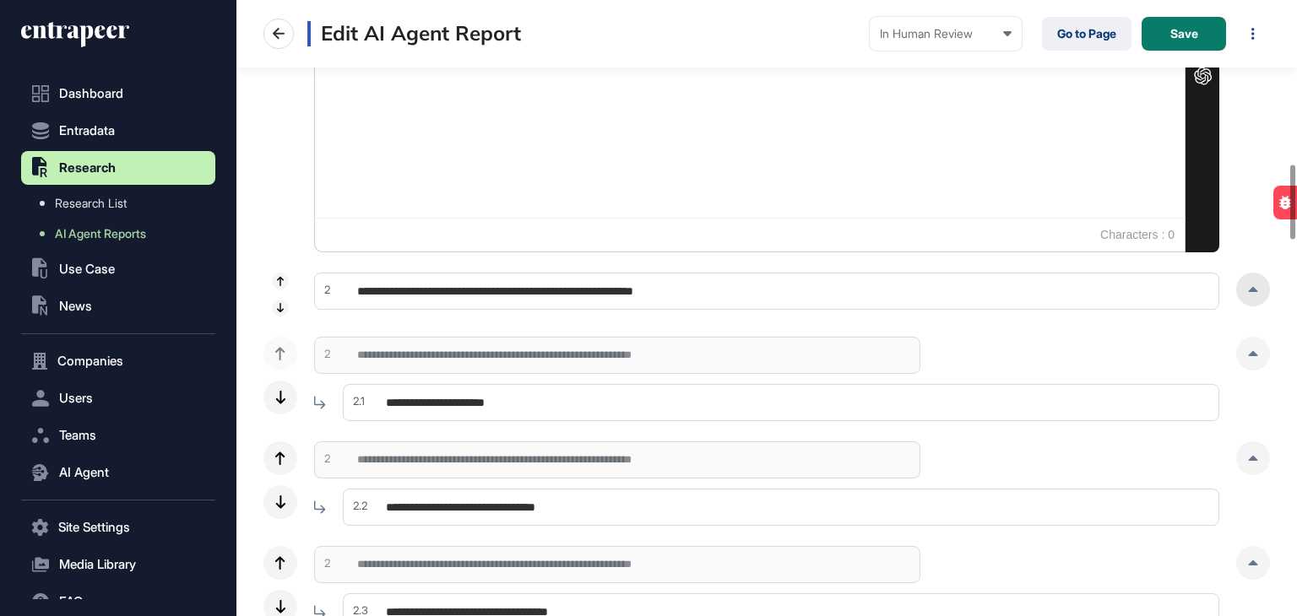
click at [1246, 289] on div at bounding box center [1253, 290] width 34 height 34
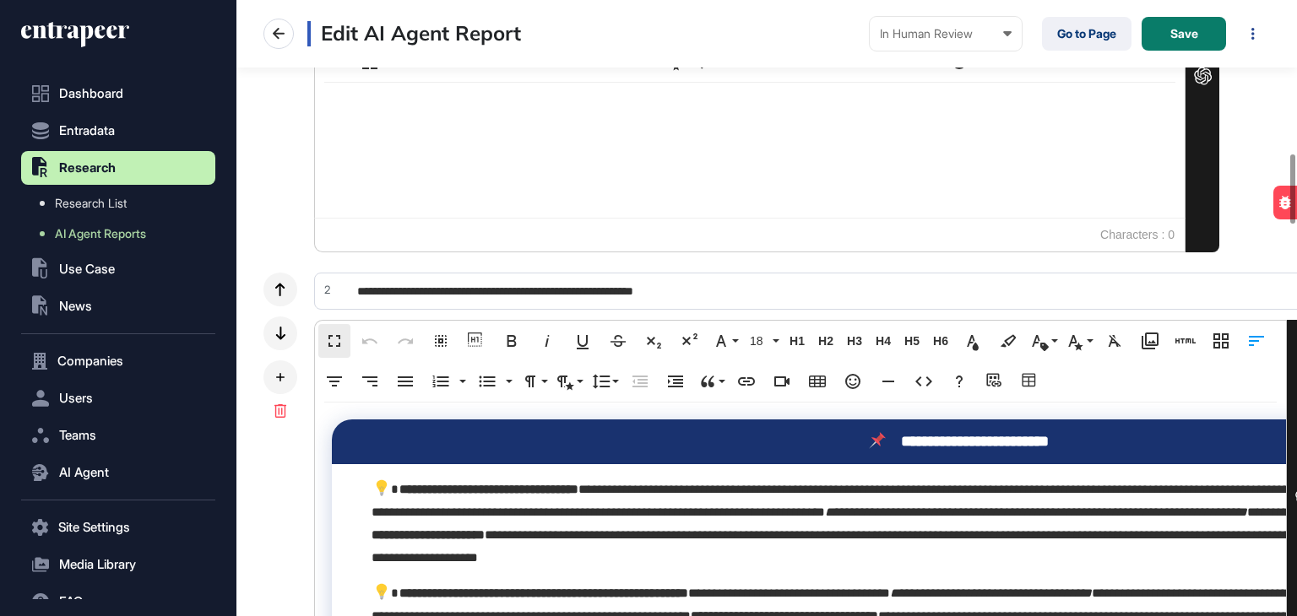
scroll to position [0, 0]
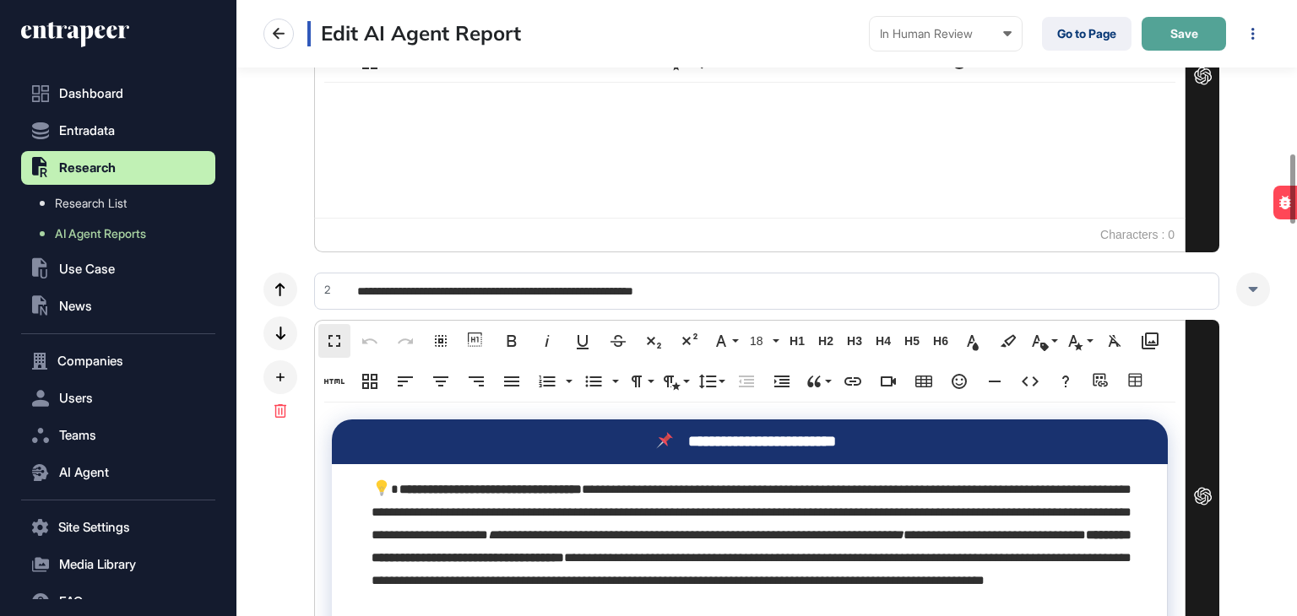
click at [1178, 35] on span "Save" at bounding box center [1184, 34] width 28 height 12
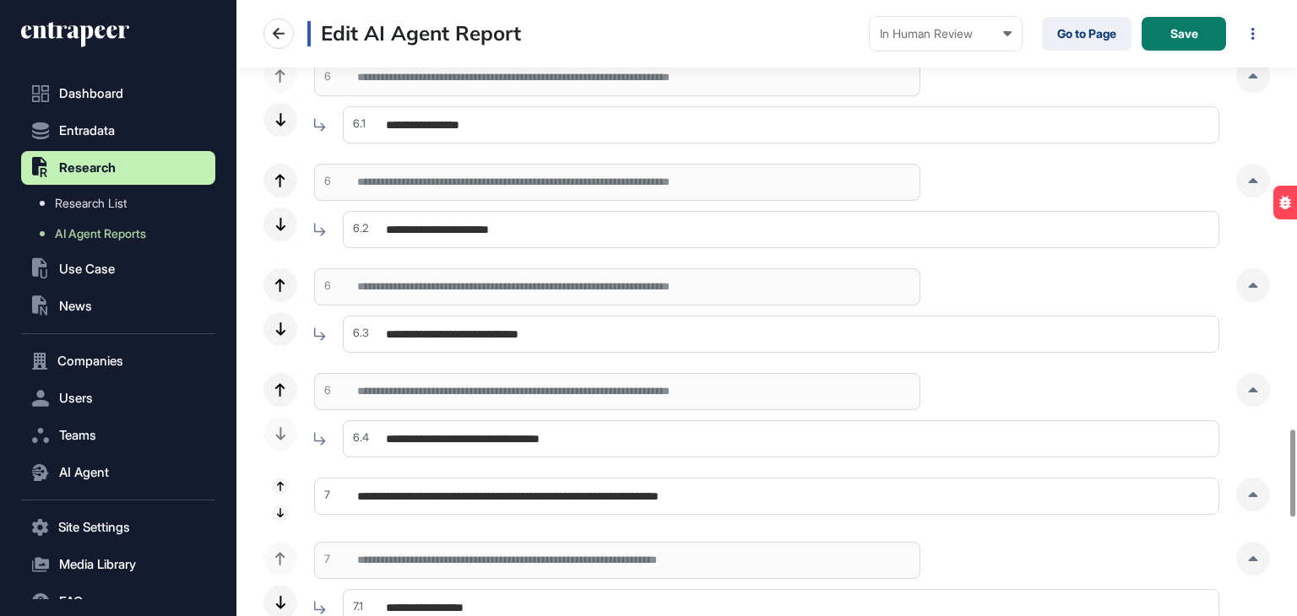
scroll to position [3039, 0]
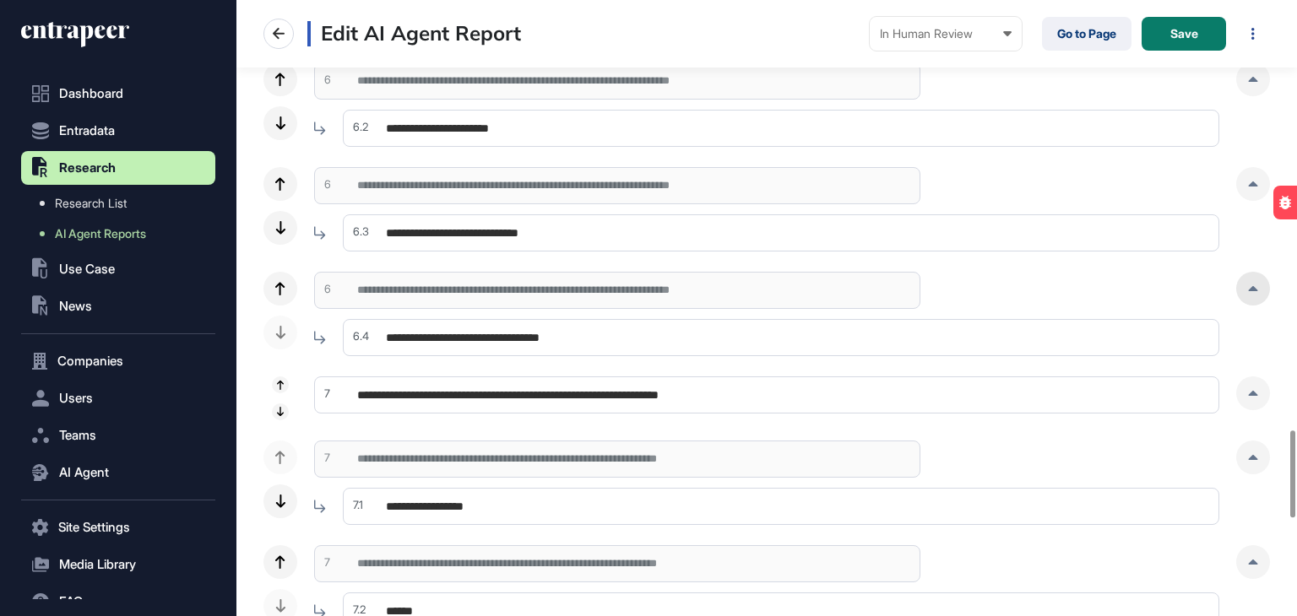
click at [1253, 279] on div at bounding box center [1253, 289] width 34 height 34
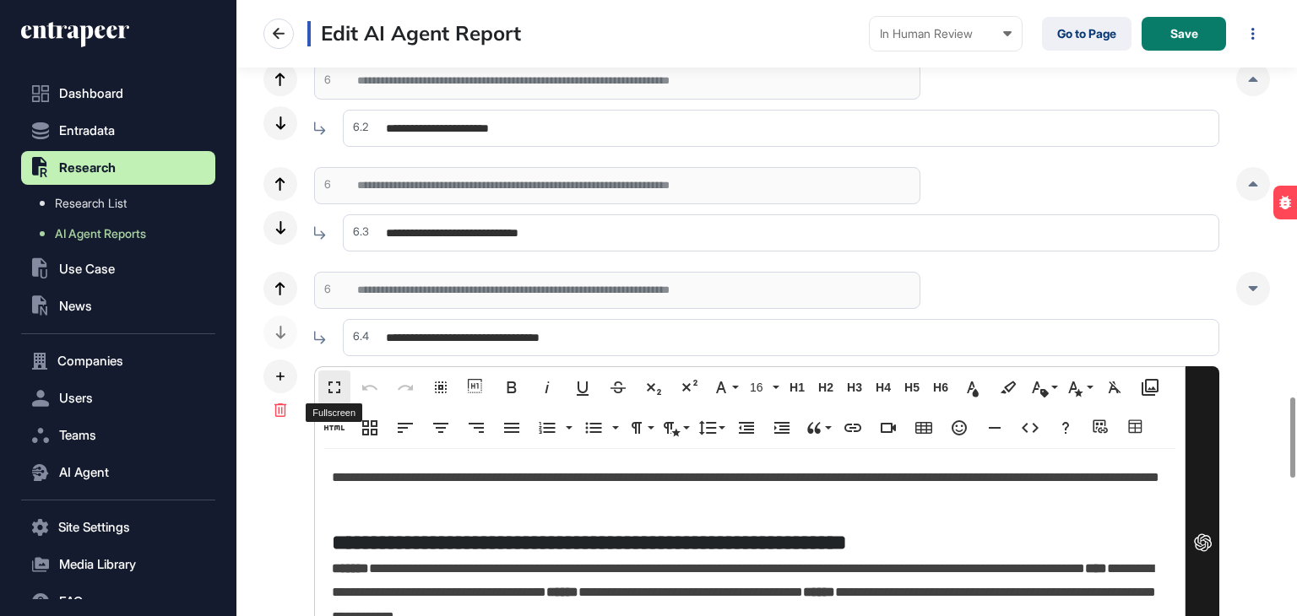
click at [333, 375] on button "Fullscreen" at bounding box center [334, 388] width 32 height 34
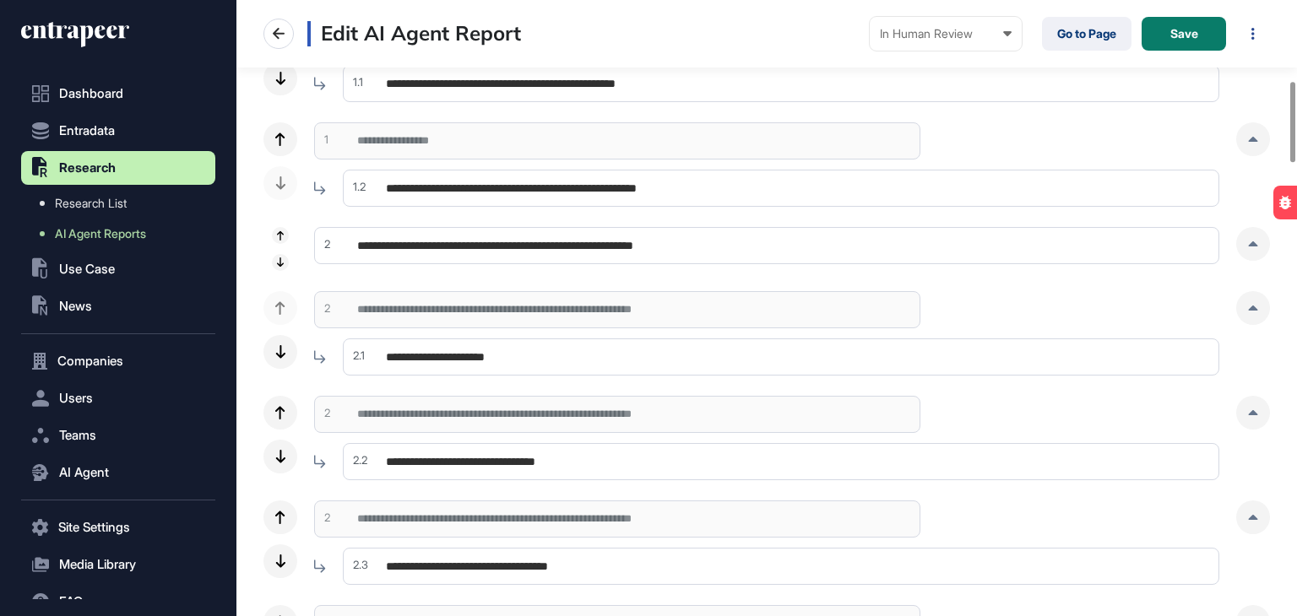
scroll to position [591, 0]
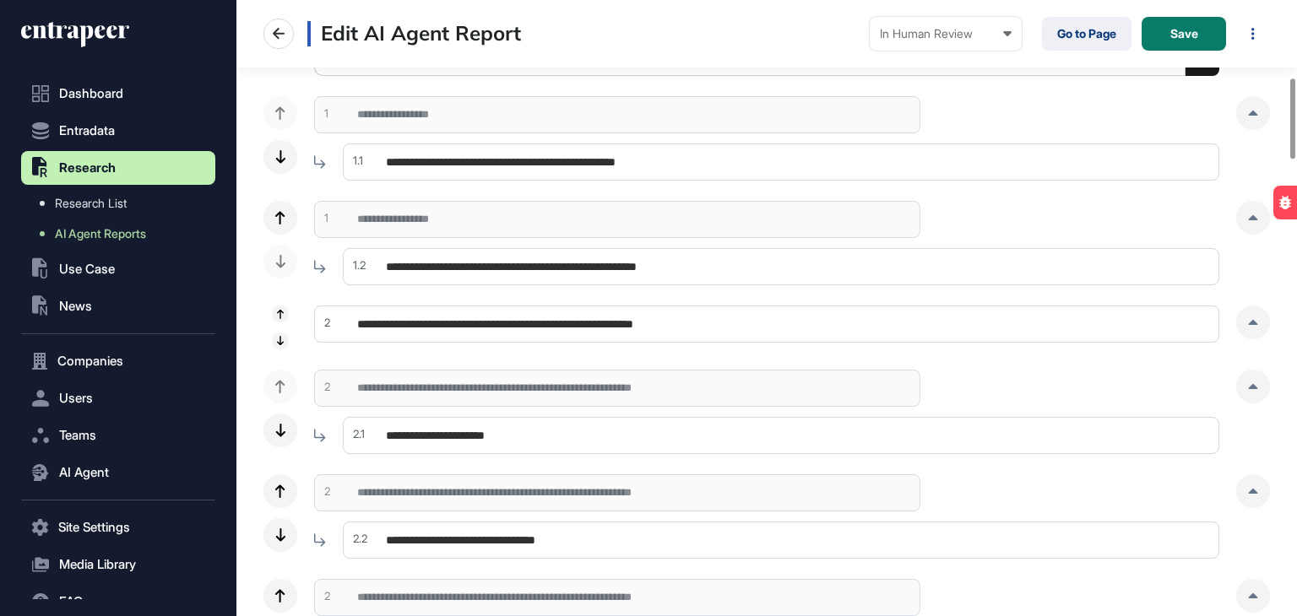
drag, startPoint x: 1256, startPoint y: 324, endPoint x: 1226, endPoint y: 322, distance: 29.7
click at [1256, 324] on div at bounding box center [1253, 323] width 34 height 34
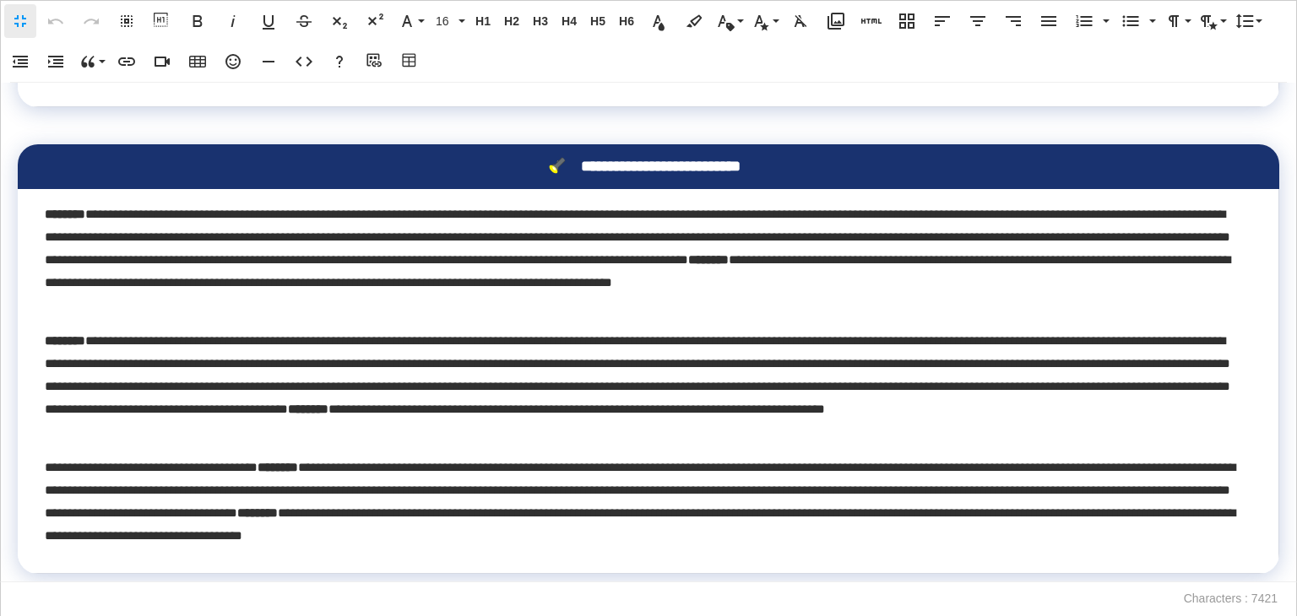
scroll to position [506, 0]
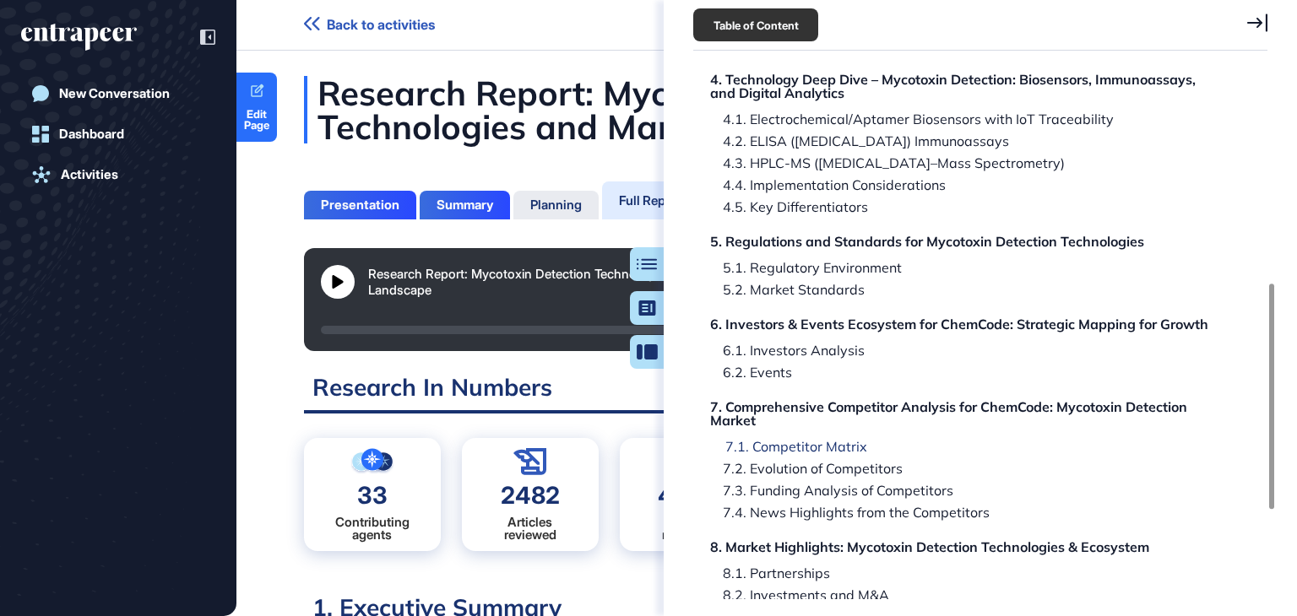
click at [837, 440] on div "7.1. Competitor Matrix" at bounding box center [789, 447] width 154 height 14
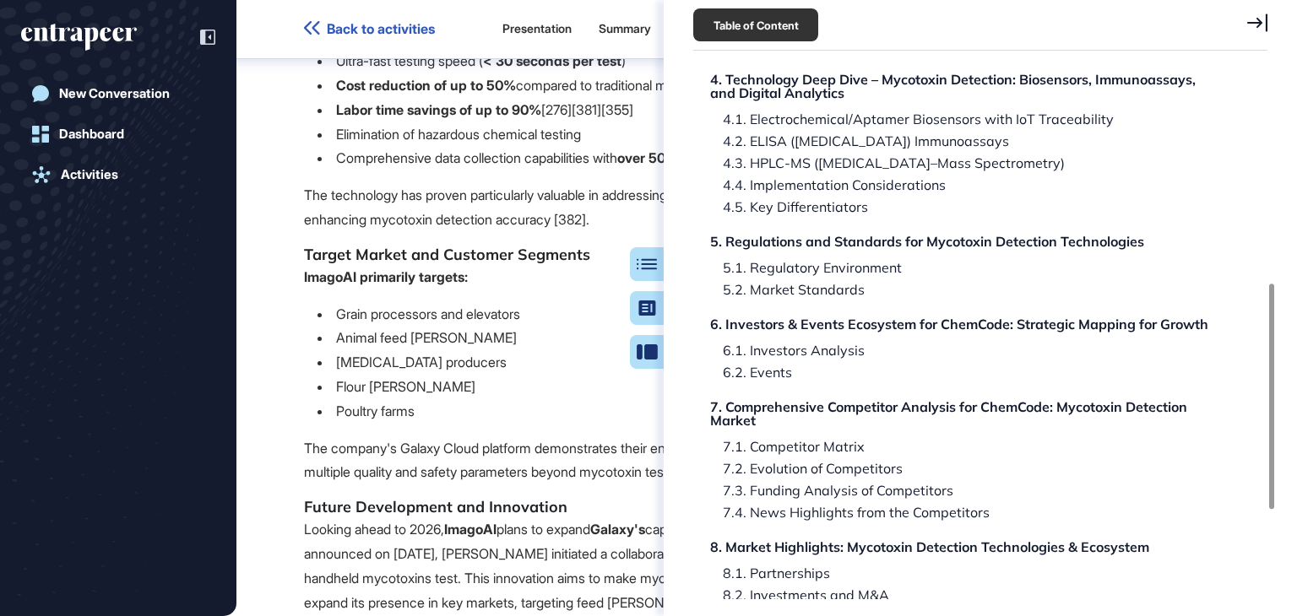
scroll to position [96645, 0]
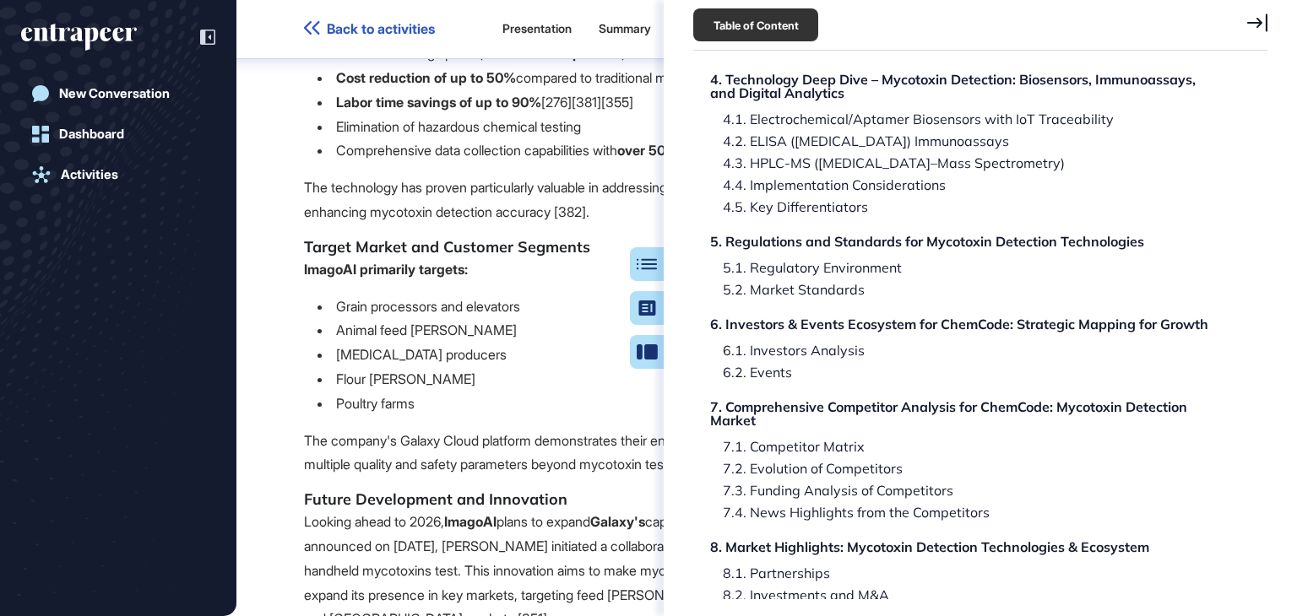
click at [1254, 25] on icon at bounding box center [1257, 23] width 20 height 19
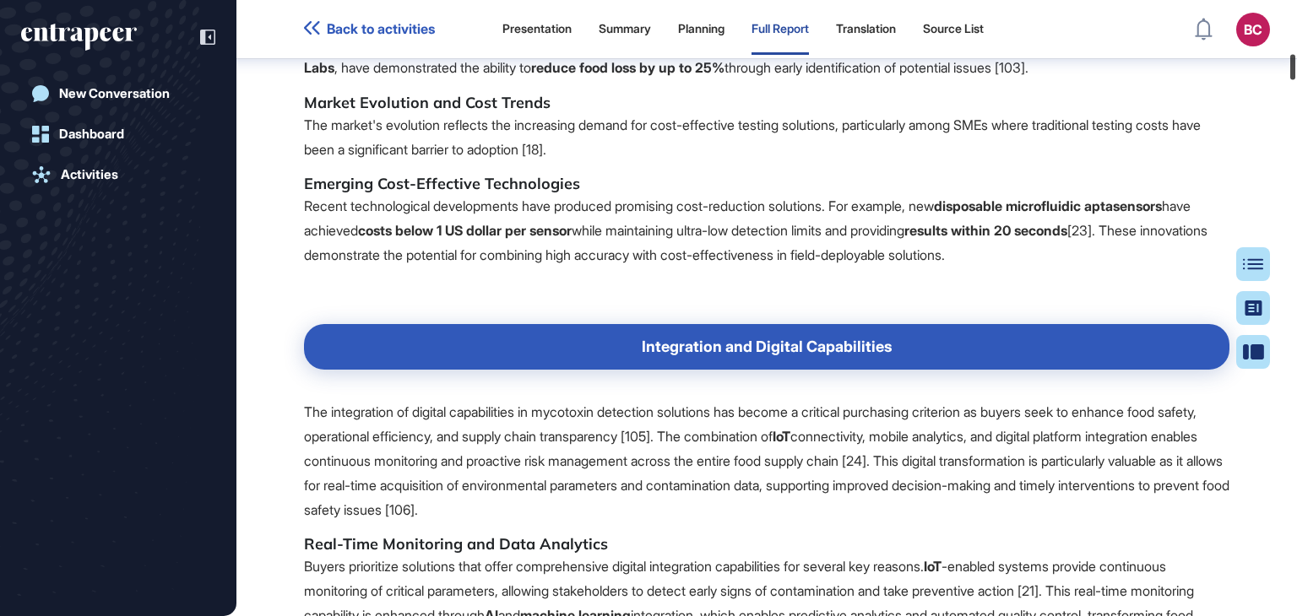
scroll to position [15816, 0]
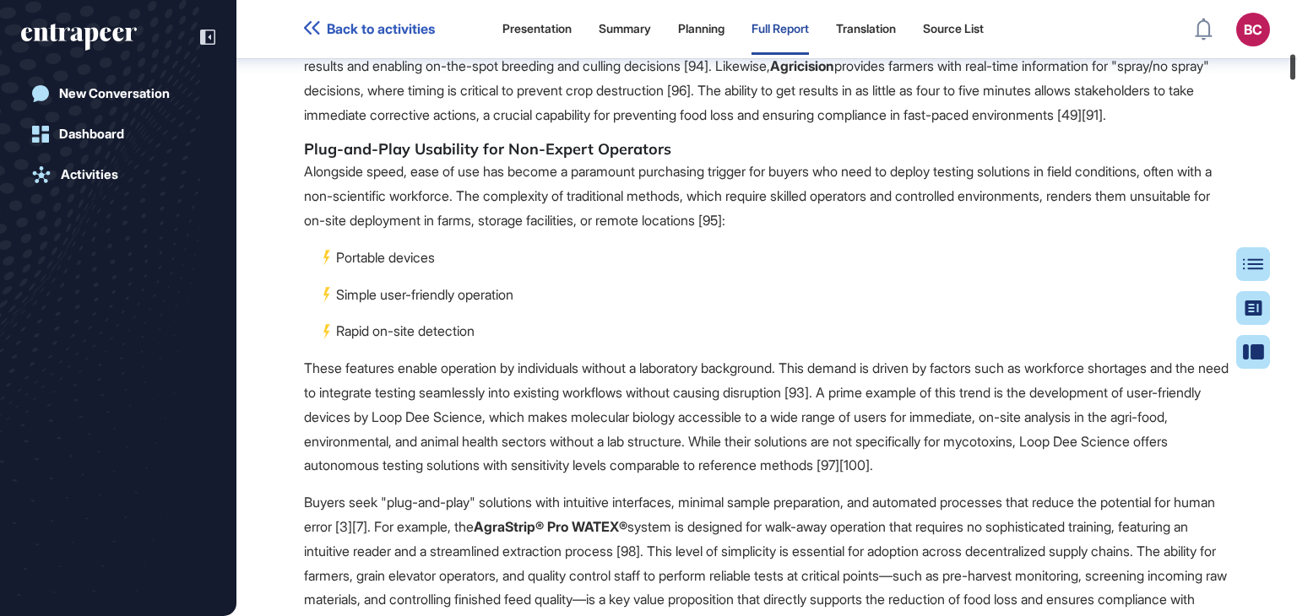
drag, startPoint x: 1296, startPoint y: 474, endPoint x: 1296, endPoint y: 69, distance: 405.2
click at [1295, 69] on div at bounding box center [1292, 67] width 5 height 25
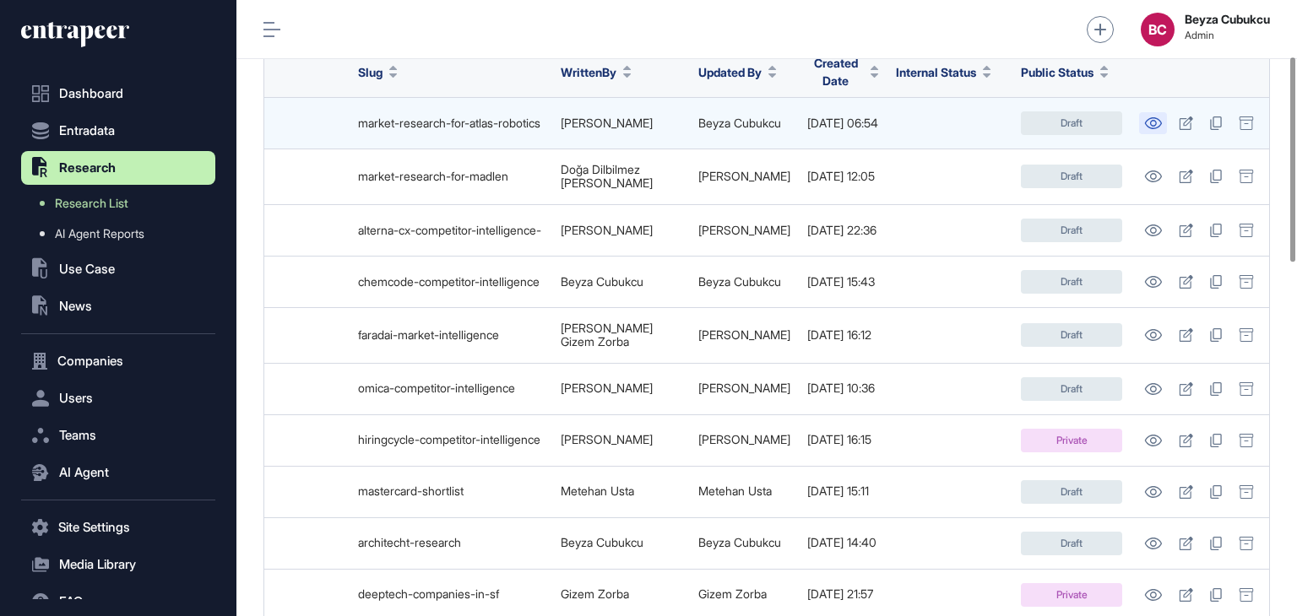
click at [1150, 117] on icon at bounding box center [1153, 123] width 17 height 12
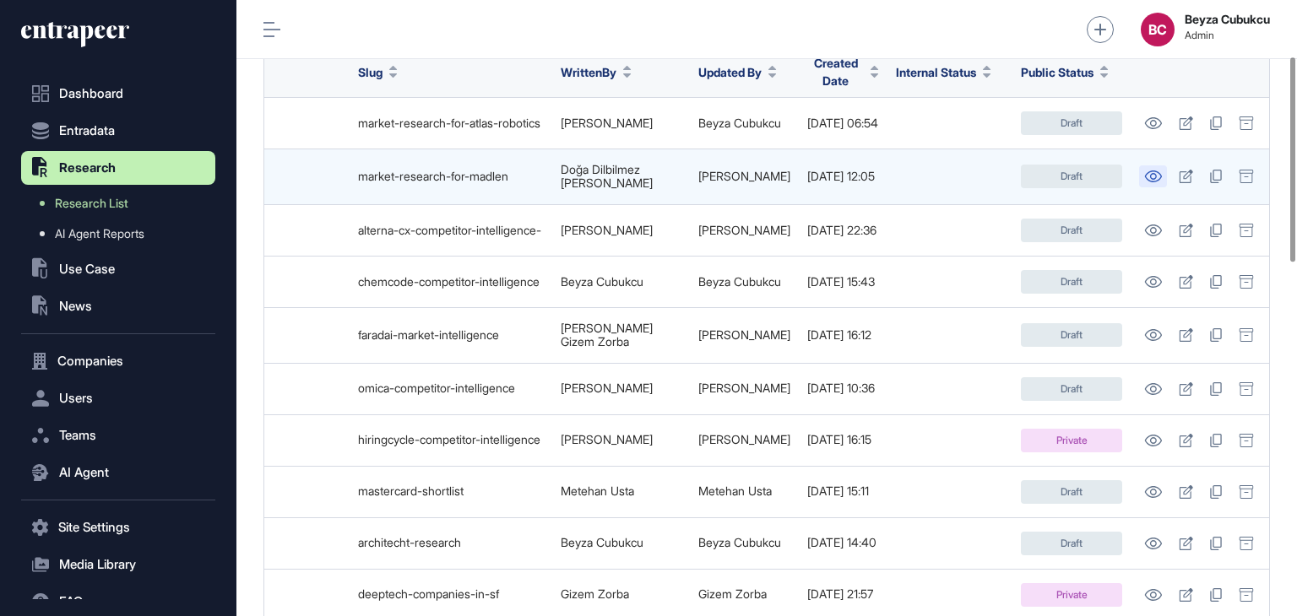
click at [1145, 171] on icon at bounding box center [1153, 177] width 18 height 12
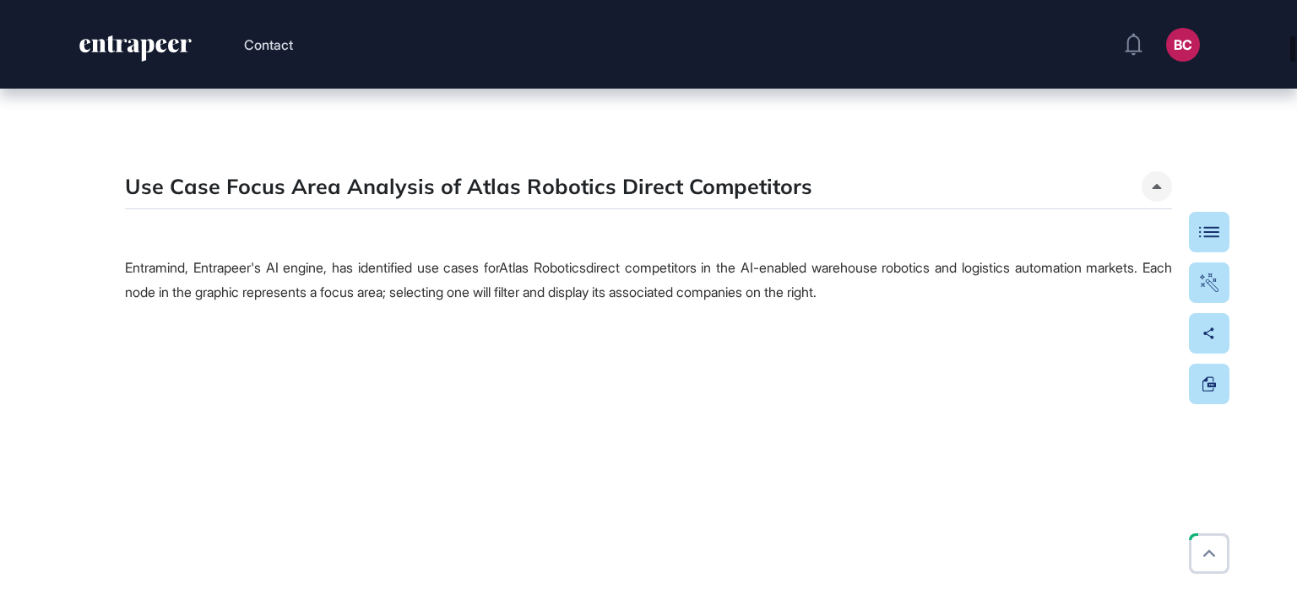
scroll to position [3883, 0]
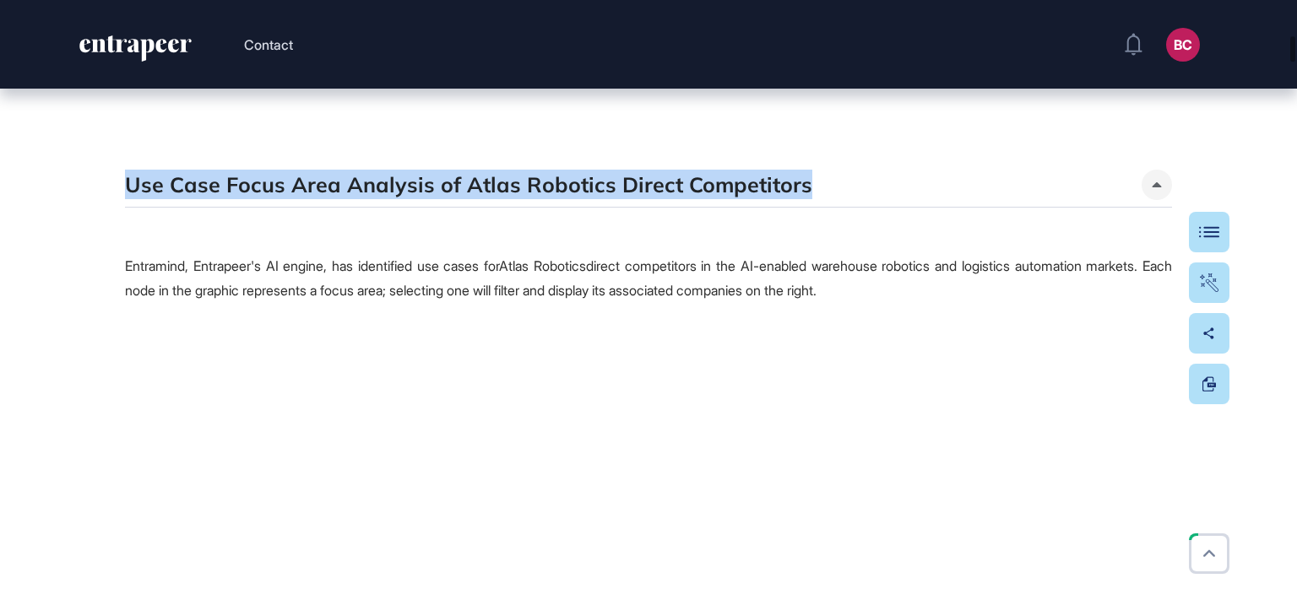
drag, startPoint x: 826, startPoint y: 189, endPoint x: 105, endPoint y: 201, distance: 720.9
copy h5 "Use Case Focus Area Analysis of Atlas Robotics Direct Competitors"
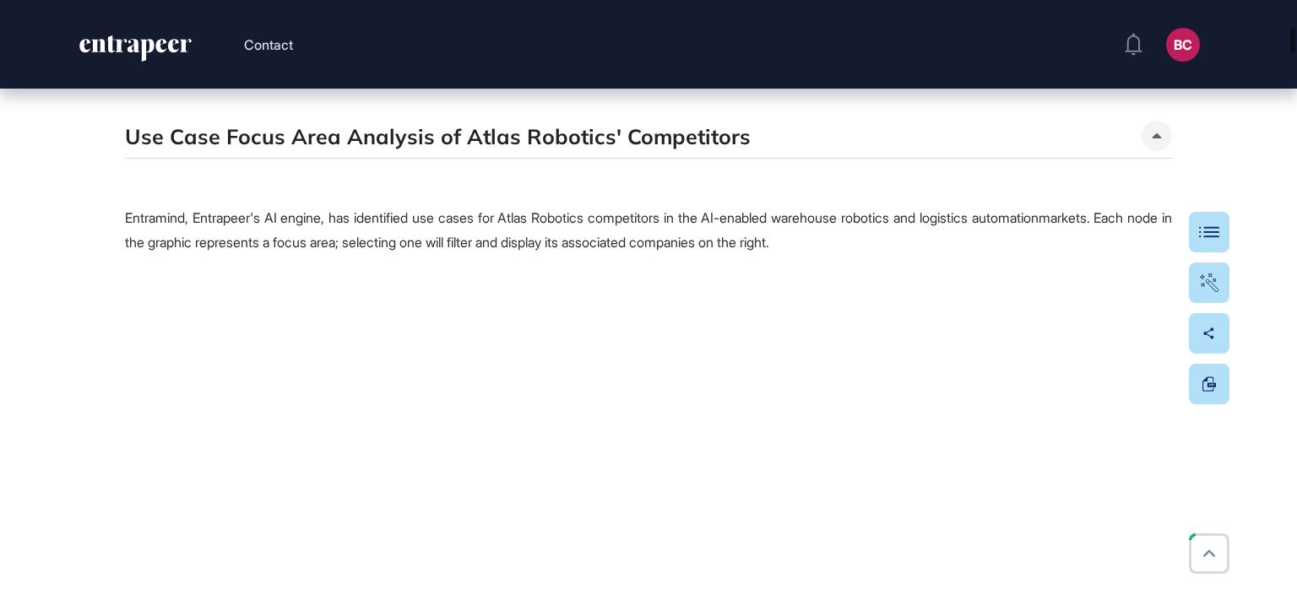
scroll to position [2954, 0]
